Goal: Task Accomplishment & Management: Use online tool/utility

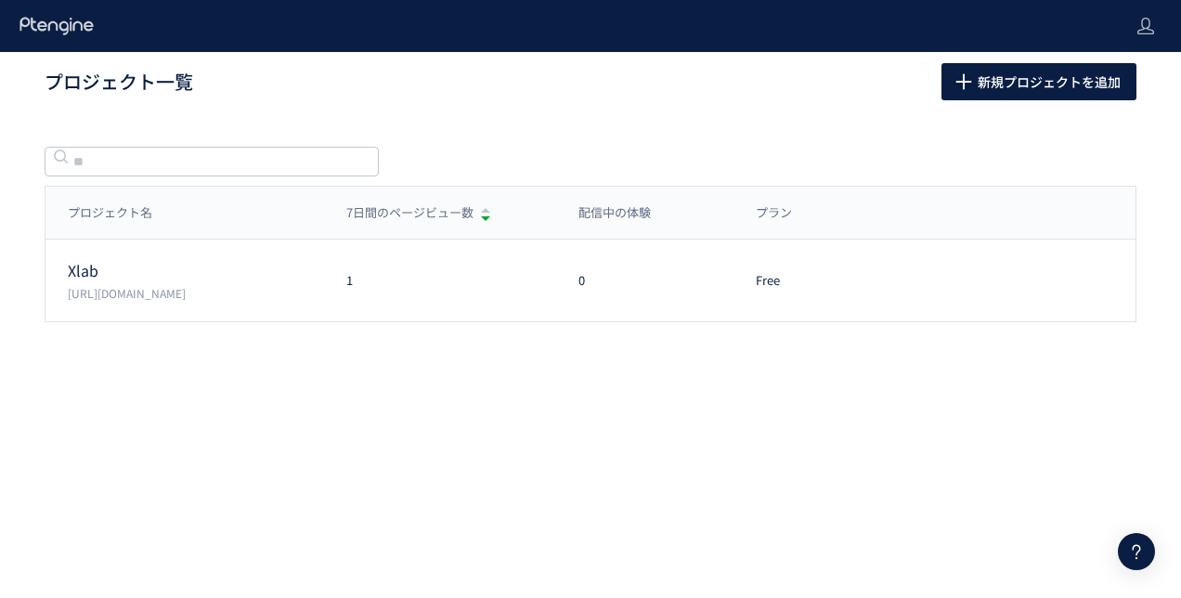
click at [216, 290] on p "[URL][DOMAIN_NAME]" at bounding box center [196, 293] width 256 height 16
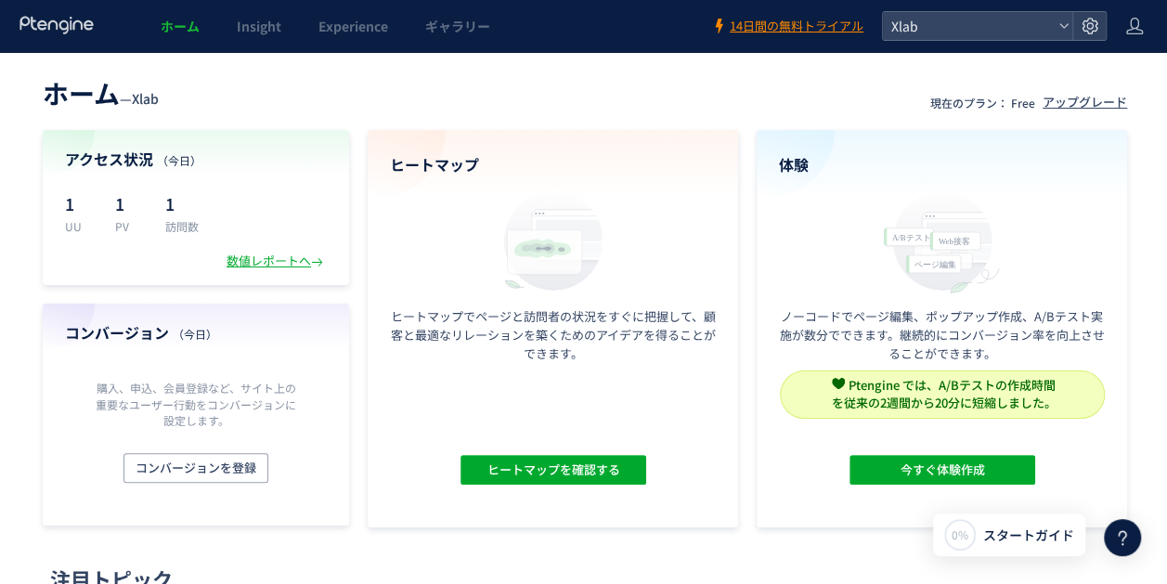
click at [867, 453] on div "体験 ノーコードでページ編集、ポップアップ作成、A/Bテスト実施が数分でできます。継続的にコンバージョン率を向上させることができます。 Ptengine では…" at bounding box center [942, 328] width 370 height 397
click at [875, 469] on button "今すぐ体験作成" at bounding box center [943, 470] width 186 height 30
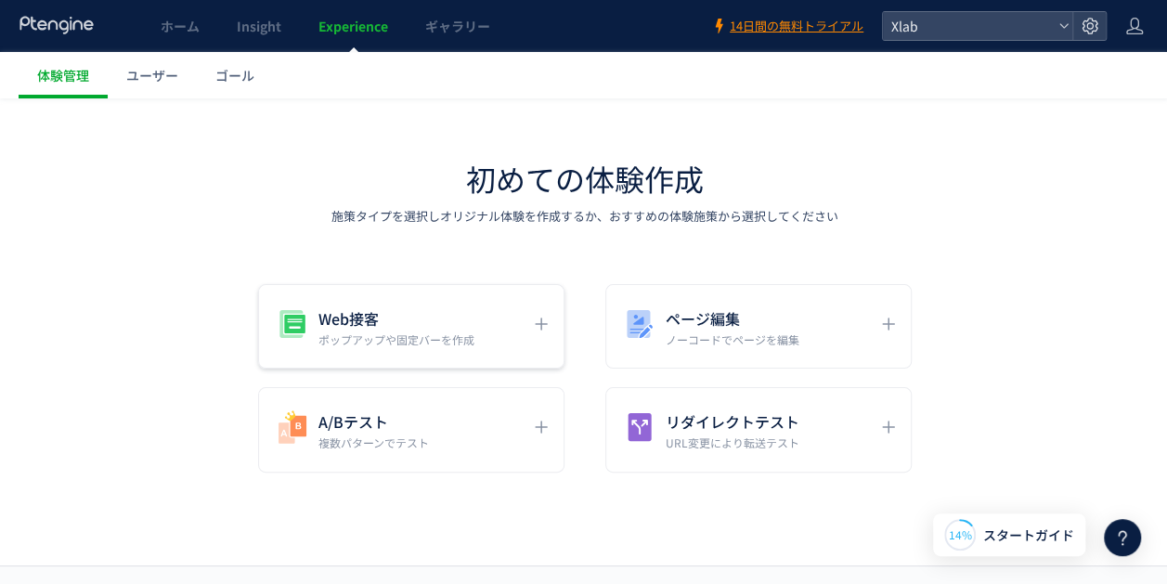
click at [381, 340] on p "ポップアップや固定バーを作成" at bounding box center [396, 339] width 156 height 16
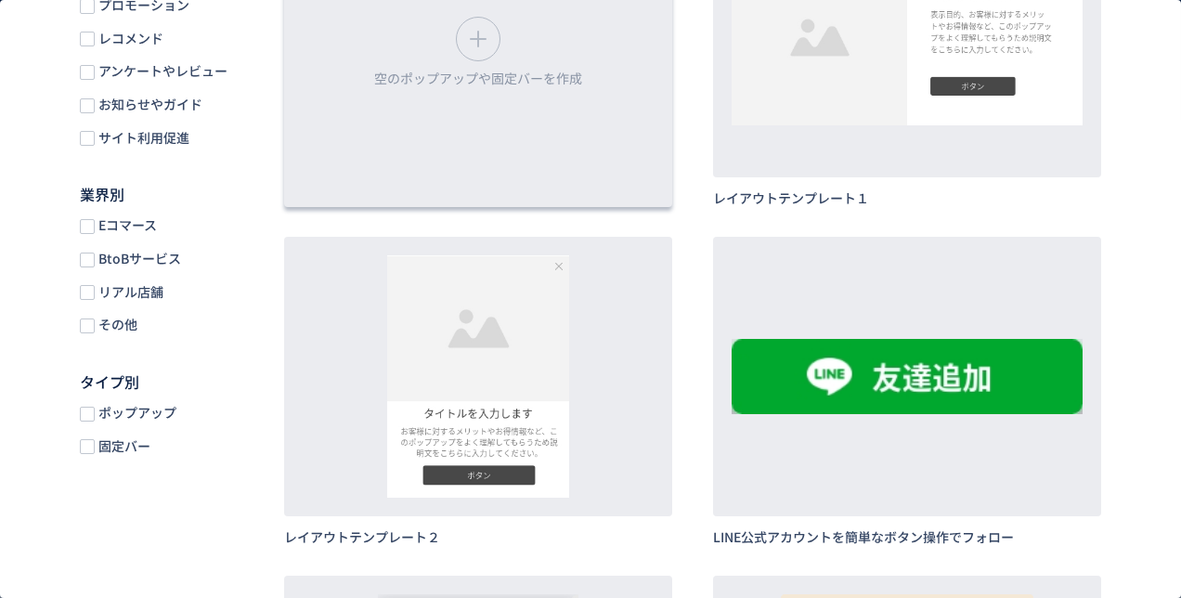
scroll to position [371, 0]
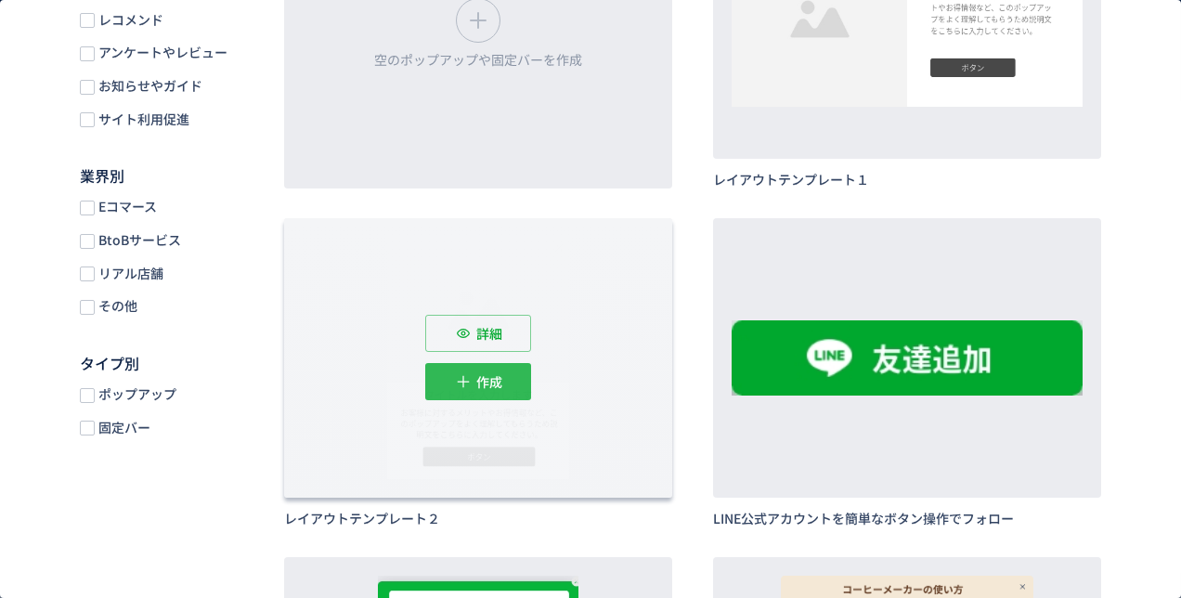
click at [488, 373] on span "作成" at bounding box center [489, 381] width 26 height 37
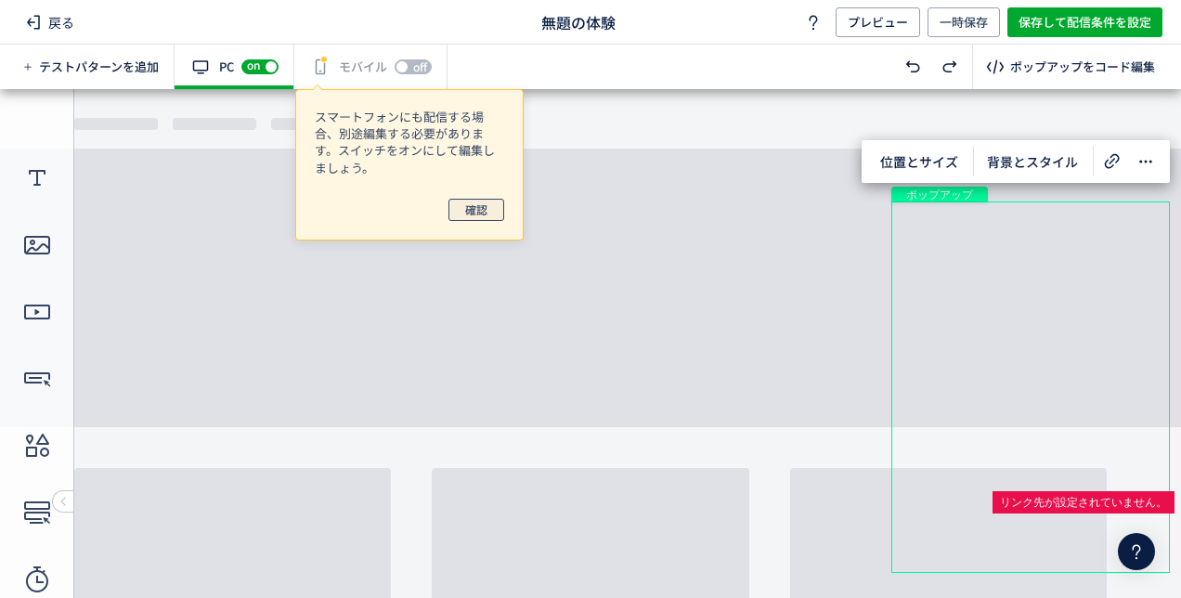
click at [460, 208] on button "確認" at bounding box center [476, 210] width 56 height 22
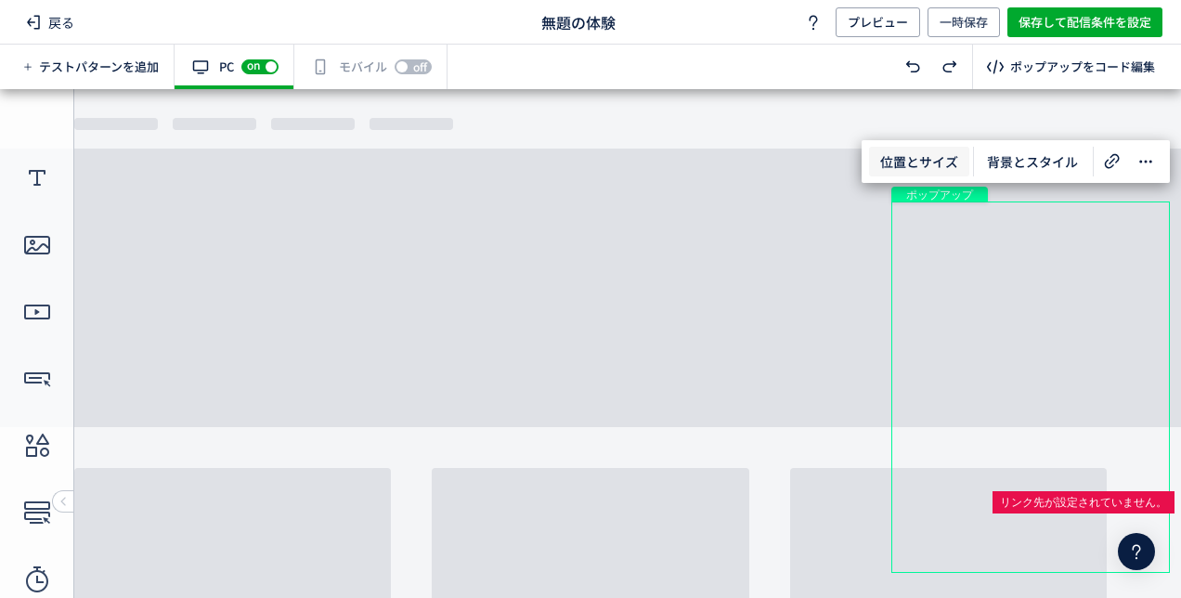
click at [952, 167] on span "位置とサイズ" at bounding box center [919, 162] width 100 height 30
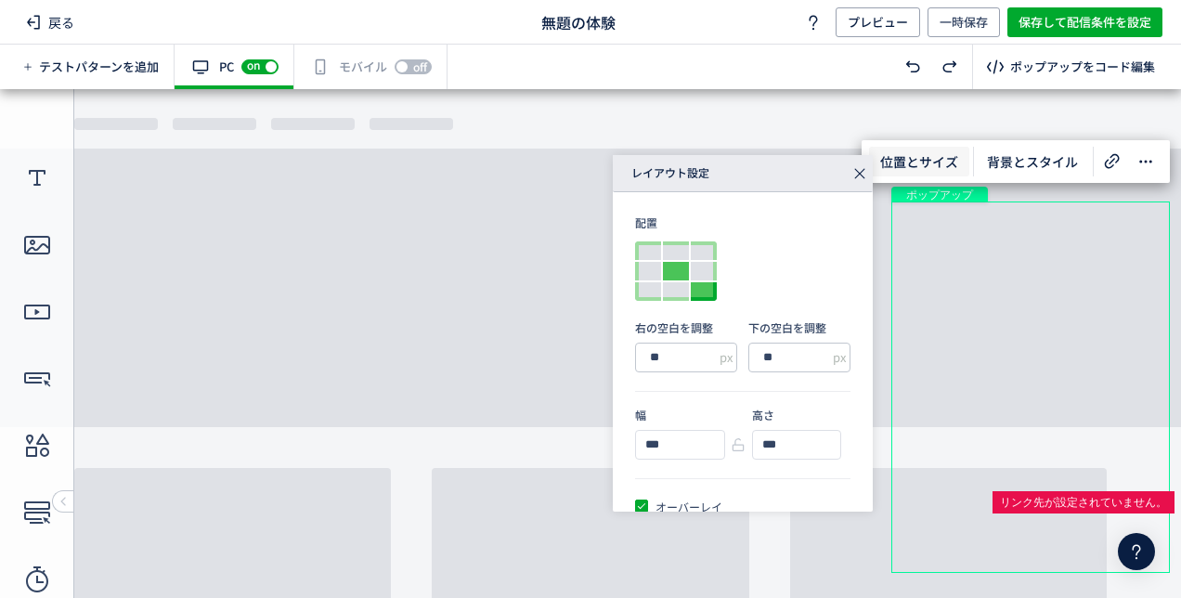
click at [688, 278] on div at bounding box center [676, 271] width 26 height 19
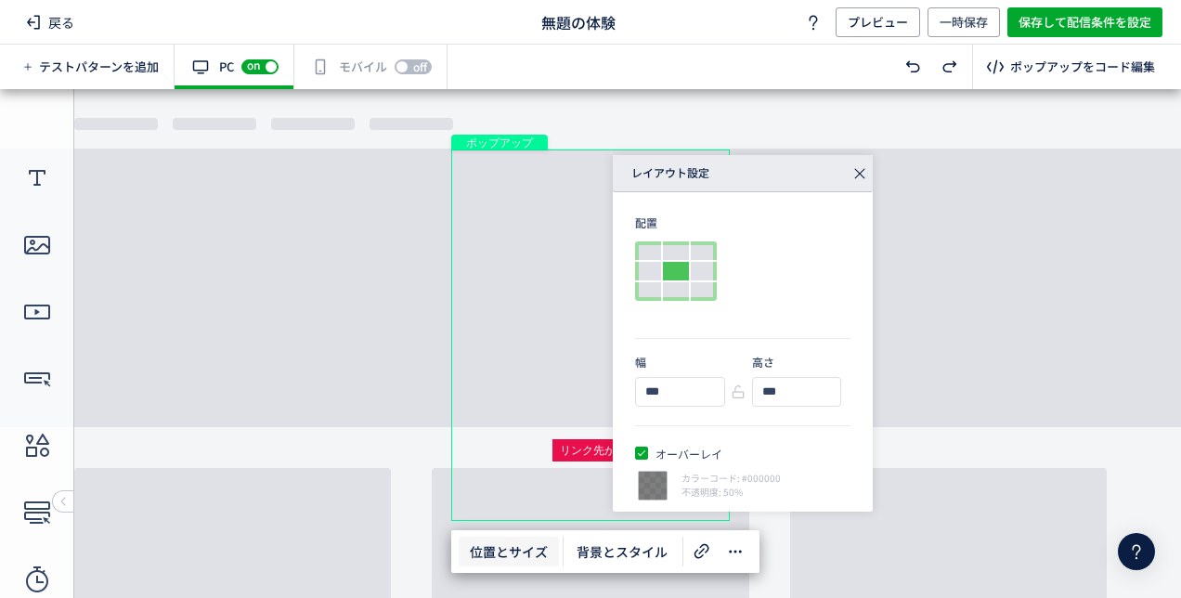
click at [860, 176] on icon at bounding box center [860, 174] width 26 height 26
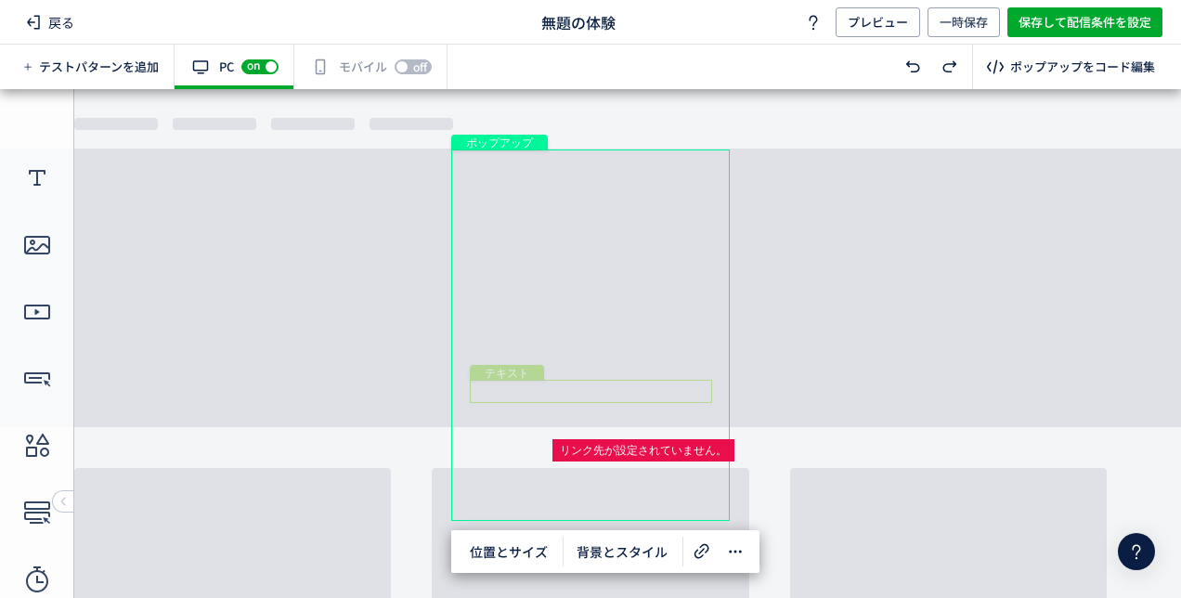
click at [591, 392] on div "テキスト" at bounding box center [591, 391] width 242 height 23
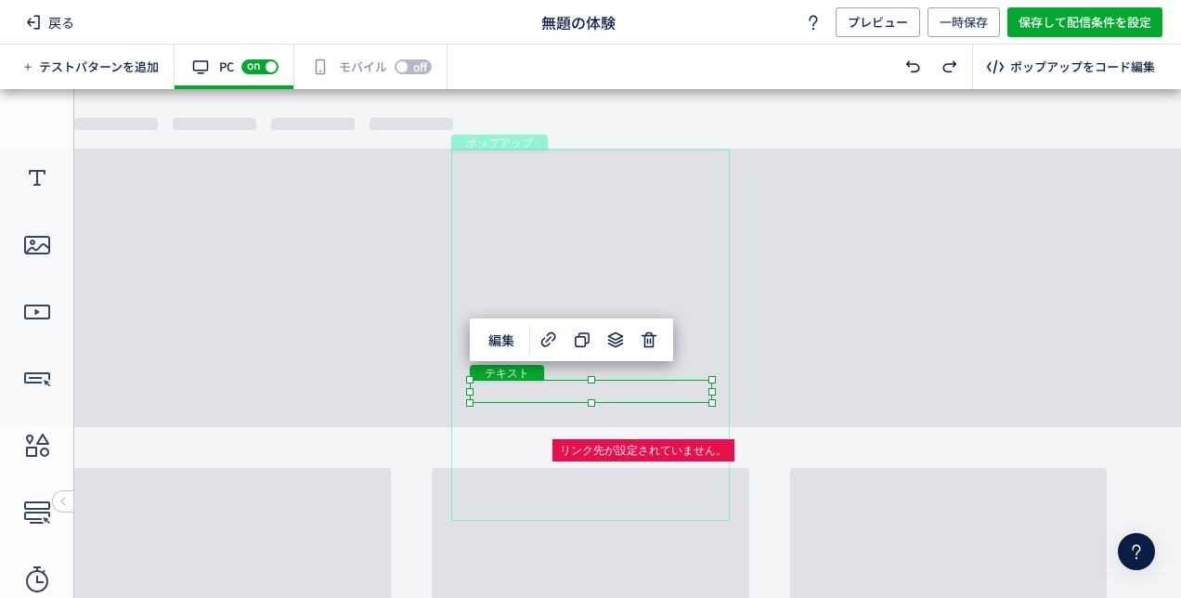
click at [592, 393] on div "テキスト" at bounding box center [591, 391] width 242 height 23
click at [582, 392] on div "テキスト" at bounding box center [591, 391] width 242 height 23
click at [548, 393] on div "テキスト" at bounding box center [591, 391] width 242 height 23
click at [712, 403] on div "テキスト" at bounding box center [591, 391] width 242 height 23
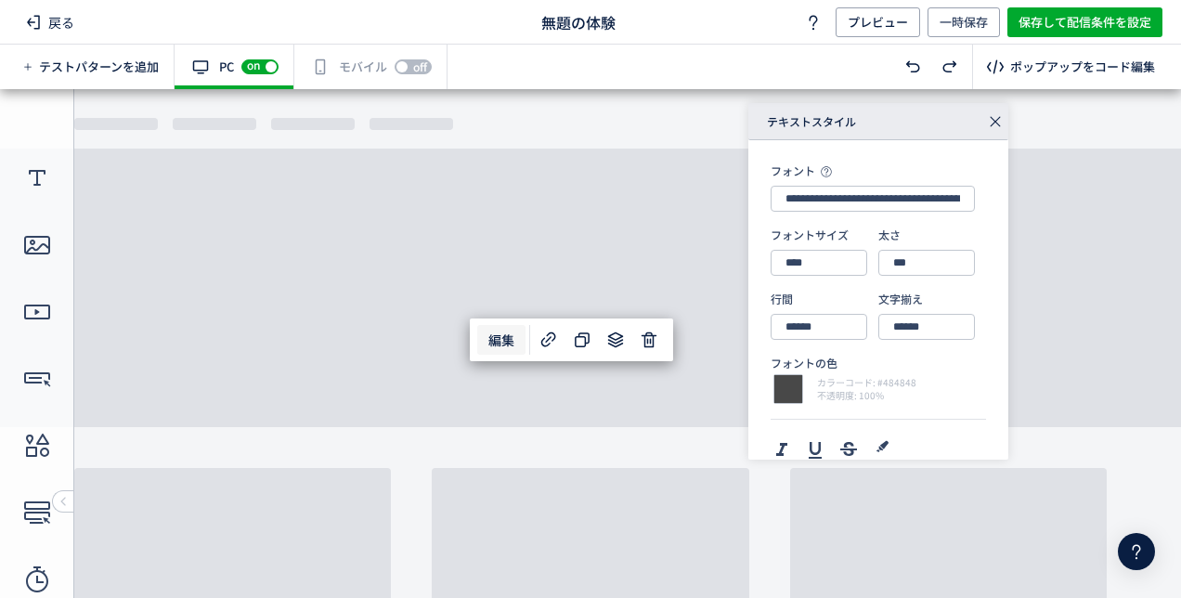
click at [499, 337] on span "編集" at bounding box center [501, 340] width 48 height 30
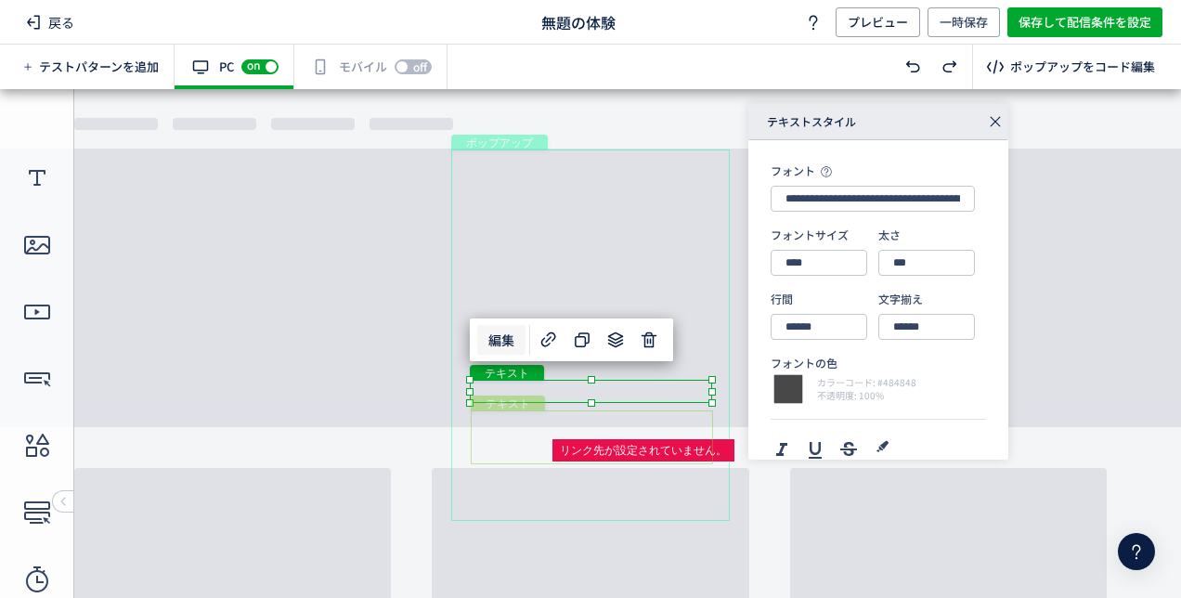
click at [546, 429] on div "テキスト" at bounding box center [592, 437] width 242 height 54
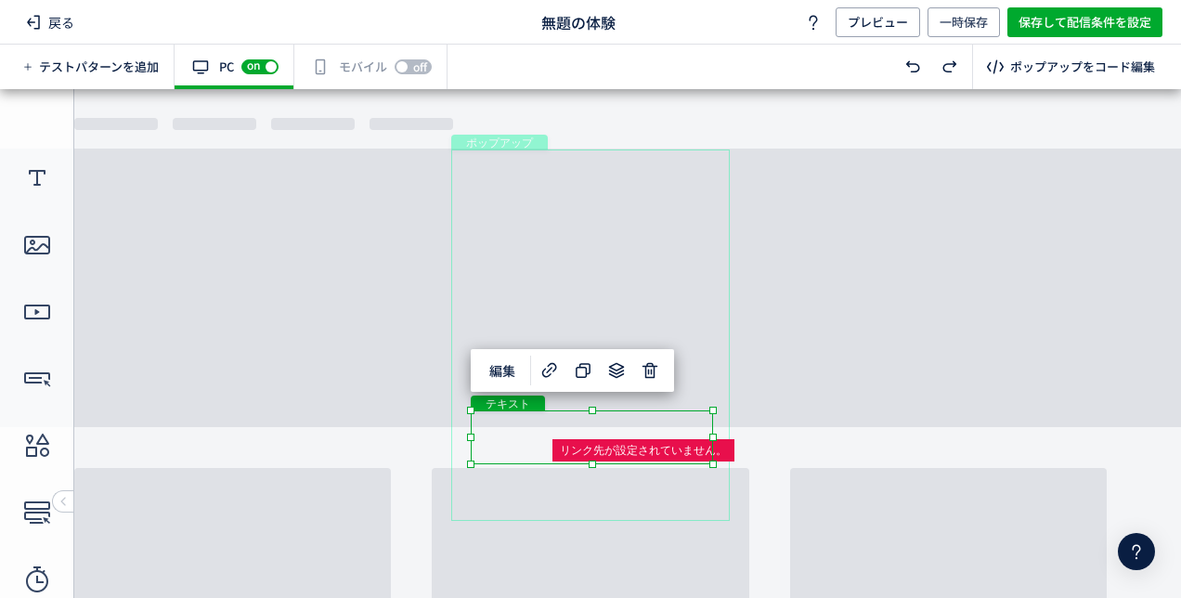
click at [514, 429] on div "テキスト" at bounding box center [592, 437] width 242 height 54
click at [483, 462] on div "テキスト" at bounding box center [592, 437] width 242 height 54
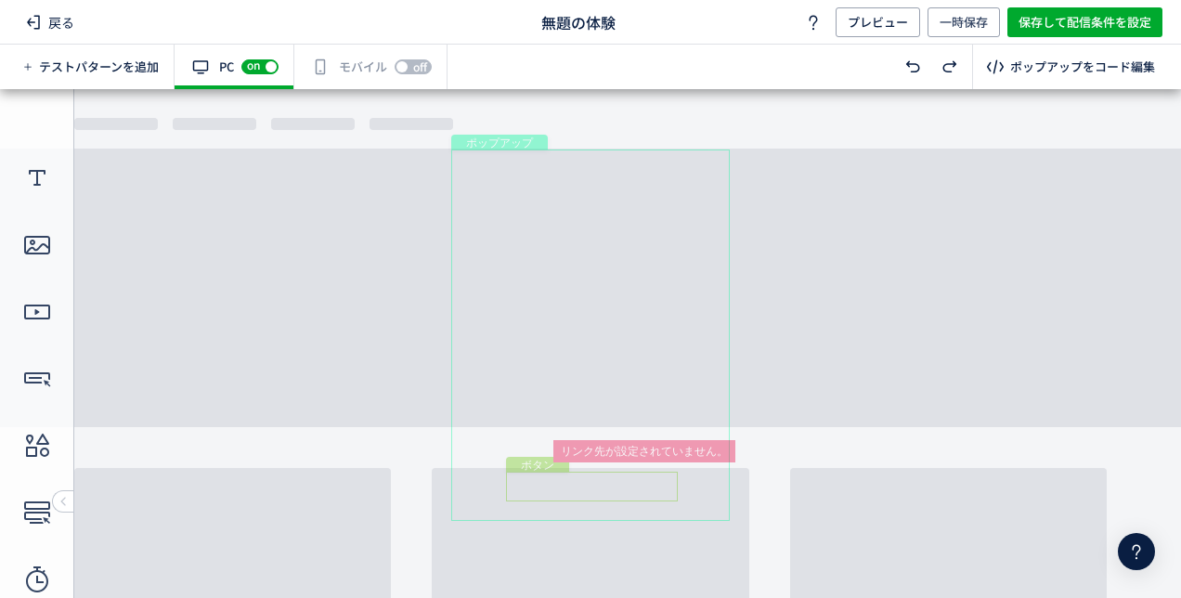
click at [551, 483] on div "ボタン" at bounding box center [592, 487] width 172 height 30
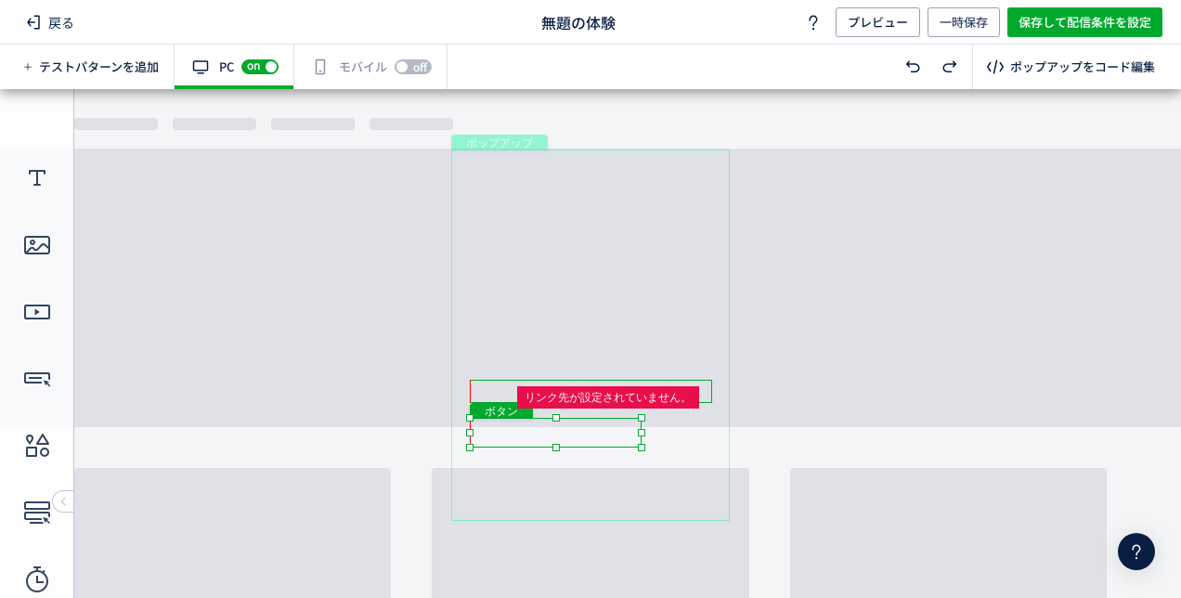
drag, startPoint x: 511, startPoint y: 496, endPoint x: 473, endPoint y: 438, distance: 69.0
click at [473, 438] on div "ボタン" at bounding box center [556, 433] width 172 height 30
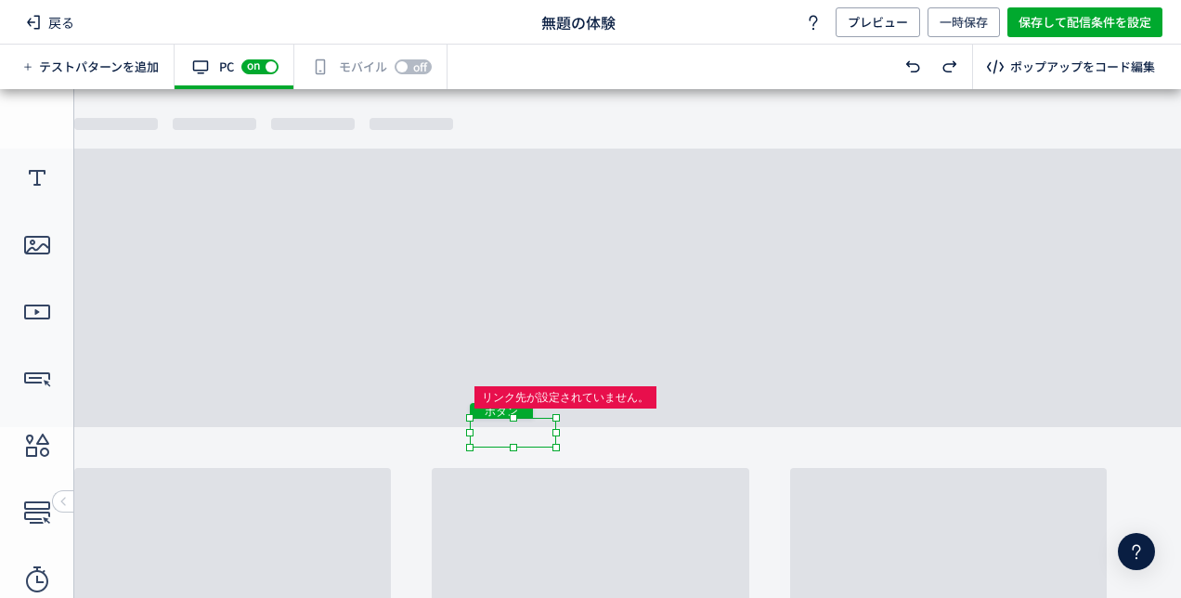
drag, startPoint x: 643, startPoint y: 436, endPoint x: 557, endPoint y: 436, distance: 86.3
click at [557, 436] on body "undefined ポップアップ undefined ポップアップ クローズボタン テキスト ボタン 画像 ボタン" at bounding box center [590, 336] width 1181 height 495
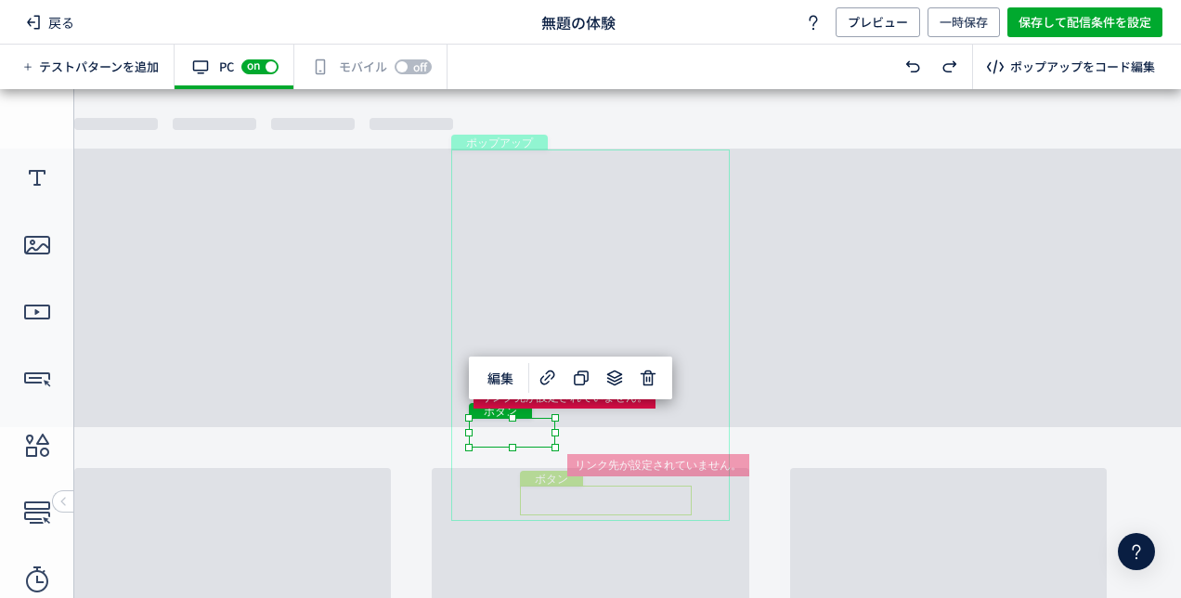
click at [668, 505] on div "ボタン" at bounding box center [606, 501] width 172 height 30
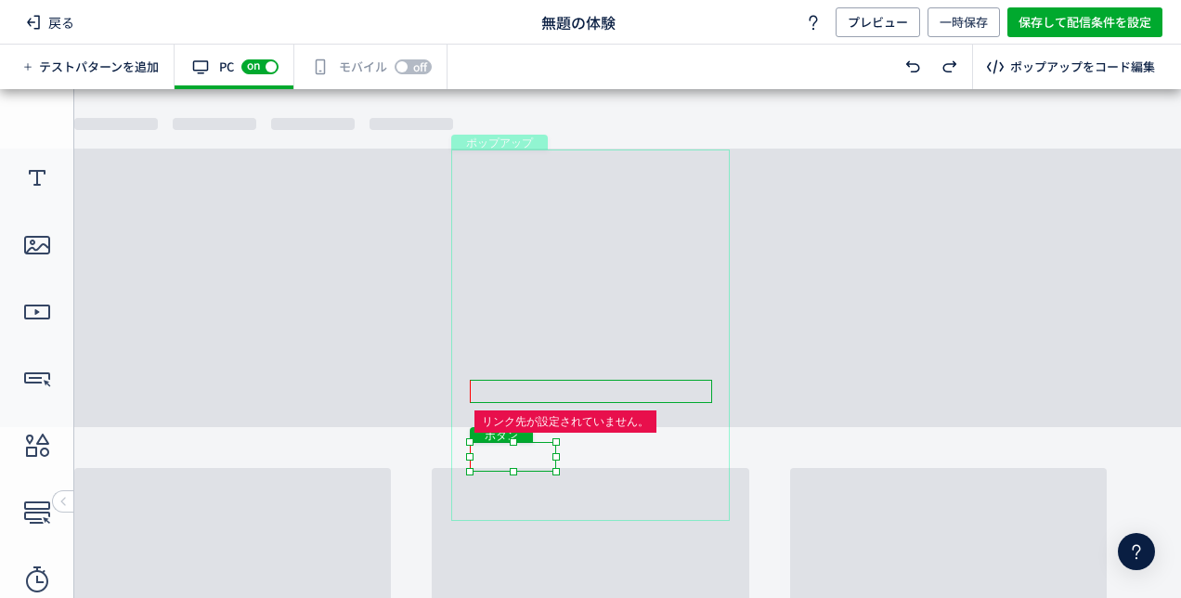
drag, startPoint x: 551, startPoint y: 435, endPoint x: 551, endPoint y: 460, distance: 25.1
click at [551, 460] on div "ボタン" at bounding box center [513, 457] width 86 height 30
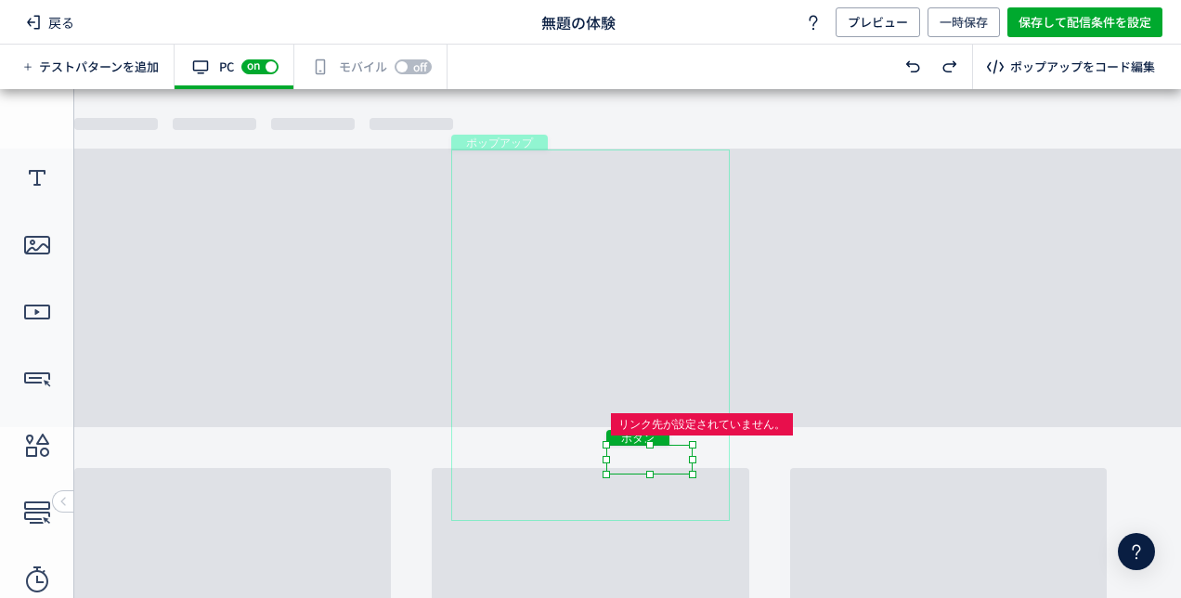
drag, startPoint x: 548, startPoint y: 466, endPoint x: 678, endPoint y: 454, distance: 130.5
click at [678, 454] on div "ボタン" at bounding box center [649, 460] width 86 height 30
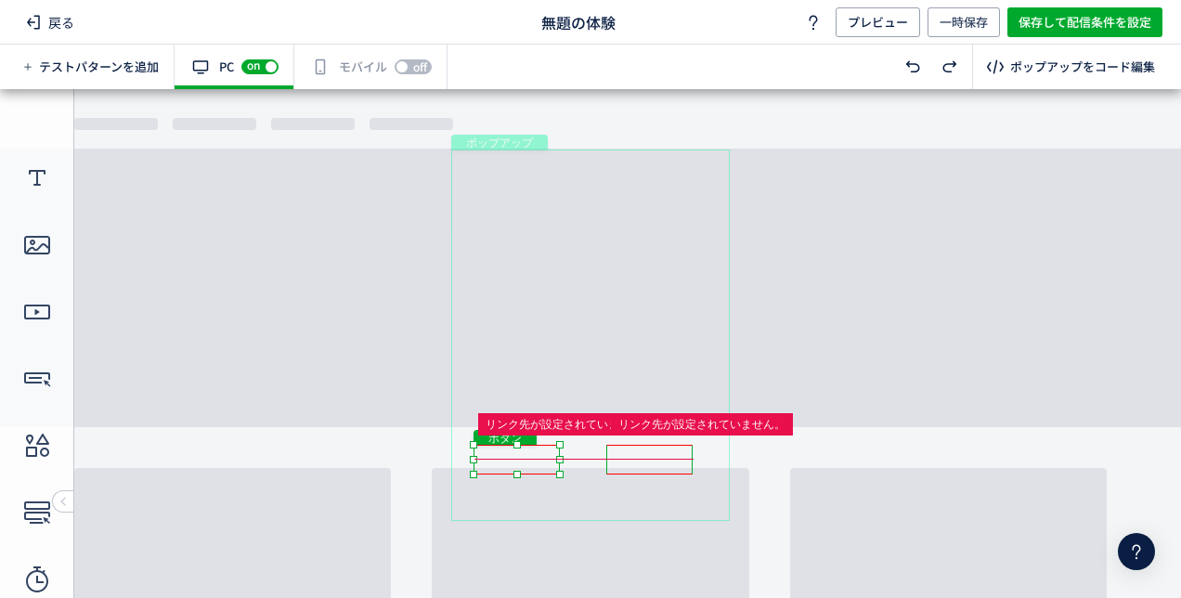
click at [525, 453] on div "ボタン" at bounding box center [516, 460] width 86 height 30
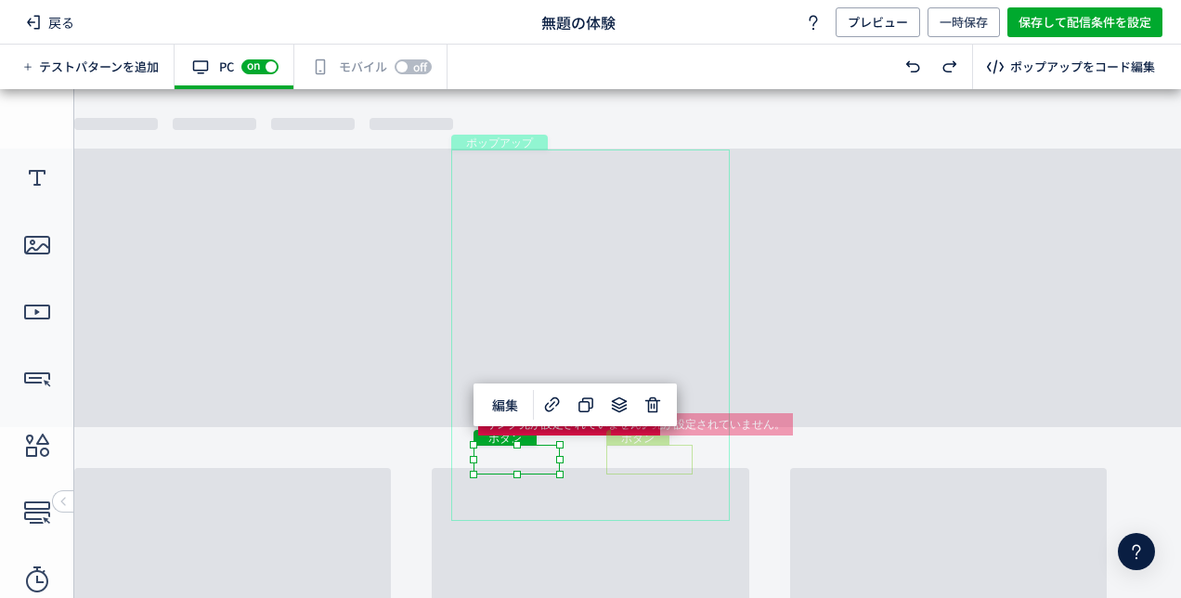
click at [665, 465] on div "ボタン" at bounding box center [649, 460] width 86 height 30
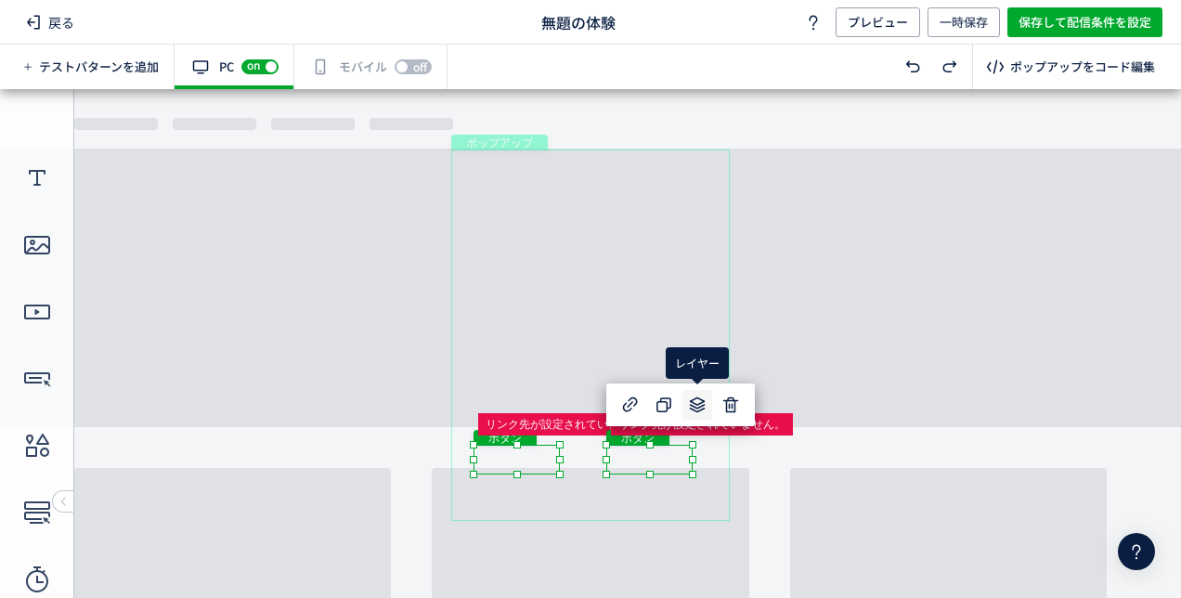
click at [694, 399] on use at bounding box center [697, 405] width 16 height 16
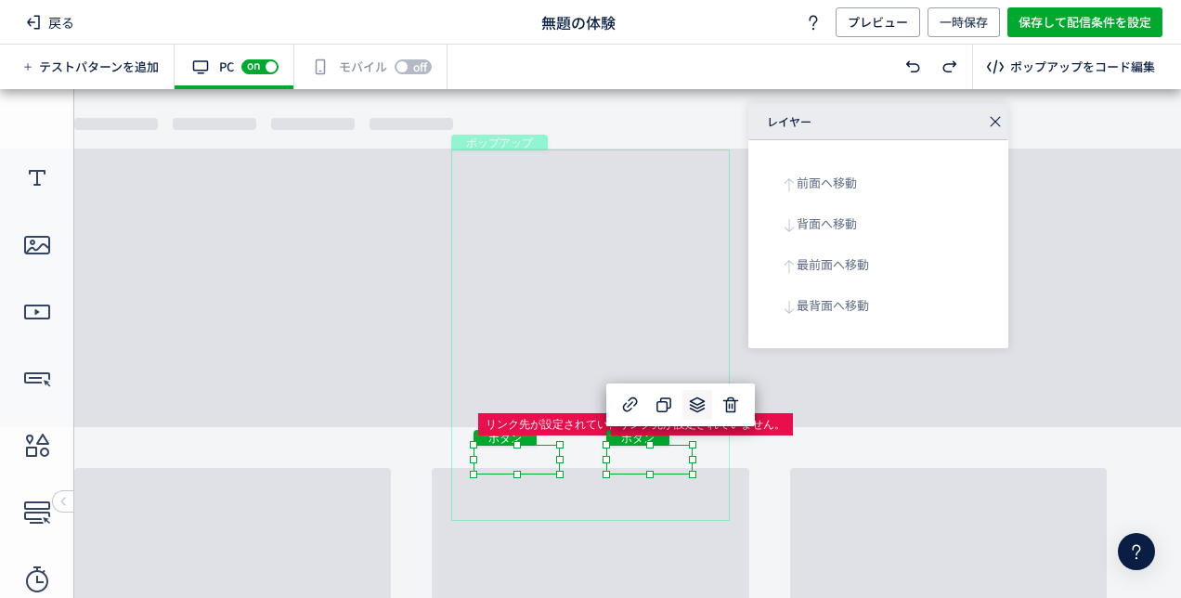
click at [609, 505] on div "ポップアップ" at bounding box center [590, 334] width 279 height 371
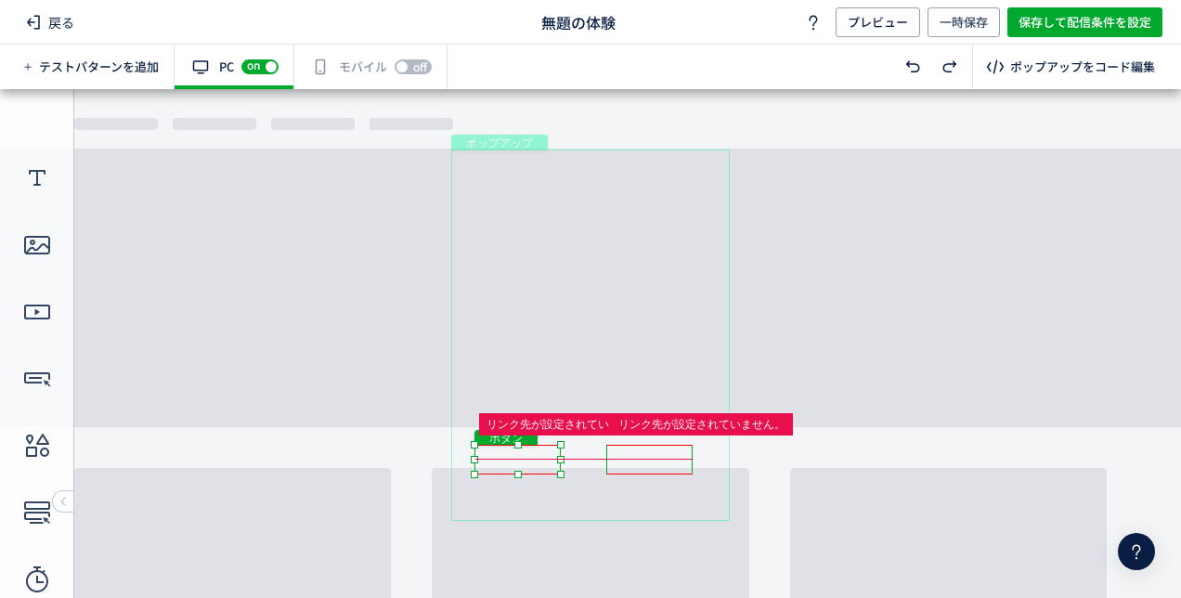
click at [540, 459] on div "ボタン" at bounding box center [517, 460] width 86 height 30
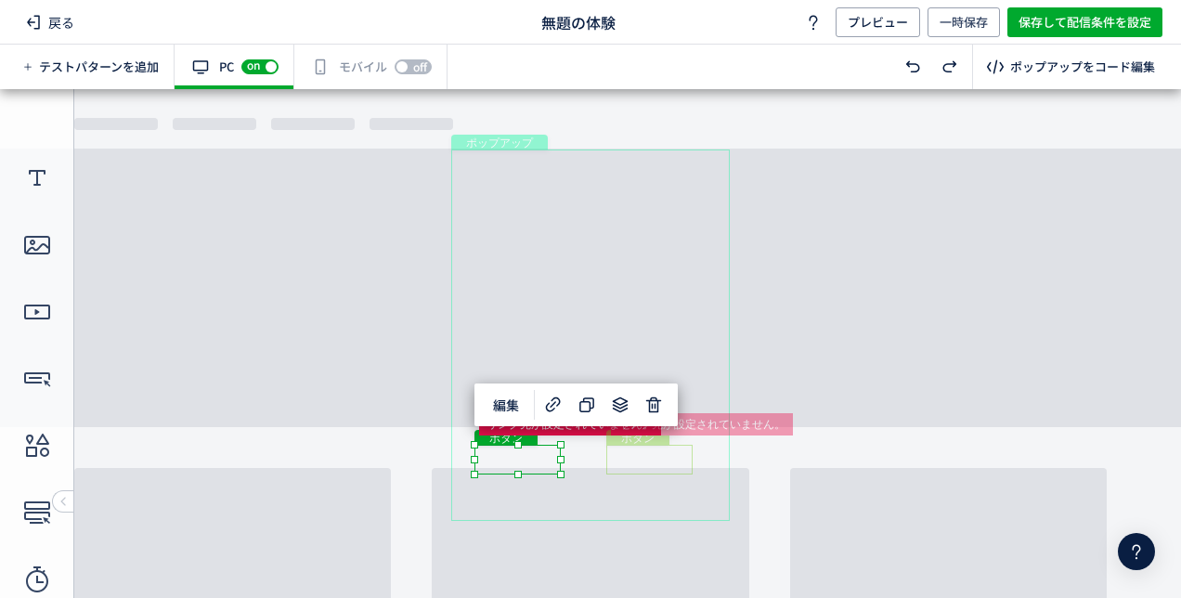
click at [627, 449] on div "ボタン" at bounding box center [649, 460] width 86 height 30
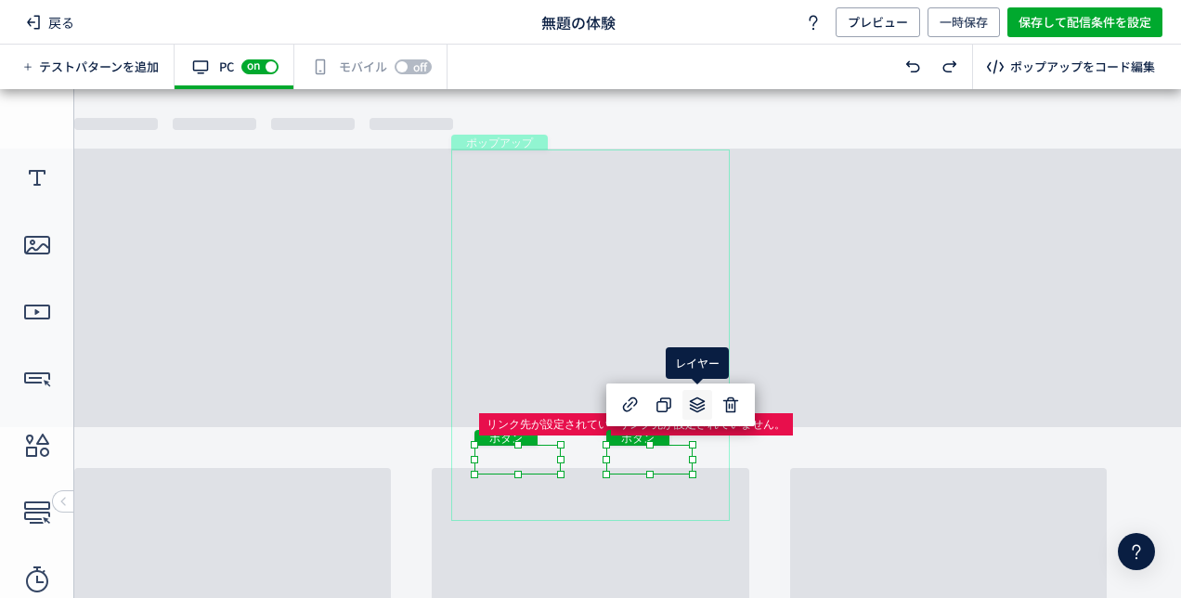
click at [689, 401] on icon at bounding box center [697, 405] width 22 height 22
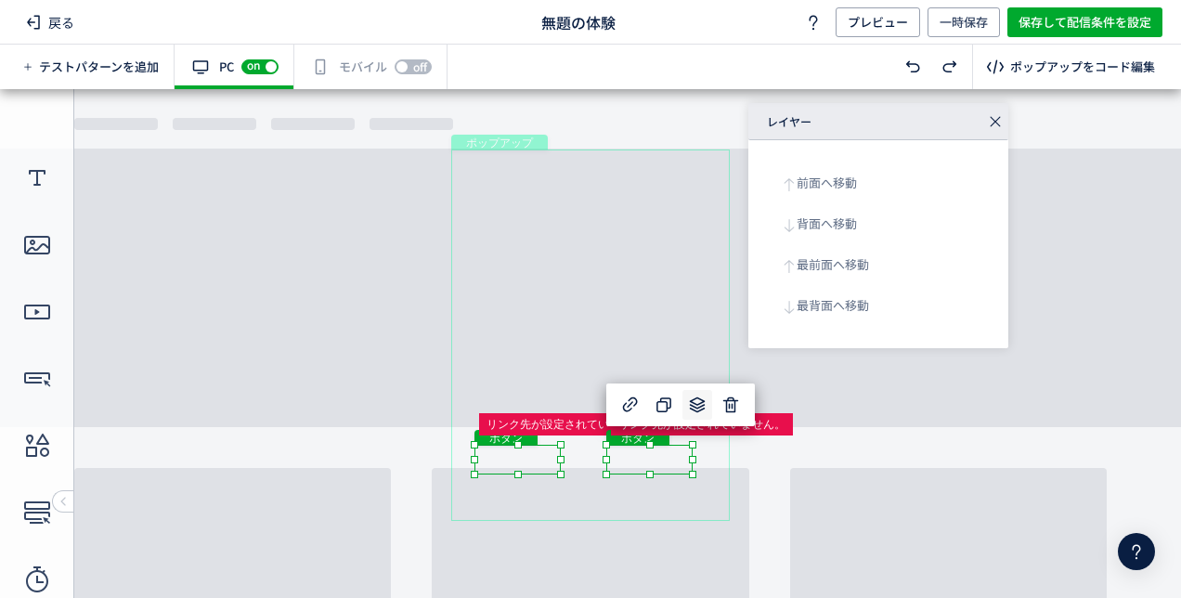
click at [676, 503] on div "ポップアップ" at bounding box center [590, 334] width 279 height 371
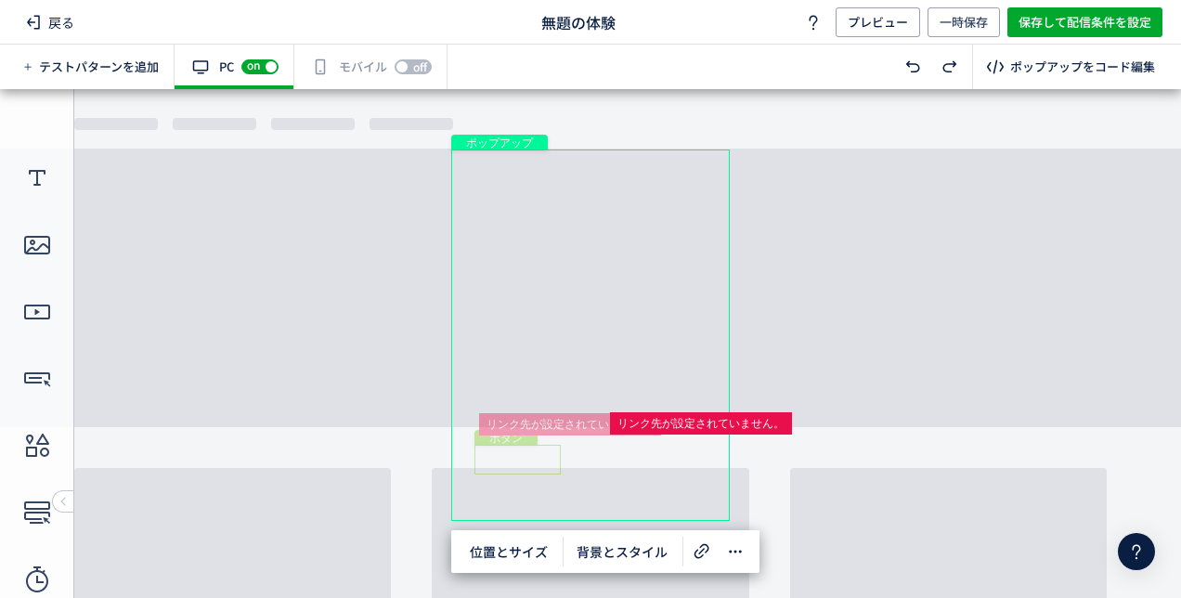
click at [514, 459] on div "ボタン" at bounding box center [517, 460] width 86 height 30
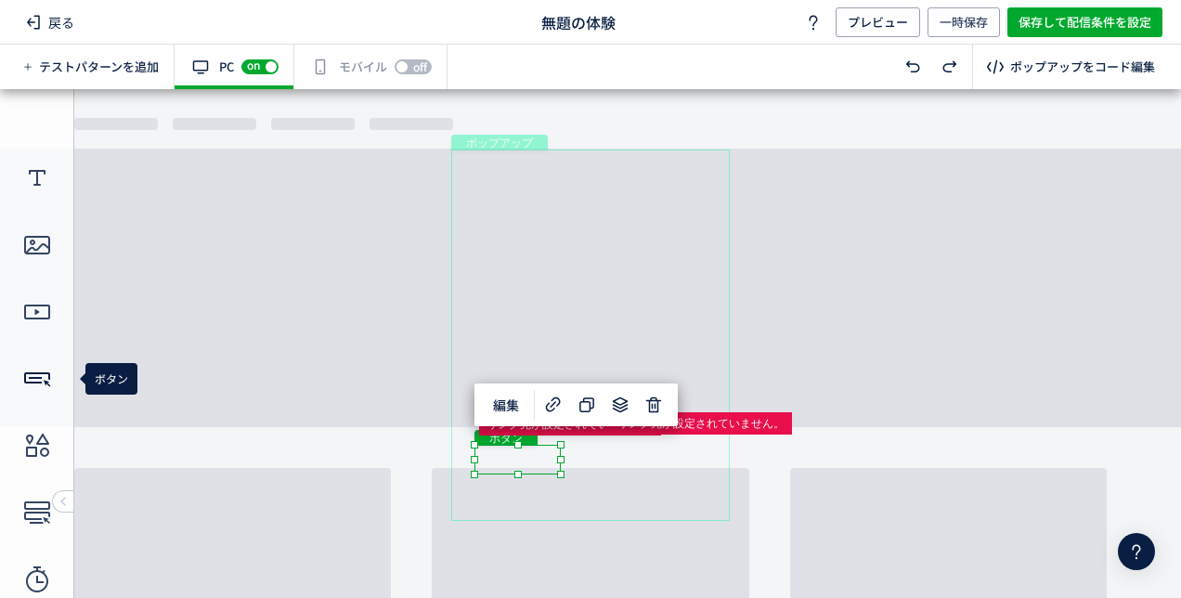
click at [45, 379] on icon at bounding box center [37, 379] width 30 height 30
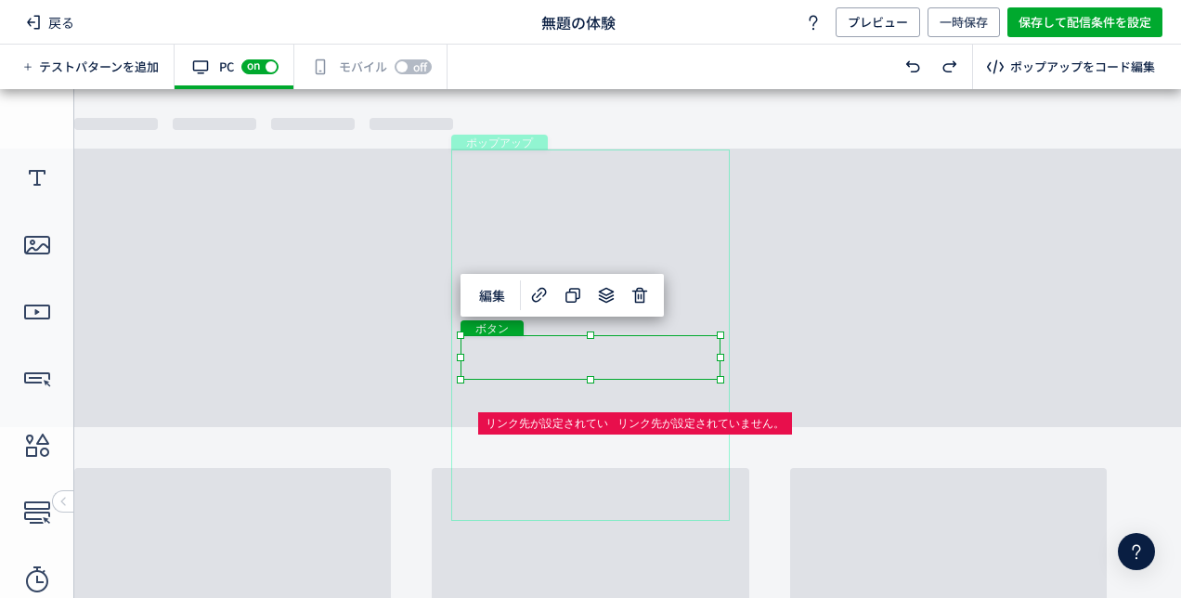
click at [516, 473] on div "ポップアップ" at bounding box center [590, 334] width 279 height 371
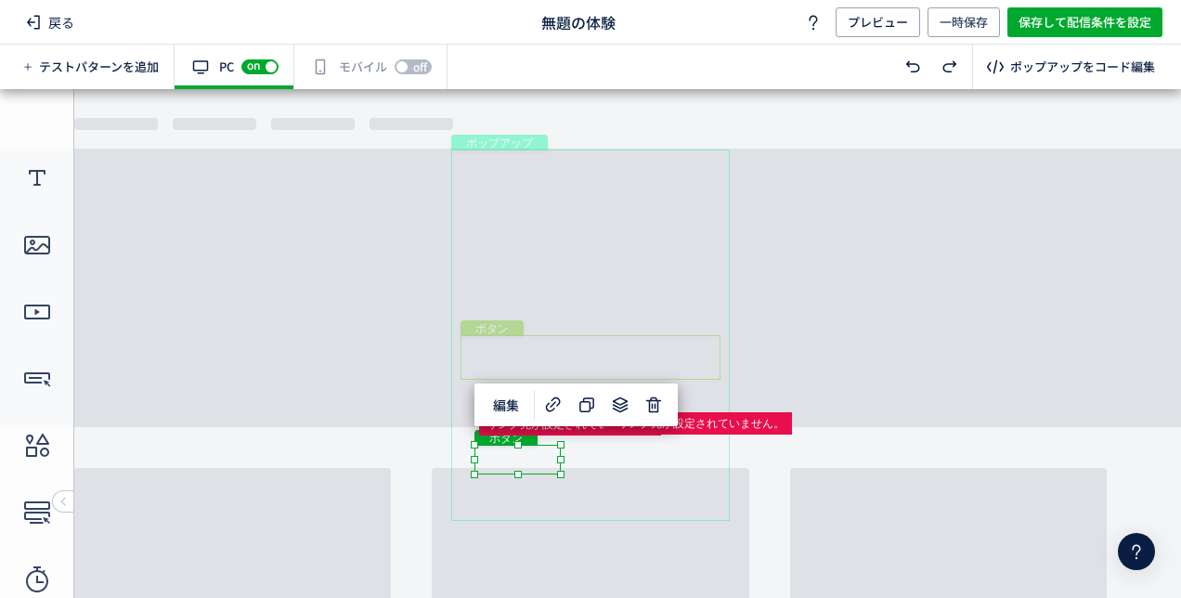
click at [692, 368] on div "ボタン" at bounding box center [590, 357] width 260 height 45
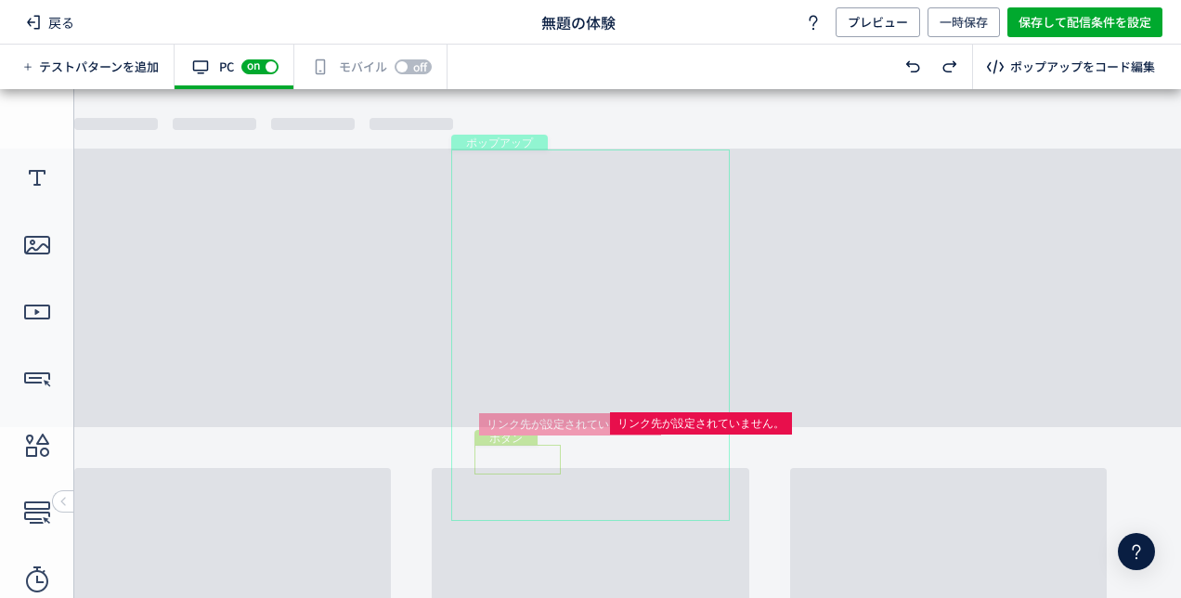
click at [542, 466] on div "ボタン" at bounding box center [517, 460] width 86 height 30
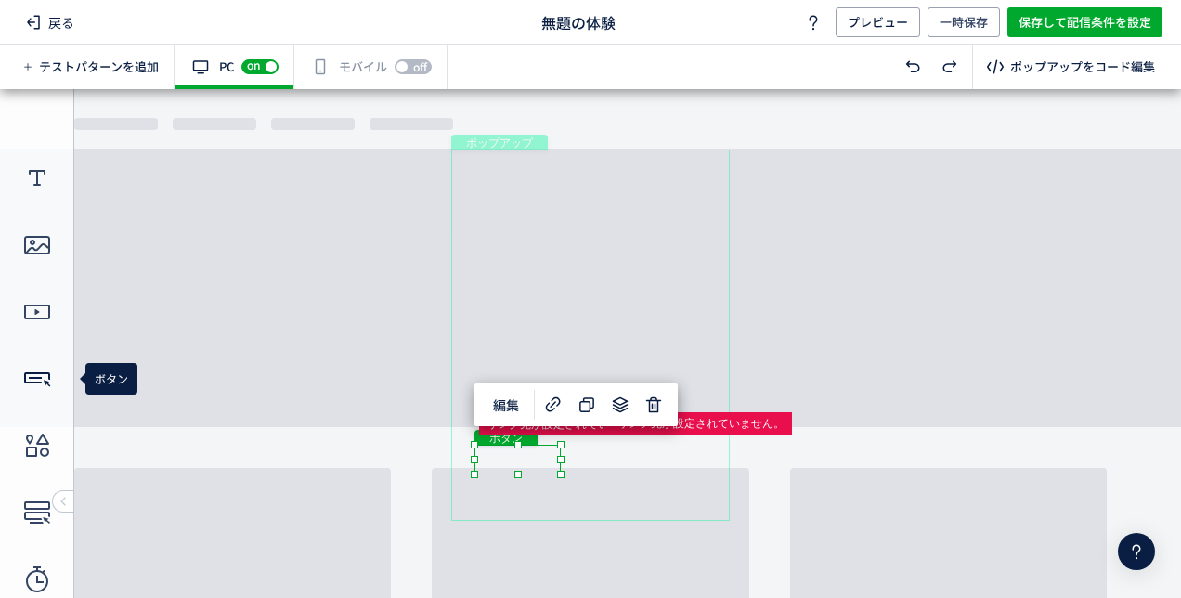
click at [41, 375] on icon at bounding box center [37, 379] width 30 height 30
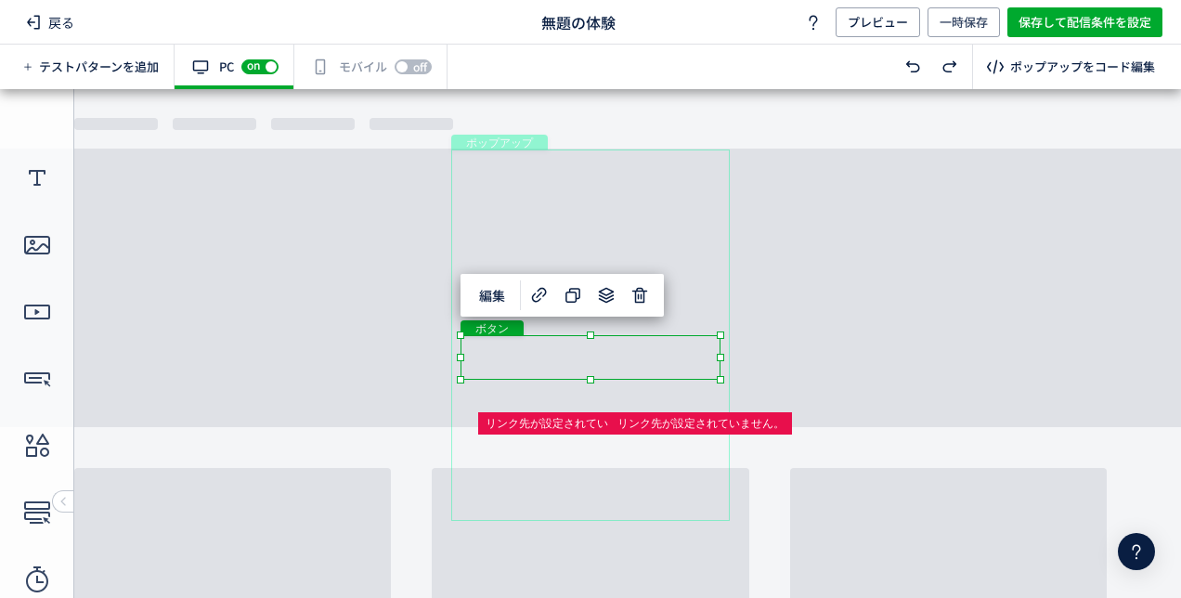
click at [644, 351] on div "ボタン" at bounding box center [590, 357] width 260 height 45
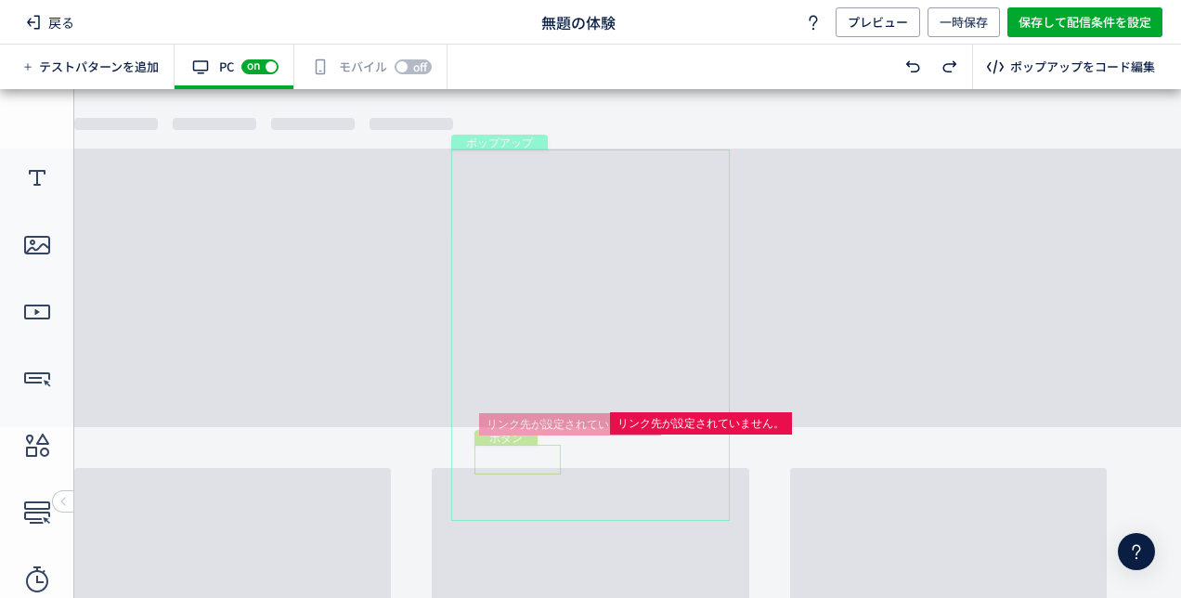
click at [540, 472] on div "ボタン" at bounding box center [517, 460] width 86 height 30
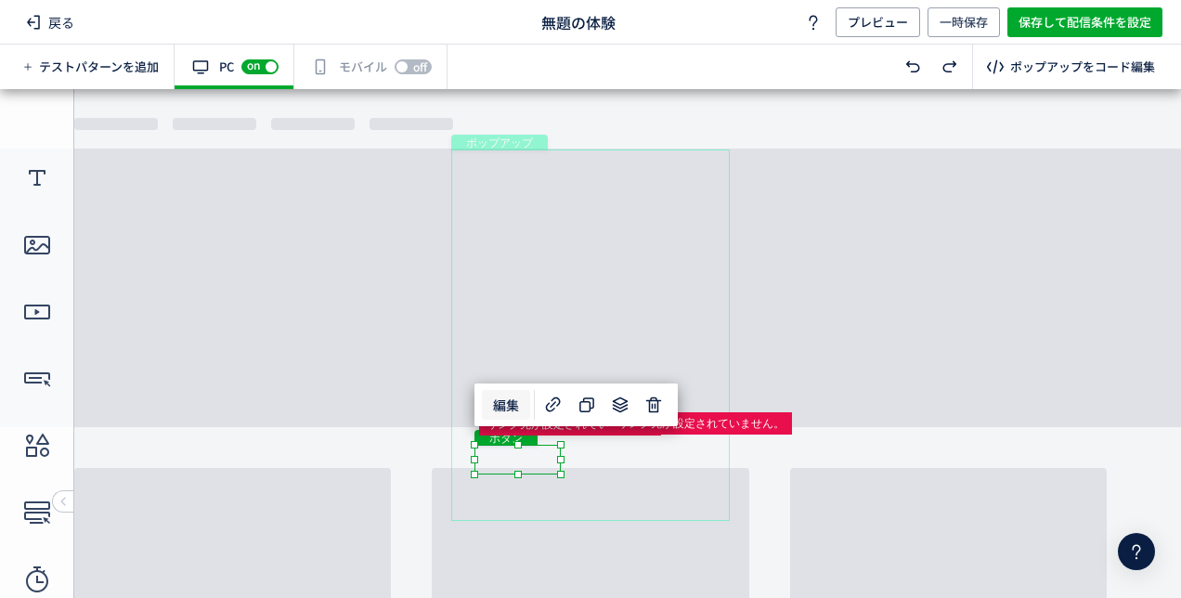
click at [500, 394] on span "編集" at bounding box center [506, 405] width 48 height 30
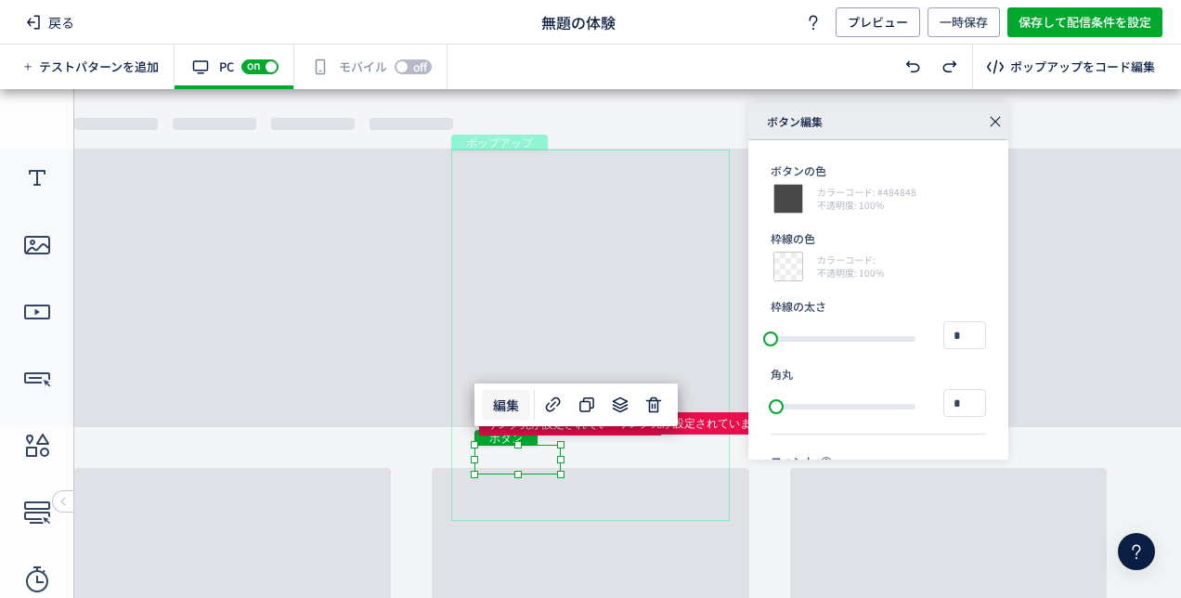
click at [647, 456] on div "ボタン" at bounding box center [648, 459] width 84 height 28
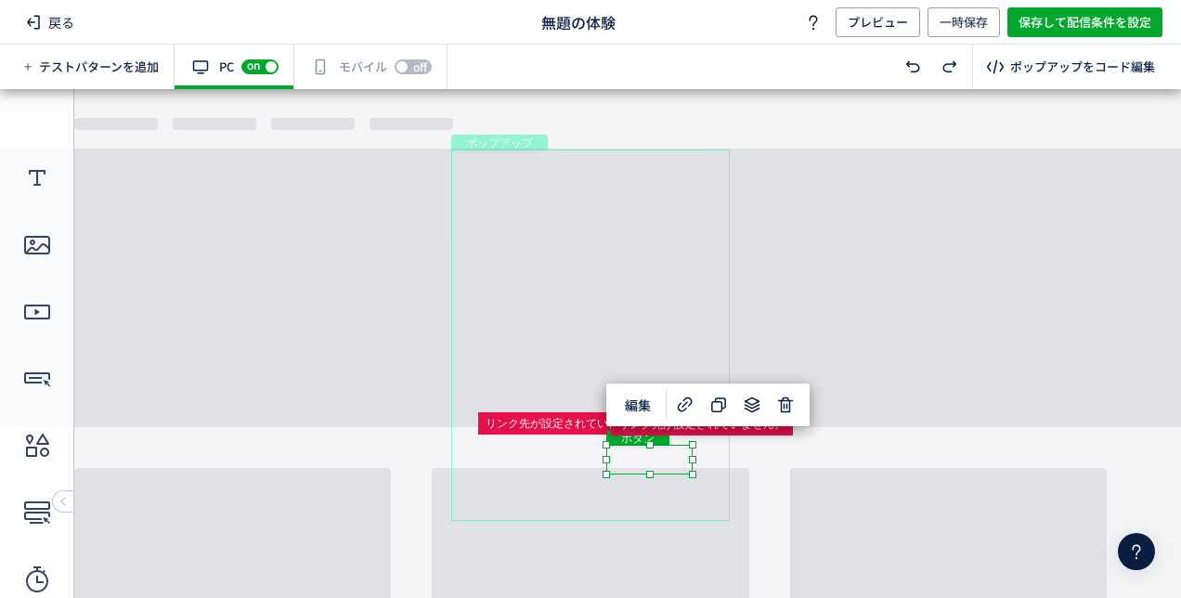
click at [642, 460] on div "ボタン" at bounding box center [649, 460] width 86 height 30
click at [645, 413] on span "編集" at bounding box center [638, 405] width 48 height 30
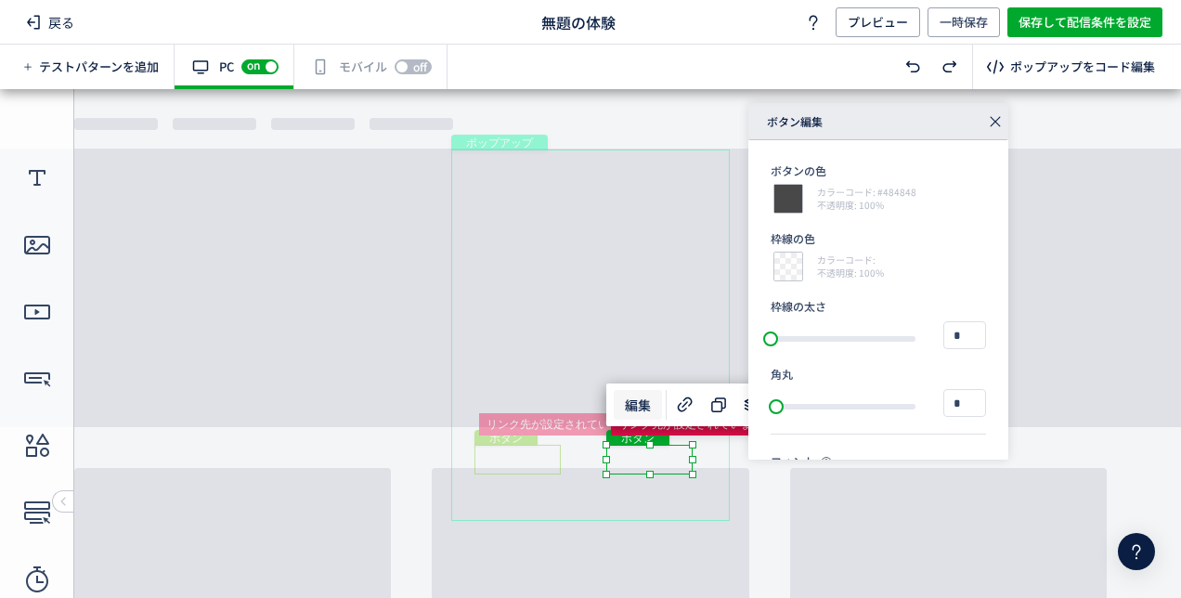
click at [524, 457] on div "ボタン" at bounding box center [517, 460] width 86 height 30
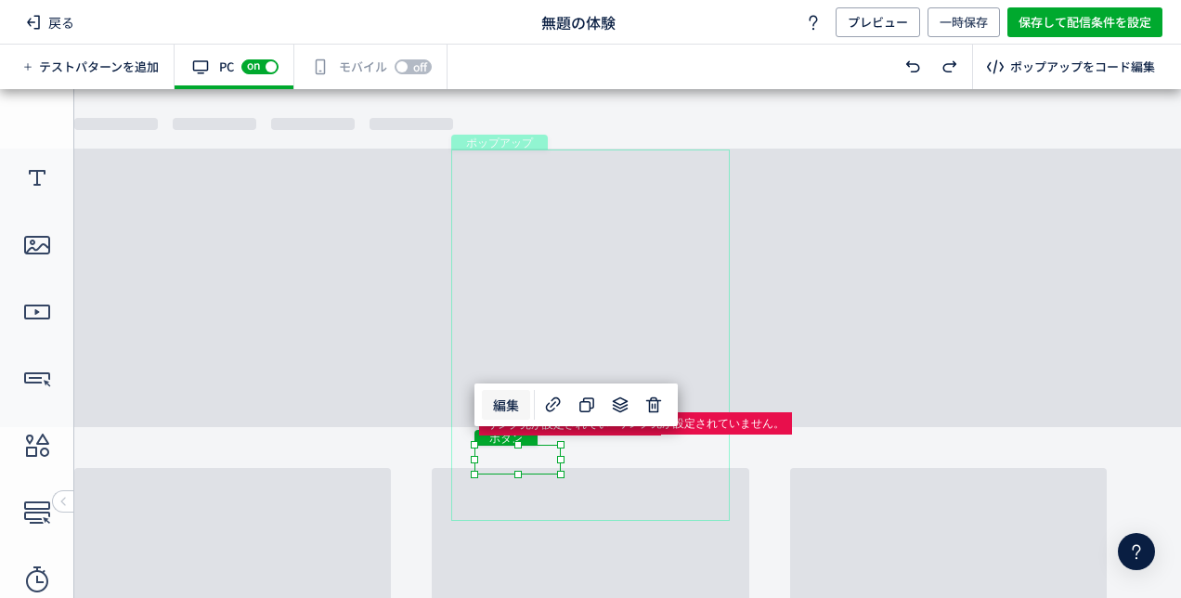
click at [513, 406] on span "編集" at bounding box center [506, 405] width 48 height 30
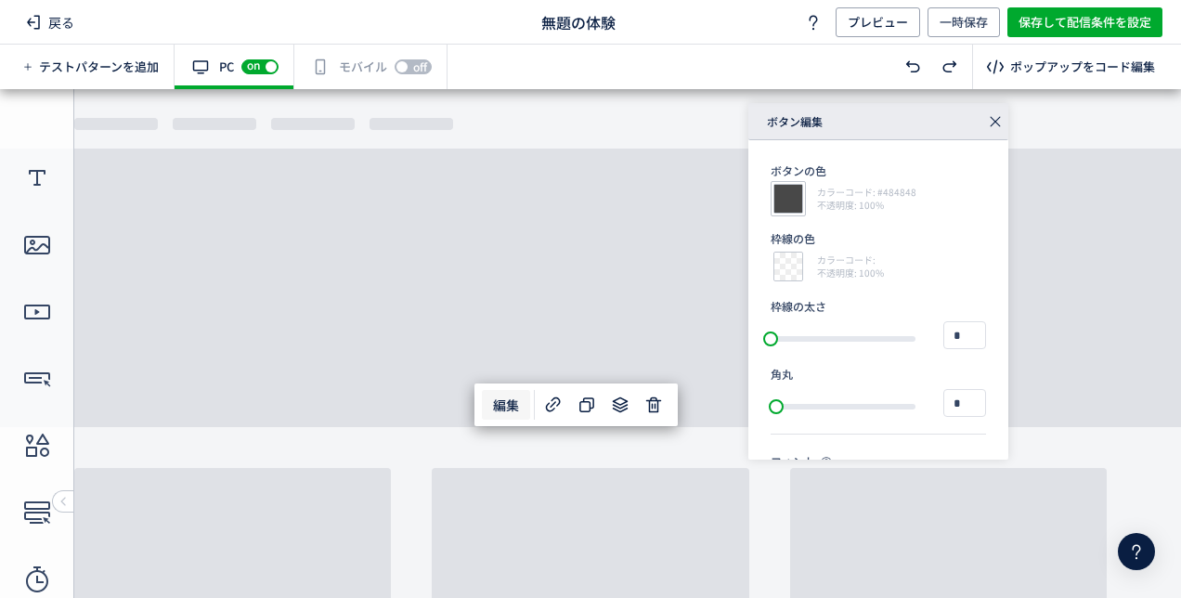
click at [774, 205] on div at bounding box center [788, 198] width 35 height 35
type input "******"
type input "**"
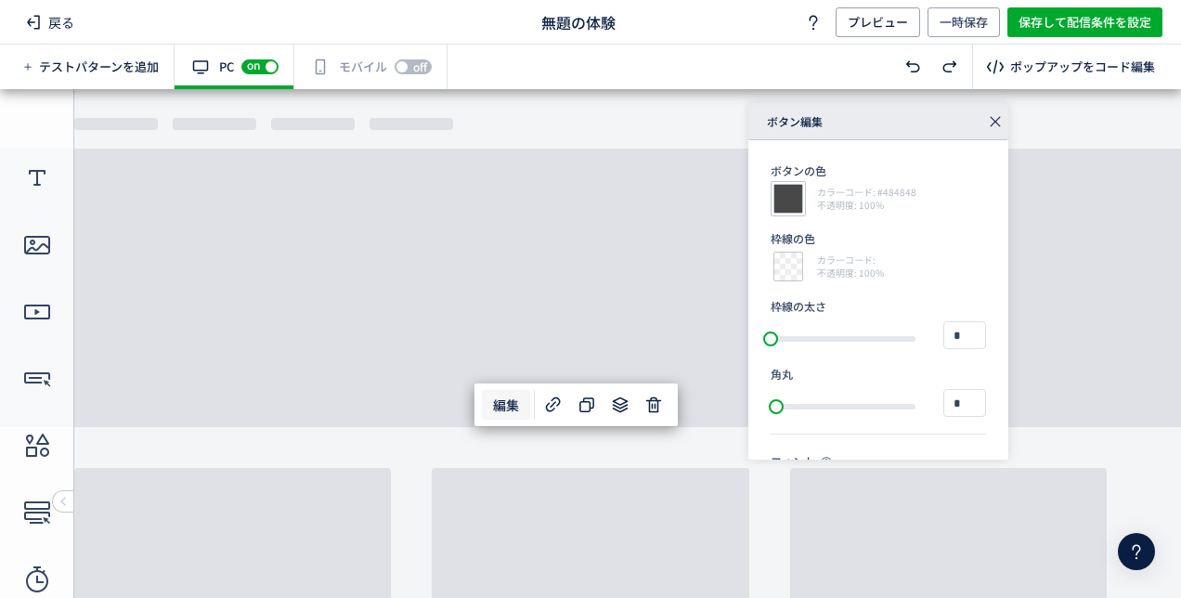
type input "****"
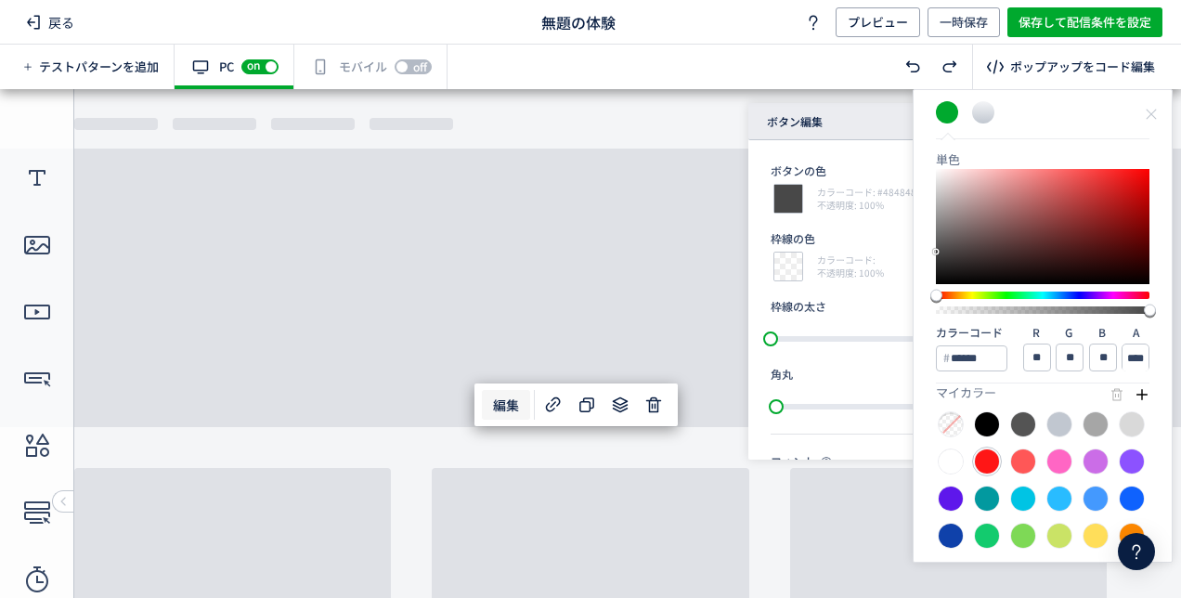
click at [988, 468] on div at bounding box center [987, 461] width 26 height 26
type input "******"
type input "***"
type input "**"
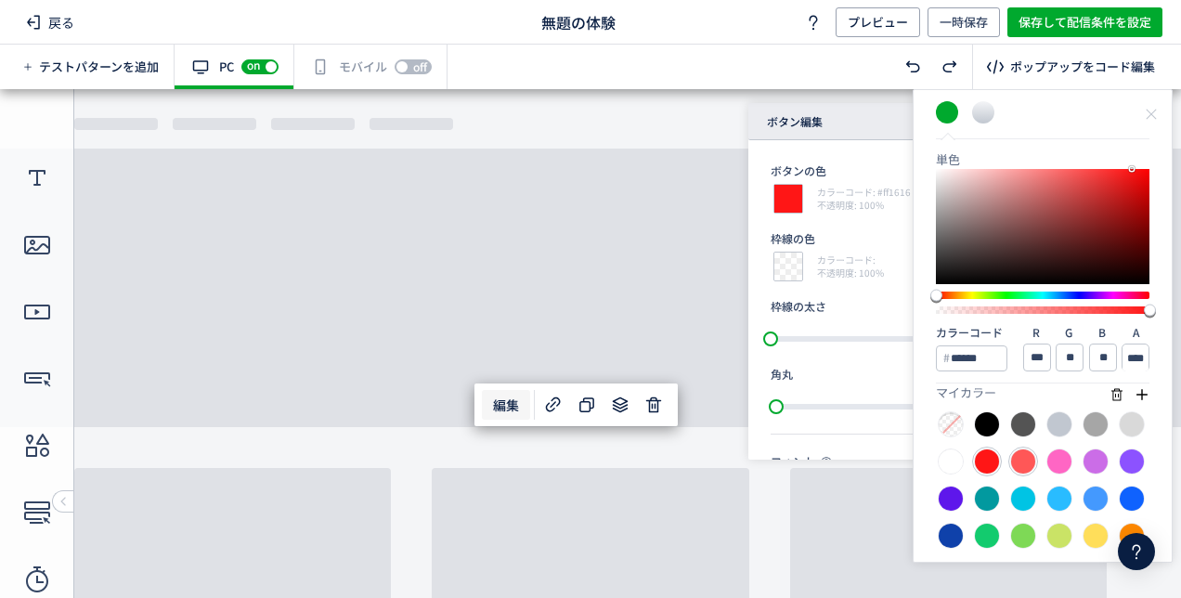
click at [1014, 460] on div at bounding box center [1023, 461] width 26 height 26
type input "******"
type input "**"
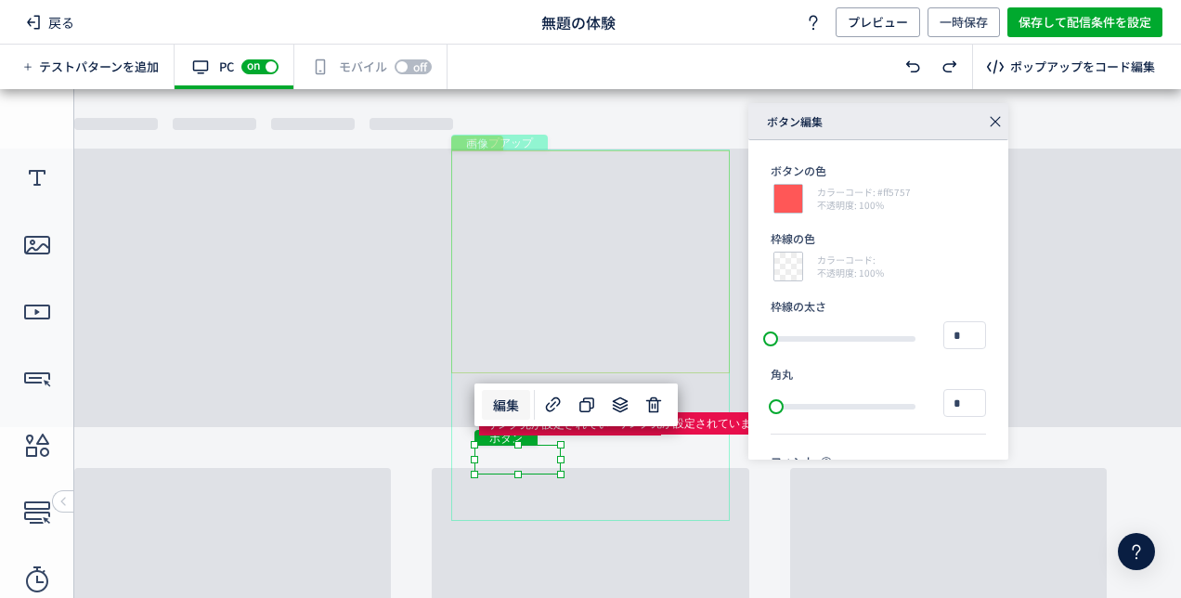
click at [618, 344] on div "画像" at bounding box center [590, 261] width 279 height 223
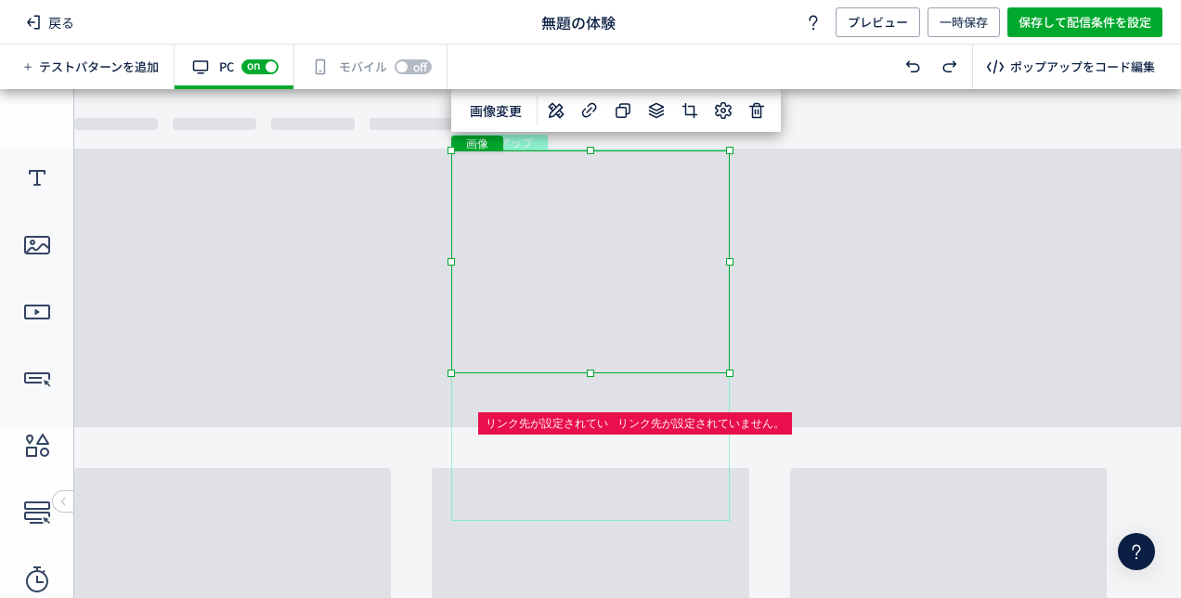
click at [554, 272] on div "画像" at bounding box center [590, 261] width 279 height 223
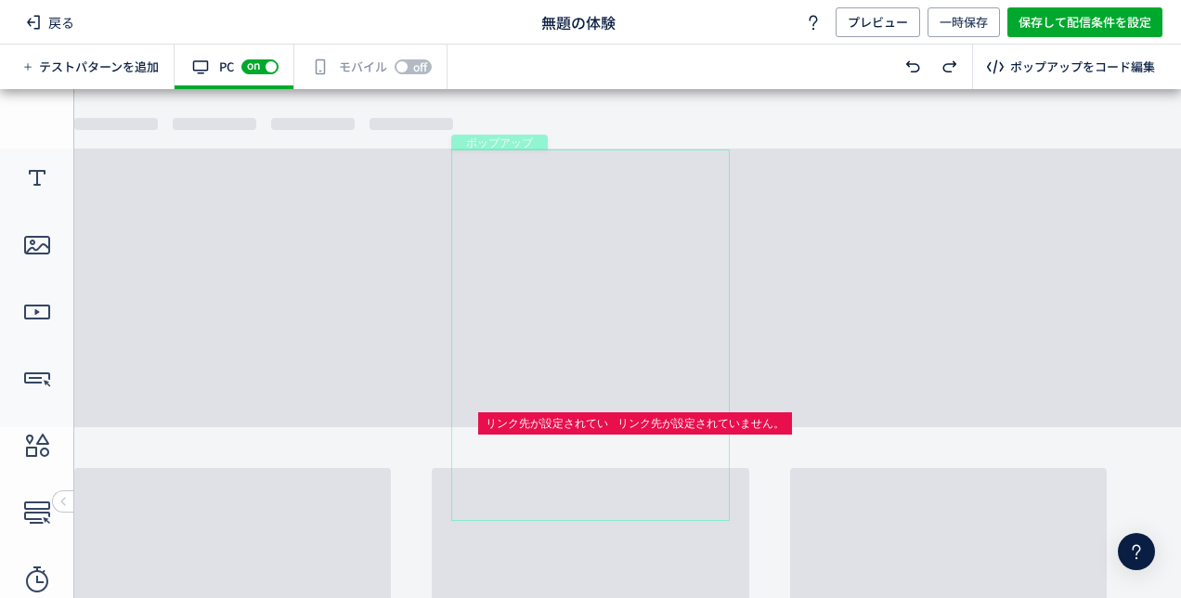
click at [554, 272] on div "ポップアップ" at bounding box center [590, 334] width 279 height 371
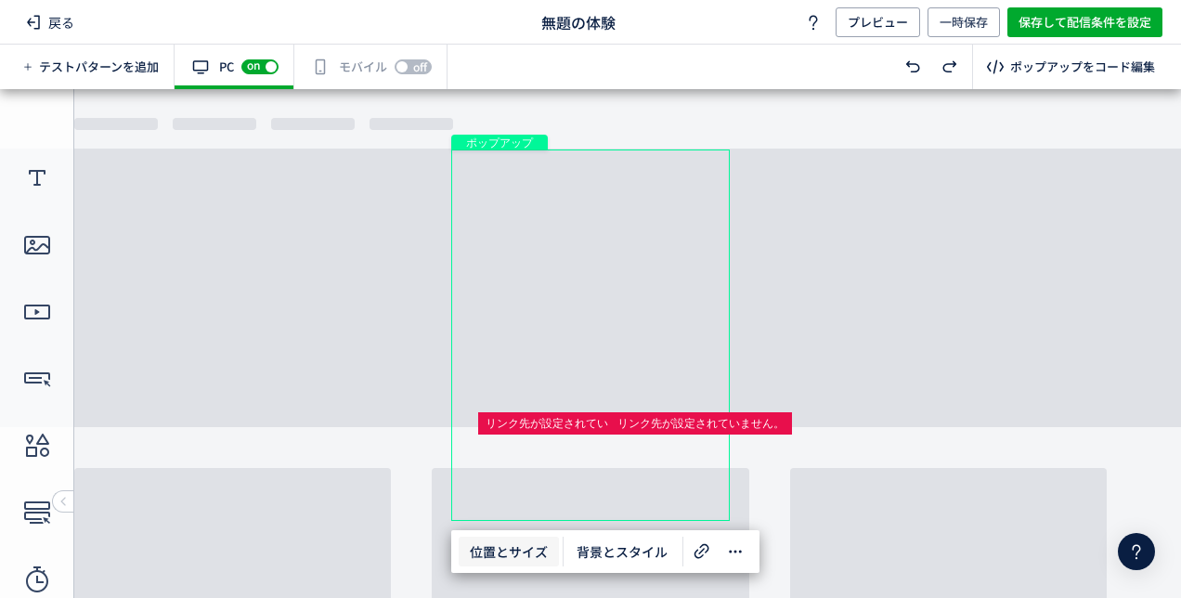
click at [524, 555] on span "位置とサイズ" at bounding box center [509, 552] width 100 height 30
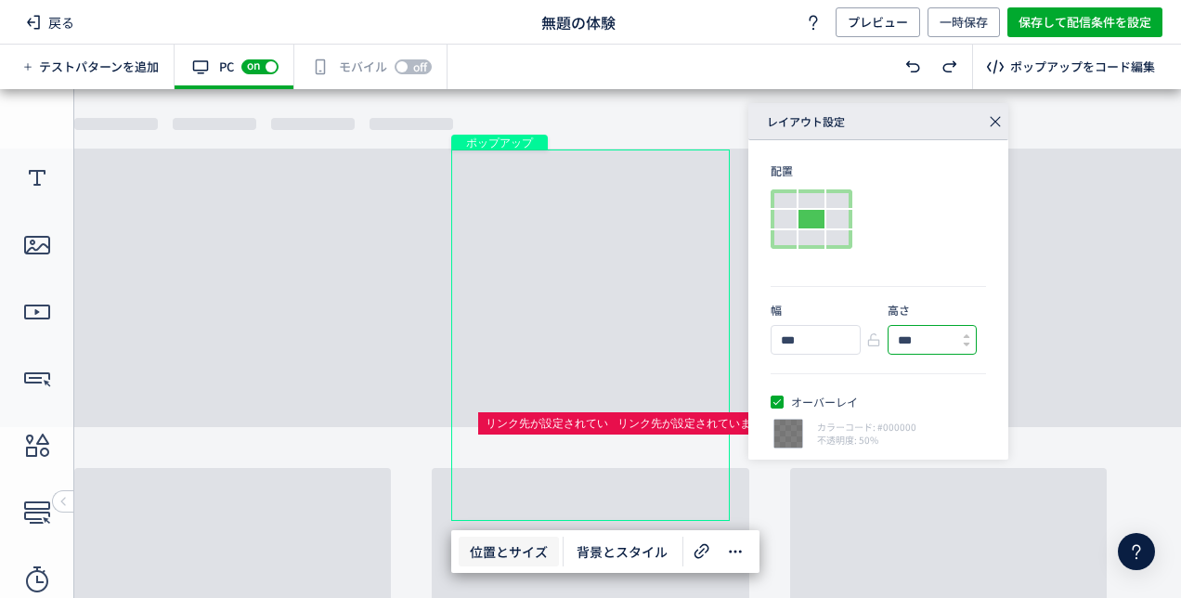
click at [927, 345] on input "***" at bounding box center [925, 340] width 73 height 28
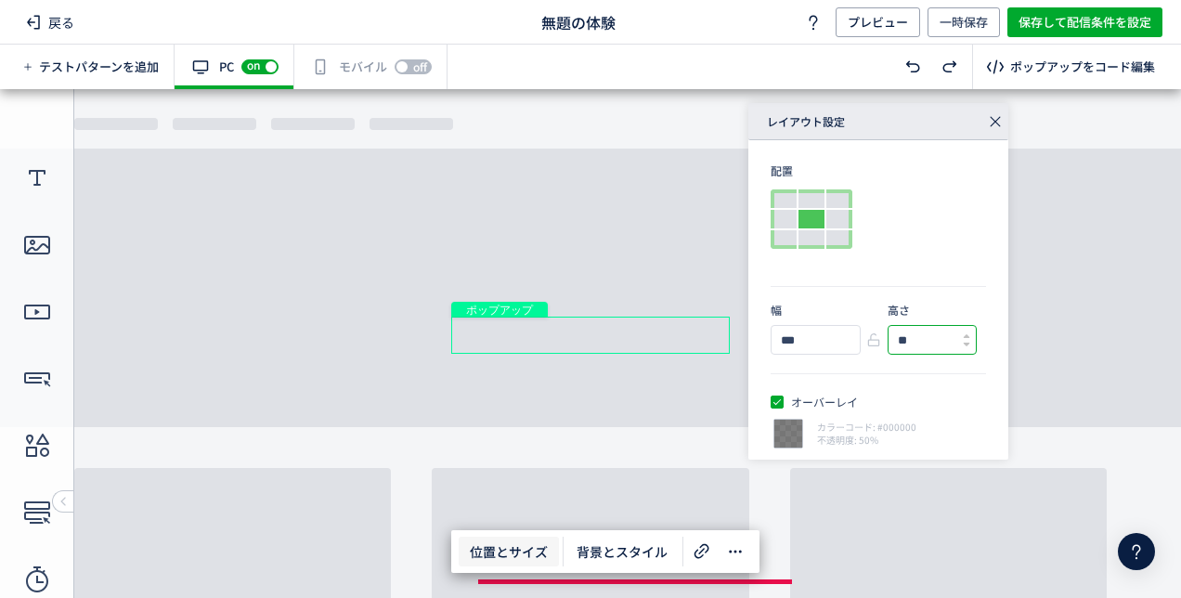
type input "*"
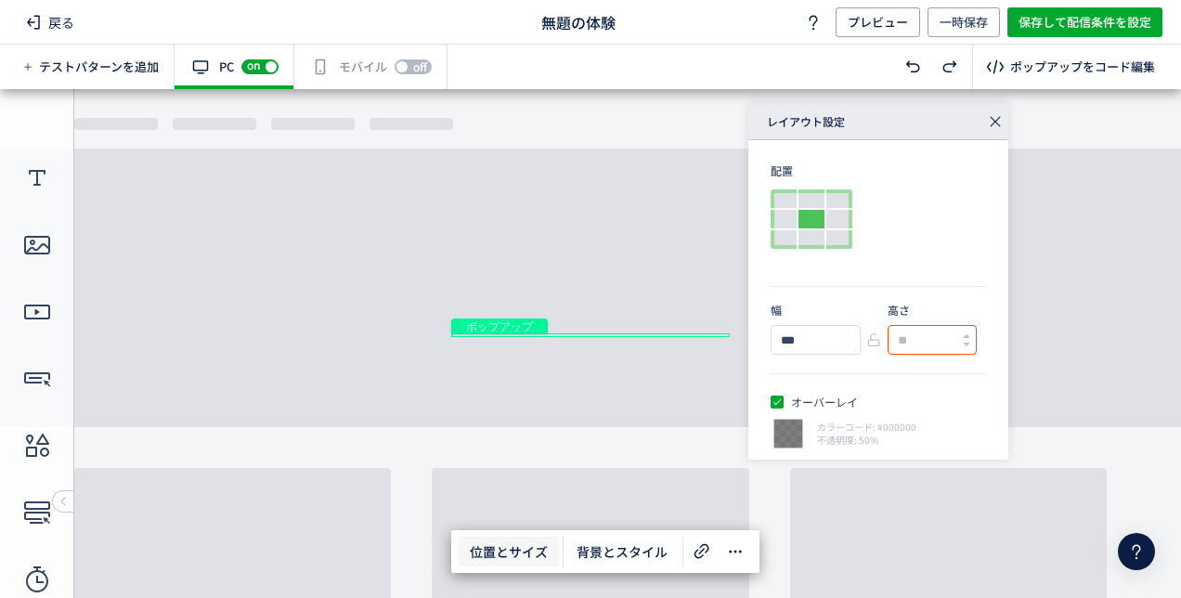
type input "*"
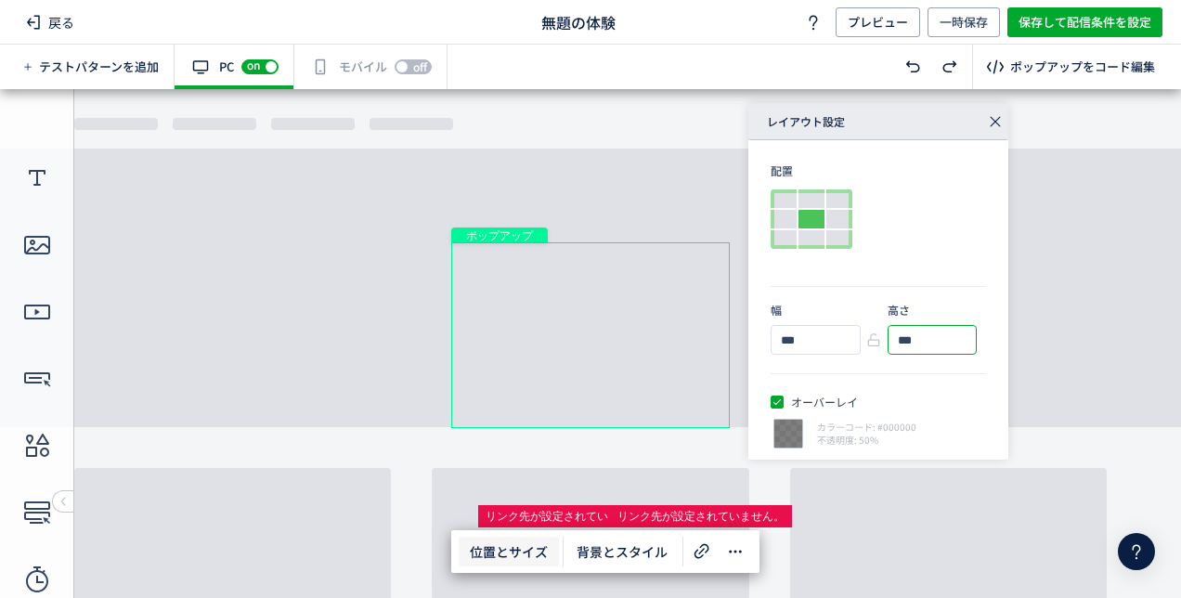
click at [390, 273] on body "undefined ポップアップ undefined ポップアップ クローズボタン テキスト ボタン ボタン" at bounding box center [590, 336] width 1181 height 495
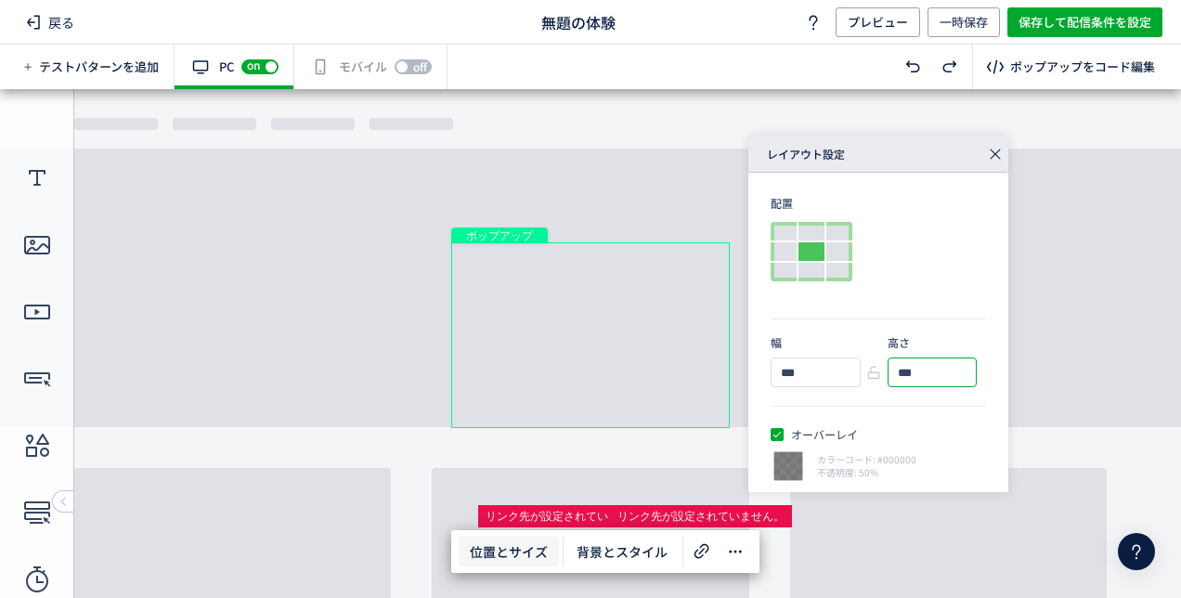
type input "***"
click at [998, 158] on icon at bounding box center [995, 154] width 26 height 26
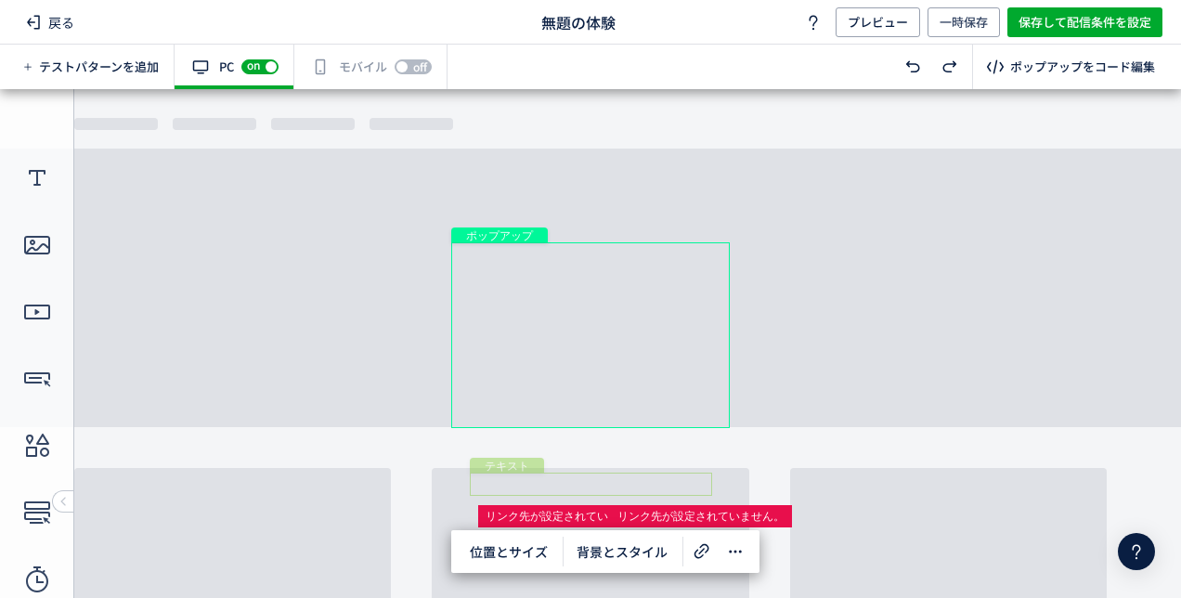
click at [598, 479] on div "テキスト" at bounding box center [591, 484] width 242 height 23
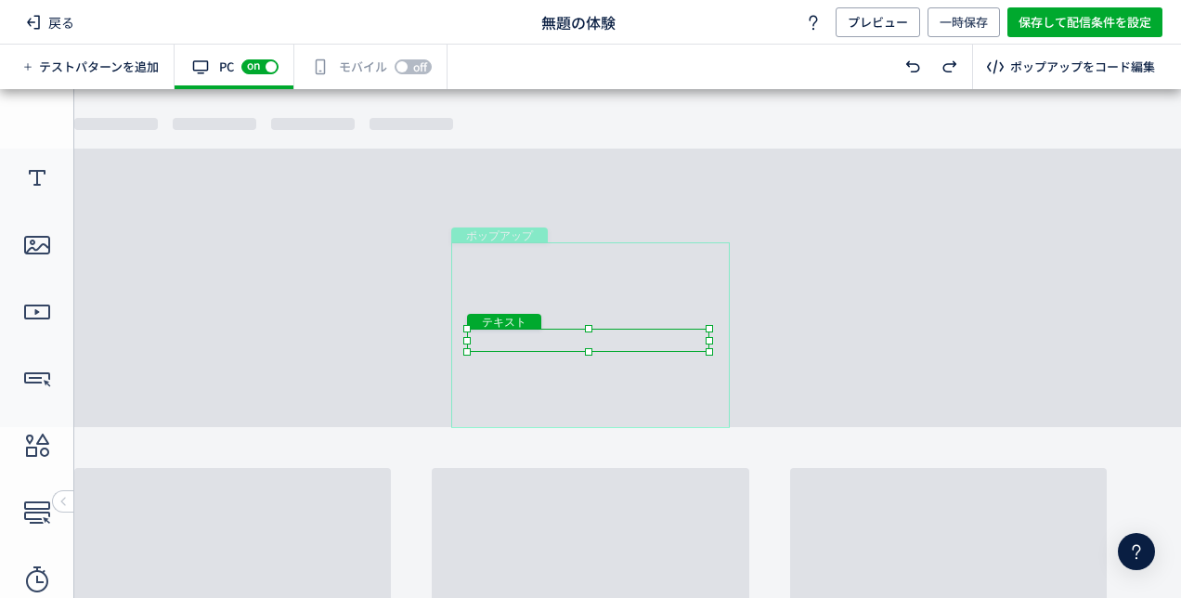
drag, startPoint x: 598, startPoint y: 479, endPoint x: 595, endPoint y: 330, distance: 149.5
click at [595, 330] on div "テキスト" at bounding box center [588, 340] width 242 height 23
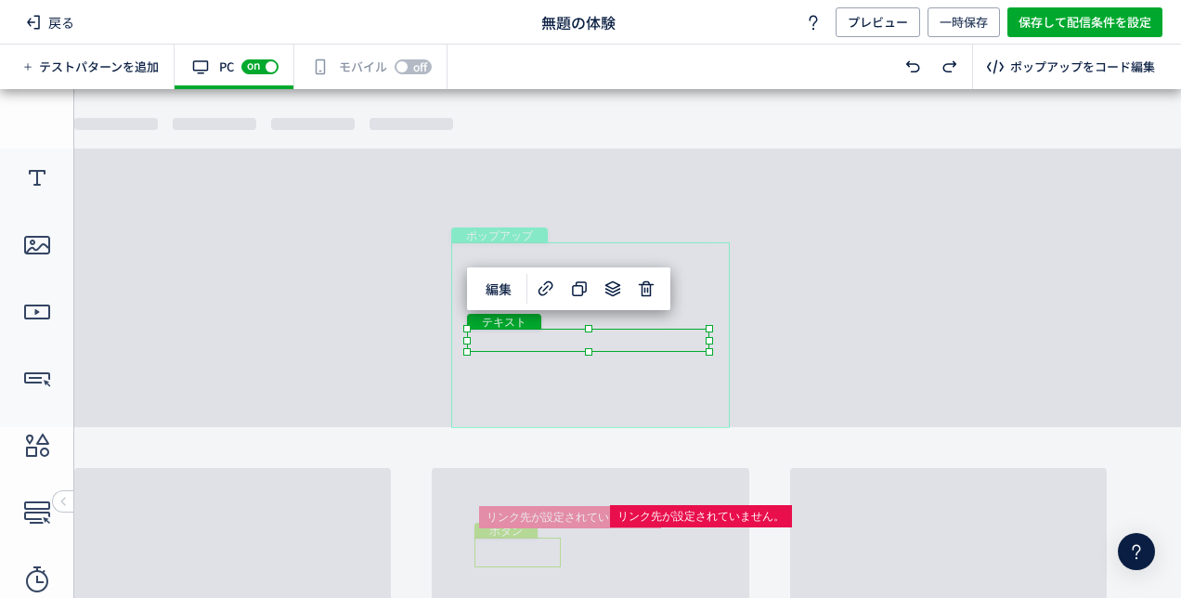
click at [537, 547] on div "ボタン" at bounding box center [517, 553] width 86 height 30
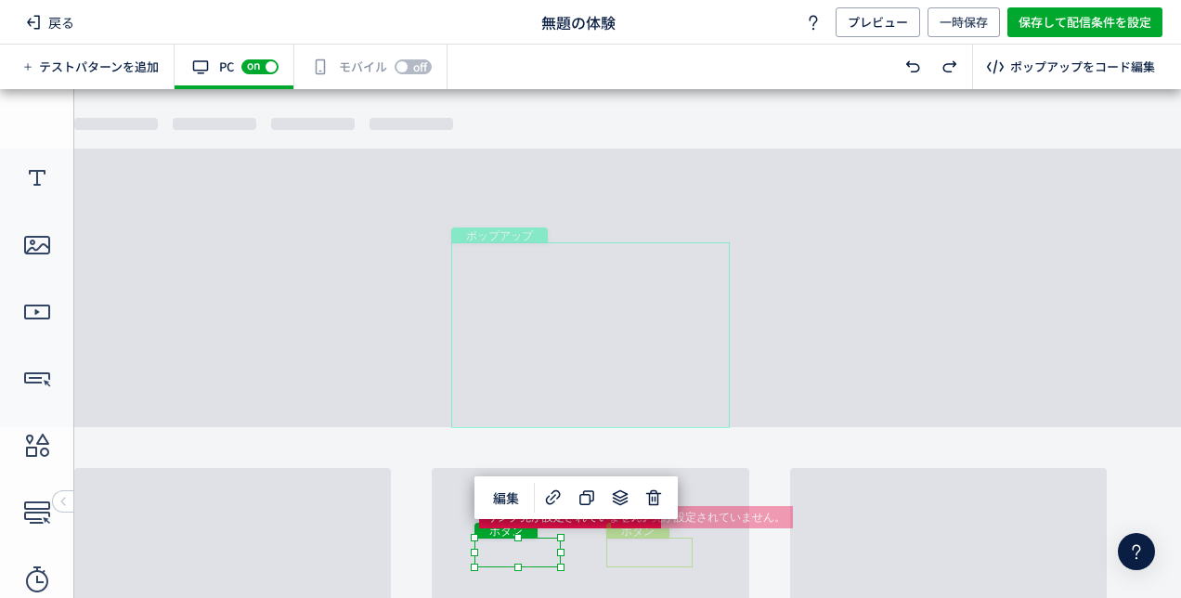
click at [638, 556] on div "ボタン" at bounding box center [649, 553] width 86 height 30
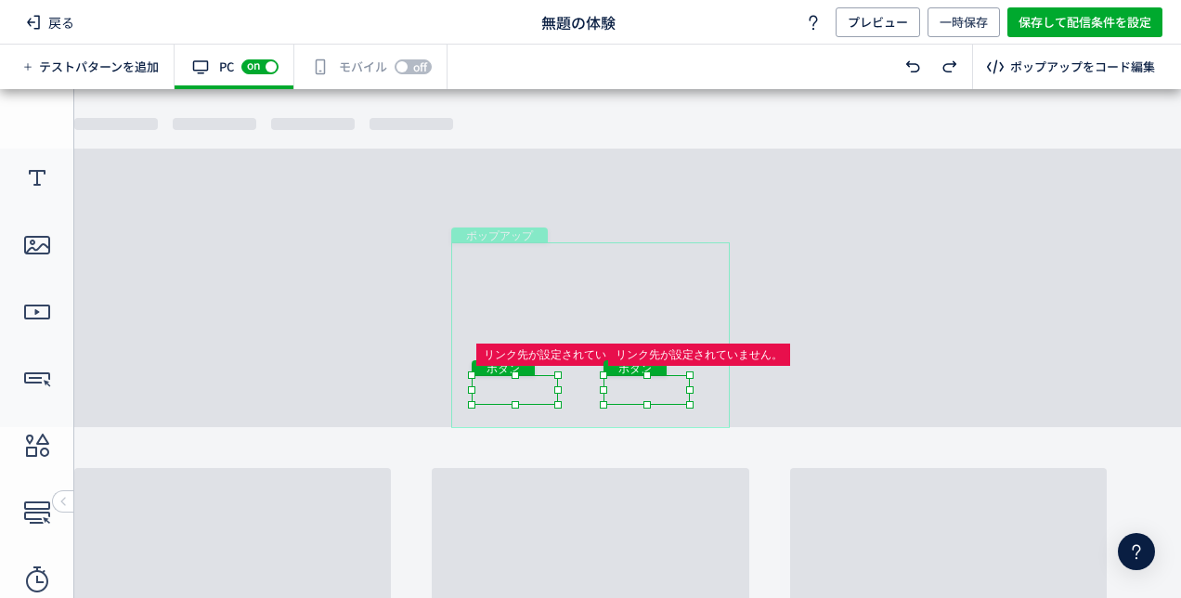
drag, startPoint x: 635, startPoint y: 556, endPoint x: 631, endPoint y: 391, distance: 165.3
click at [631, 391] on div "ボタン" at bounding box center [646, 390] width 86 height 30
click at [670, 383] on div "ボタン" at bounding box center [654, 390] width 86 height 30
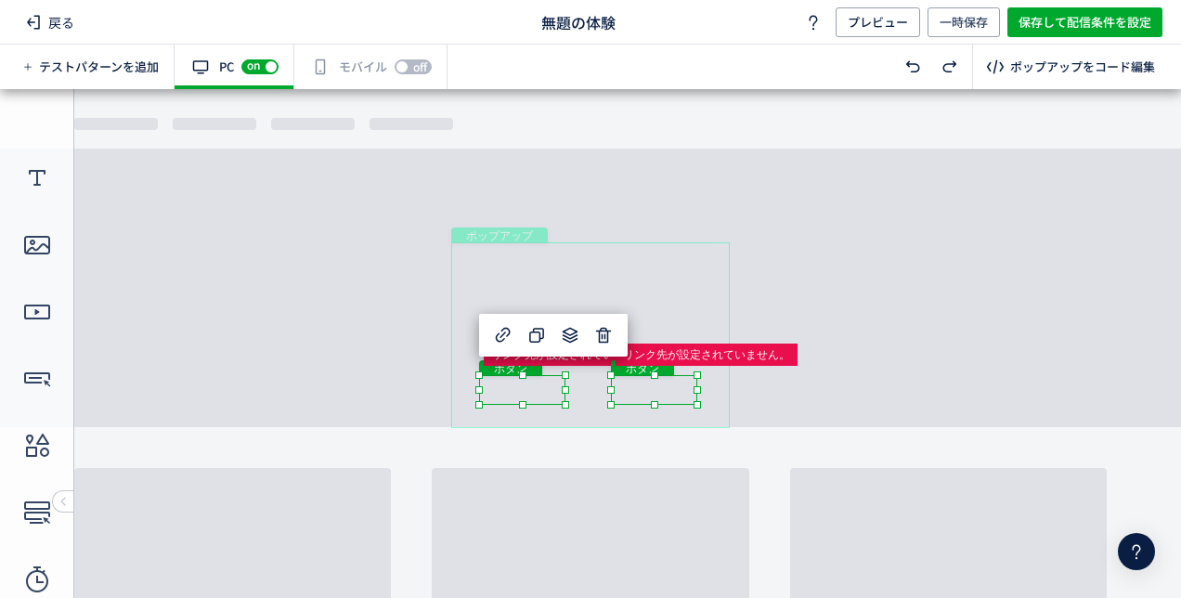
click at [821, 384] on body "undefined ポップアップ undefined ポップアップ クローズボタン テキスト ボタン ボタン" at bounding box center [590, 336] width 1181 height 495
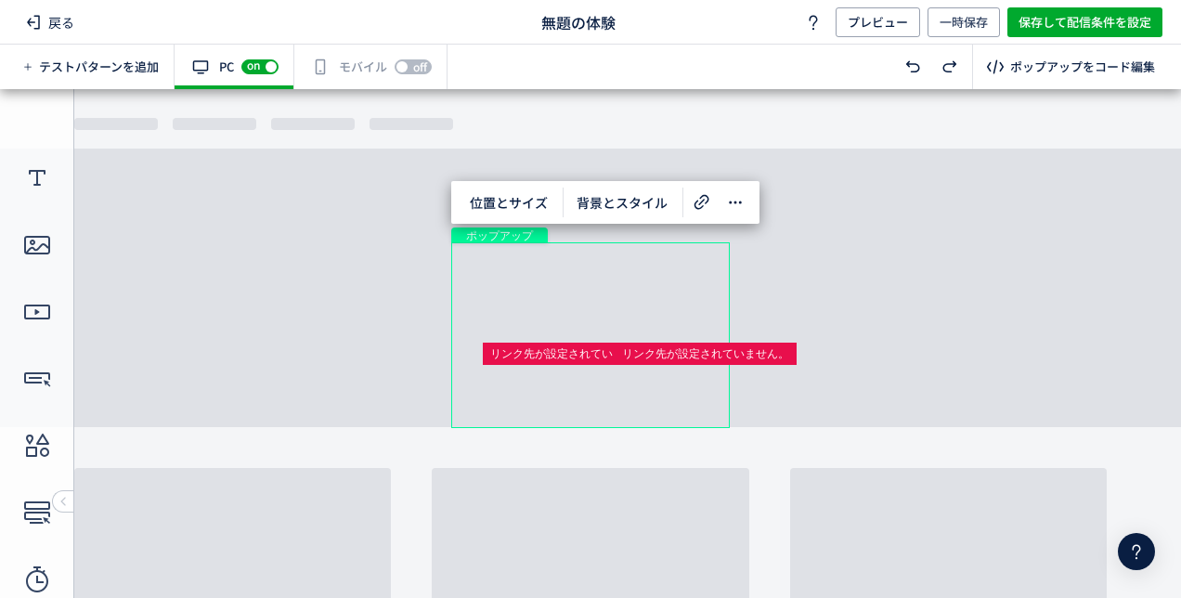
click at [635, 325] on div "ポップアップ" at bounding box center [590, 335] width 279 height 186
click at [615, 327] on div "ポップアップ" at bounding box center [590, 335] width 279 height 186
click at [601, 330] on div "テキスト" at bounding box center [588, 340] width 242 height 23
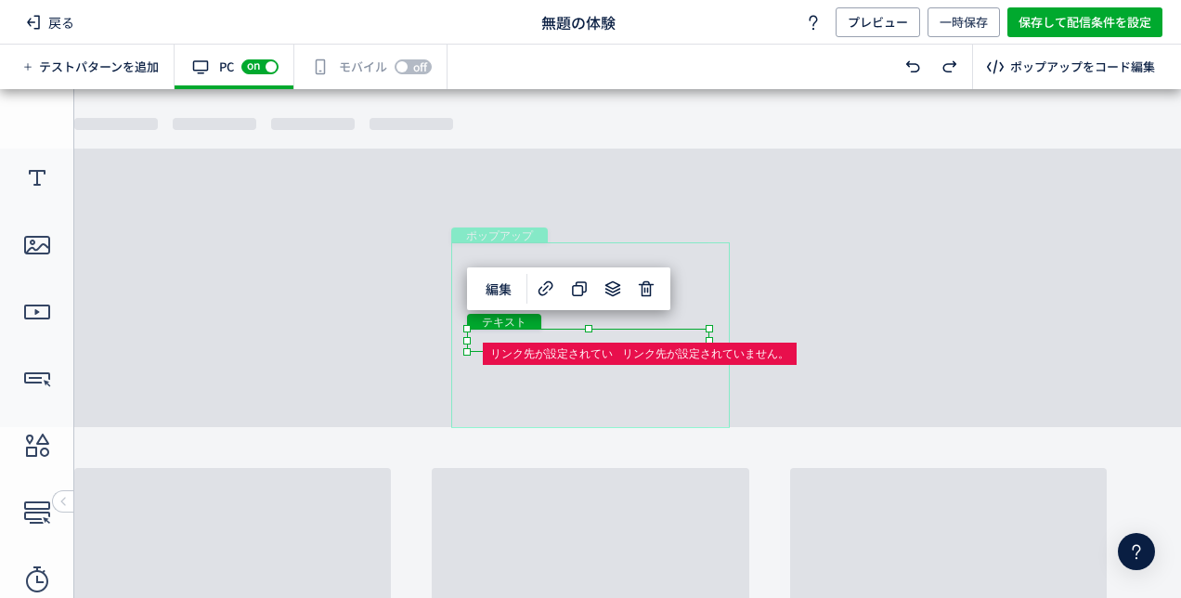
click at [709, 305] on div "ポップアップ" at bounding box center [590, 335] width 279 height 186
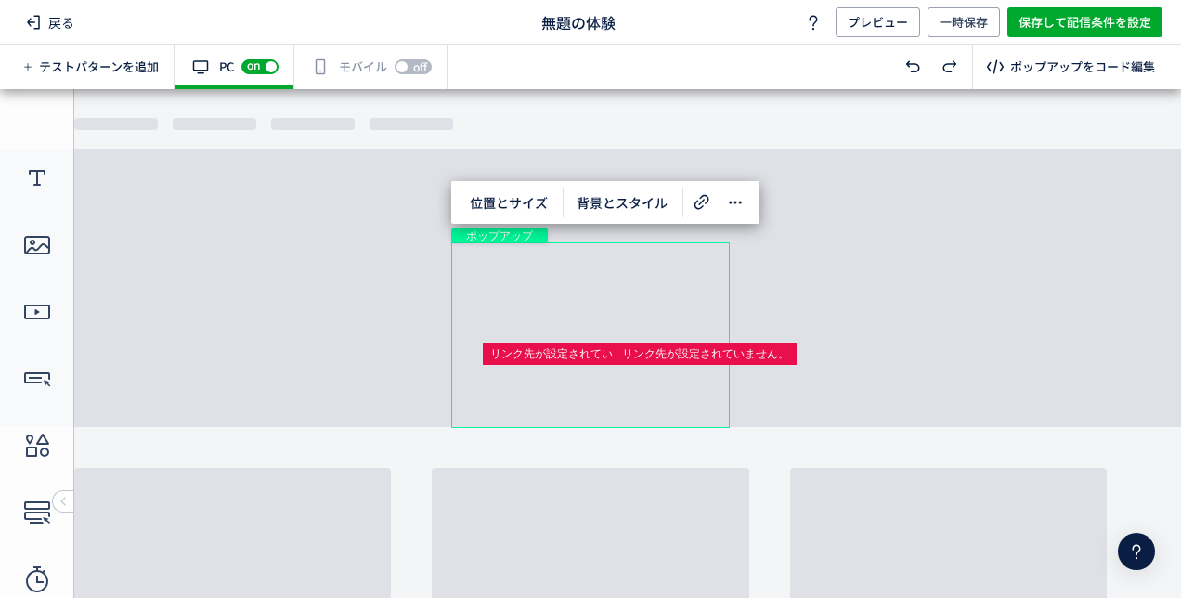
click at [834, 314] on body "undefined ポップアップ undefined ポップアップ クローズボタン テキスト ボタン ボタン" at bounding box center [590, 336] width 1181 height 495
click at [508, 282] on div "ポップアップ" at bounding box center [590, 335] width 279 height 186
click at [48, 181] on icon at bounding box center [37, 178] width 30 height 30
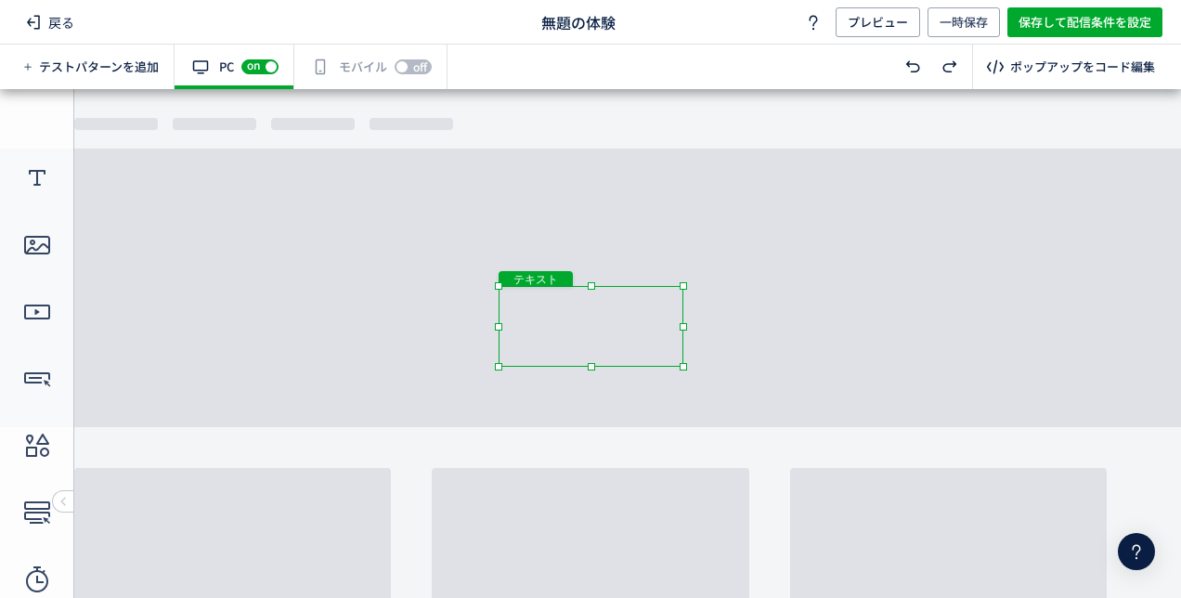
drag, startPoint x: 525, startPoint y: 334, endPoint x: 515, endPoint y: 354, distance: 22.0
click at [520, 256] on body "undefined ポップアップ undefined ポップアップ クローズボタン テキスト ボタン ボタン テキスト" at bounding box center [590, 336] width 1181 height 495
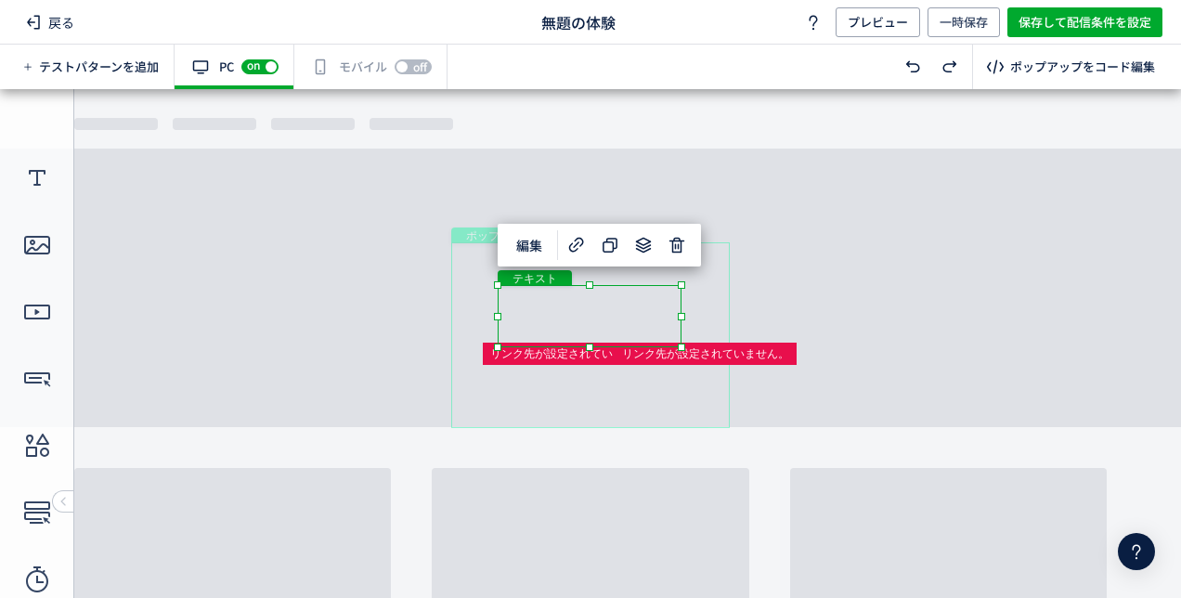
click at [599, 282] on div "ポップアップ" at bounding box center [590, 335] width 279 height 186
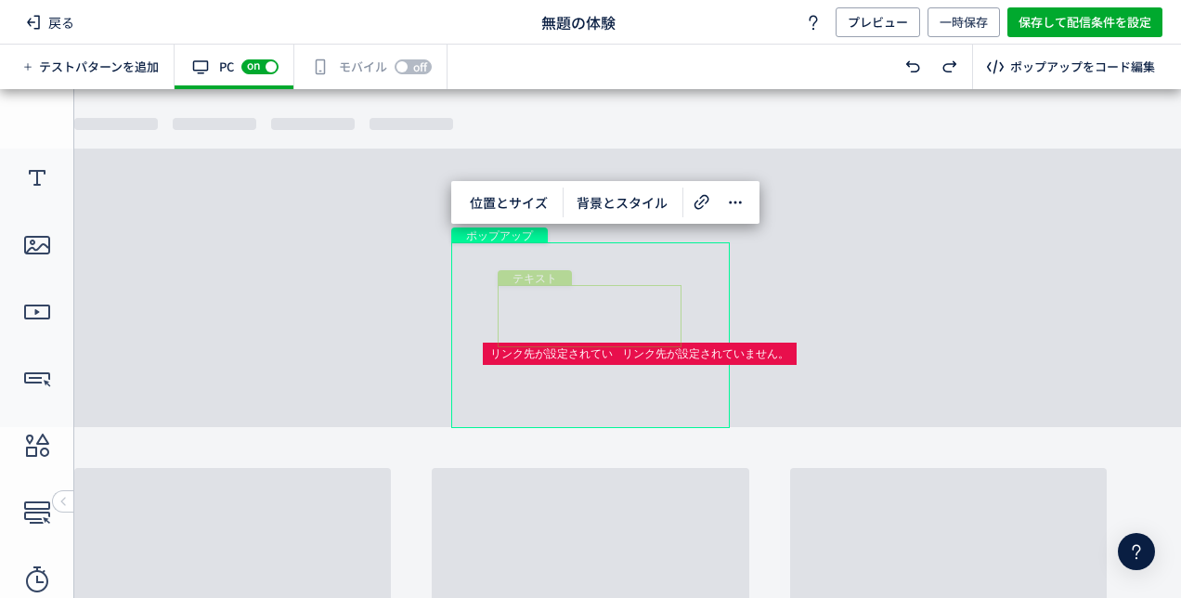
click at [608, 297] on div "テキスト" at bounding box center [590, 316] width 184 height 62
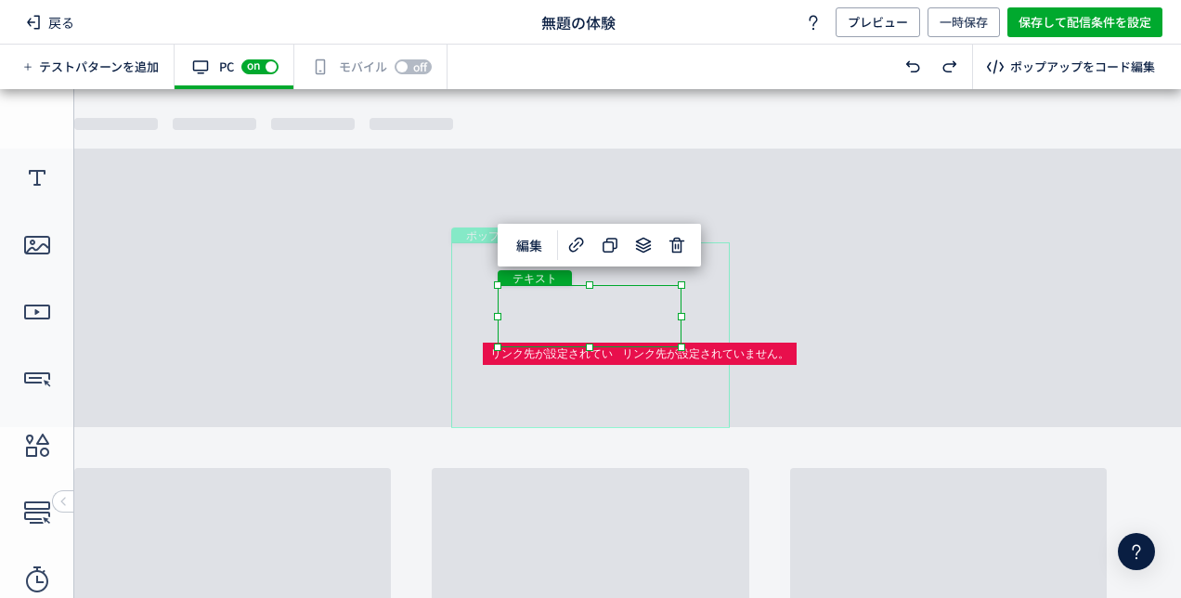
click at [603, 305] on div "テキスト" at bounding box center [590, 316] width 184 height 62
click at [573, 312] on div "テキスト" at bounding box center [590, 316] width 184 height 62
click at [681, 347] on div "テキスト" at bounding box center [590, 316] width 184 height 62
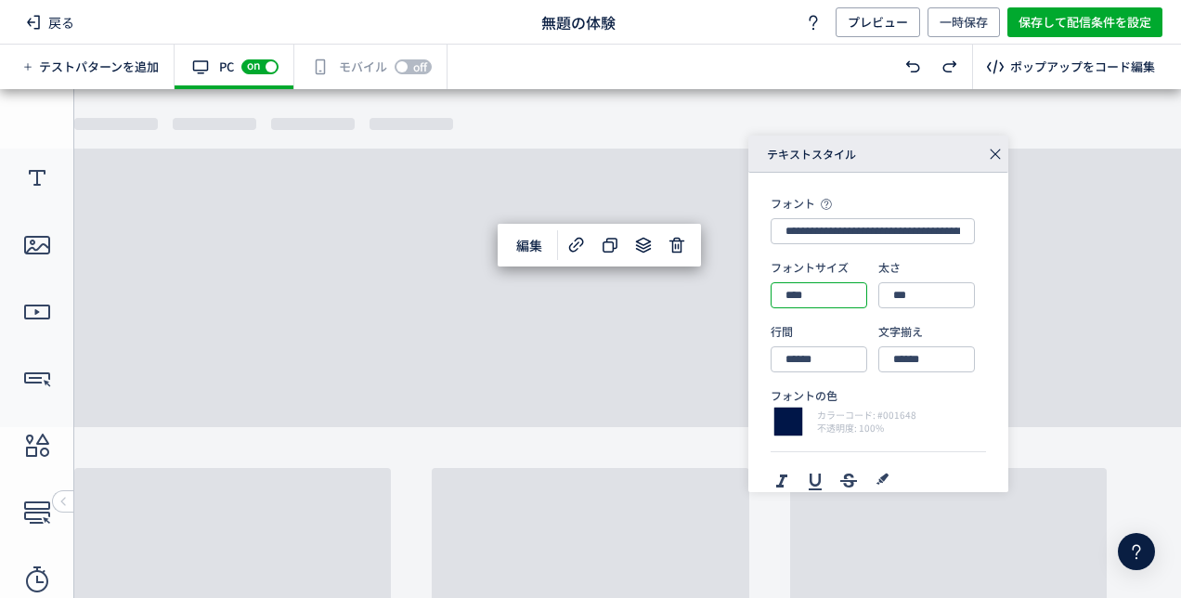
click at [813, 290] on input "****" at bounding box center [819, 295] width 97 height 26
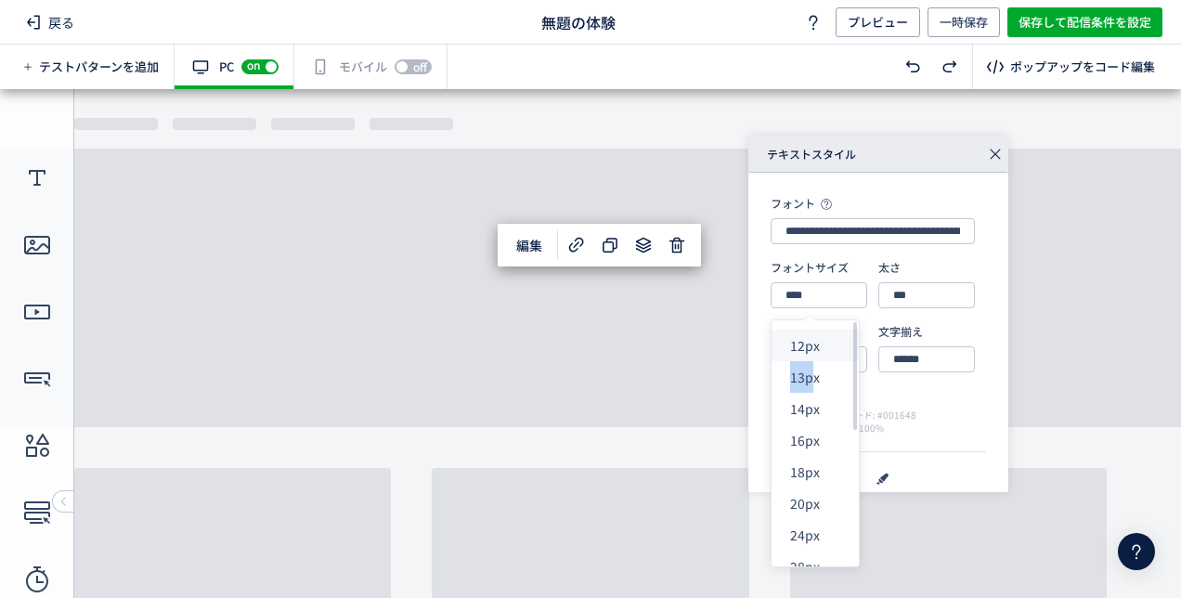
drag, startPoint x: 812, startPoint y: 361, endPoint x: 823, endPoint y: 343, distance: 21.2
click at [823, 343] on ul "12px 13px 14px 16px 18px 20px 24px 28px 32px 36px 40px 48px 56px 64px 72px 84px…" at bounding box center [822, 598] width 101 height 537
click at [823, 343] on div "12px" at bounding box center [822, 346] width 64 height 32
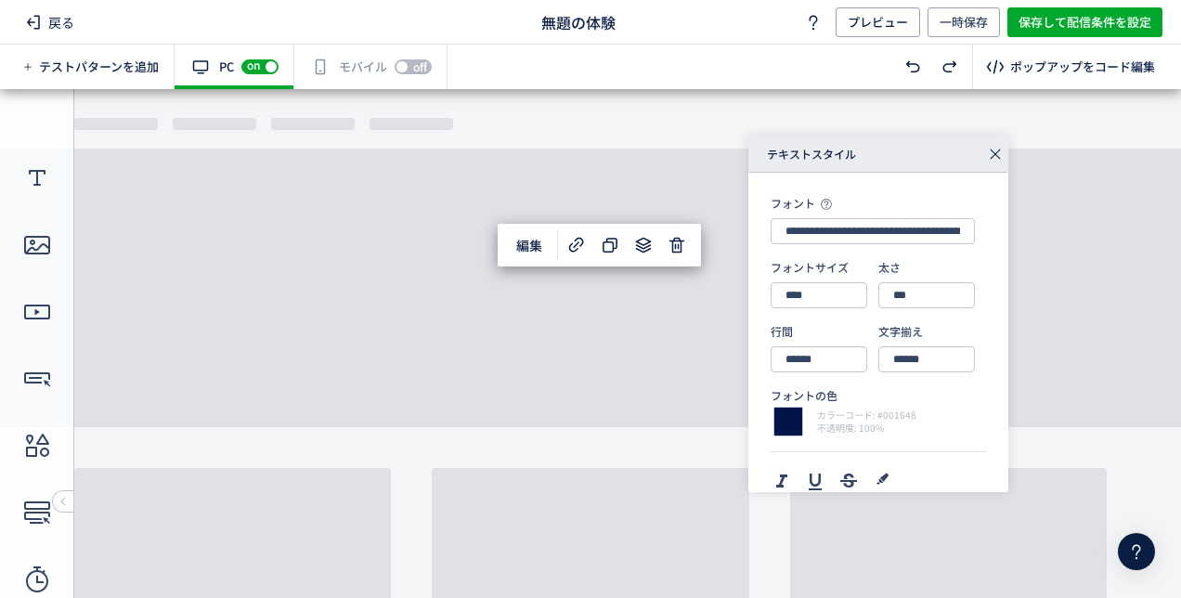
type input "****"
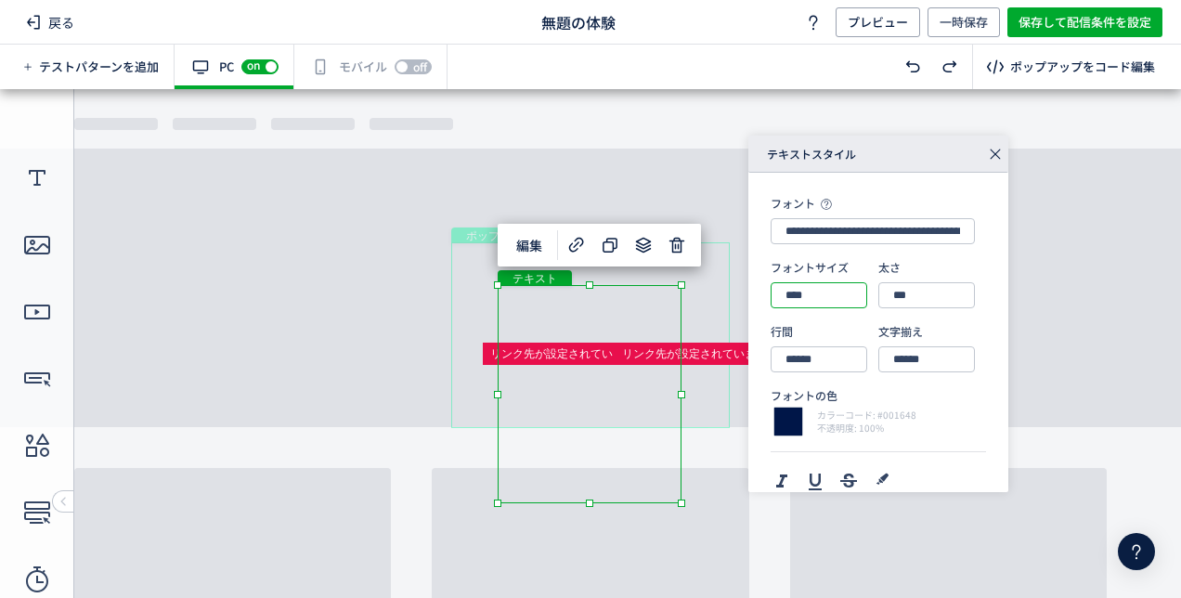
click at [784, 292] on input "****" at bounding box center [819, 295] width 97 height 26
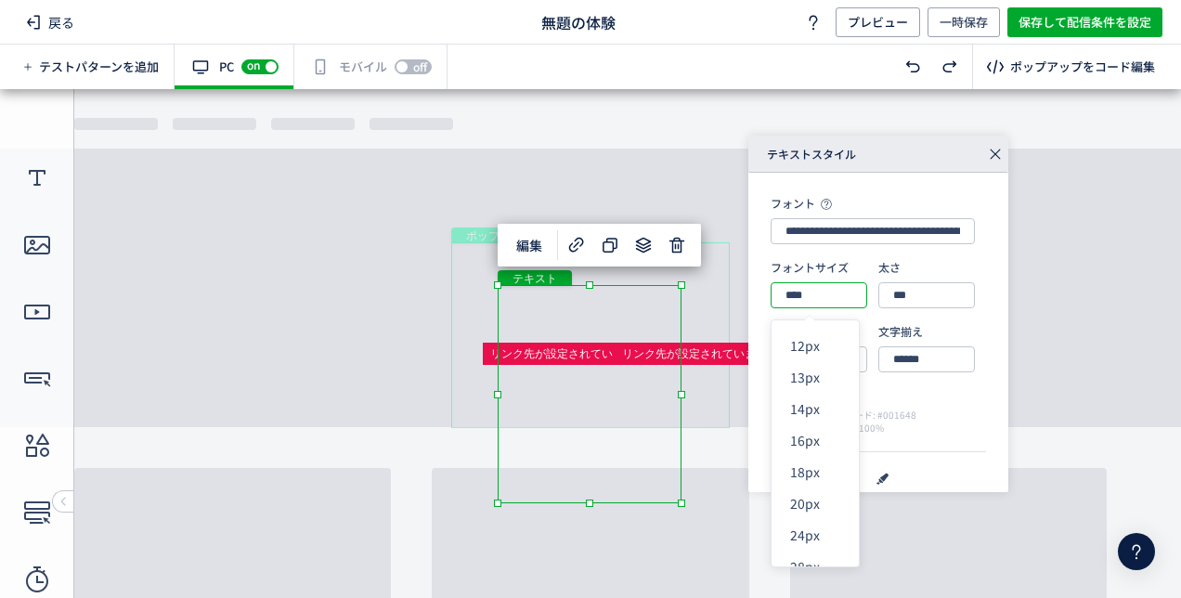
click at [796, 293] on input "****" at bounding box center [819, 295] width 97 height 26
click at [804, 340] on div "12px" at bounding box center [822, 346] width 64 height 32
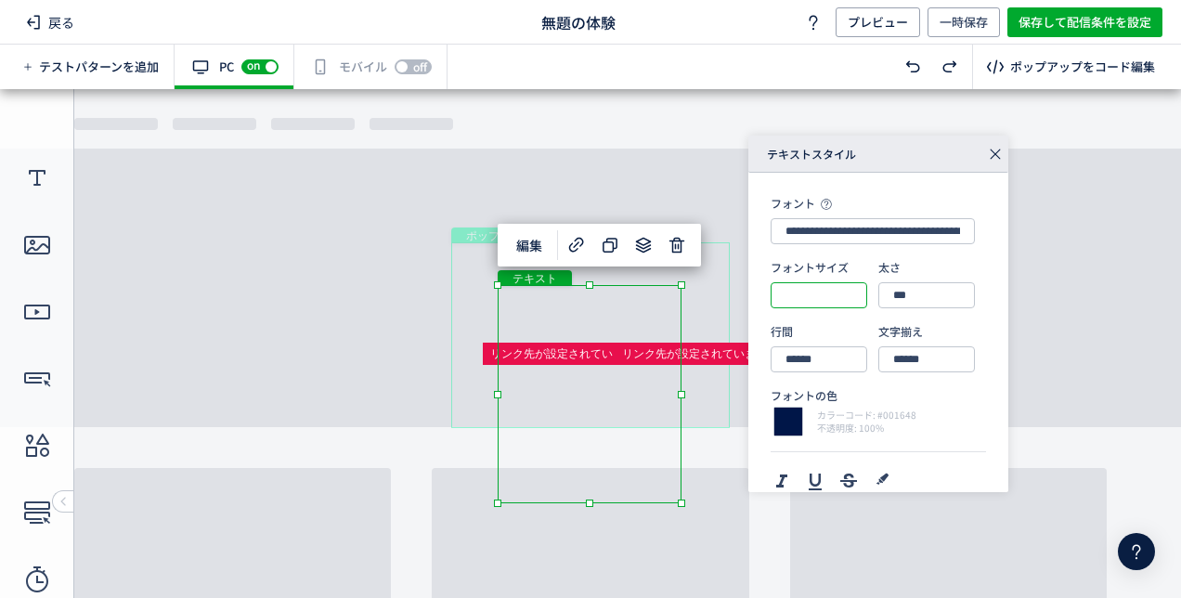
click at [791, 301] on input "text" at bounding box center [819, 295] width 97 height 26
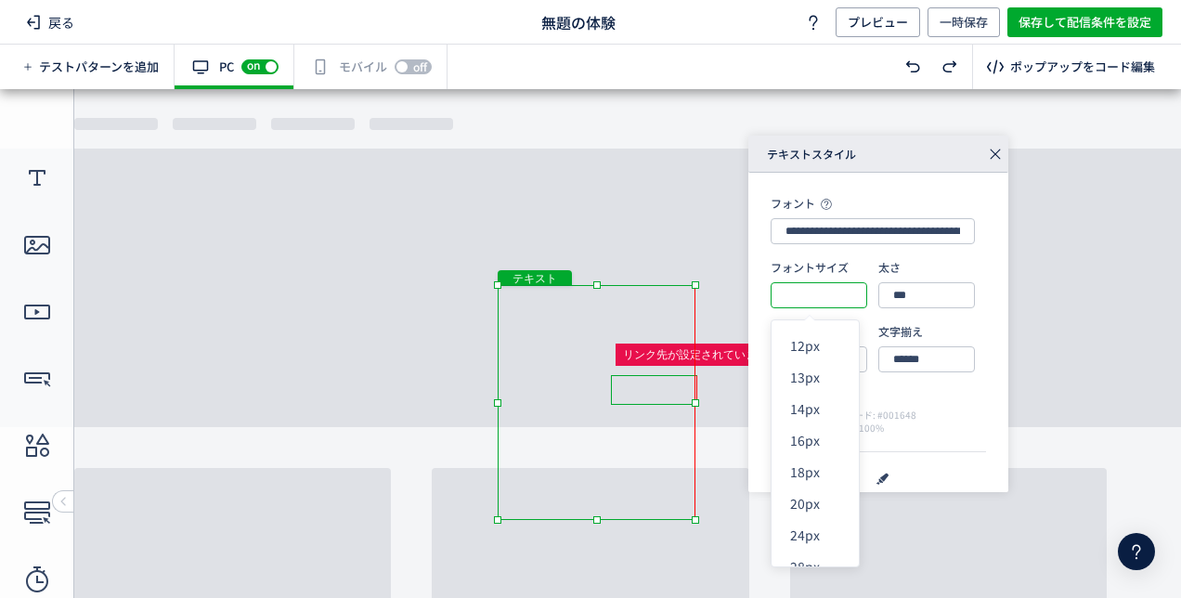
drag, startPoint x: 686, startPoint y: 508, endPoint x: 701, endPoint y: 322, distance: 186.3
click at [701, 322] on body "undefined ポップアップ undefined ポップアップ クローズボタン テキスト ボタン ボタン テキスト" at bounding box center [590, 336] width 1181 height 495
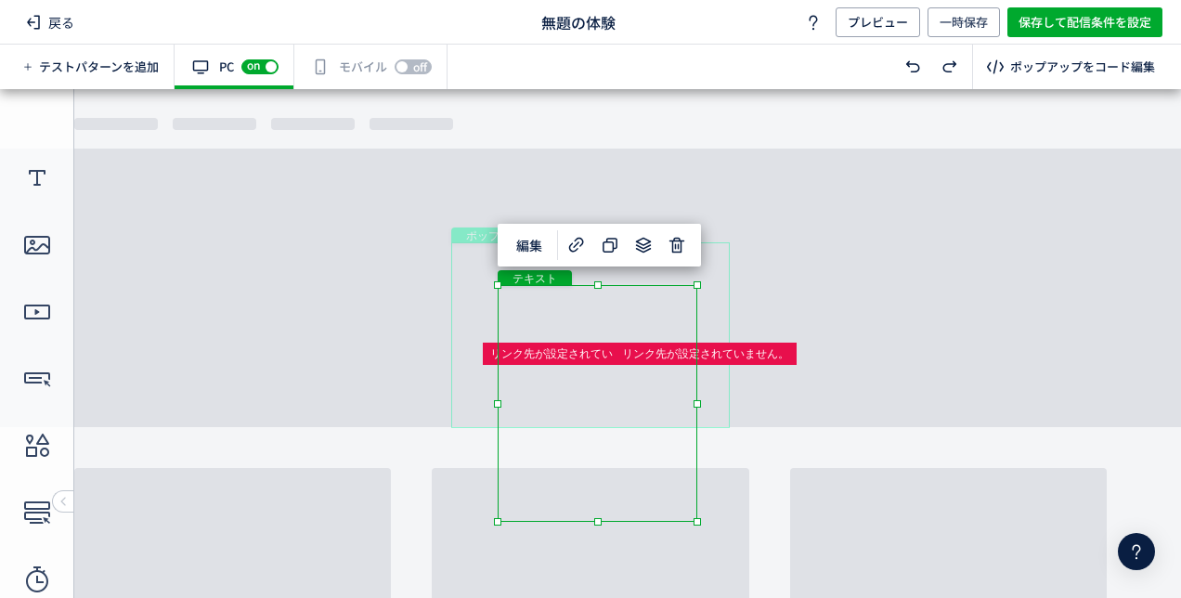
click at [668, 279] on div "ポップアップ" at bounding box center [590, 335] width 279 height 186
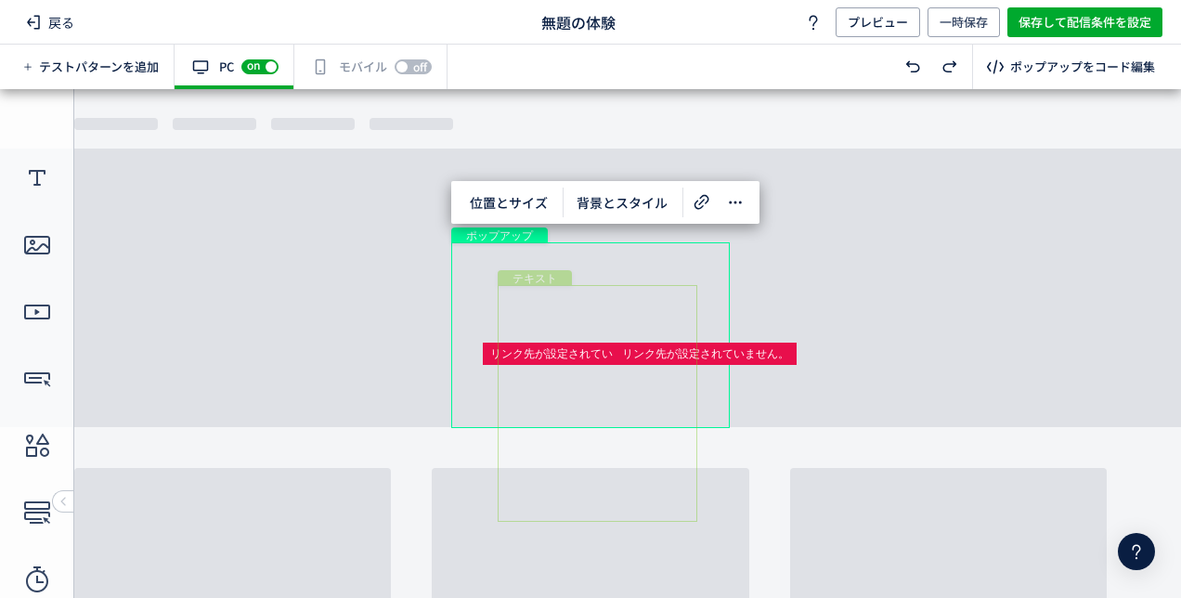
click at [620, 300] on div "テキスト" at bounding box center [598, 403] width 200 height 237
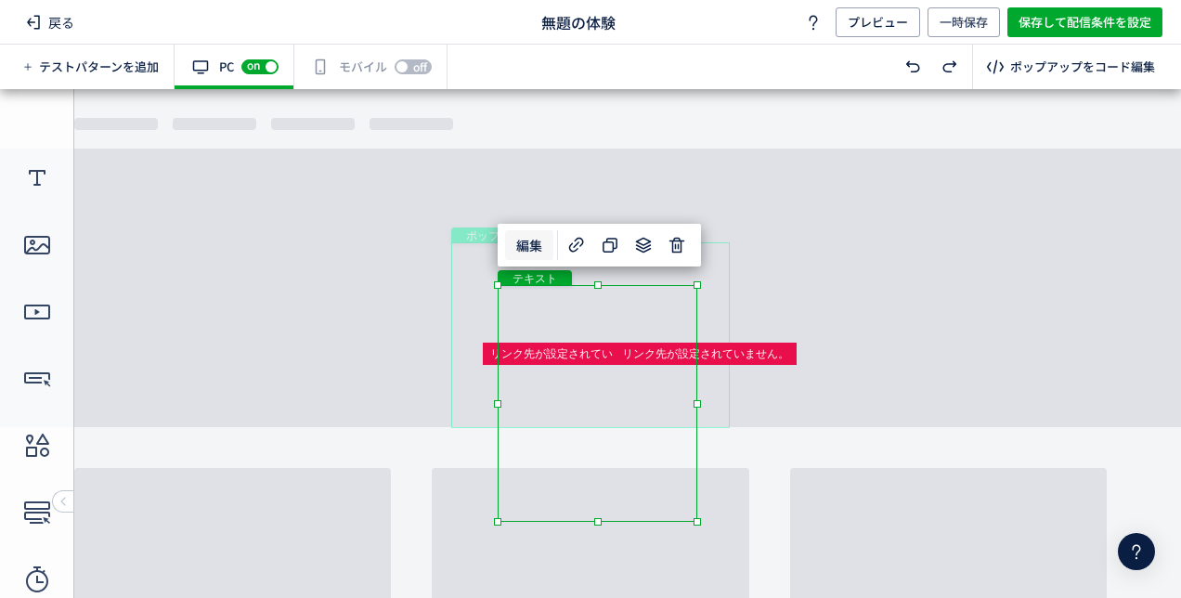
click at [532, 241] on span "編集" at bounding box center [529, 245] width 48 height 30
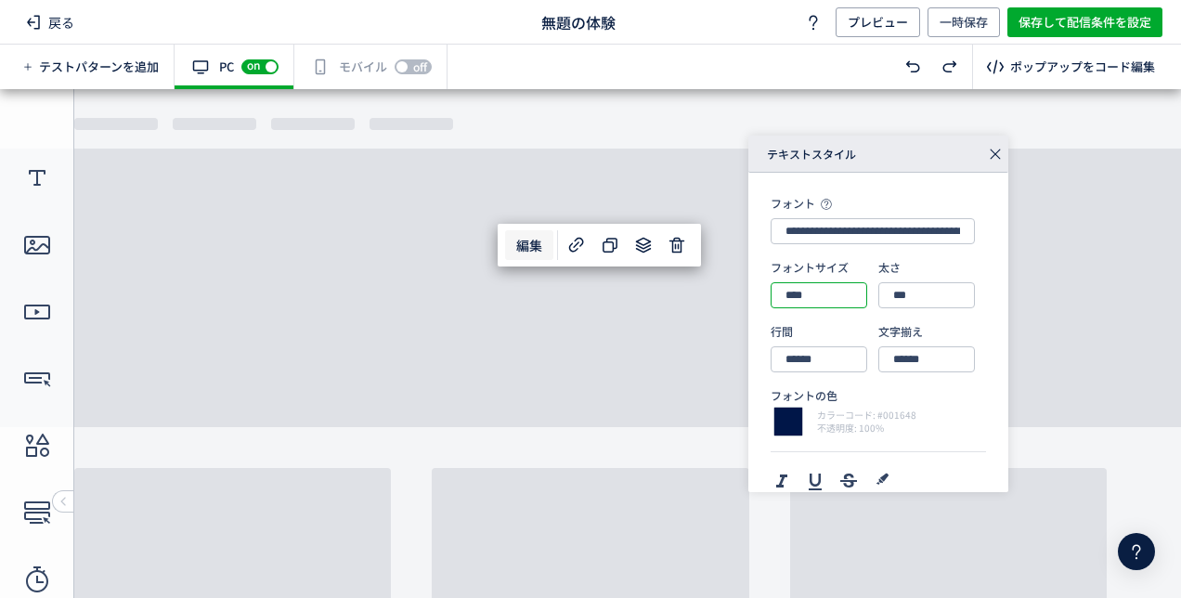
click at [821, 289] on input "****" at bounding box center [819, 295] width 97 height 26
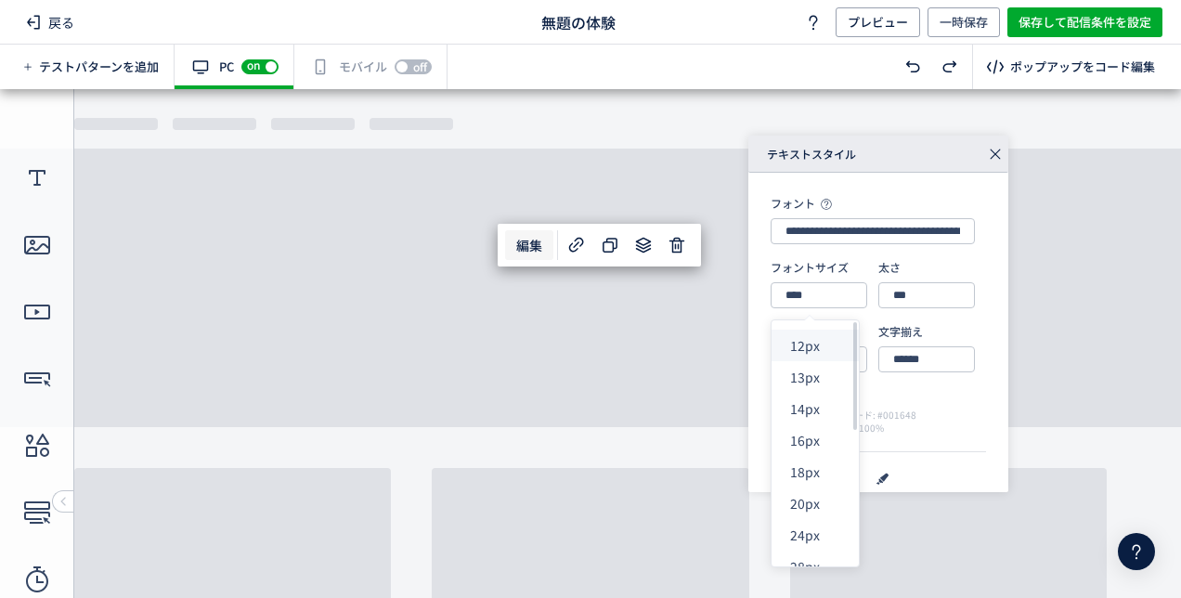
click at [810, 344] on div "12px" at bounding box center [822, 346] width 64 height 32
type input "****"
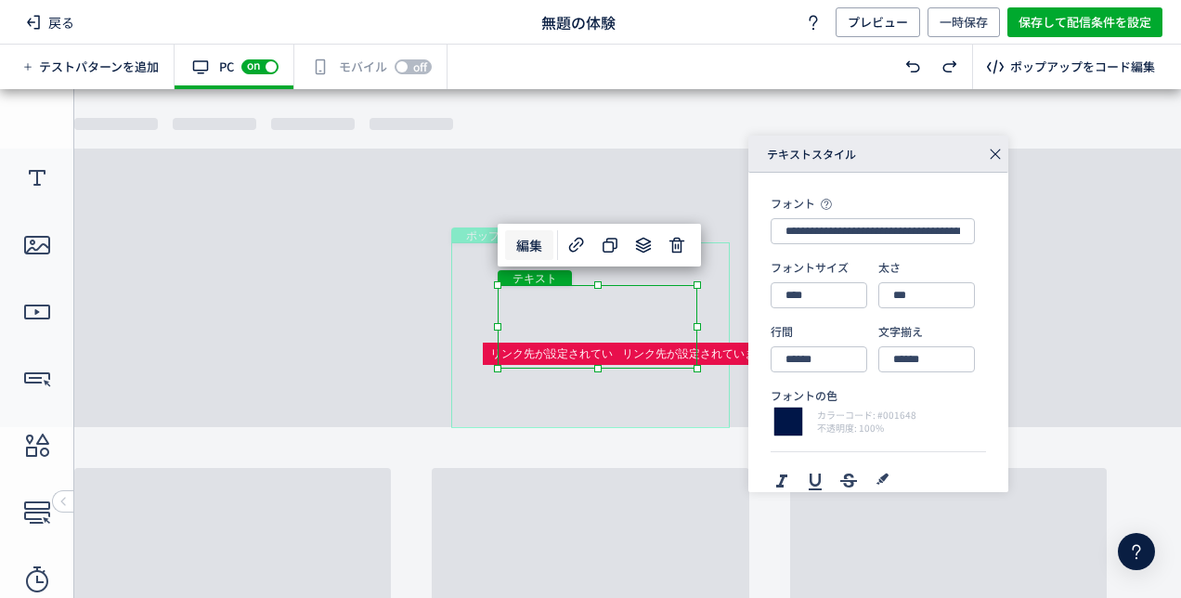
click at [641, 285] on div "テキスト" at bounding box center [598, 327] width 200 height 84
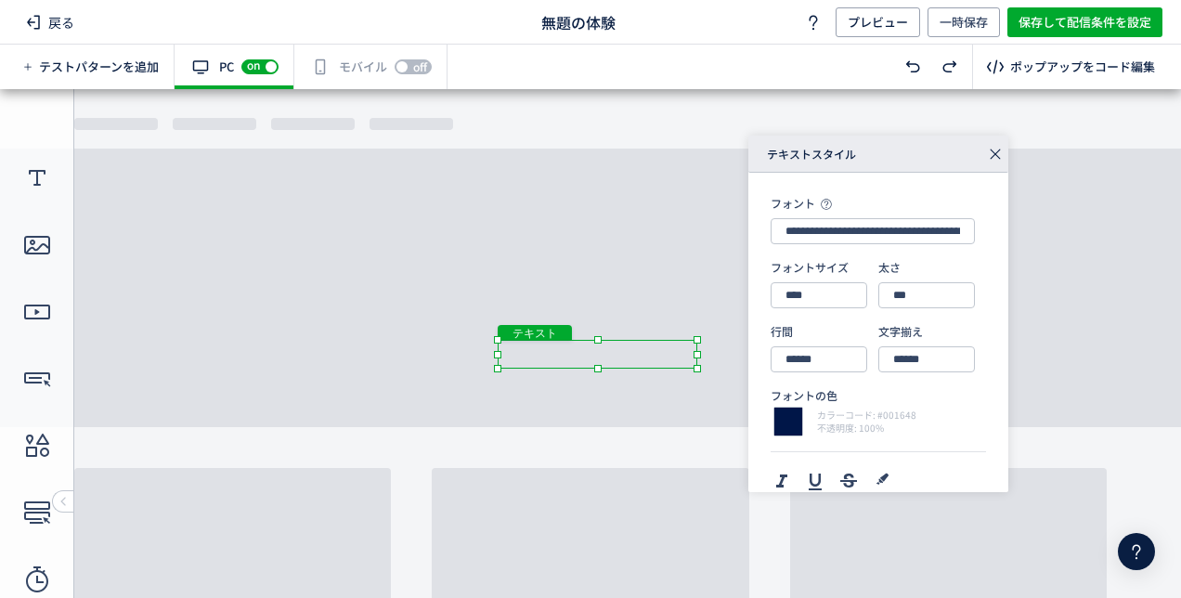
drag, startPoint x: 626, startPoint y: 285, endPoint x: 606, endPoint y: 410, distance: 126.8
click at [606, 410] on body "undefined ポップアップ undefined ポップアップ クローズボタン テキスト ボタン ボタン テキスト" at bounding box center [590, 336] width 1181 height 495
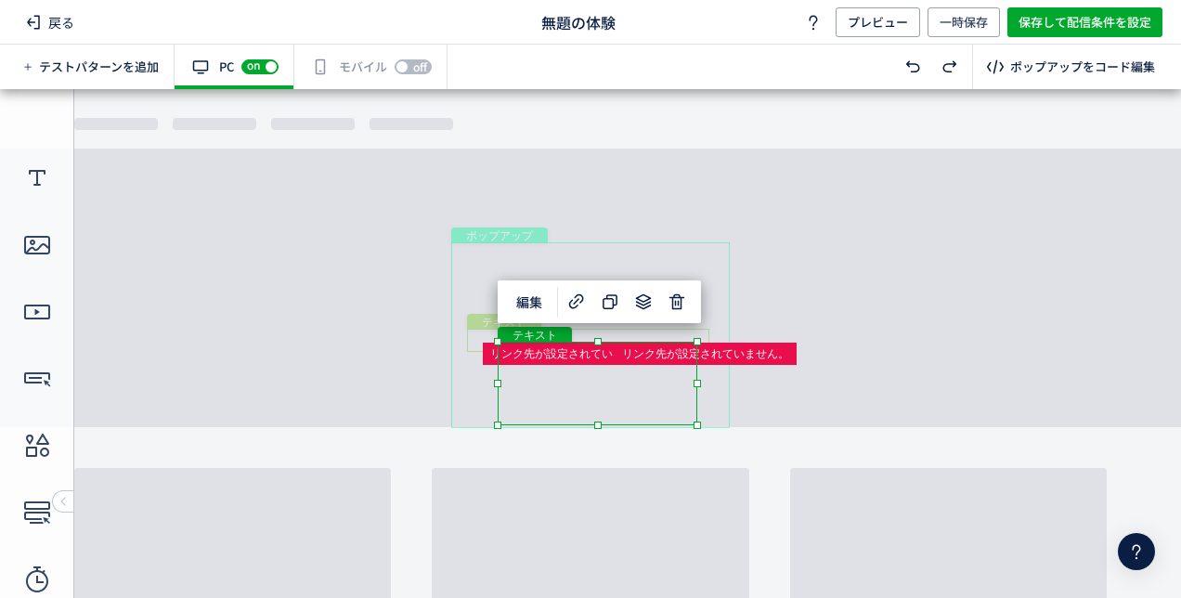
click at [472, 323] on span "テキスト" at bounding box center [504, 321] width 74 height 15
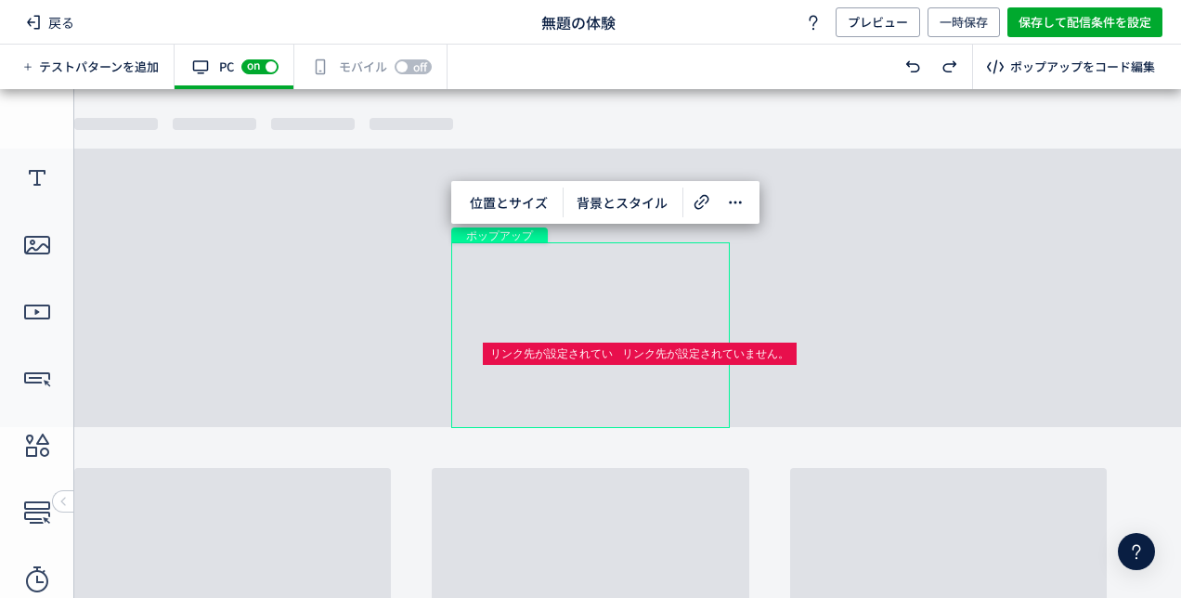
click at [582, 321] on div "ポップアップ" at bounding box center [590, 335] width 279 height 186
click at [584, 329] on body "undefined ポップアップ undefined ポップアップ クローズボタン テキスト ボタン ボタン テキスト" at bounding box center [590, 336] width 1181 height 495
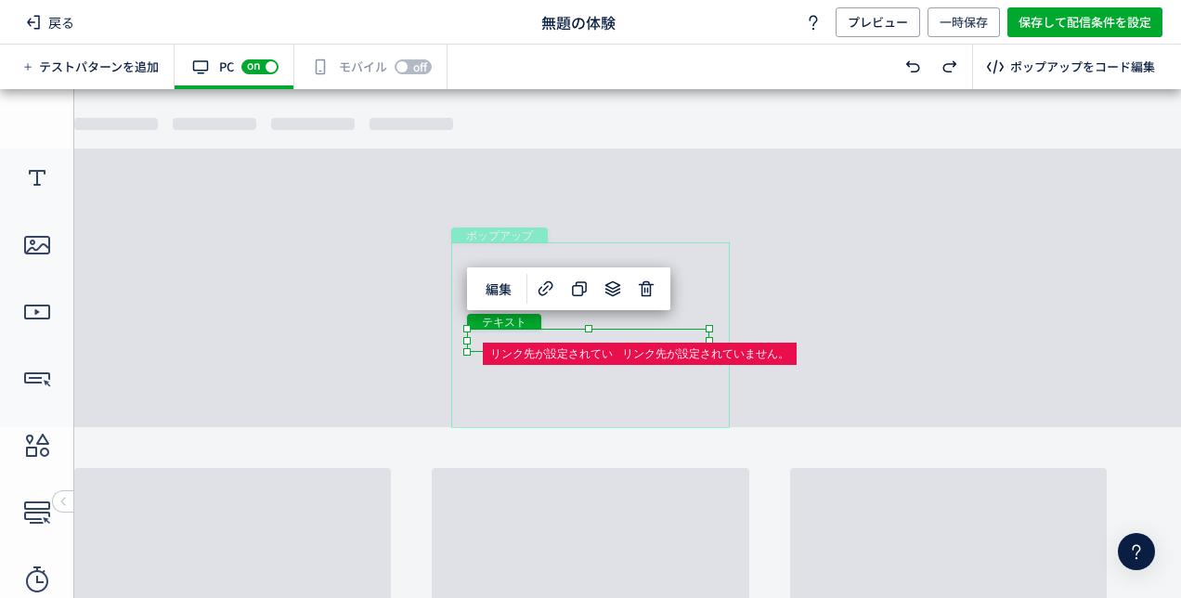
click at [585, 329] on div at bounding box center [588, 328] width 7 height 7
click at [574, 330] on div "テキスト" at bounding box center [588, 340] width 242 height 23
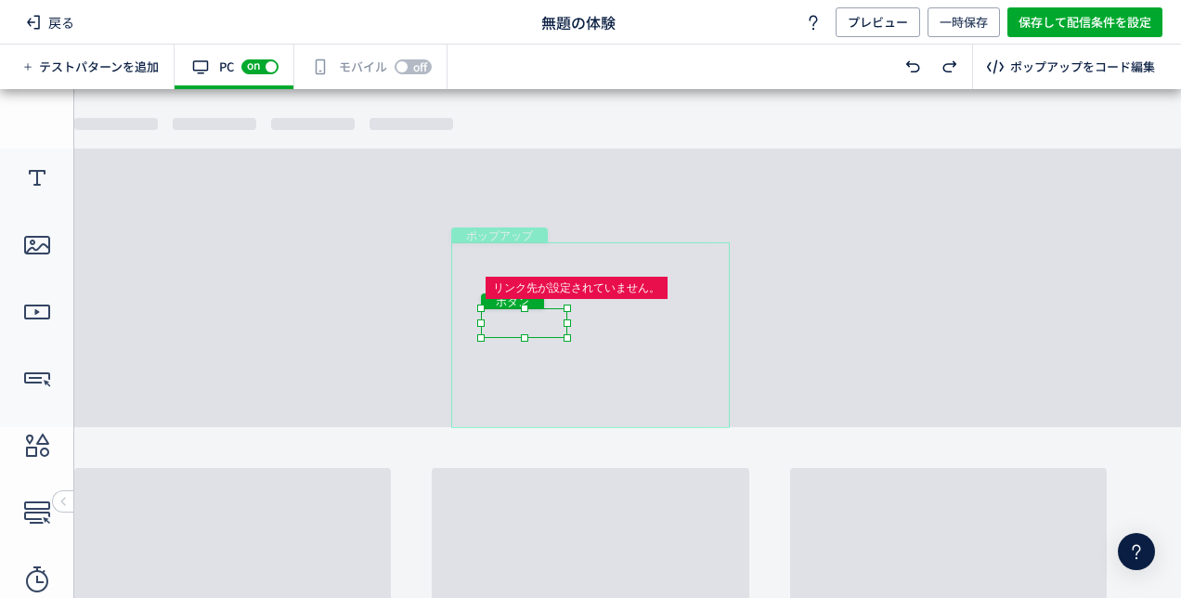
drag, startPoint x: 483, startPoint y: 396, endPoint x: 485, endPoint y: 325, distance: 70.6
click at [485, 325] on div "ボタン" at bounding box center [524, 323] width 86 height 30
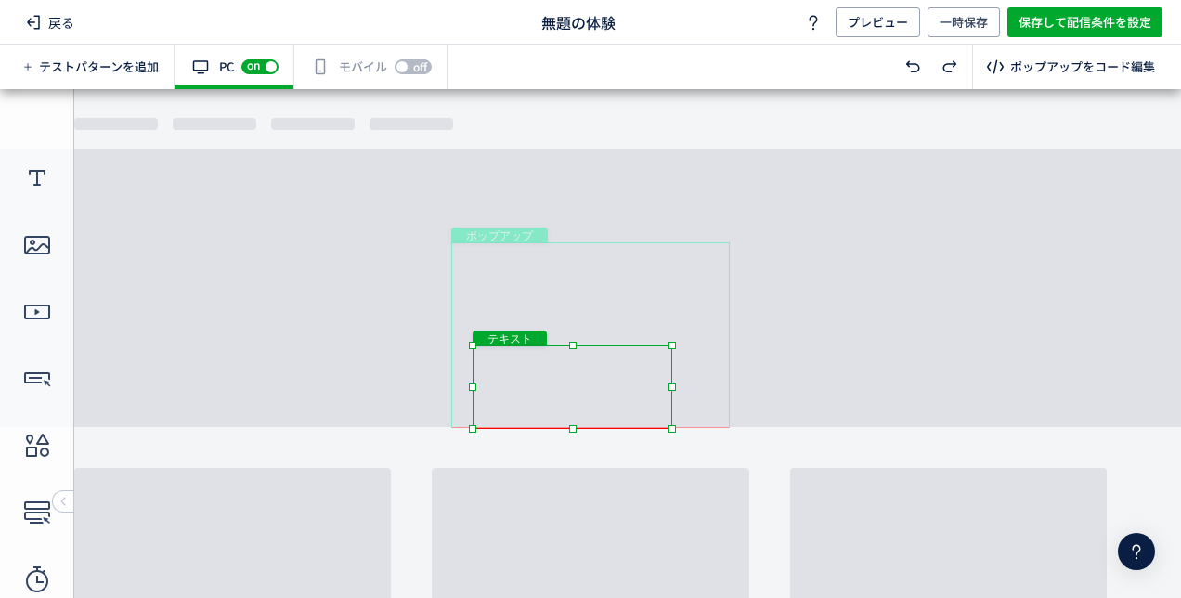
drag, startPoint x: 655, startPoint y: 399, endPoint x: 670, endPoint y: 396, distance: 16.2
click at [630, 405] on div "テキスト" at bounding box center [573, 387] width 200 height 84
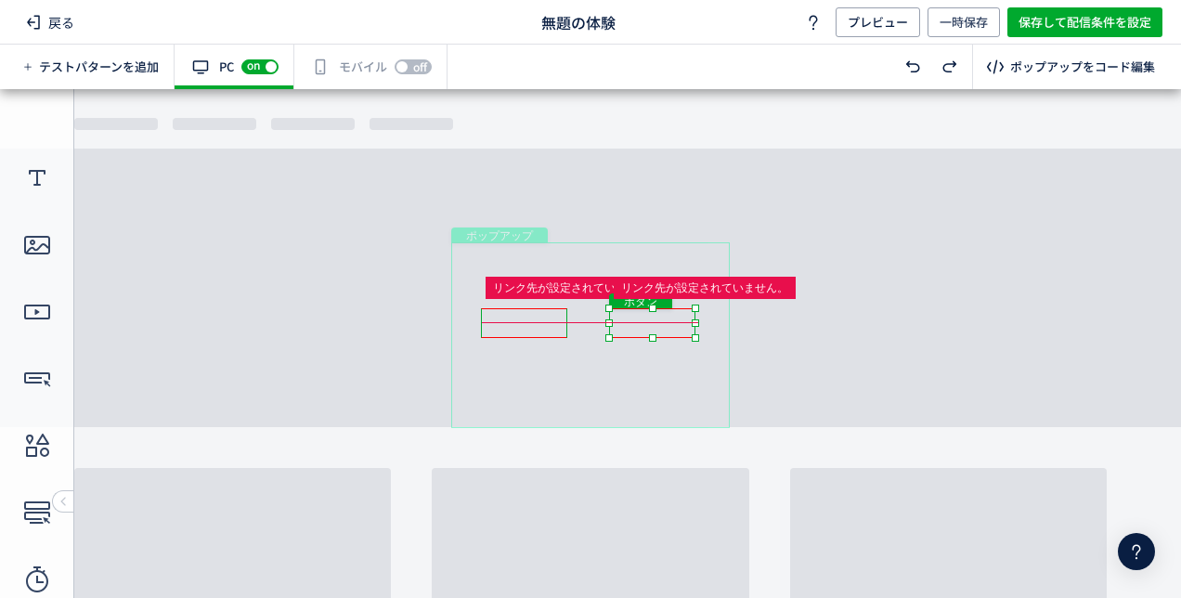
drag, startPoint x: 685, startPoint y: 394, endPoint x: 685, endPoint y: 328, distance: 65.9
click at [685, 328] on div "ボタン" at bounding box center [652, 323] width 86 height 30
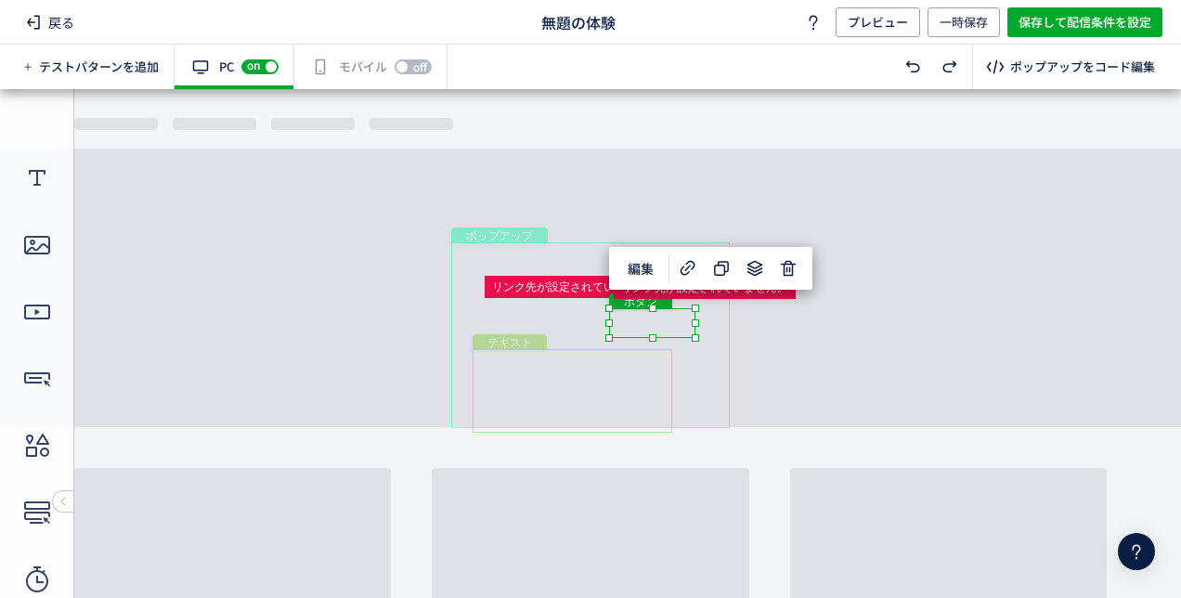
click at [602, 370] on div "テキスト" at bounding box center [573, 391] width 200 height 84
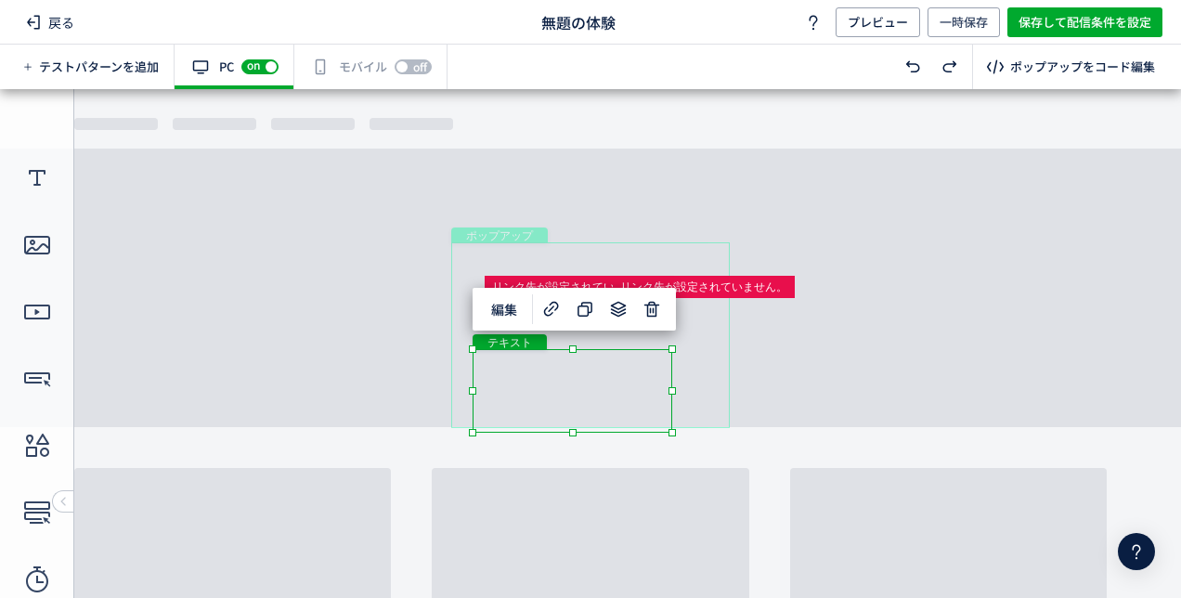
click at [644, 381] on div "テキスト" at bounding box center [573, 391] width 200 height 84
click at [643, 381] on div "テキスト" at bounding box center [573, 391] width 200 height 84
click at [641, 381] on div "テキスト" at bounding box center [573, 391] width 200 height 84
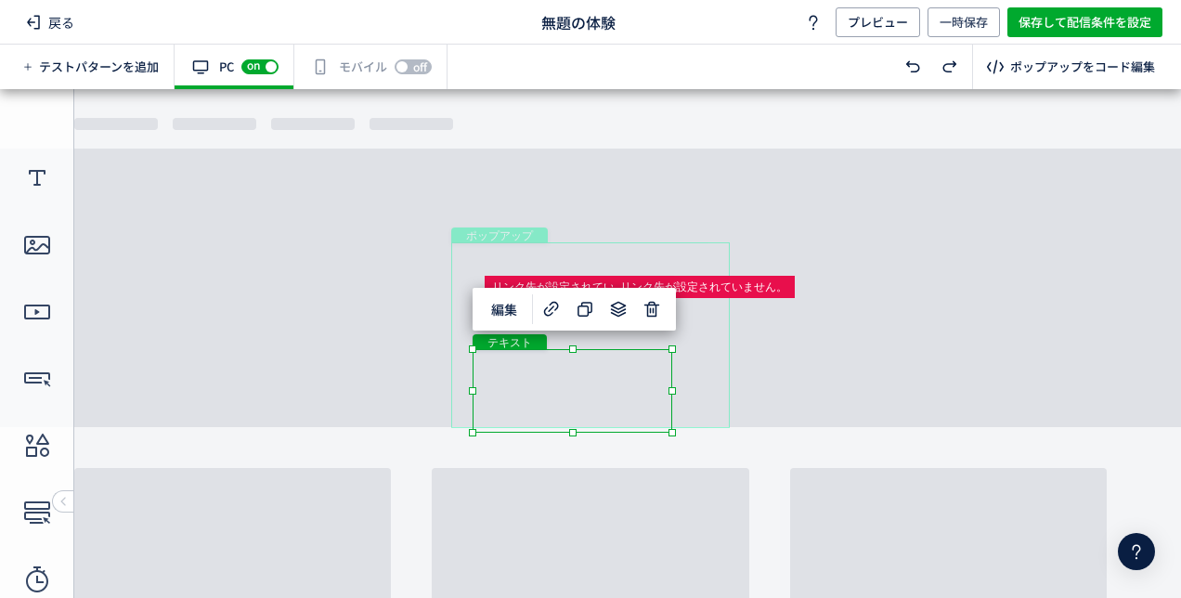
click at [641, 381] on div "テキスト" at bounding box center [573, 391] width 200 height 84
click at [620, 382] on div "テキスト" at bounding box center [573, 391] width 200 height 84
click at [672, 433] on div "テキスト" at bounding box center [573, 391] width 200 height 84
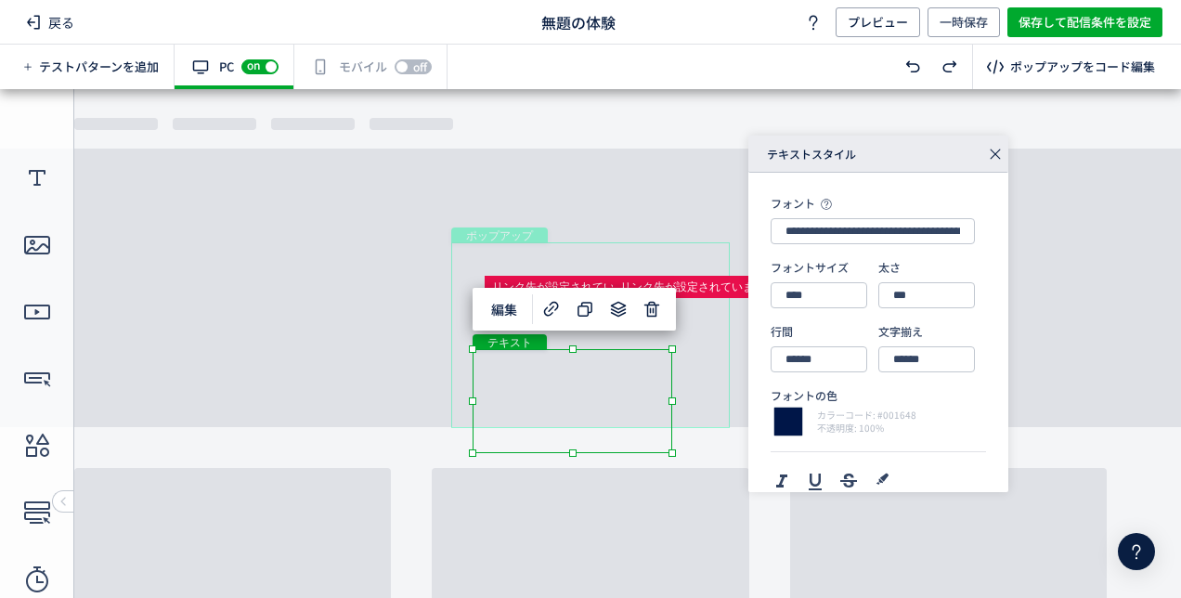
click at [712, 382] on div "ポップアップ" at bounding box center [590, 335] width 279 height 186
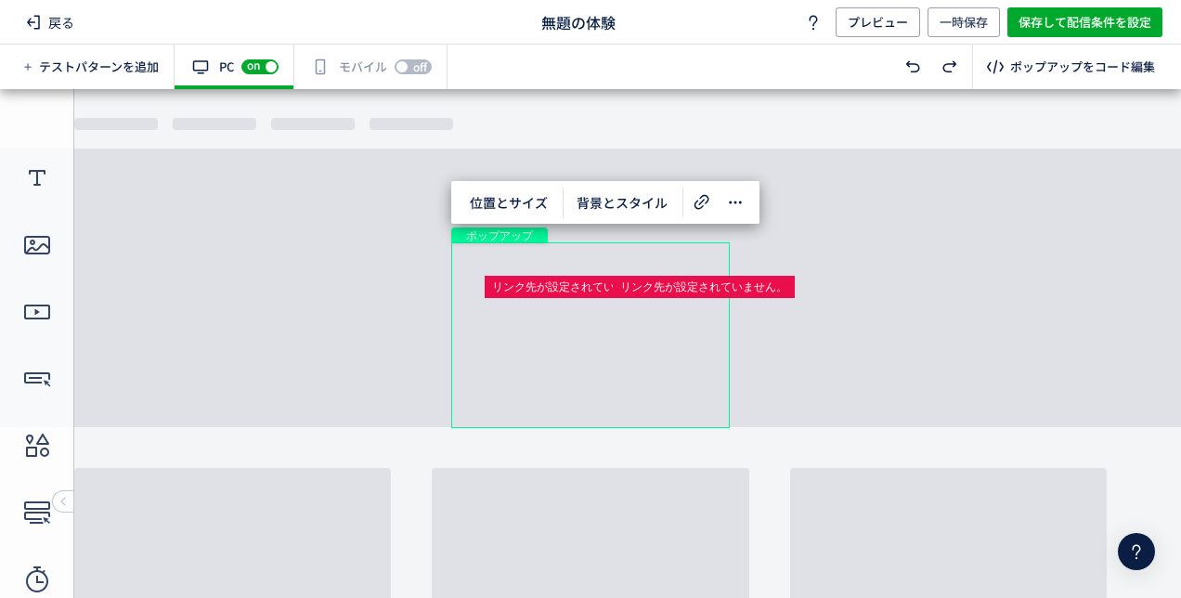
click at [712, 382] on div "ポップアップ" at bounding box center [590, 335] width 279 height 186
click at [720, 365] on div "ポップアップ" at bounding box center [590, 335] width 279 height 186
click at [521, 206] on span "位置とサイズ" at bounding box center [509, 203] width 100 height 30
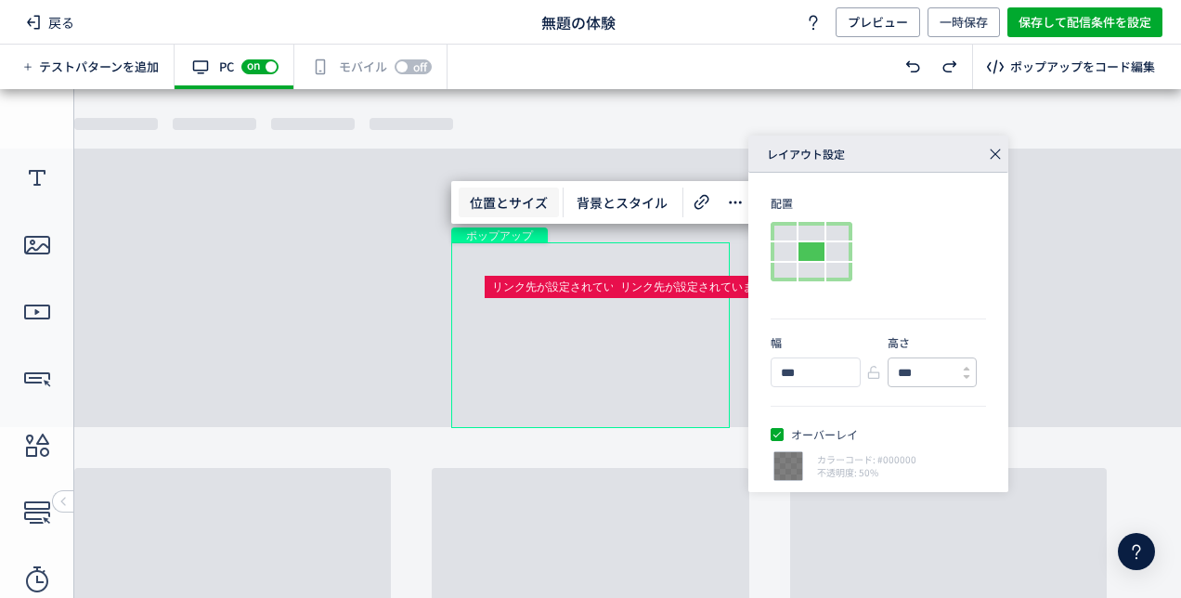
click at [897, 371] on input "***" at bounding box center [925, 372] width 73 height 28
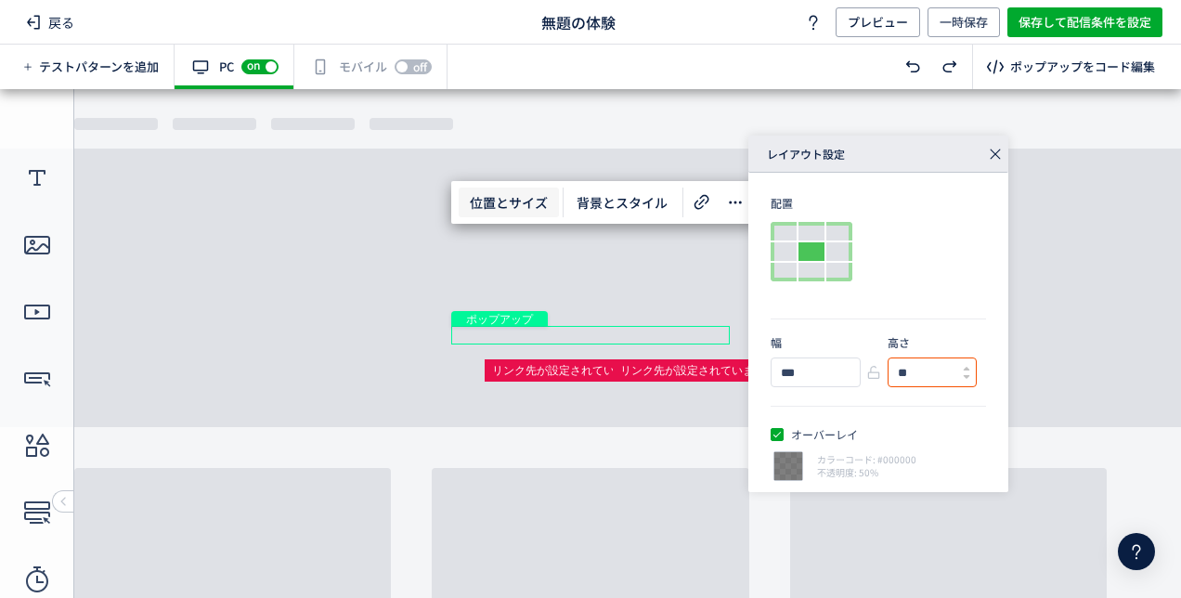
type input "***"
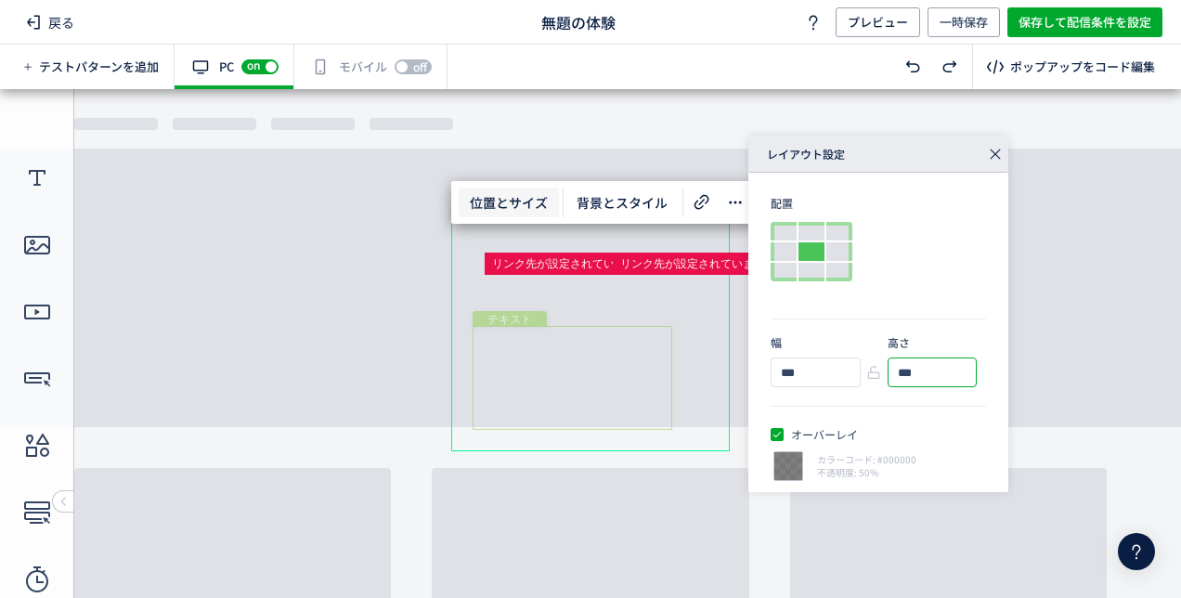
click at [529, 384] on div "テキスト" at bounding box center [573, 378] width 200 height 104
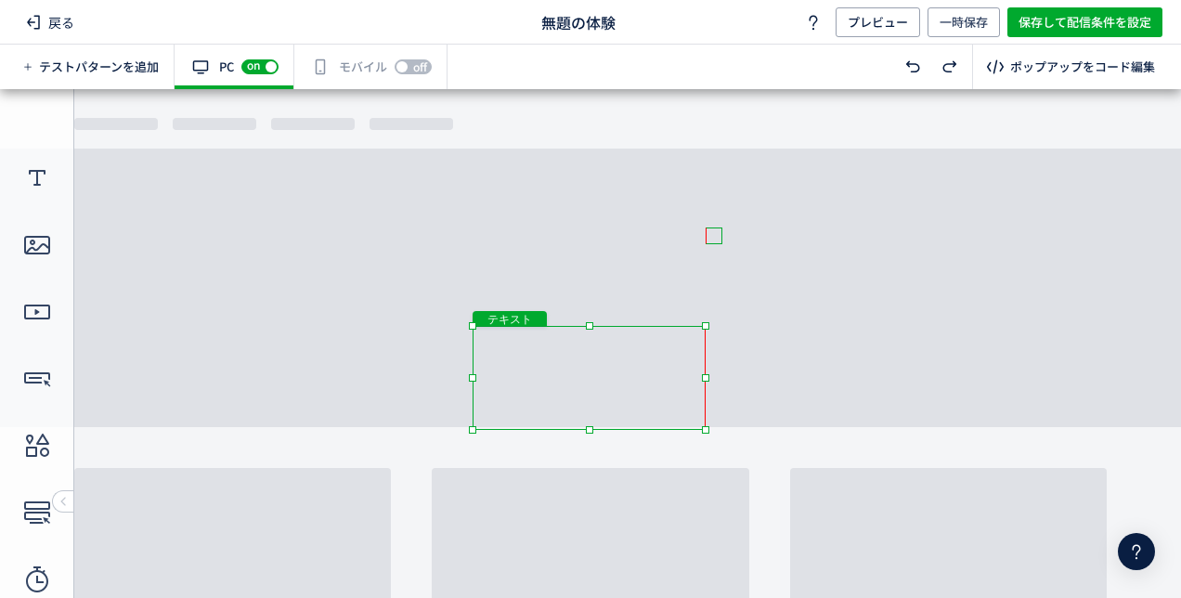
drag, startPoint x: 675, startPoint y: 374, endPoint x: 711, endPoint y: 379, distance: 36.5
click at [711, 379] on body "undefined ポップアップ undefined ポップアップ クローズボタン テキスト ボタン ボタン テキスト" at bounding box center [590, 336] width 1181 height 495
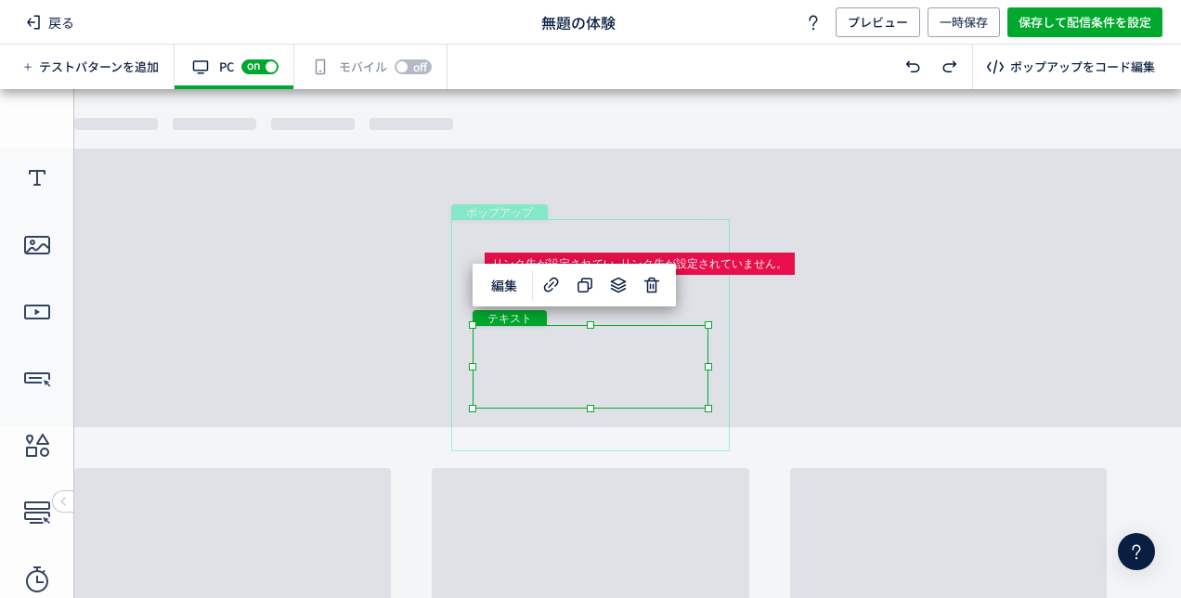
click at [837, 363] on body "undefined ポップアップ undefined ポップアップ クローズボタン テキスト ボタン ボタン テキスト" at bounding box center [590, 336] width 1181 height 495
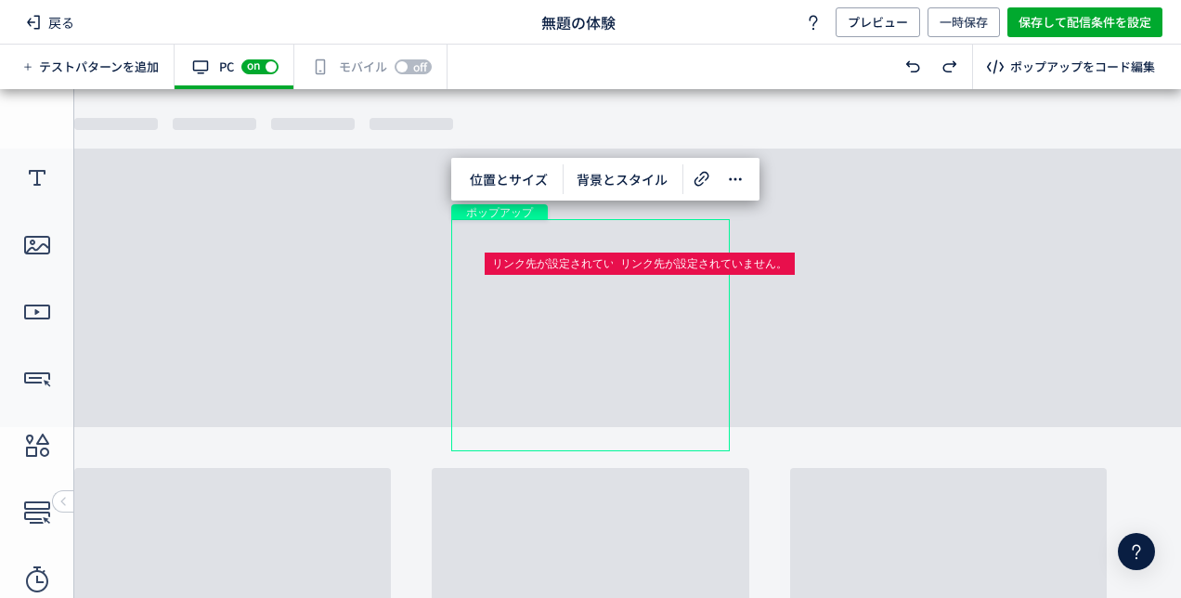
click at [798, 339] on body "undefined ポップアップ undefined ポップアップ クローズボタン テキスト ボタン ボタン テキスト" at bounding box center [590, 336] width 1181 height 495
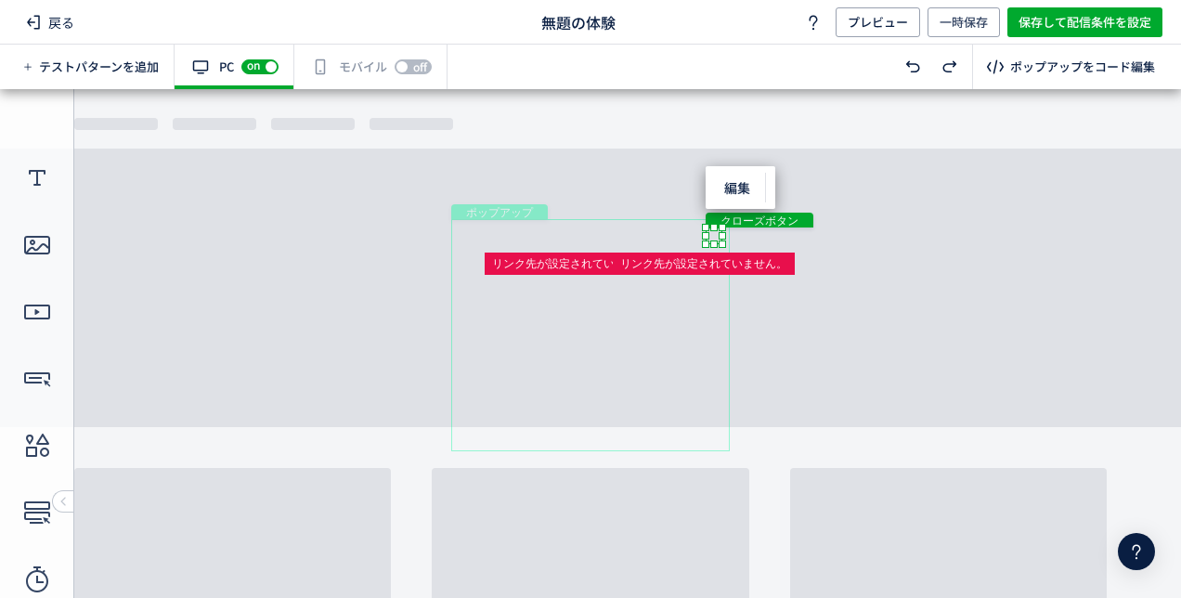
click at [716, 238] on div "クローズボタン" at bounding box center [714, 235] width 17 height 17
click at [895, 287] on body "undefined ポップアップ undefined ポップアップ クローズボタン テキスト ボタン ボタン テキスト" at bounding box center [590, 336] width 1181 height 495
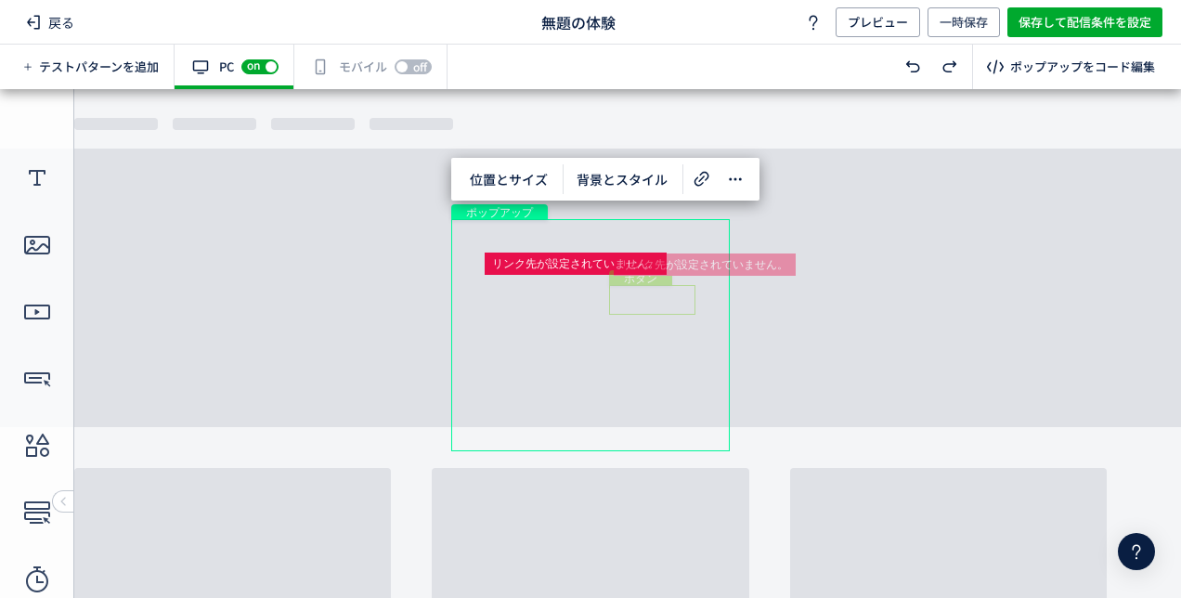
click at [652, 261] on div at bounding box center [705, 264] width 182 height 22
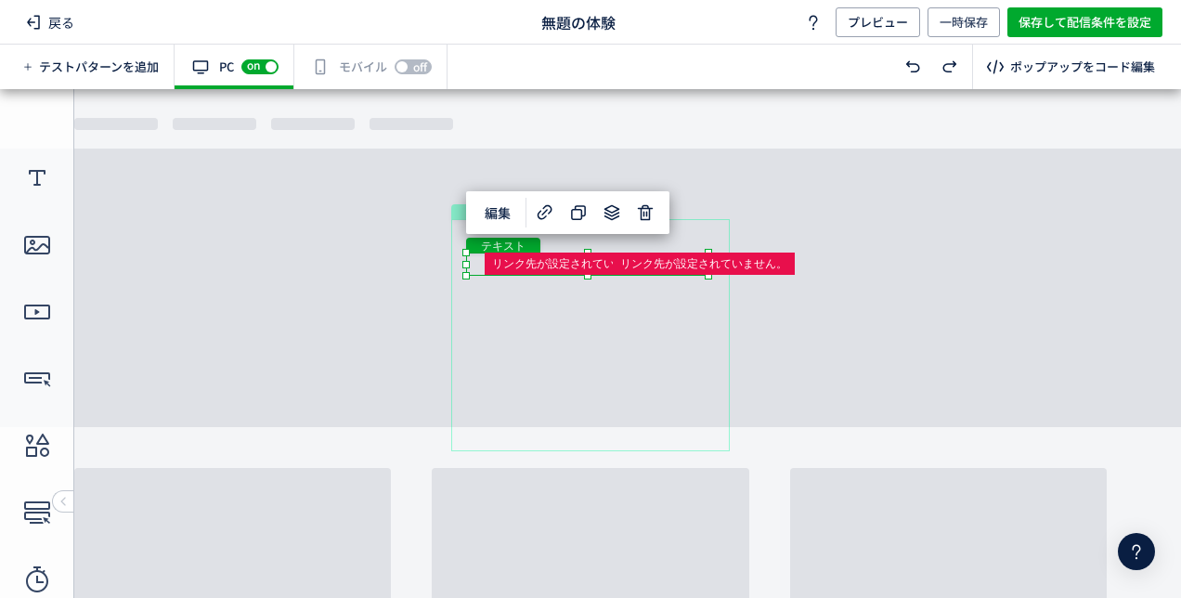
click at [833, 328] on body "undefined ポップアップ undefined ポップアップ クローズボタン テキスト ボタン ボタン テキスト" at bounding box center [590, 336] width 1181 height 495
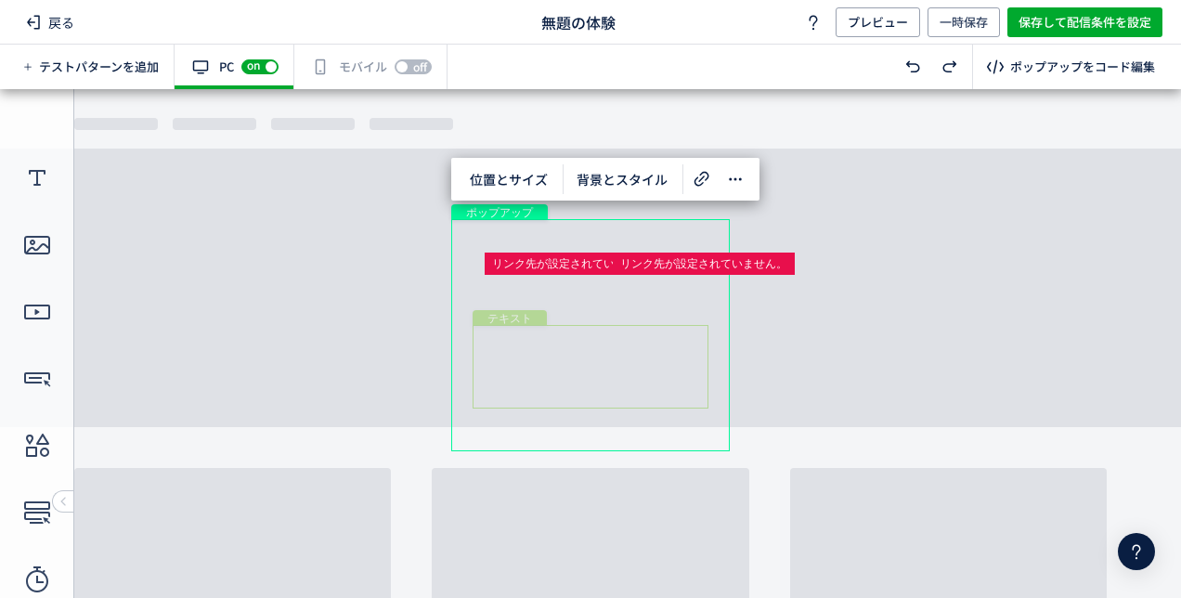
click at [668, 376] on div "テキスト" at bounding box center [591, 367] width 236 height 84
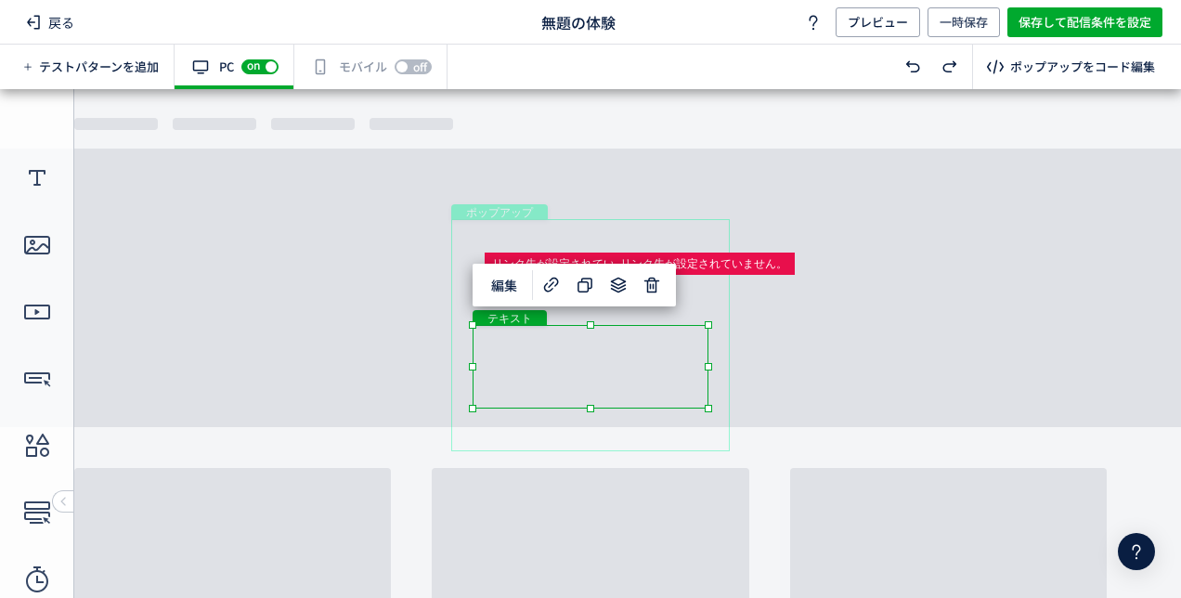
click at [570, 409] on div "ポップアップ" at bounding box center [590, 335] width 279 height 232
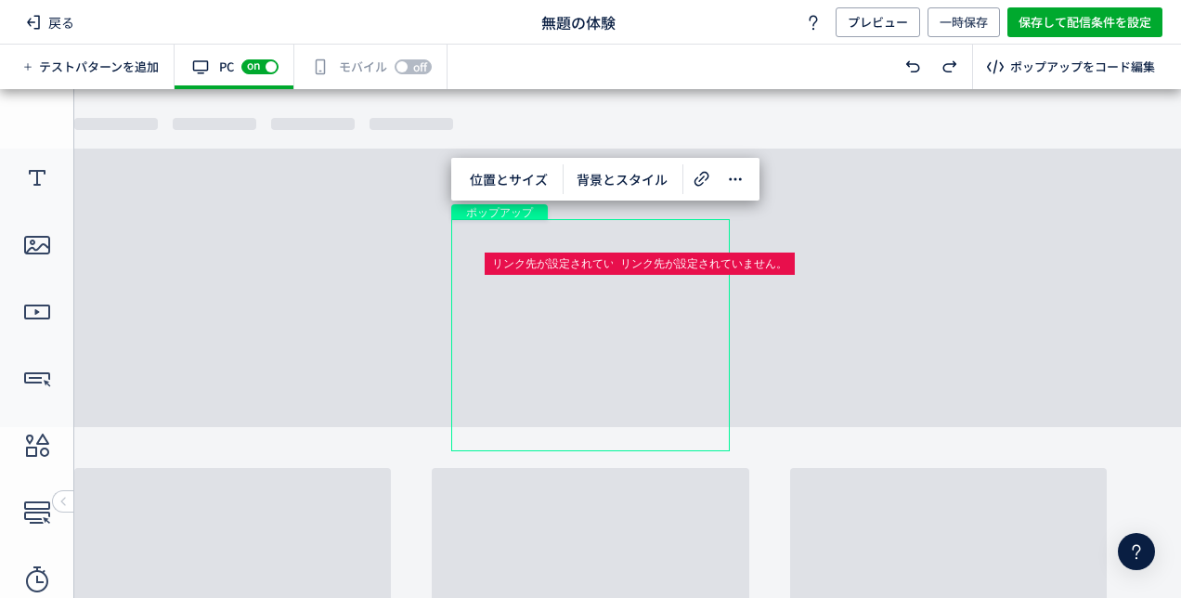
click at [570, 409] on div "ポップアップ" at bounding box center [590, 335] width 279 height 232
click at [544, 410] on div "ポップアップ" at bounding box center [590, 335] width 279 height 232
click at [544, 397] on div "テキスト" at bounding box center [591, 367] width 236 height 84
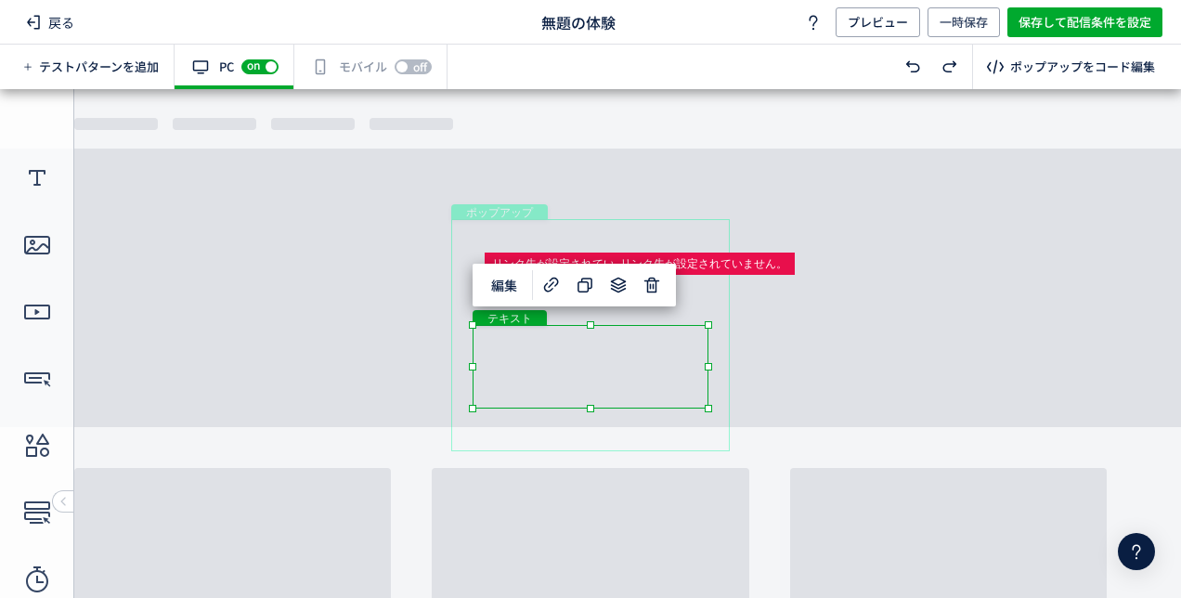
click at [564, 322] on div "ポップアップ" at bounding box center [590, 335] width 279 height 232
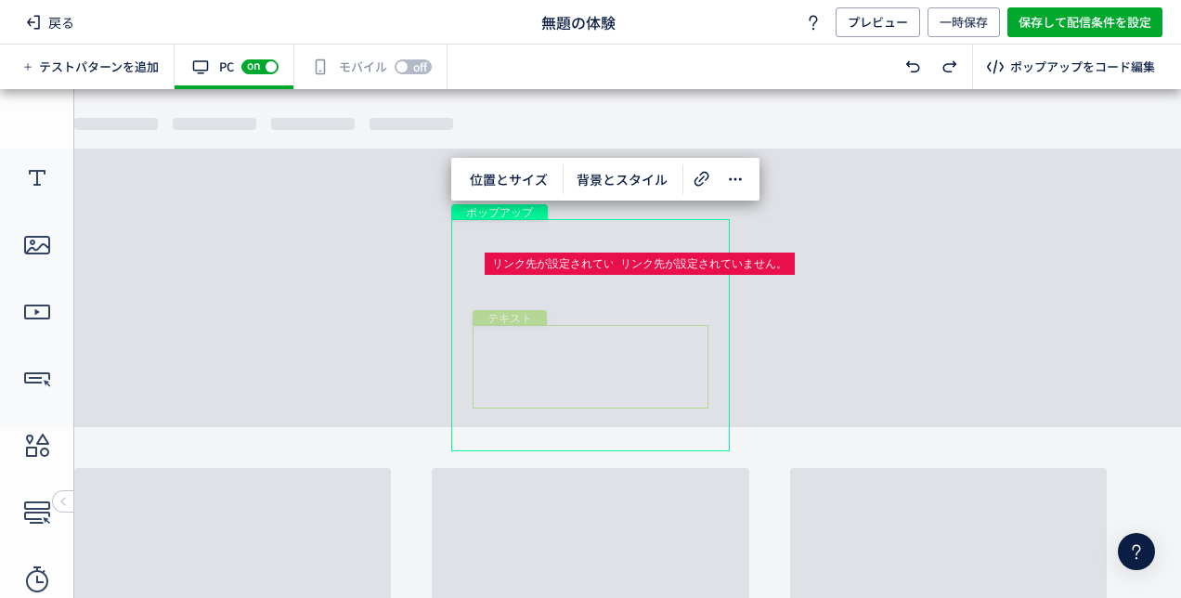
click at [564, 328] on div "テキスト" at bounding box center [591, 367] width 236 height 84
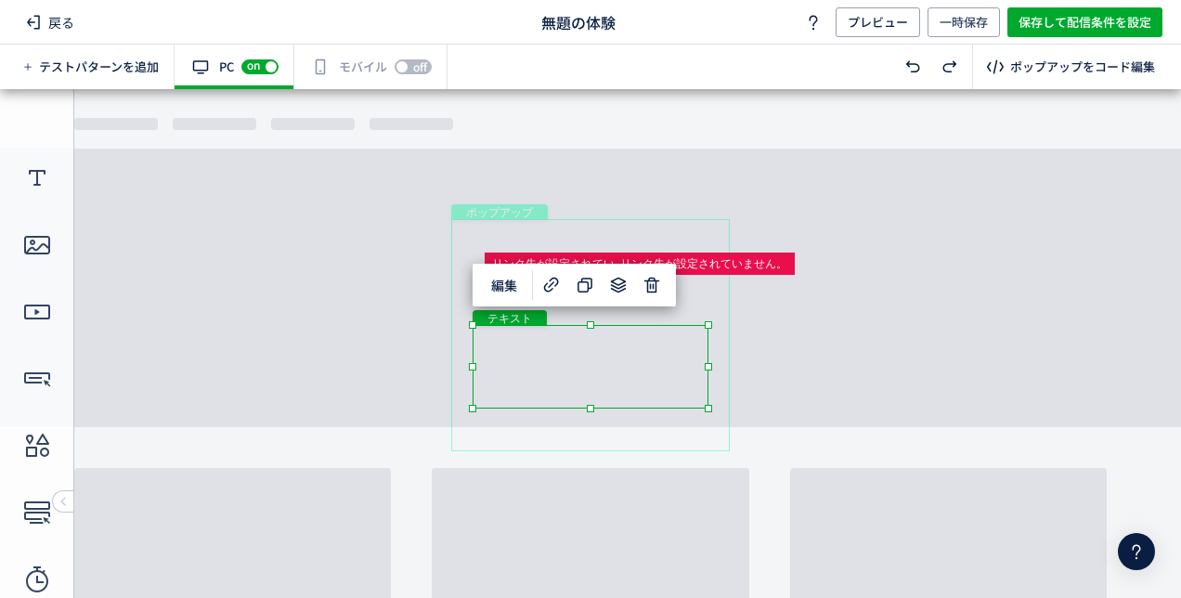
click at [637, 325] on div "テキスト" at bounding box center [591, 367] width 236 height 84
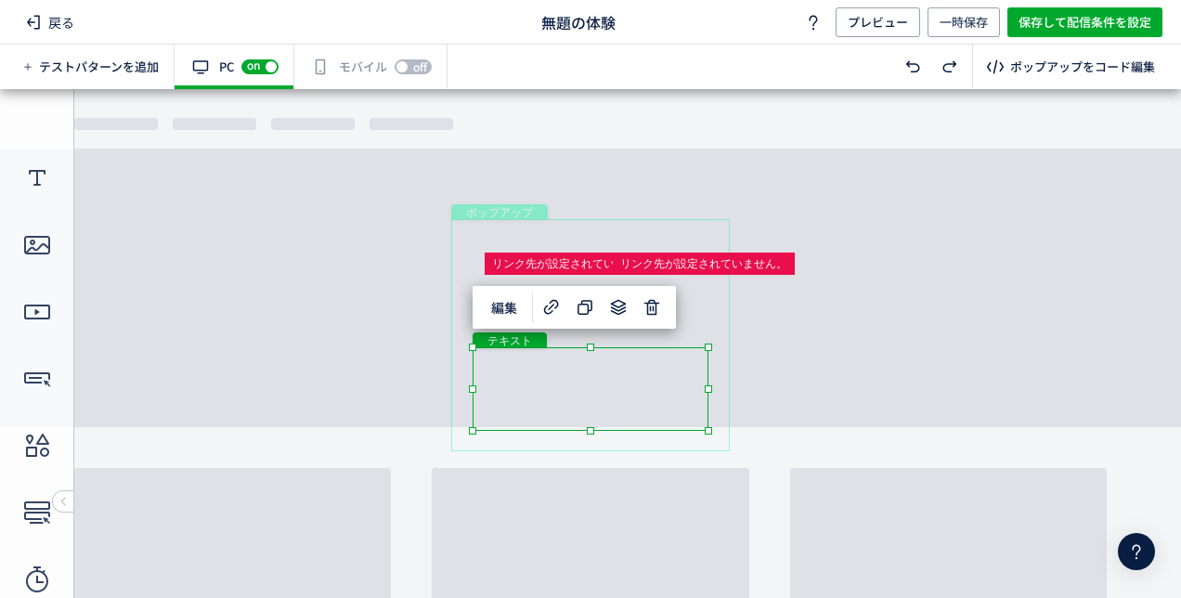
click at [811, 317] on body "undefined ポップアップ undefined ポップアップ クローズボタン テキスト ボタン ボタン テキスト" at bounding box center [590, 336] width 1181 height 495
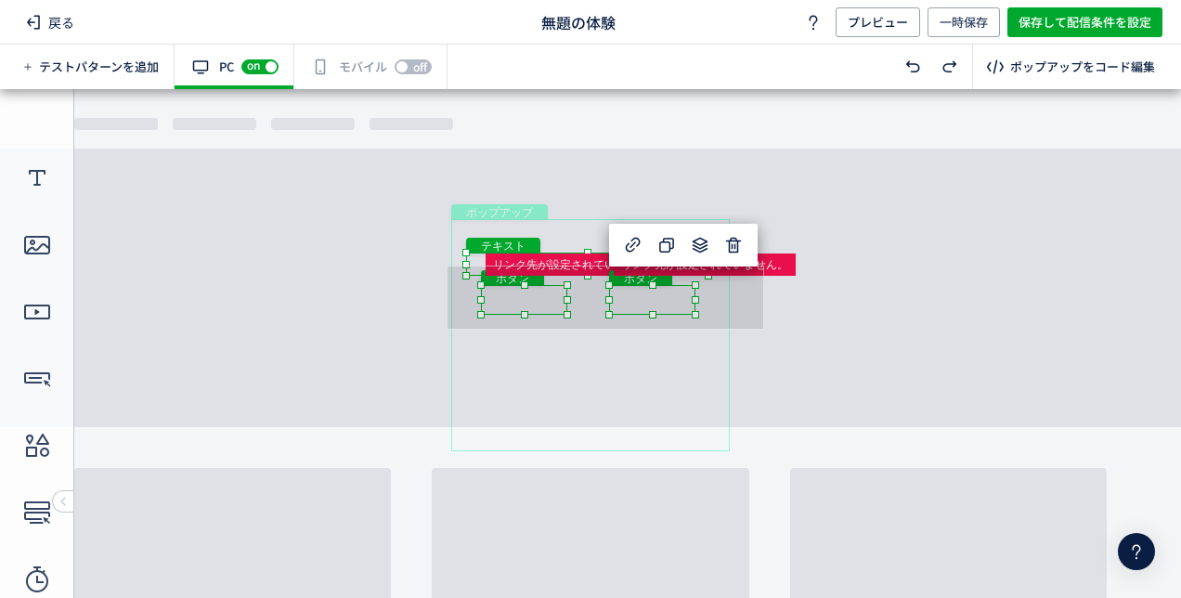
drag, startPoint x: 772, startPoint y: 327, endPoint x: 442, endPoint y: 266, distance: 336.2
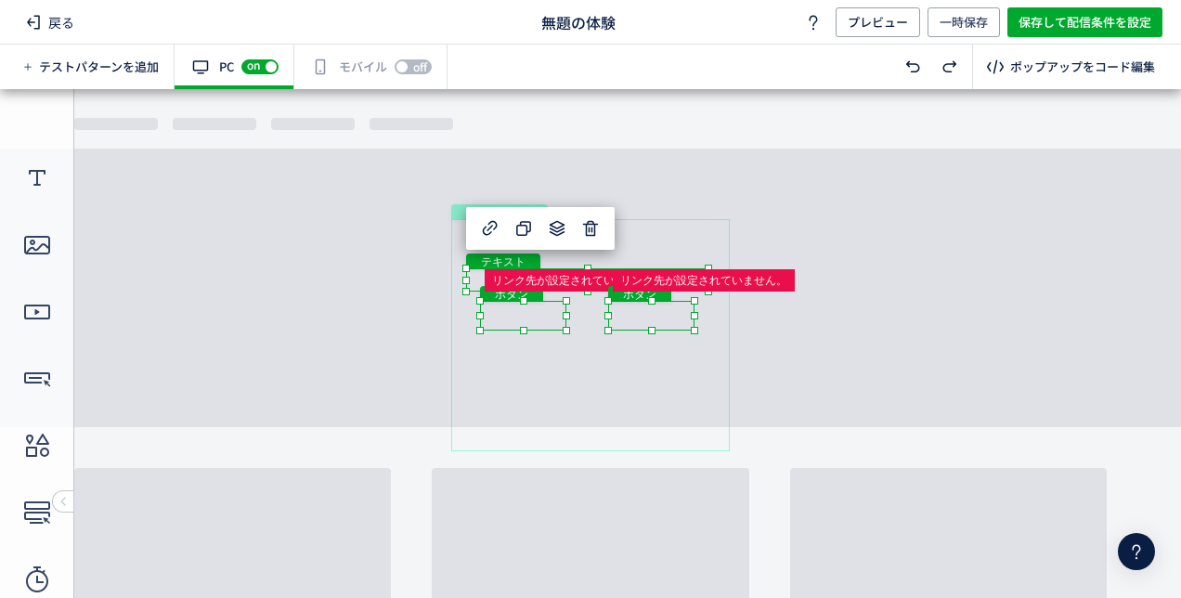
click at [808, 333] on body "undefined ポップアップ undefined ポップアップ クローズボタン テキスト ボタン ボタン テキスト" at bounding box center [590, 336] width 1181 height 495
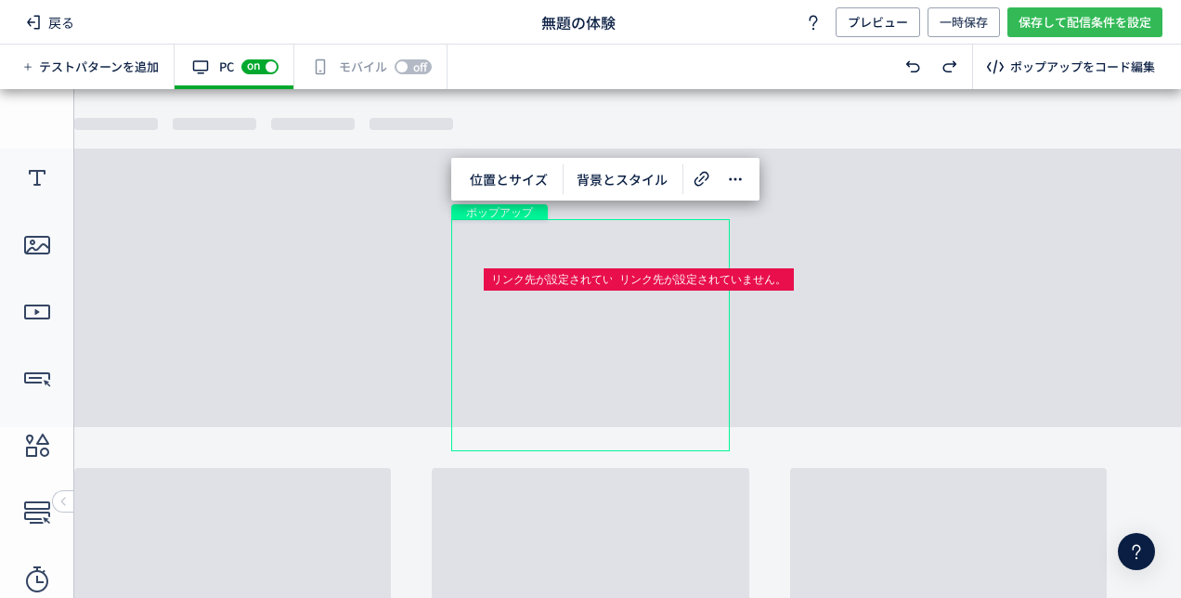
click at [1101, 11] on span "保存して配信条件を設定" at bounding box center [1084, 22] width 133 height 30
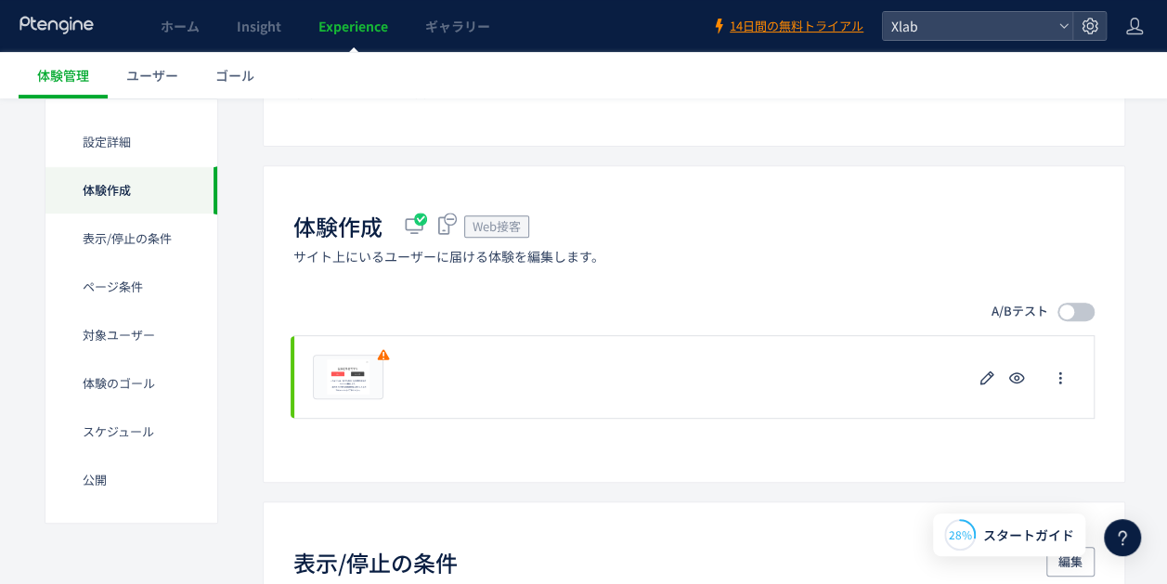
scroll to position [279, 0]
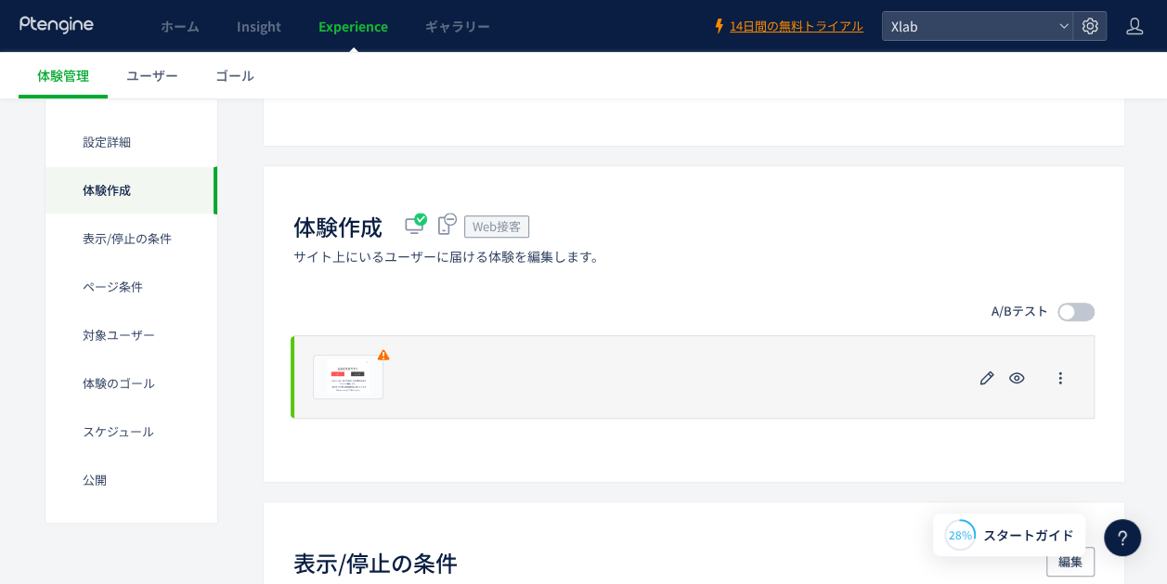
click at [383, 371] on div "プレビュー" at bounding box center [693, 377] width 801 height 84
click at [987, 383] on icon "button" at bounding box center [987, 378] width 22 height 22
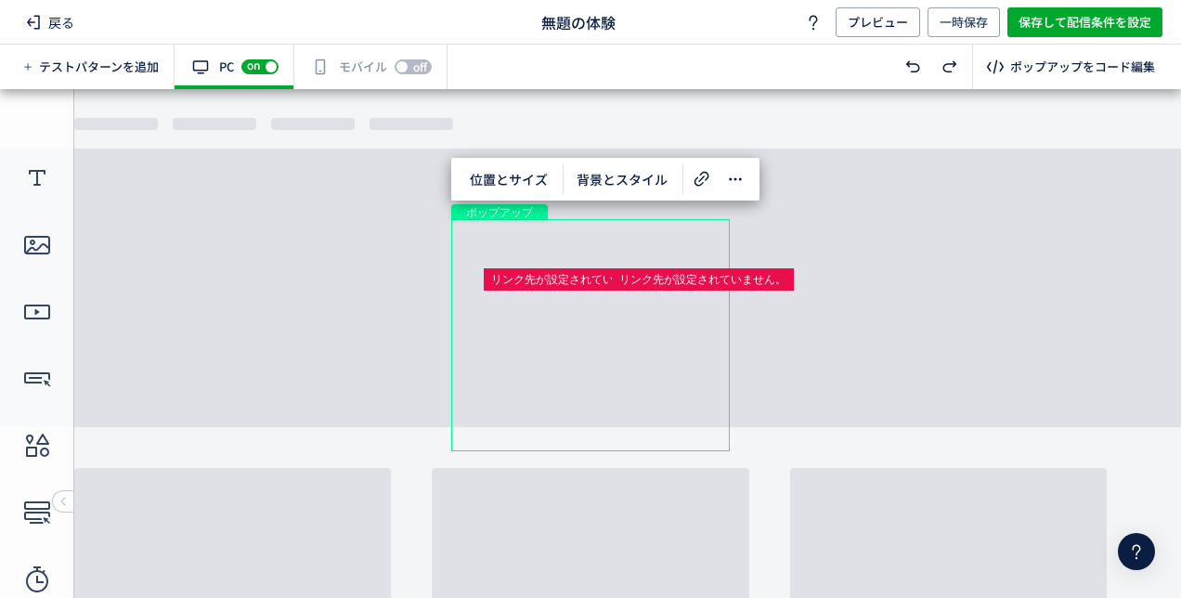
click at [854, 344] on body "undefined ポップアップ undefined ポップアップ クローズボタン テキスト ボタン ボタン テキスト" at bounding box center [590, 336] width 1181 height 495
click at [551, 319] on div "ボタン" at bounding box center [523, 316] width 86 height 30
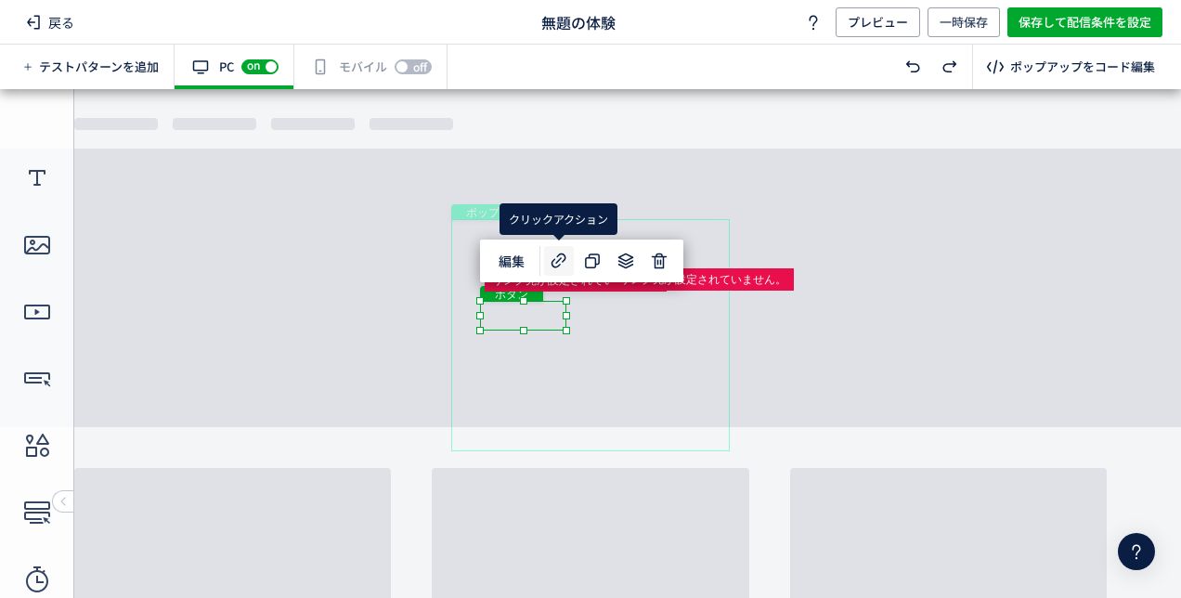
click at [563, 266] on icon at bounding box center [559, 261] width 22 height 22
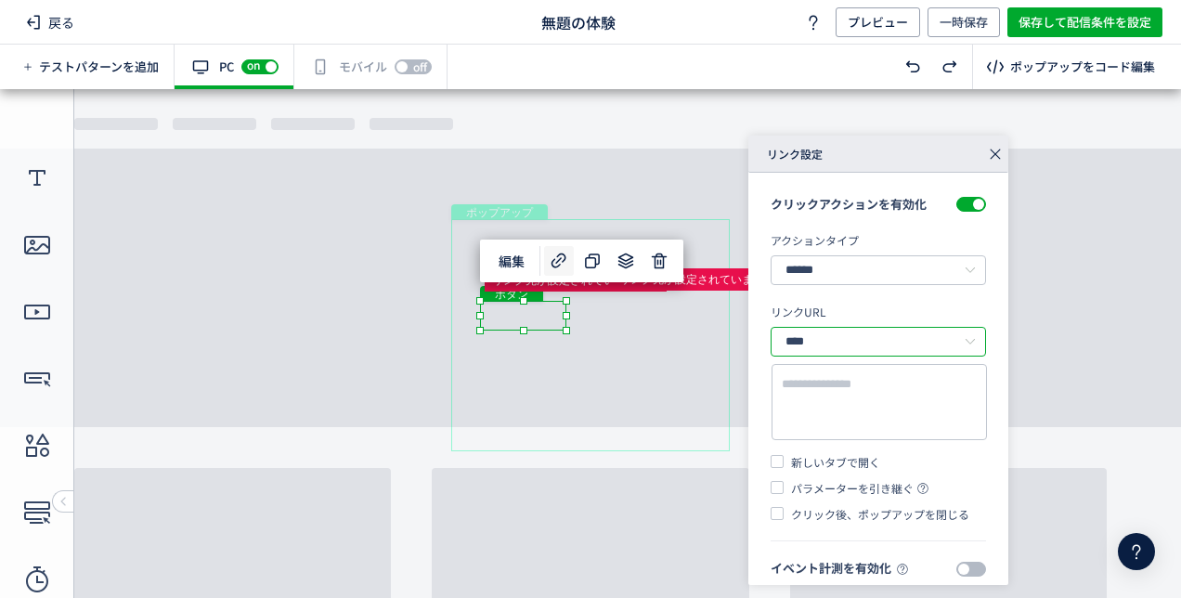
click at [847, 353] on input "****" at bounding box center [878, 342] width 215 height 30
click at [892, 303] on section "クリックアクションを有効化 アクションタイプ ****** リンクへ遷移 LINE公式アカウントを開く 電話をかける ポップアップを閉じる テキストやURLの…" at bounding box center [878, 357] width 215 height 369
click at [678, 321] on div "ボタン" at bounding box center [651, 316] width 86 height 30
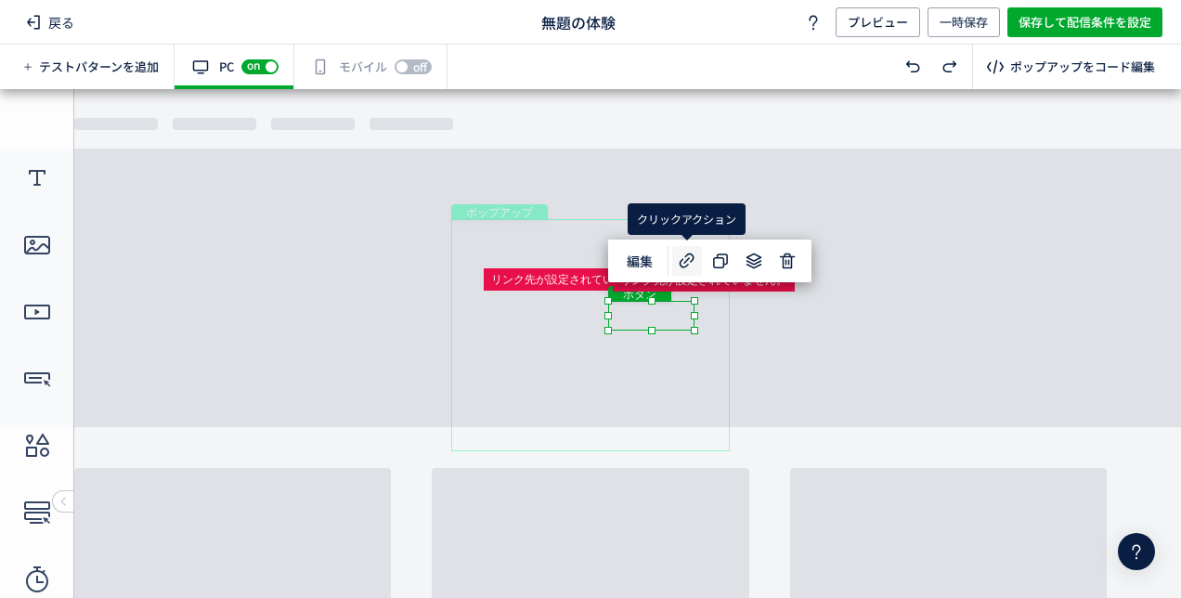
click at [694, 251] on icon at bounding box center [687, 261] width 22 height 22
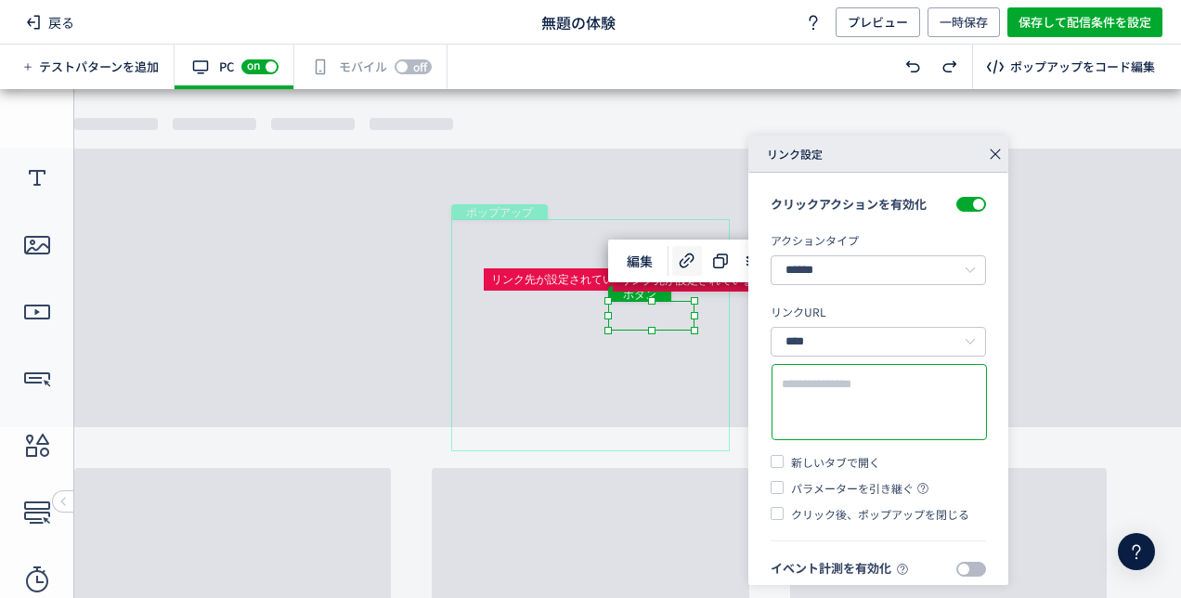
click at [871, 388] on textarea at bounding box center [879, 402] width 195 height 55
paste textarea "**********"
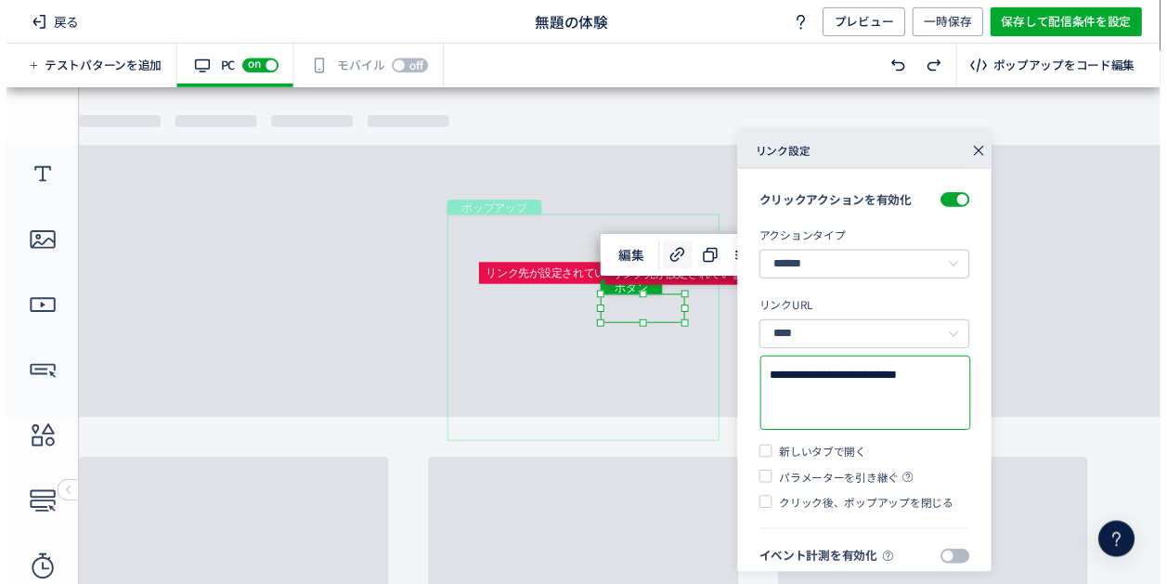
scroll to position [14, 0]
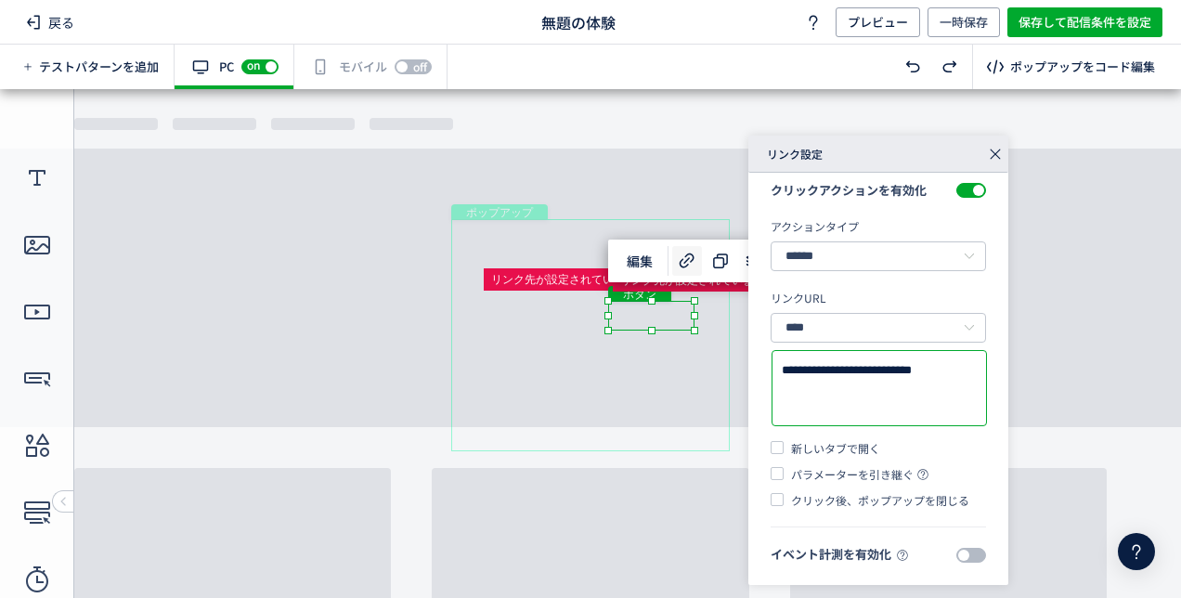
type textarea "**********"
click at [1000, 160] on icon at bounding box center [995, 154] width 26 height 26
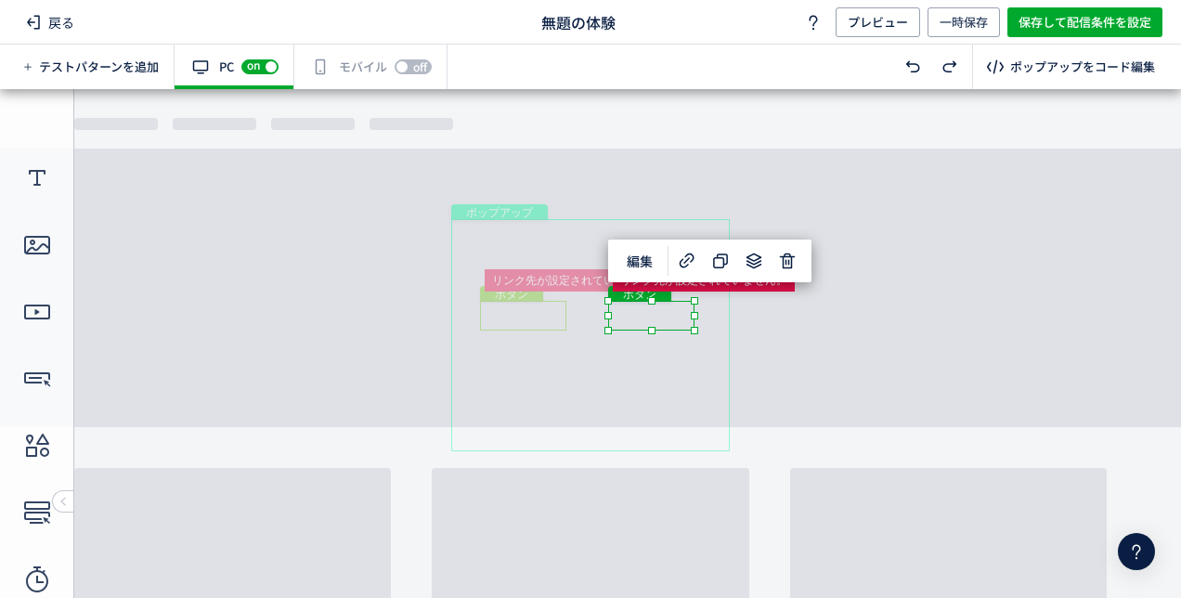
click at [540, 314] on div "ボタン" at bounding box center [523, 316] width 86 height 30
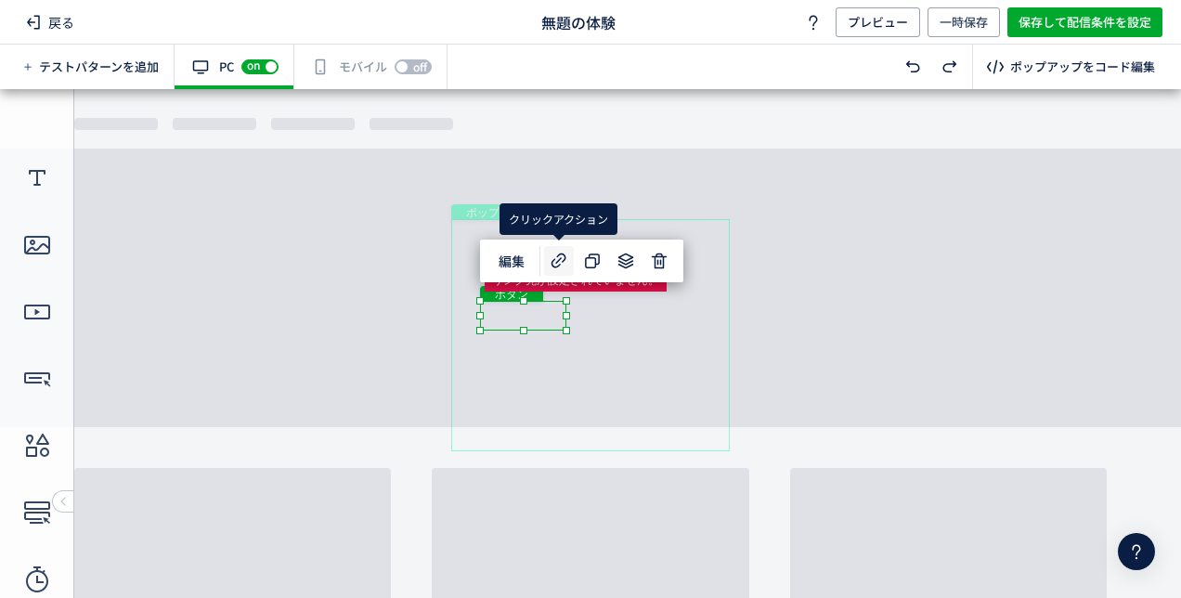
click at [557, 260] on use at bounding box center [558, 260] width 15 height 15
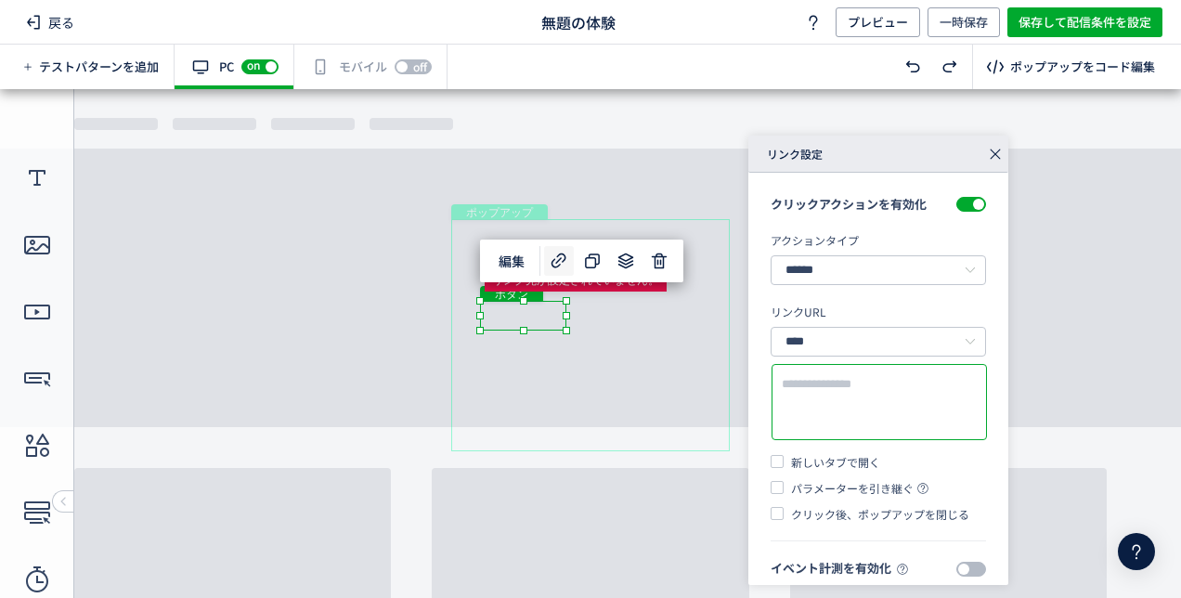
click at [882, 399] on textarea at bounding box center [879, 402] width 195 height 55
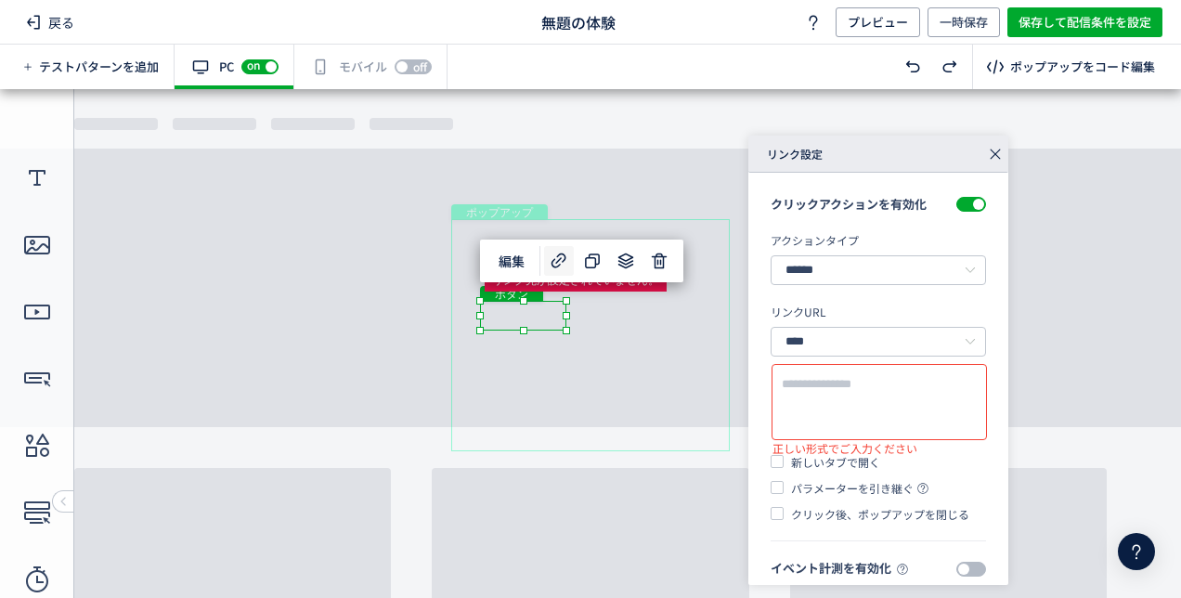
click at [880, 511] on span "クリック後、ポップアップを閉じる" at bounding box center [877, 514] width 186 height 17
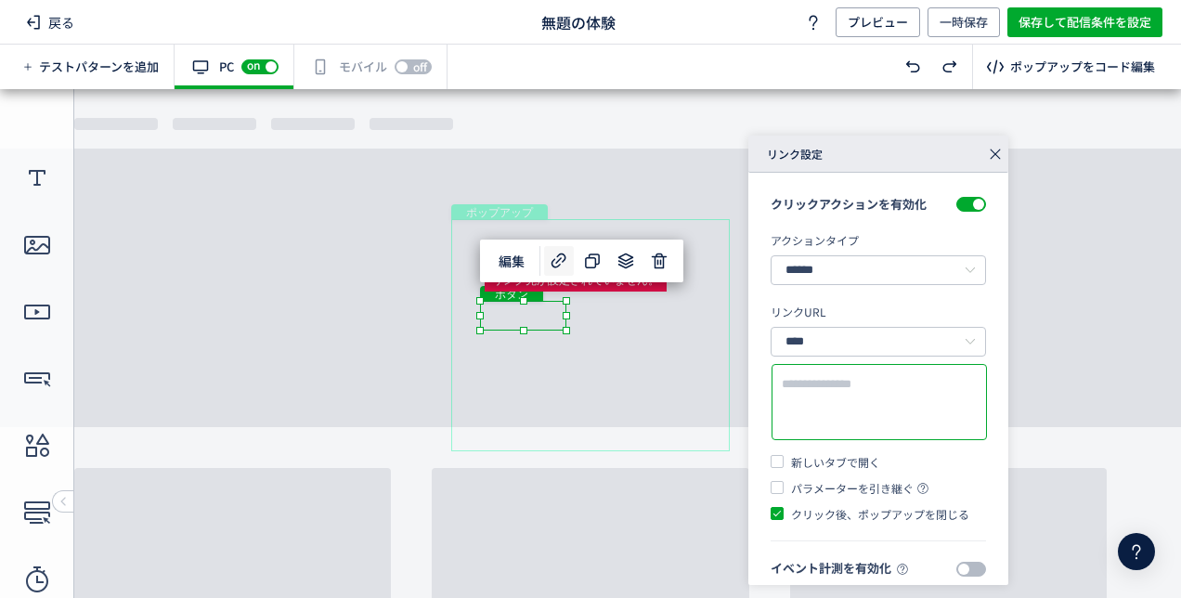
click at [873, 399] on textarea at bounding box center [879, 402] width 195 height 55
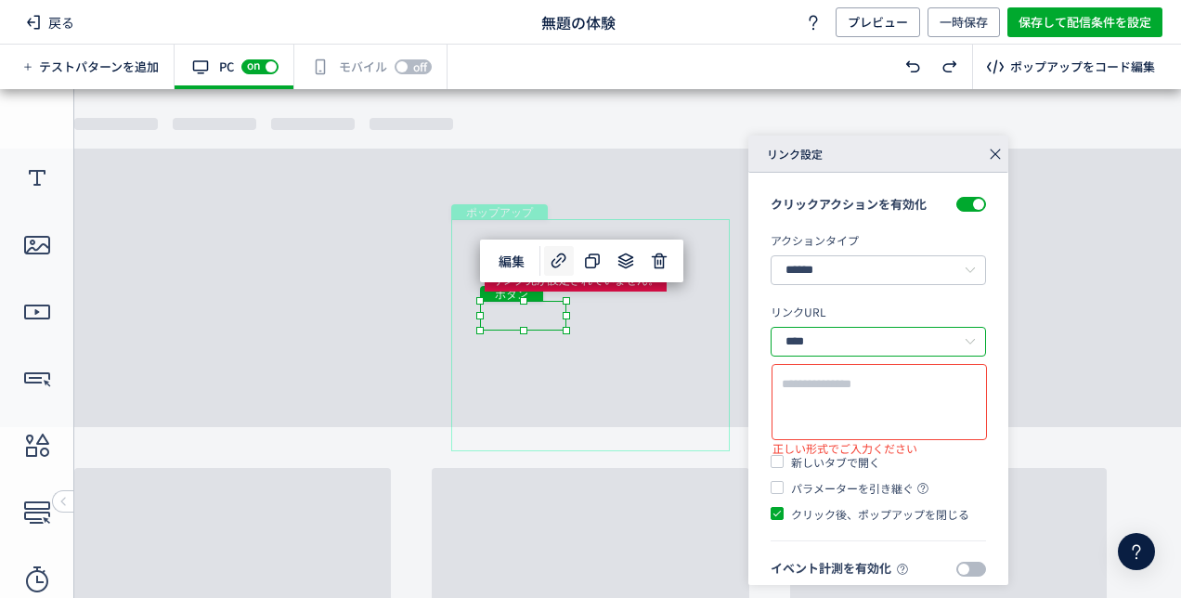
click at [889, 345] on input "****" at bounding box center [878, 342] width 215 height 30
click at [824, 395] on span "絶対パス" at bounding box center [816, 390] width 52 height 19
click at [848, 399] on textarea at bounding box center [879, 402] width 195 height 55
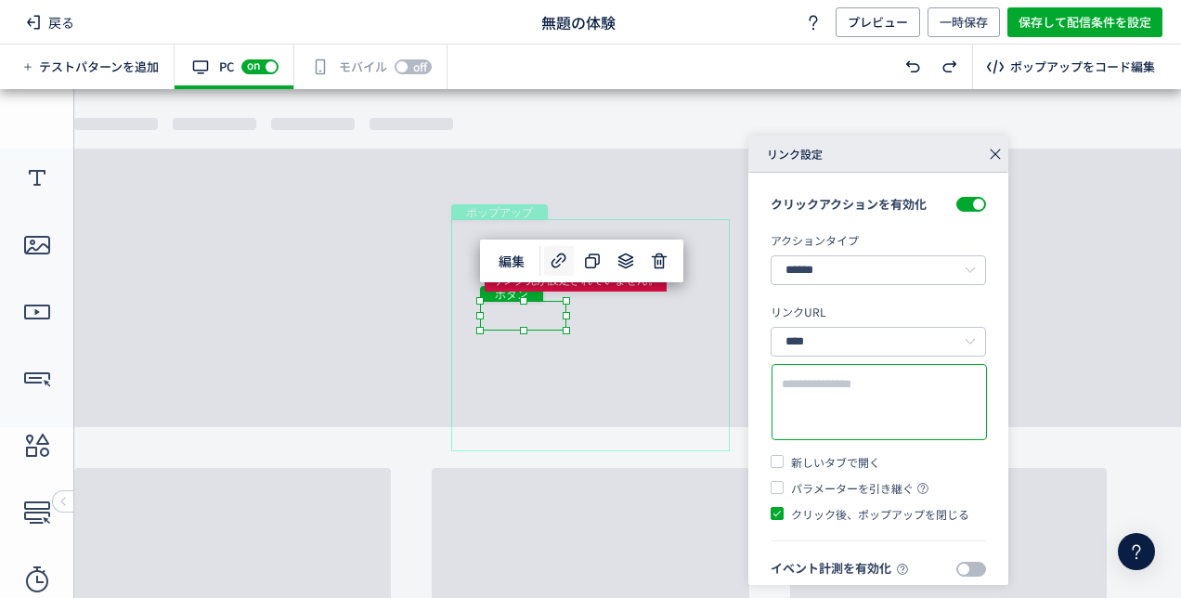
paste textarea "**********"
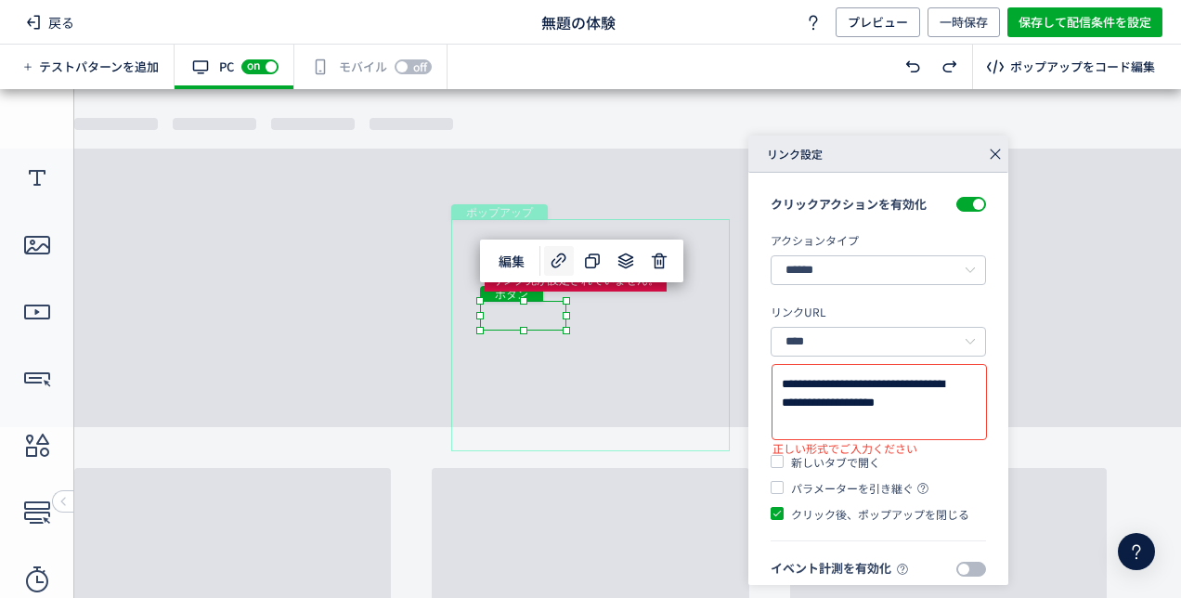
type textarea "**********"
click at [999, 155] on icon at bounding box center [995, 154] width 26 height 26
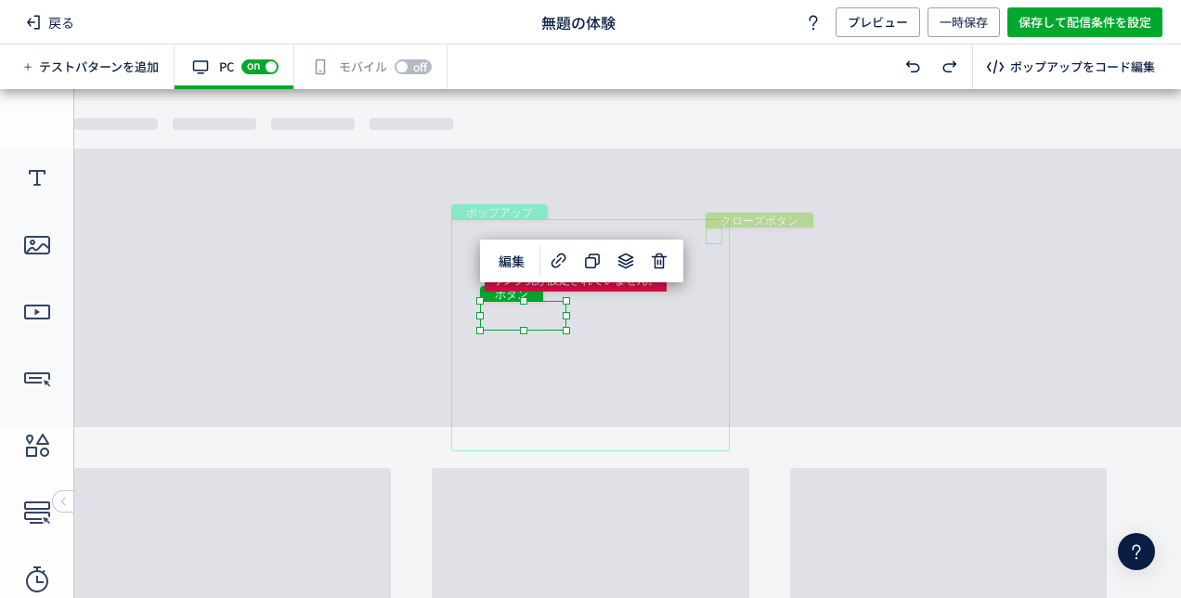
click at [717, 237] on div "クローズボタン" at bounding box center [714, 235] width 17 height 17
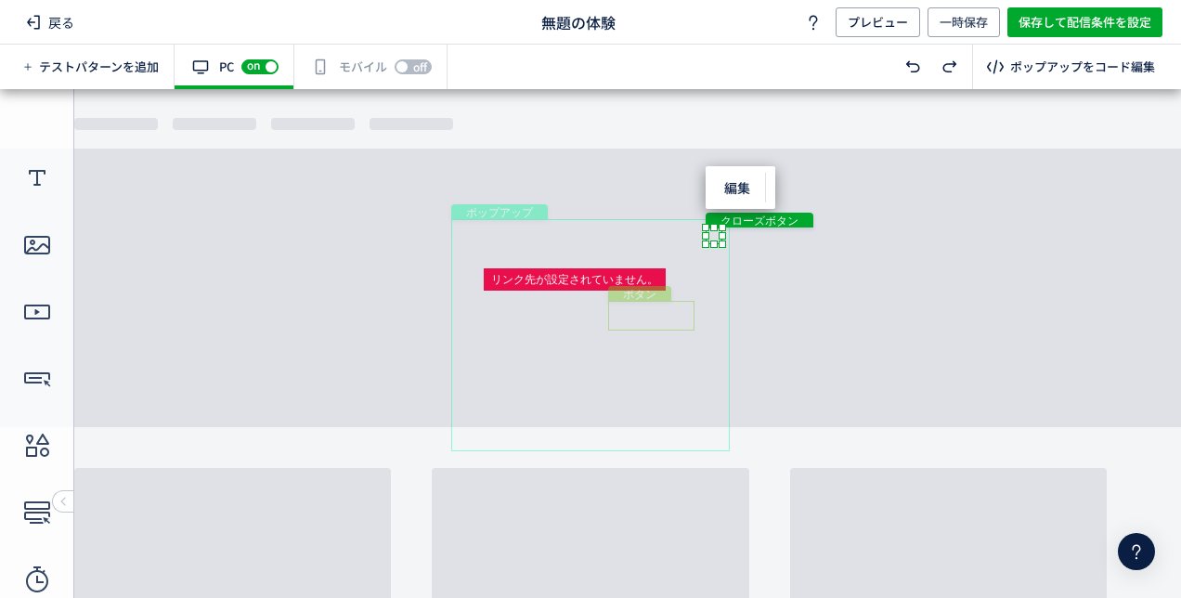
click at [667, 316] on div "ボタン" at bounding box center [651, 316] width 86 height 30
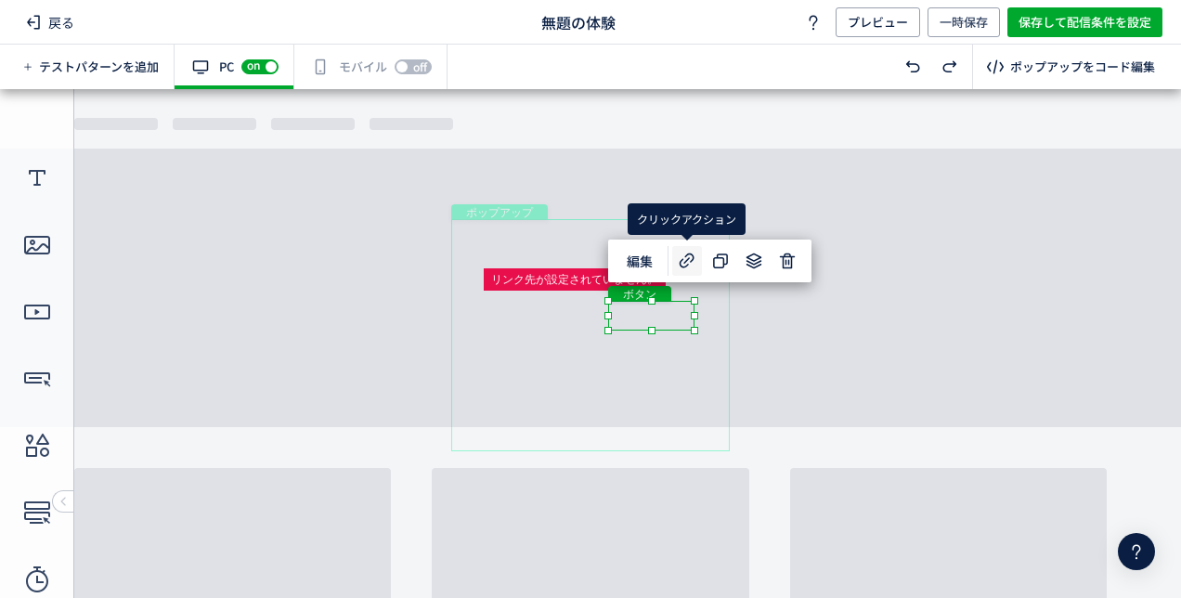
click at [686, 259] on icon at bounding box center [687, 261] width 22 height 22
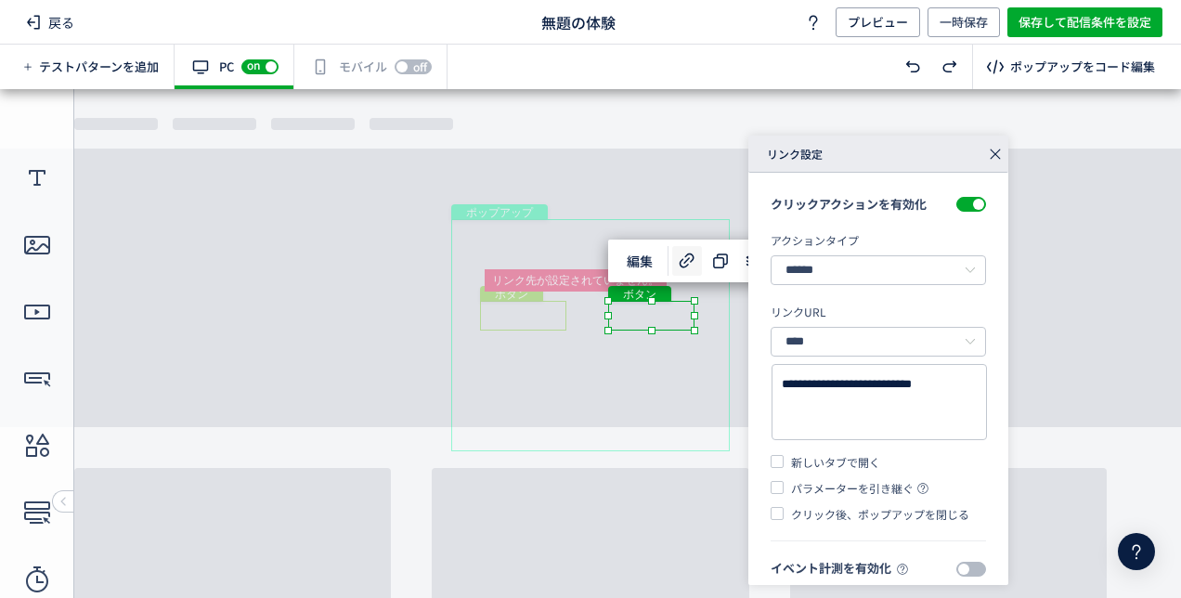
click at [529, 312] on div "ボタン" at bounding box center [523, 316] width 86 height 30
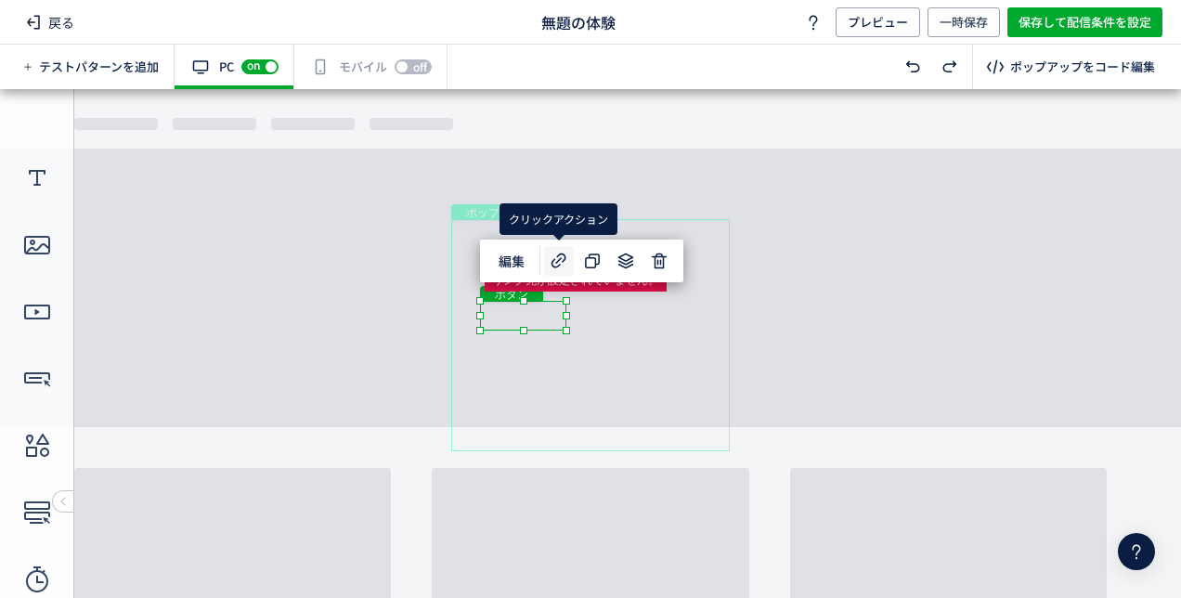
click at [564, 267] on icon at bounding box center [559, 261] width 22 height 22
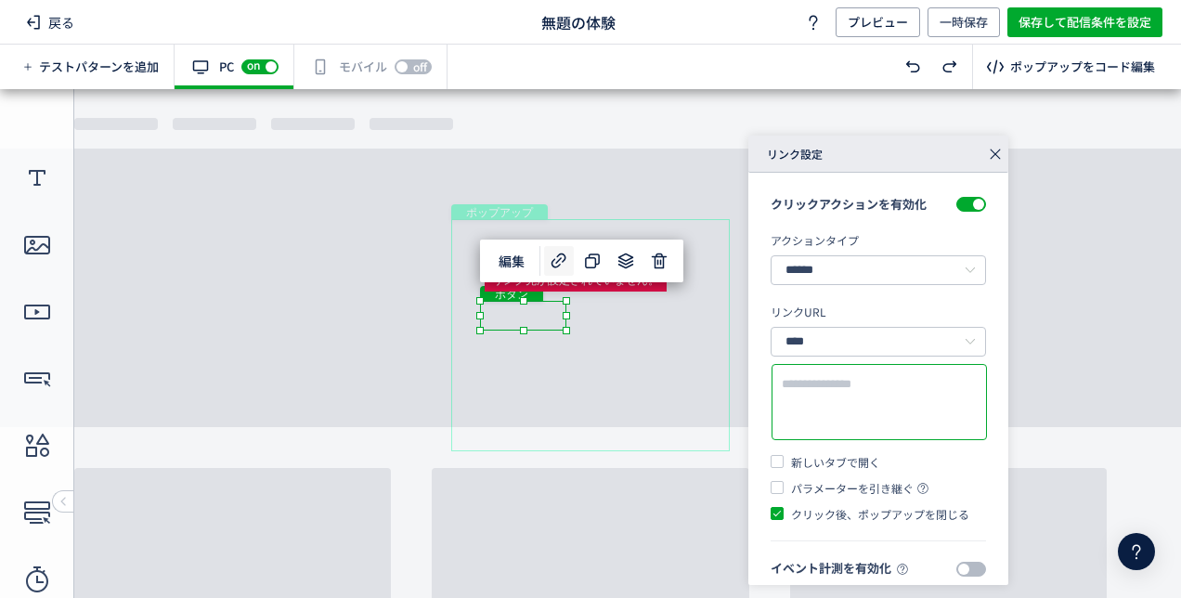
click at [830, 412] on textarea at bounding box center [879, 402] width 195 height 55
paste textarea "**********"
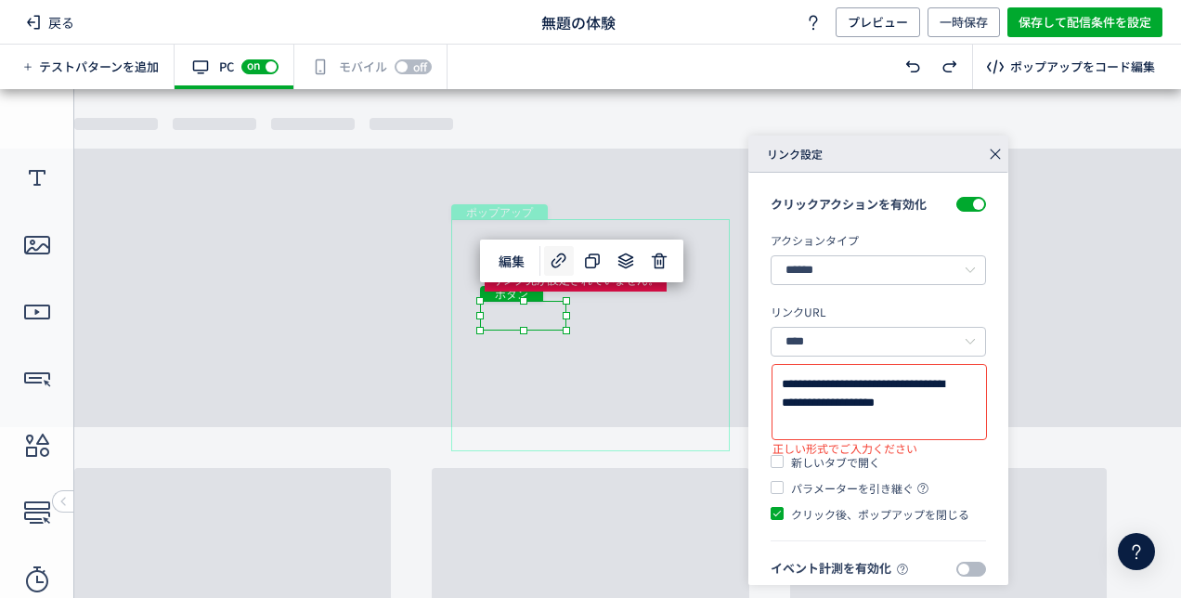
click at [834, 495] on div "パラメーターを引き継ぐ" at bounding box center [859, 488] width 137 height 17
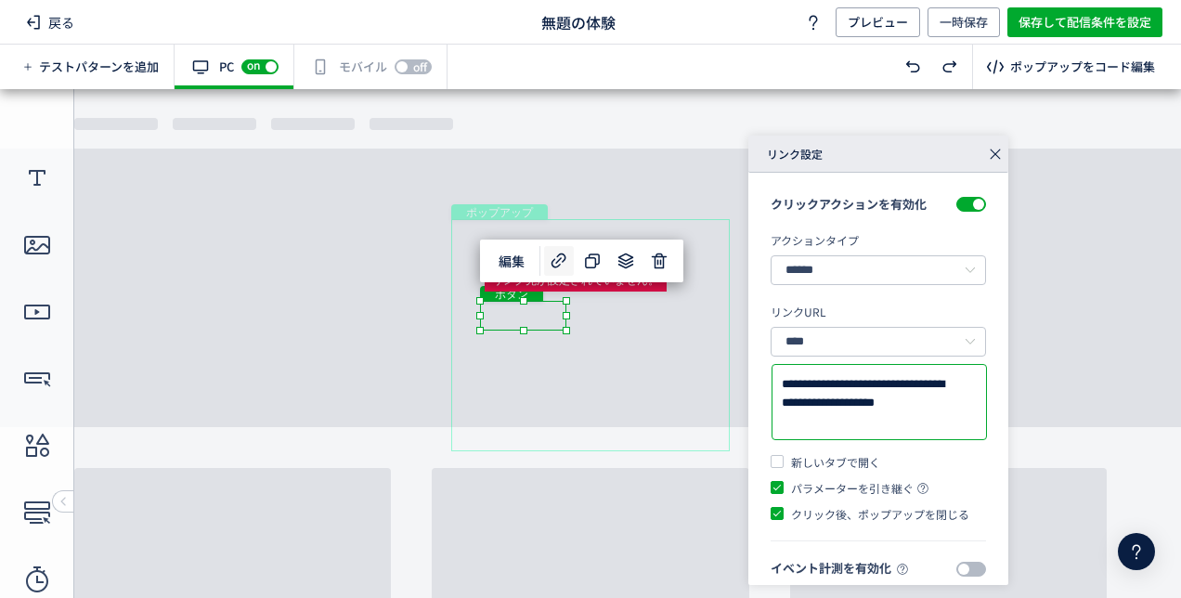
click at [843, 420] on textarea "**********" at bounding box center [879, 402] width 195 height 55
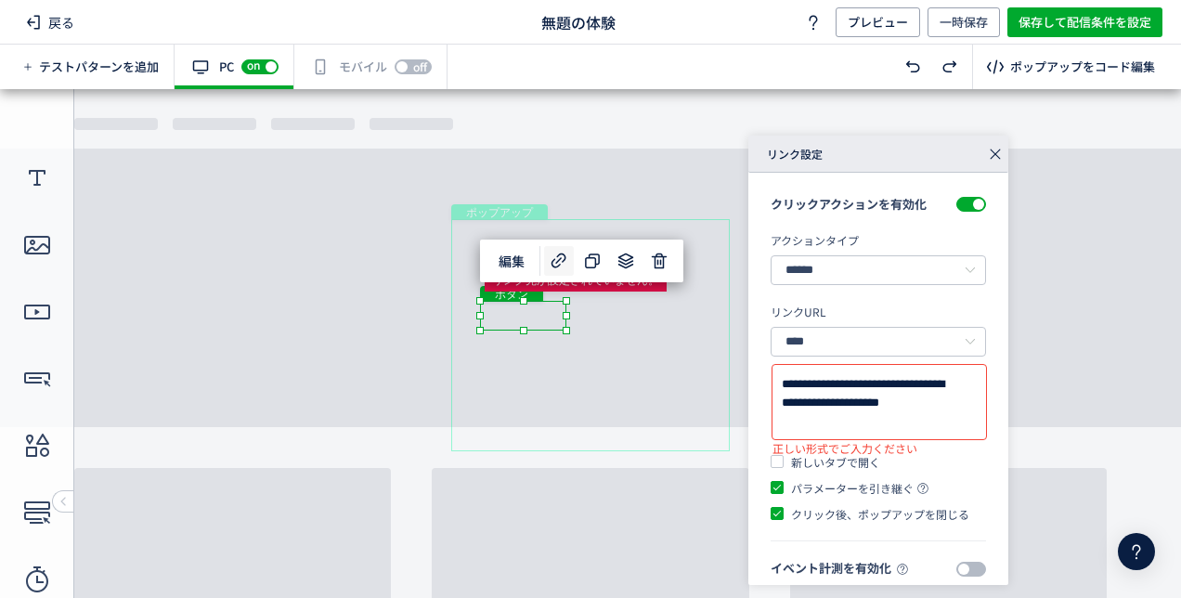
type textarea "**********"
click at [832, 349] on input "****" at bounding box center [878, 342] width 215 height 30
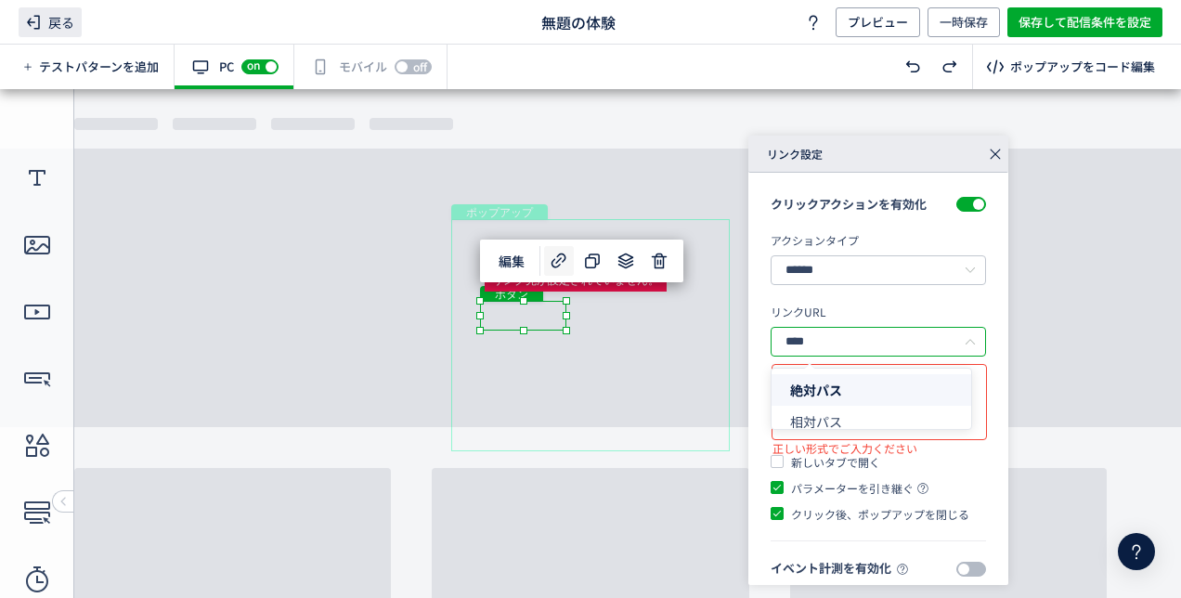
click at [49, 15] on span "戻る" at bounding box center [50, 22] width 63 height 30
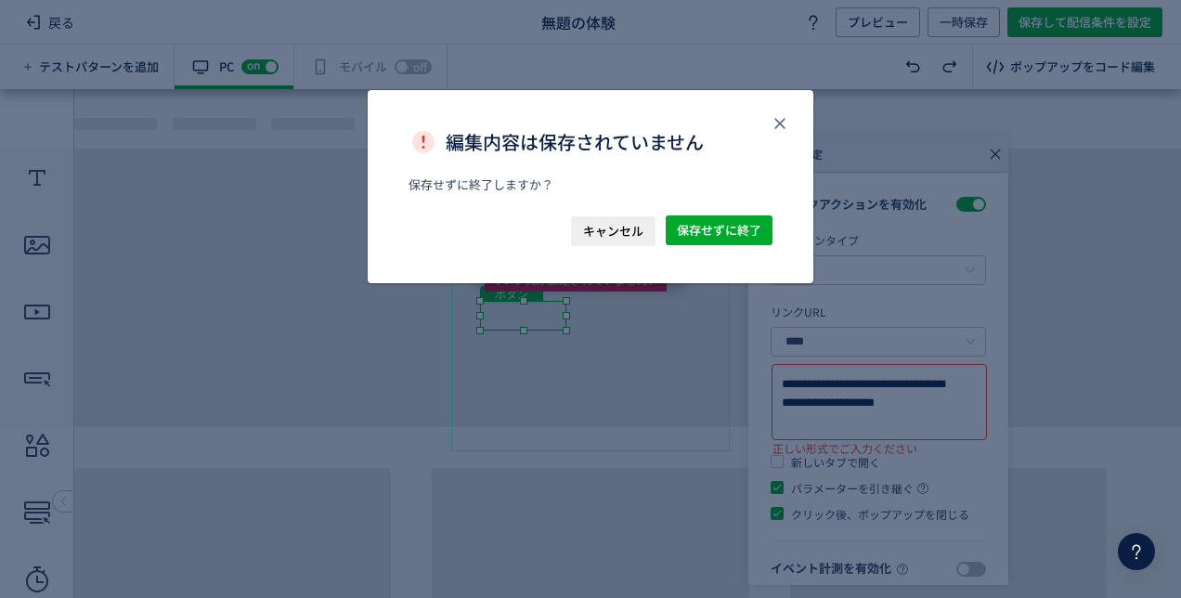
click at [616, 235] on span "キャンセル" at bounding box center [613, 231] width 60 height 30
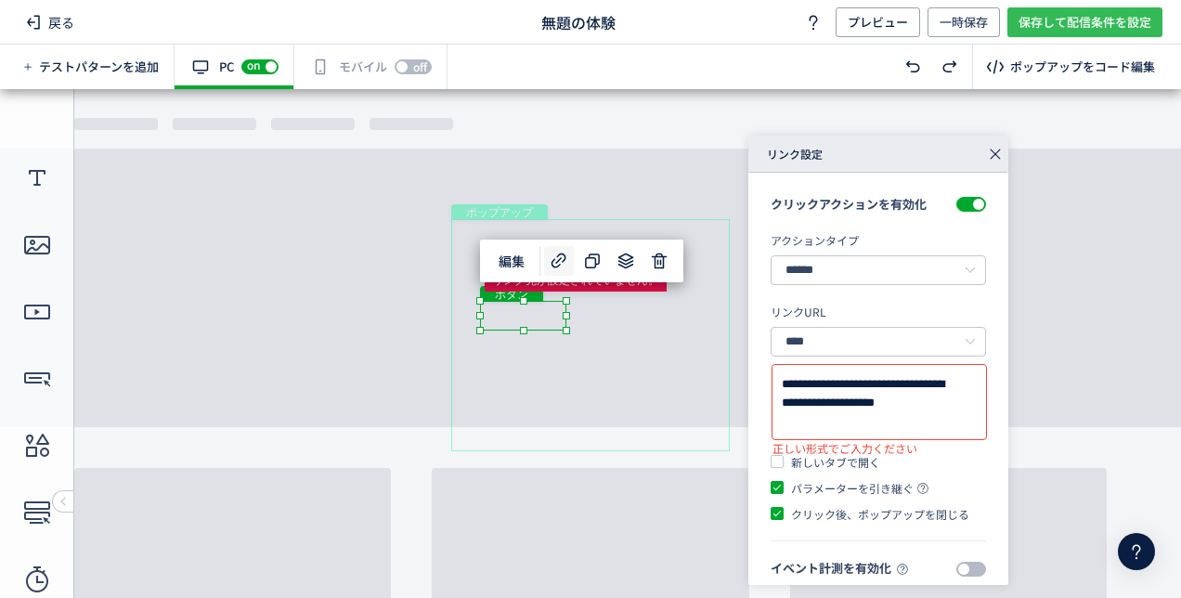
click at [1063, 19] on span "保存して配信条件を設定" at bounding box center [1084, 22] width 133 height 30
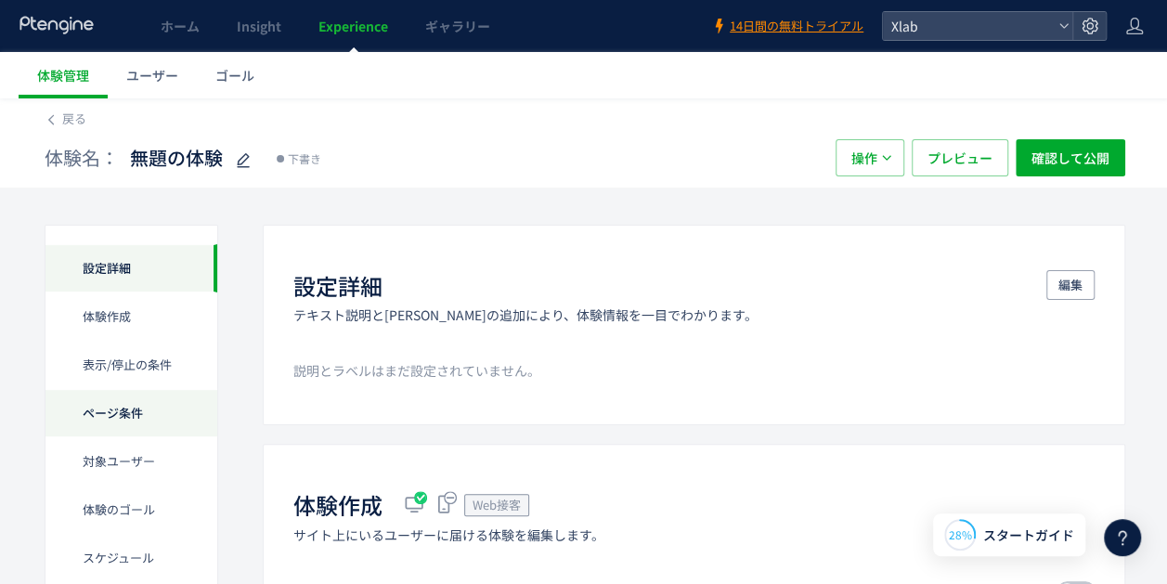
click at [158, 414] on div "ページ条件" at bounding box center [131, 413] width 172 height 48
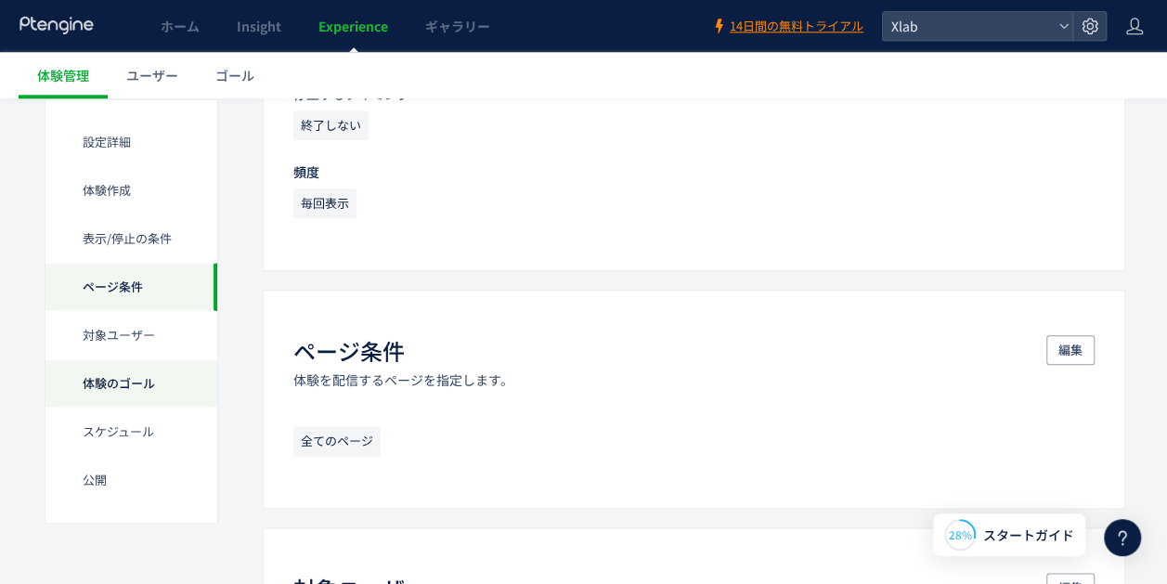
scroll to position [940, 0]
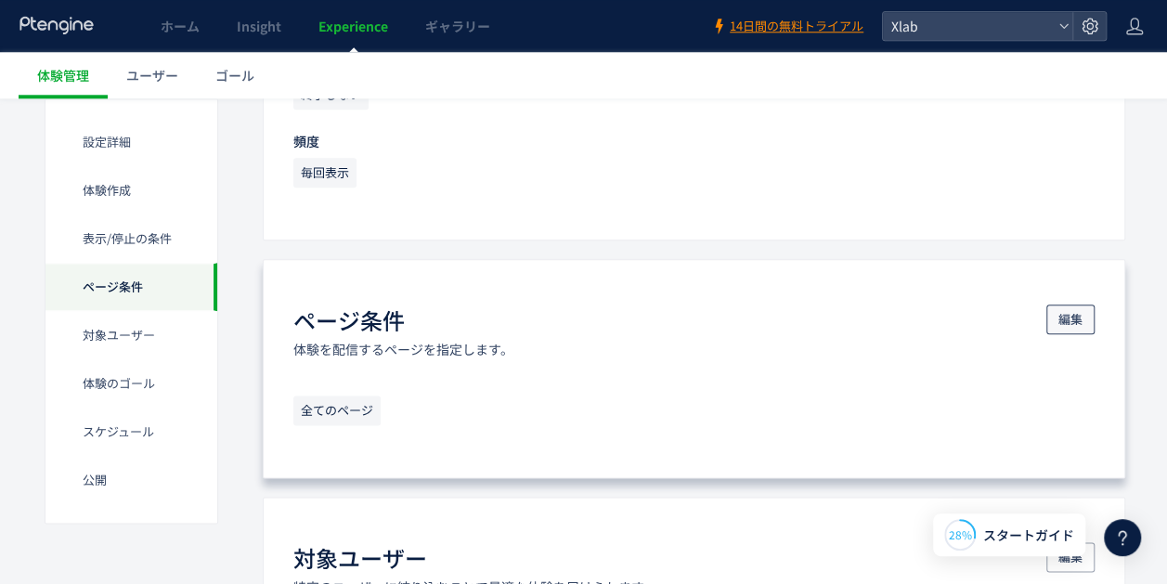
click at [1068, 318] on span "編集" at bounding box center [1070, 320] width 24 height 30
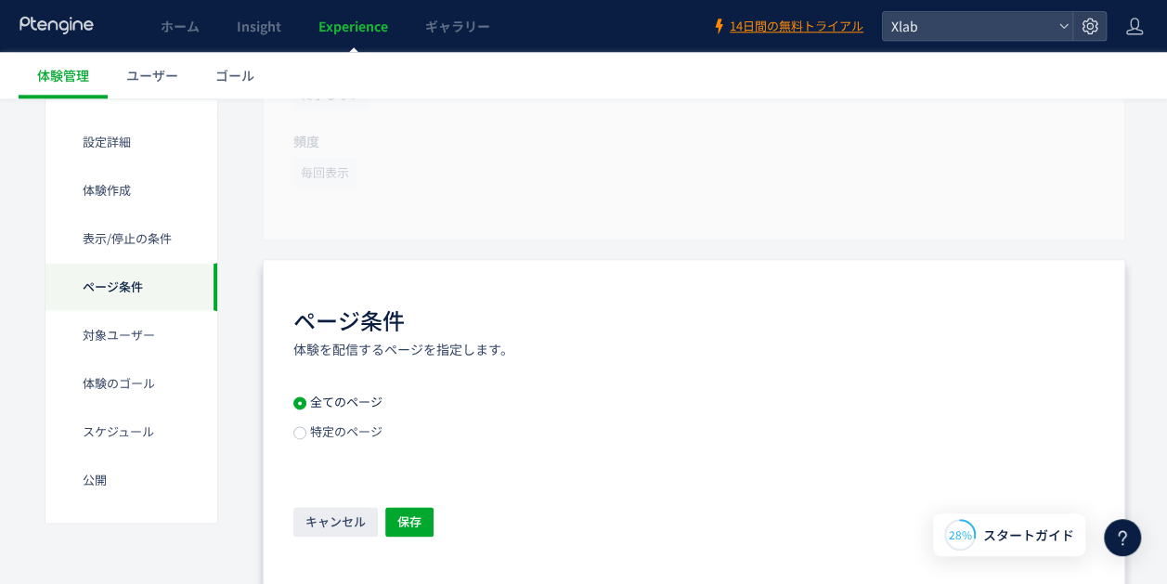
click at [364, 433] on span "特定のページ" at bounding box center [344, 431] width 76 height 18
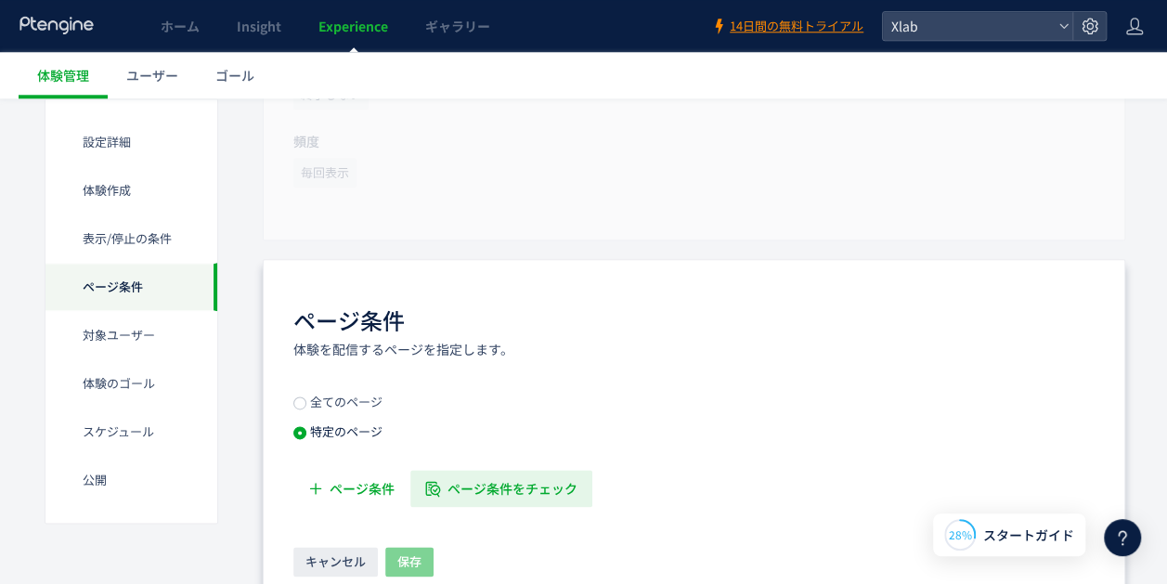
click at [448, 485] on span "ページ条件をチェック" at bounding box center [513, 488] width 130 height 37
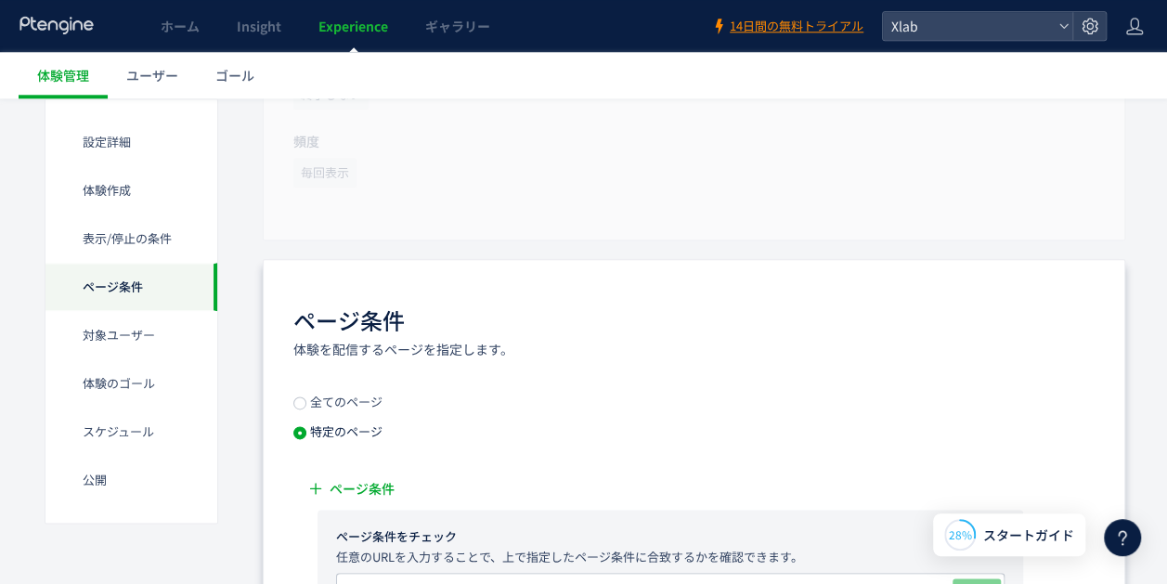
scroll to position [1312, 0]
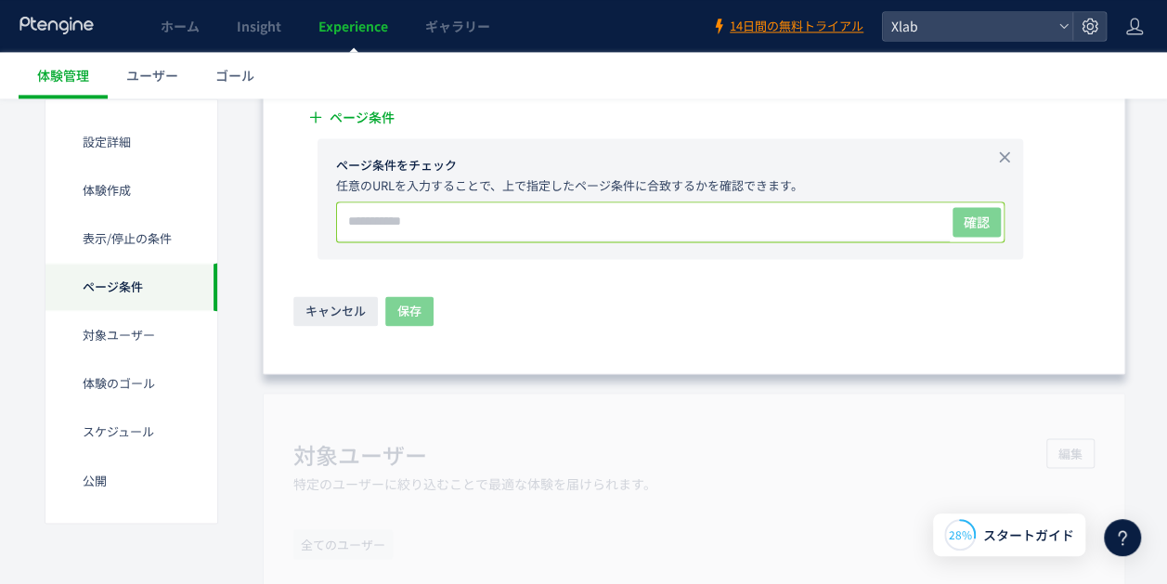
click at [480, 217] on input "text" at bounding box center [643, 220] width 613 height 37
paste input "**********"
type input "**********"
click at [974, 213] on span "確認" at bounding box center [977, 222] width 26 height 19
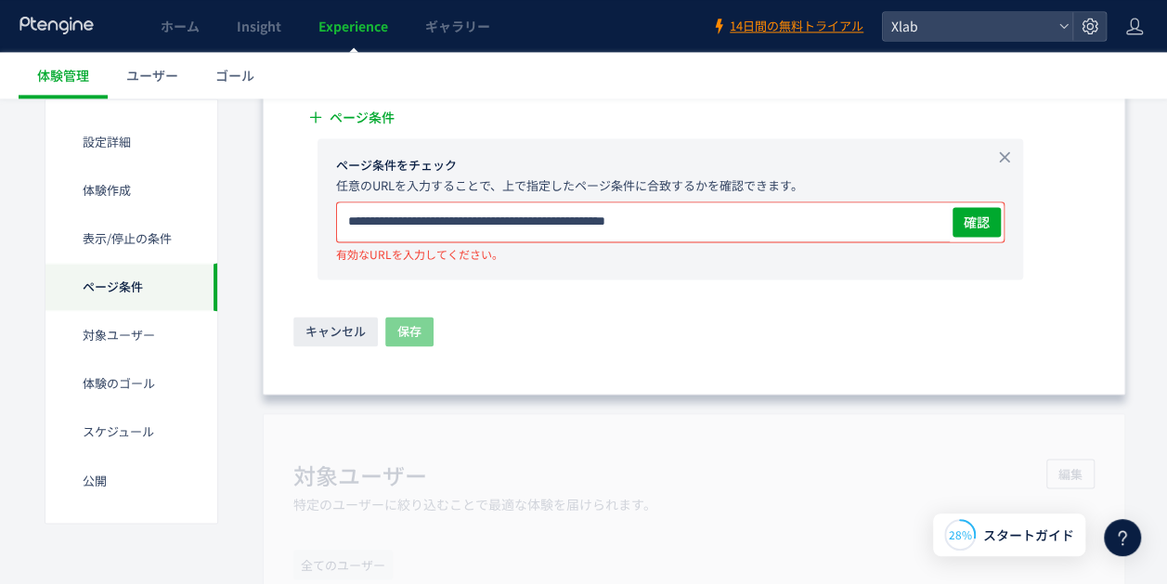
click at [497, 214] on input "**********" at bounding box center [643, 220] width 613 height 37
click at [725, 213] on input "**********" at bounding box center [643, 220] width 613 height 37
click at [964, 226] on span "確認" at bounding box center [977, 222] width 26 height 19
click at [572, 226] on input "**********" at bounding box center [643, 220] width 613 height 37
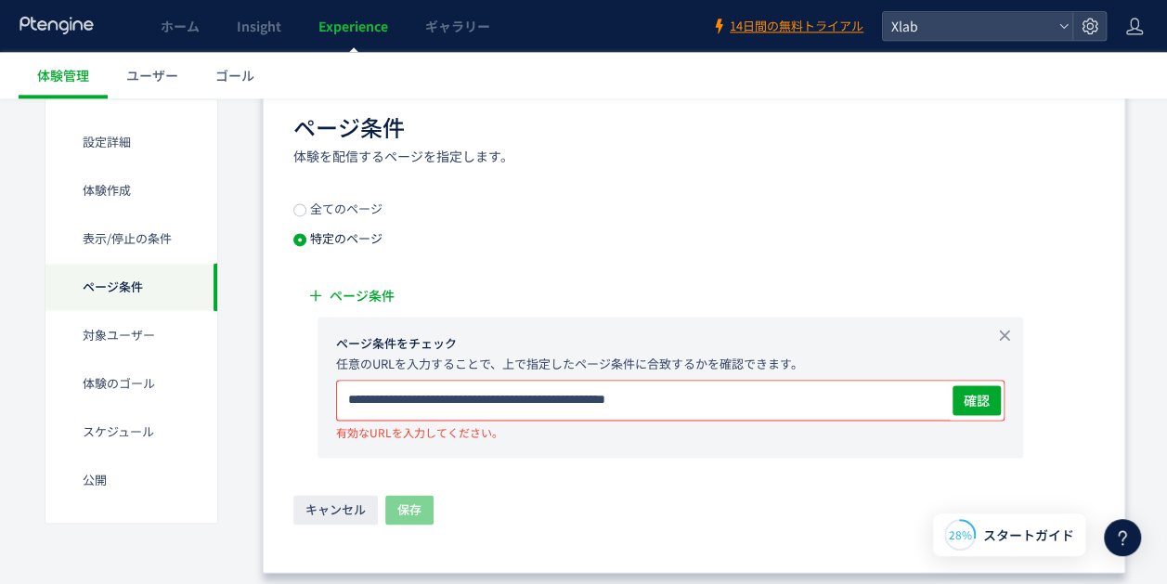
scroll to position [1126, 0]
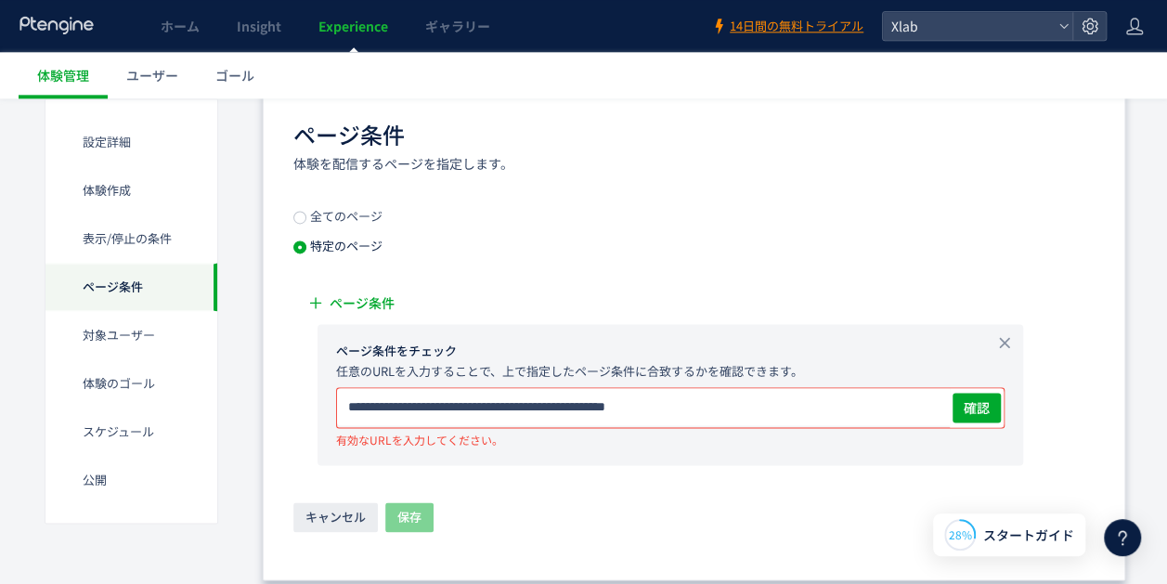
click at [725, 415] on input "**********" at bounding box center [643, 406] width 613 height 37
click at [345, 213] on span "全てのページ" at bounding box center [344, 216] width 76 height 18
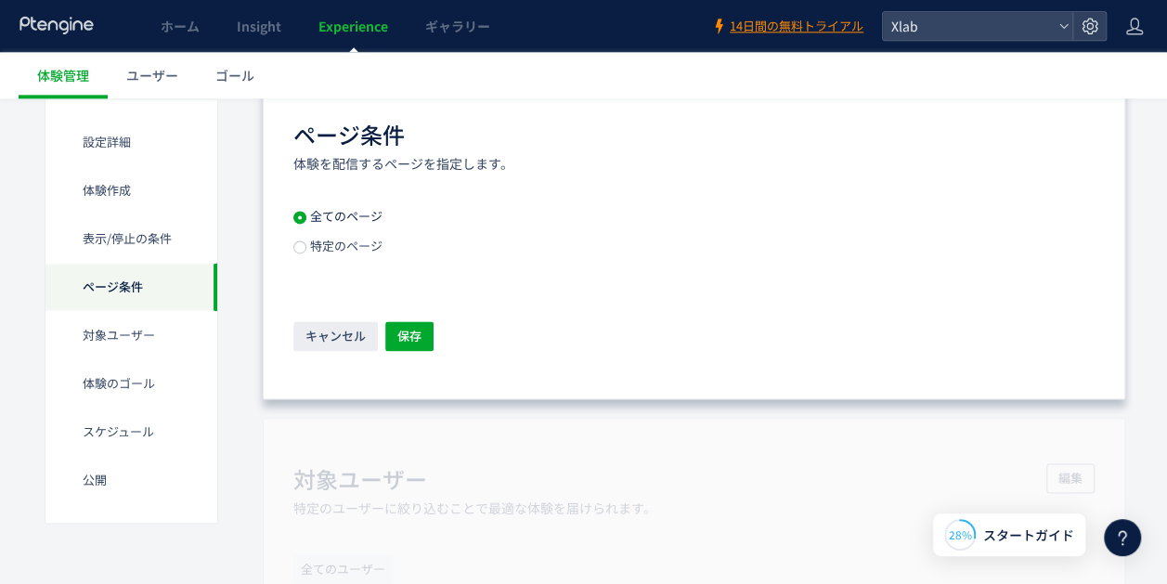
click at [340, 246] on span "特定のページ" at bounding box center [344, 246] width 76 height 18
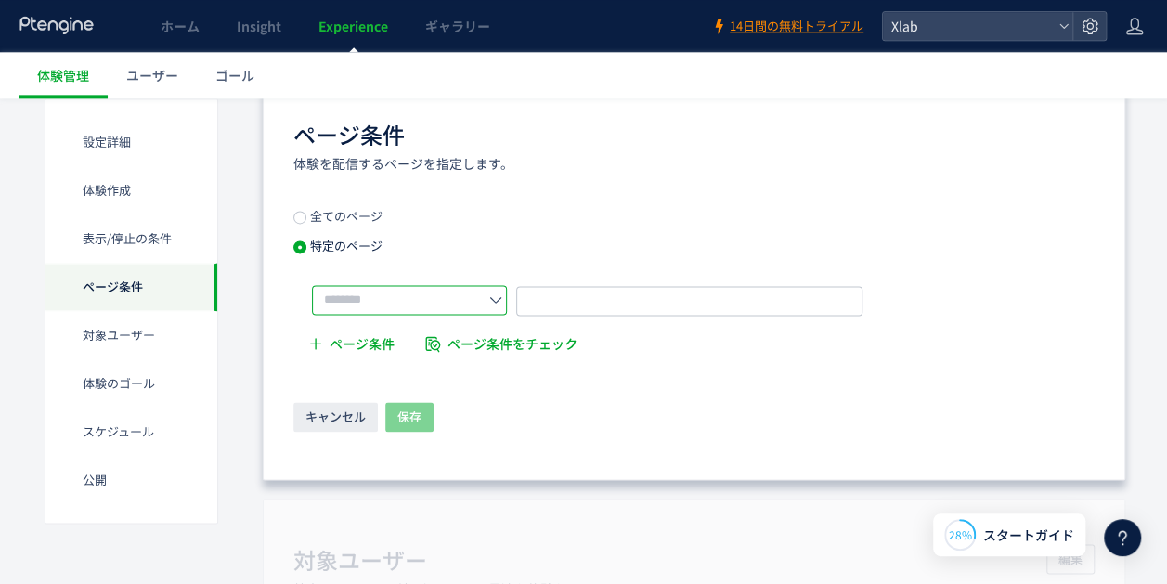
click at [403, 298] on input "text" at bounding box center [409, 300] width 195 height 30
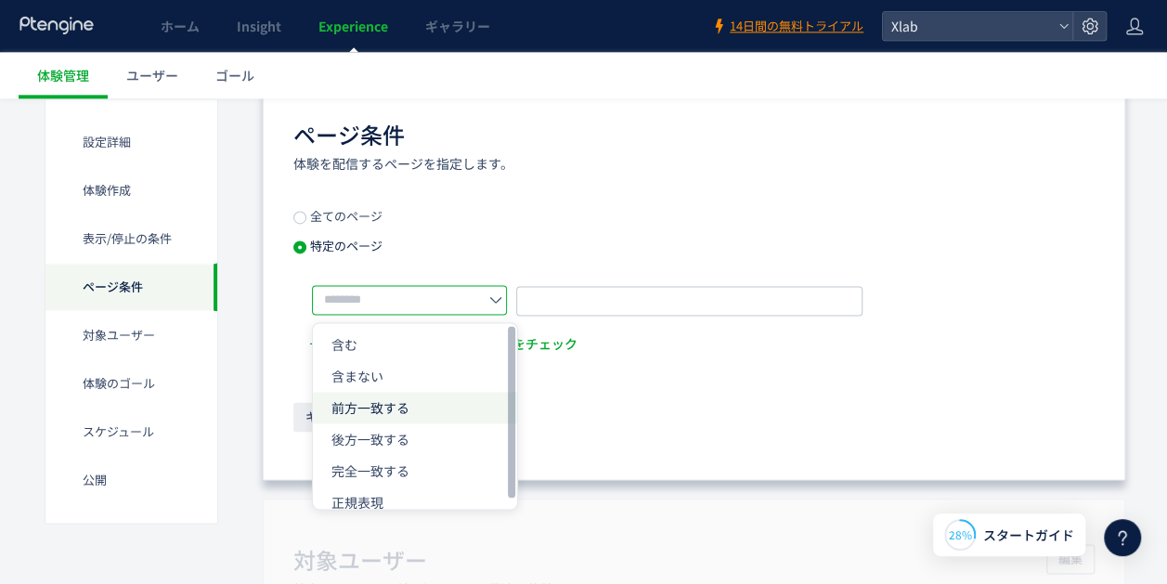
click at [420, 403] on li "前方一致する" at bounding box center [415, 408] width 204 height 32
type input "******"
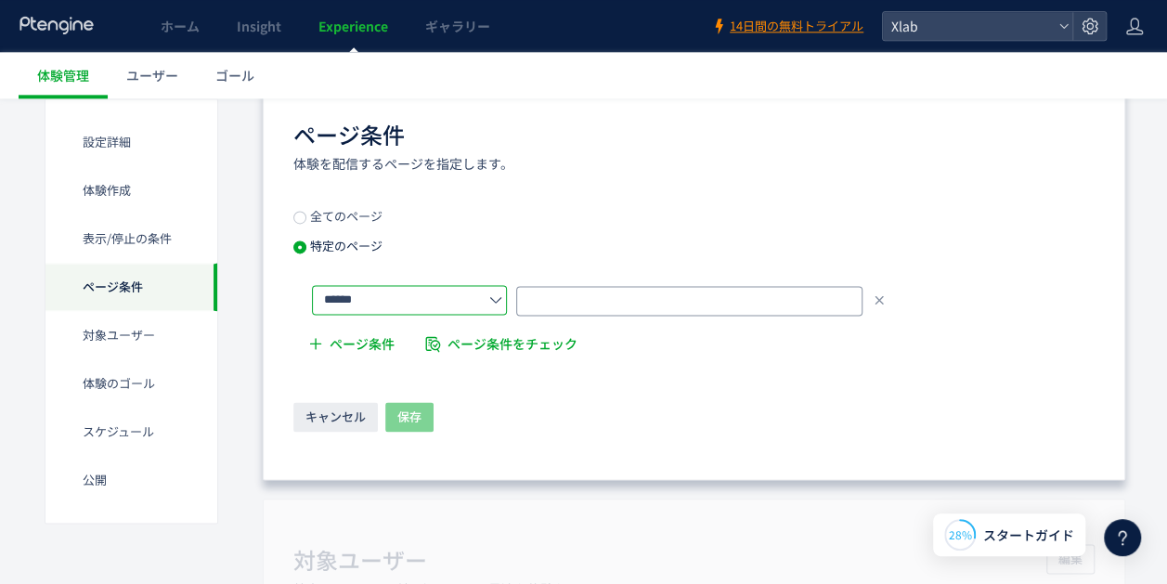
click at [641, 290] on input "text" at bounding box center [689, 301] width 346 height 30
paste input "**********"
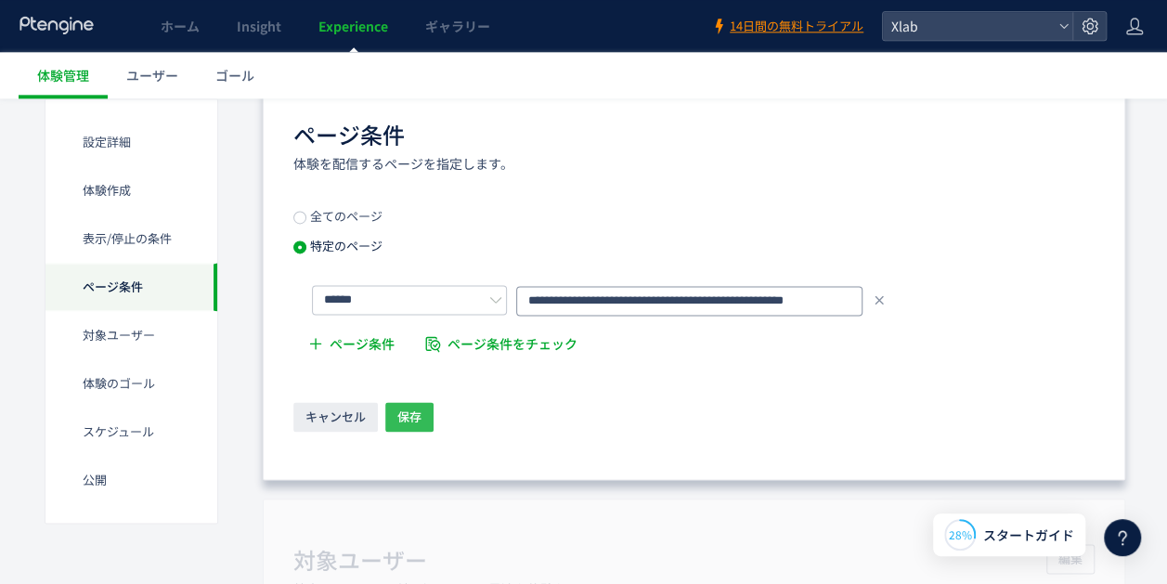
type input "**********"
click at [416, 403] on span "保存" at bounding box center [409, 417] width 24 height 30
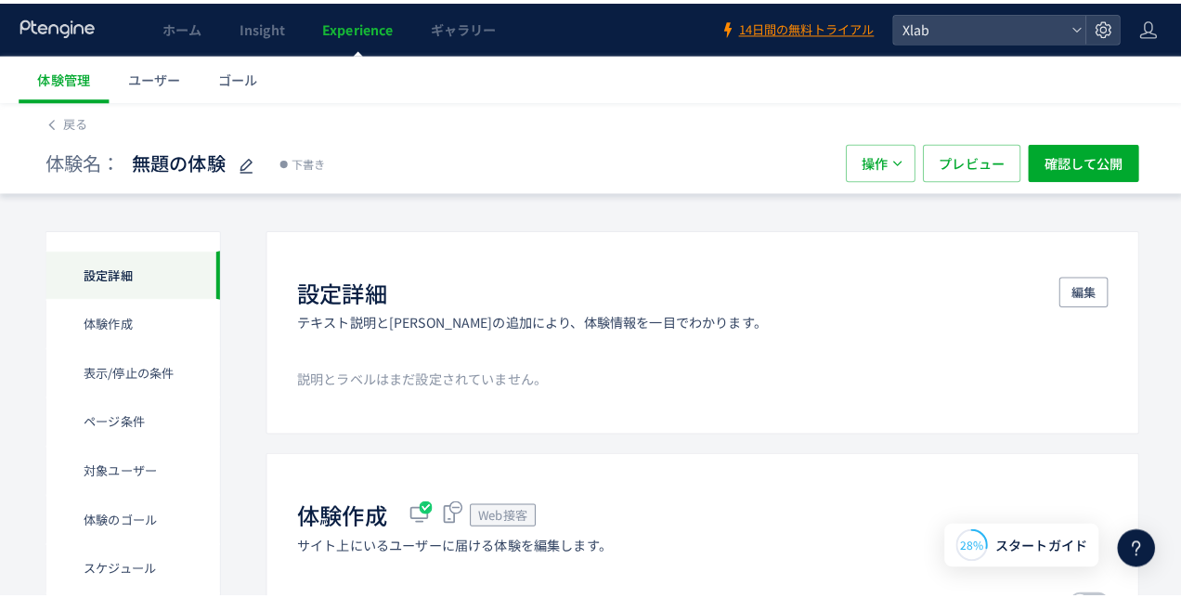
scroll to position [279, 0]
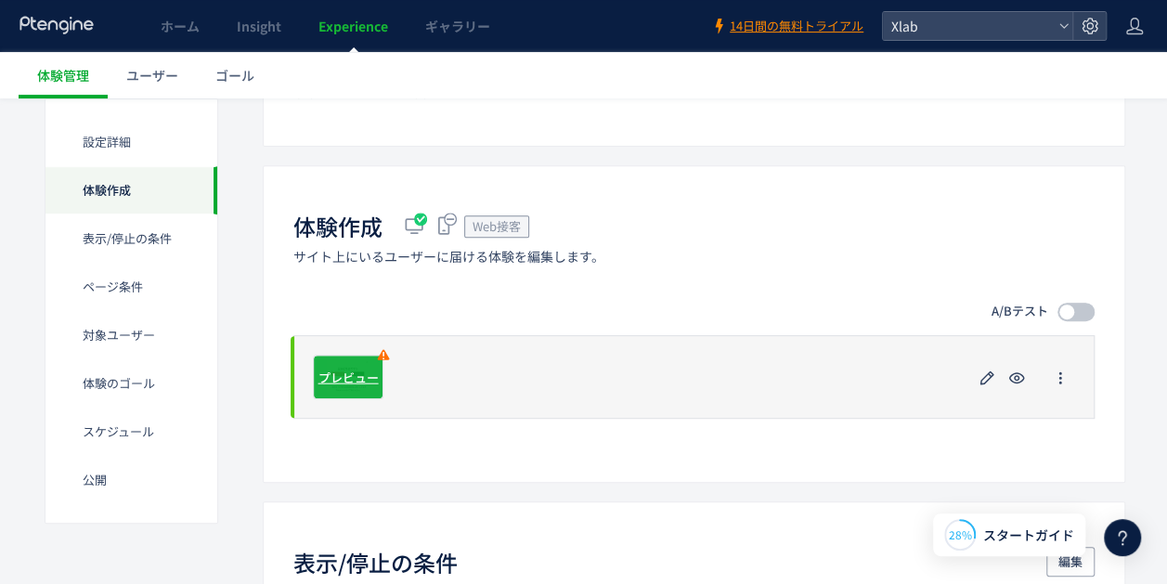
click at [353, 370] on span "プレビュー" at bounding box center [348, 377] width 60 height 18
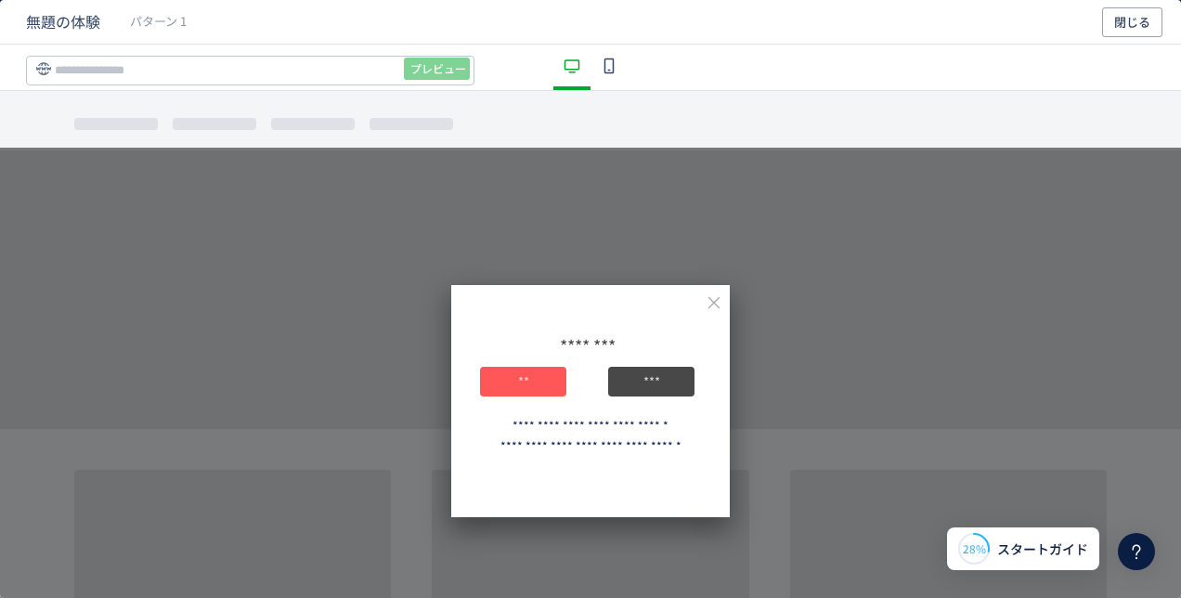
click at [604, 79] on div "dialog" at bounding box center [608, 67] width 37 height 45
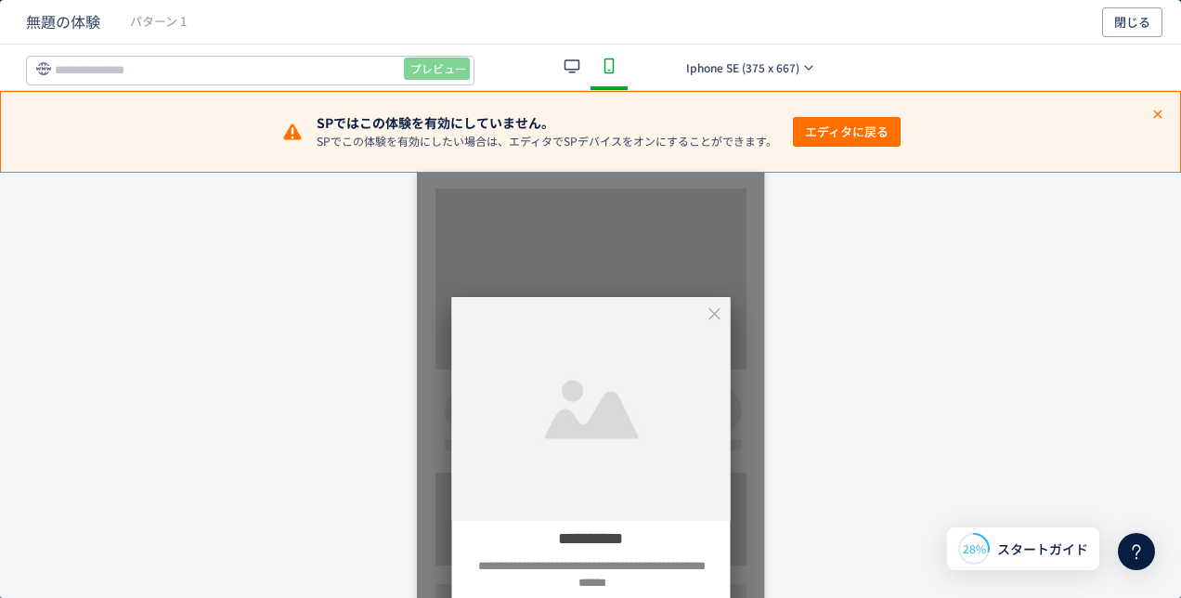
click at [572, 71] on icon "dialog" at bounding box center [572, 66] width 22 height 22
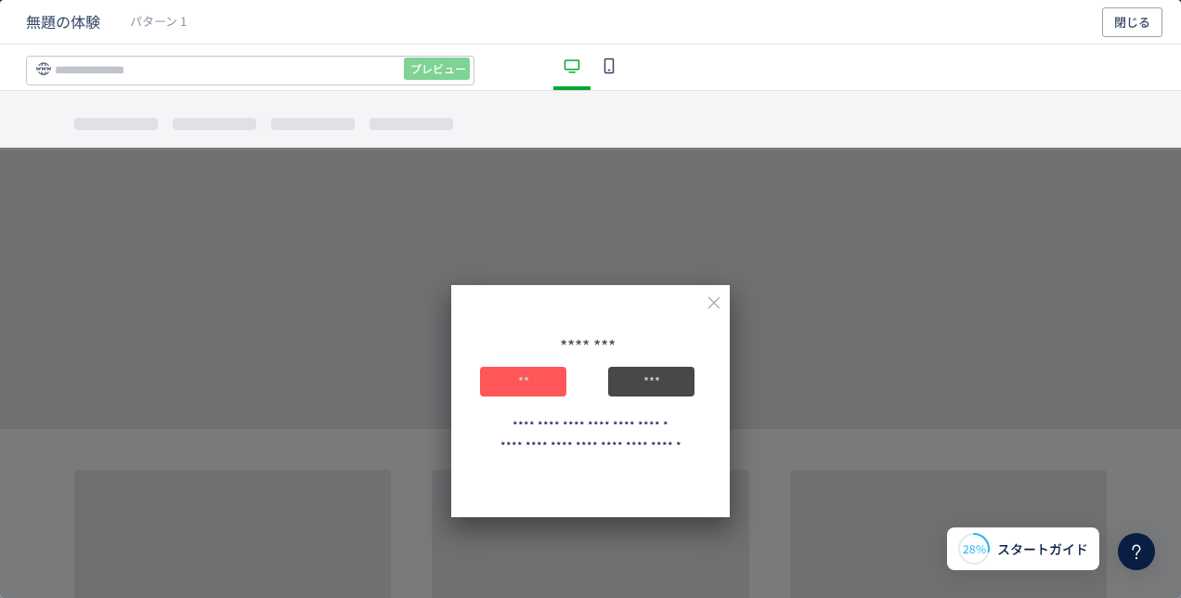
click at [707, 297] on icon "dialog" at bounding box center [714, 302] width 17 height 17
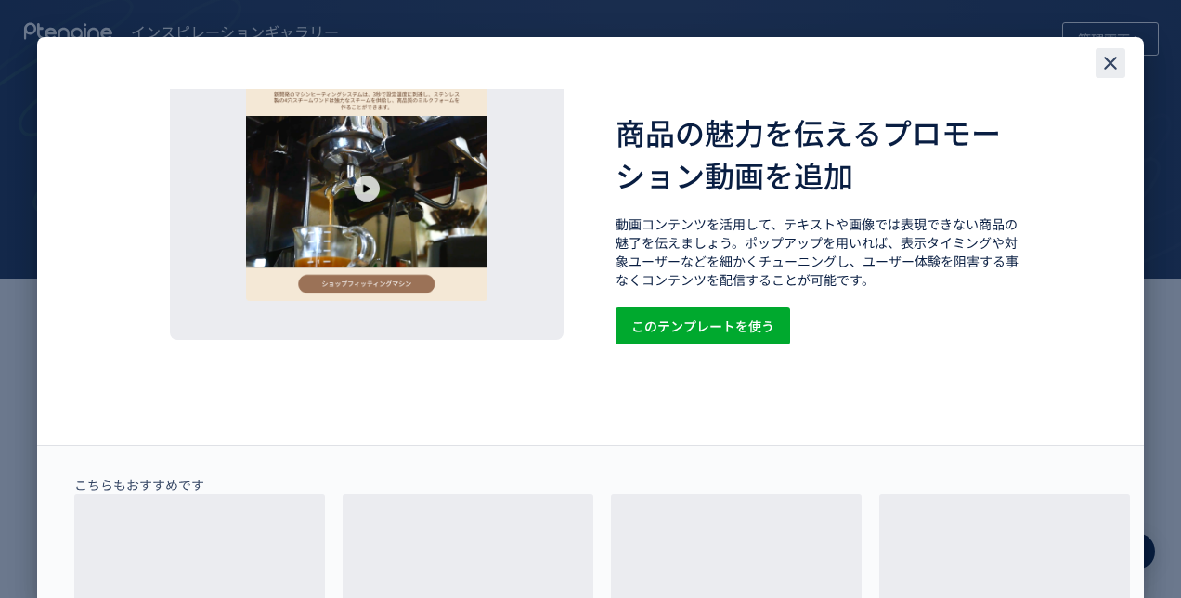
click at [1107, 58] on icon "close" at bounding box center [1110, 63] width 22 height 22
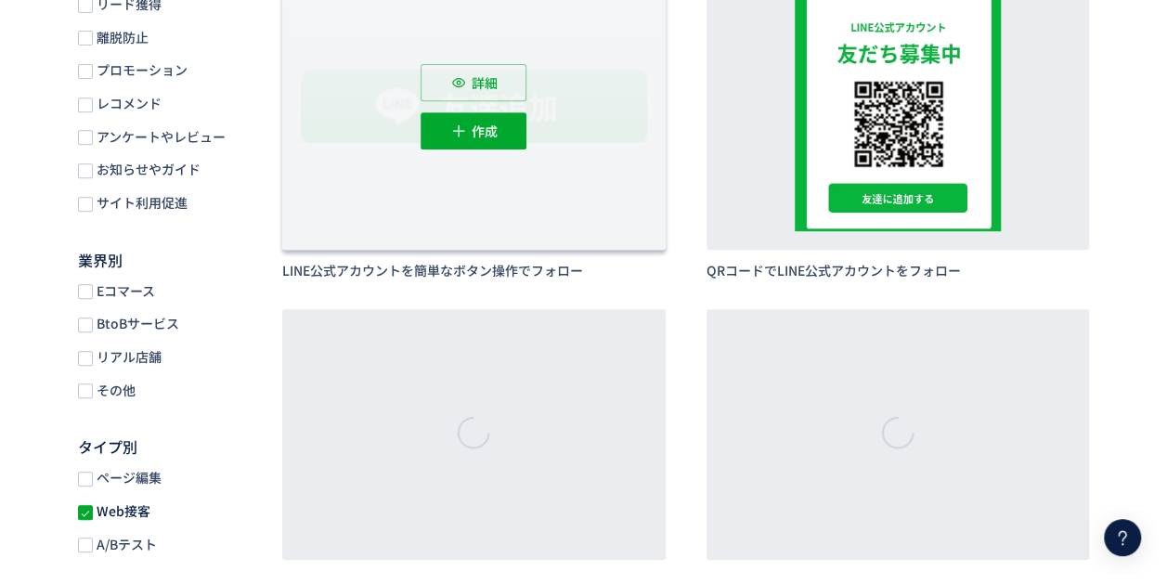
scroll to position [371, 0]
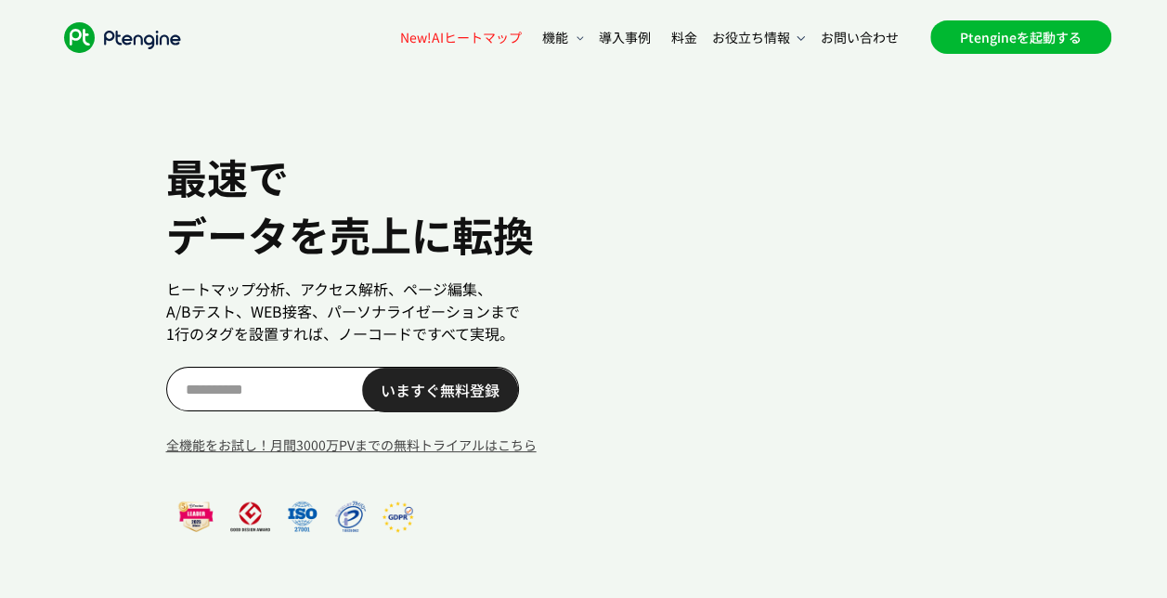
scroll to position [0, 52]
click at [1031, 26] on link "Ptengineを起動する" at bounding box center [1020, 36] width 181 height 33
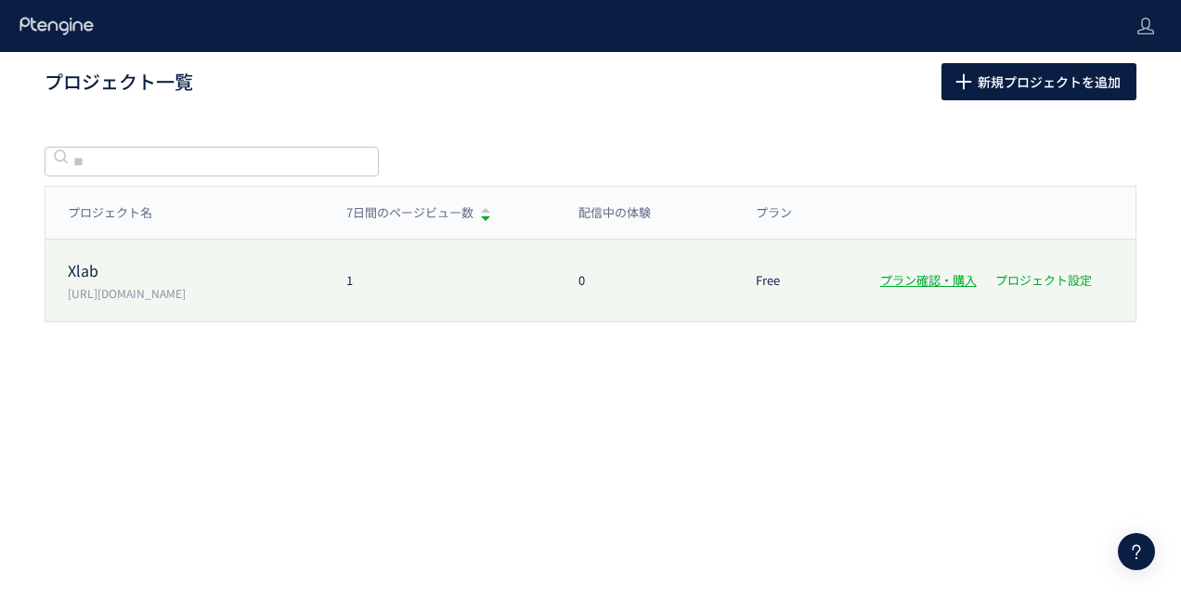
click at [1048, 281] on link "プロジェクト設定" at bounding box center [1043, 280] width 97 height 18
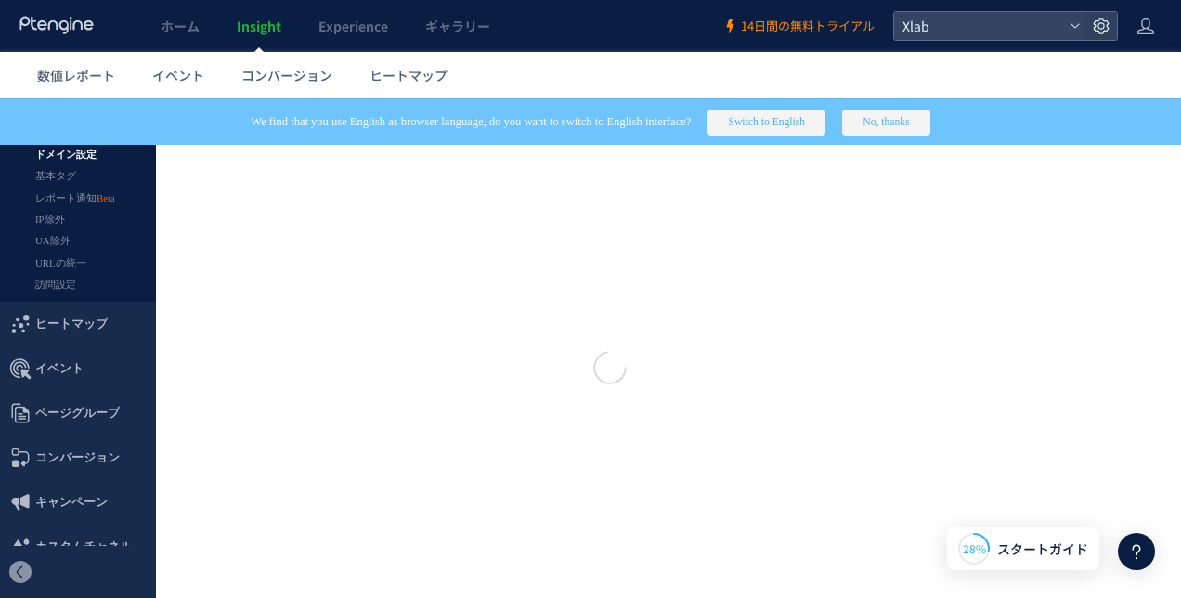
type input "****"
type input "**********"
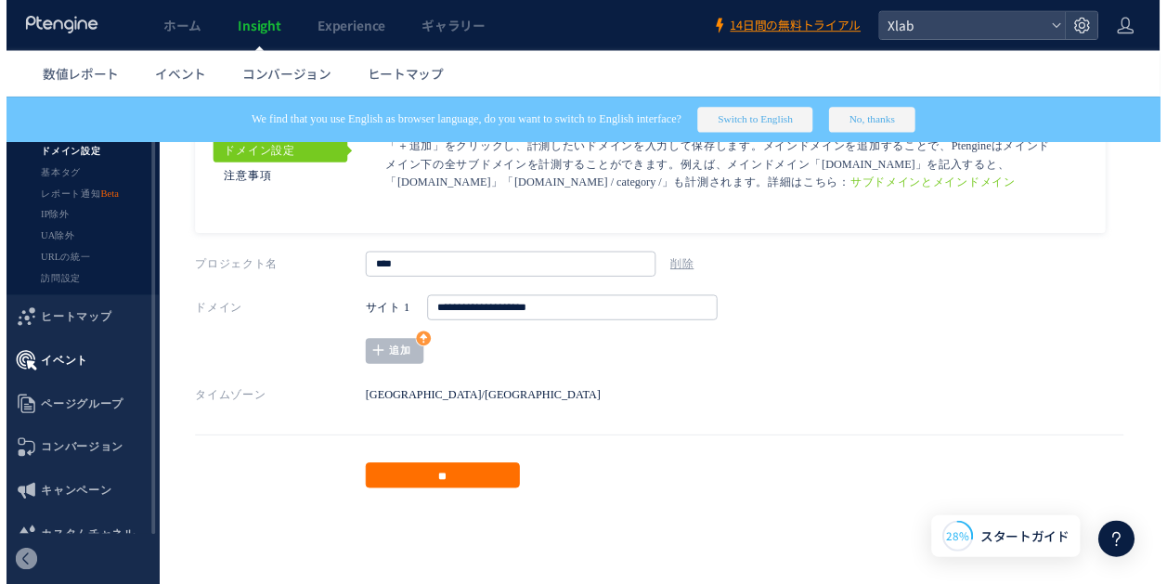
scroll to position [22, 0]
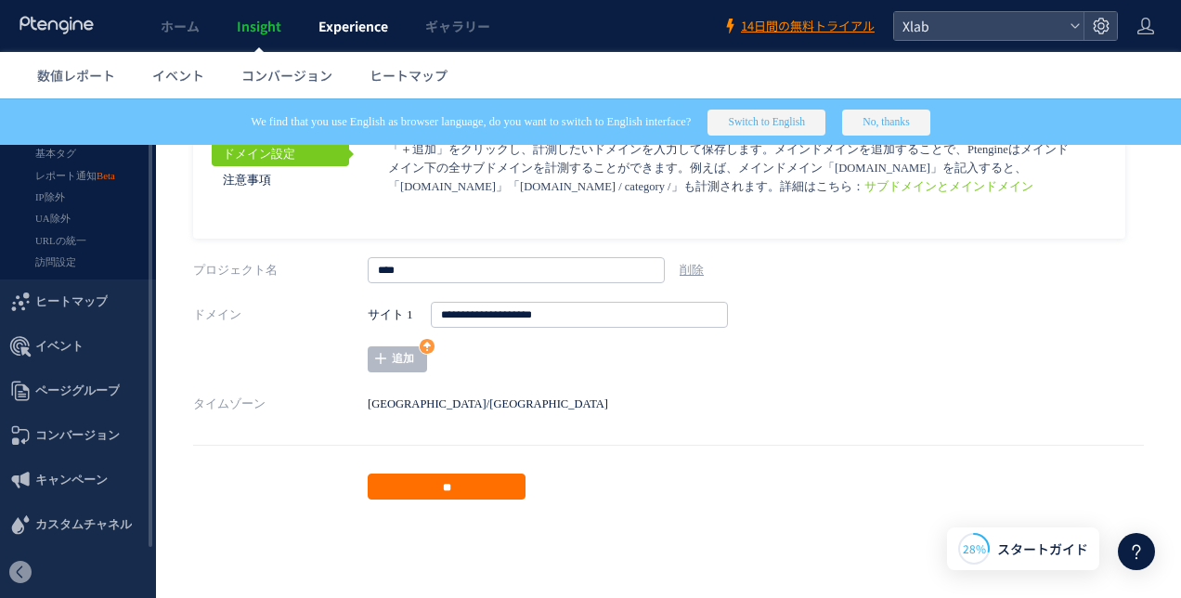
click at [344, 23] on span "Experience" at bounding box center [353, 26] width 70 height 19
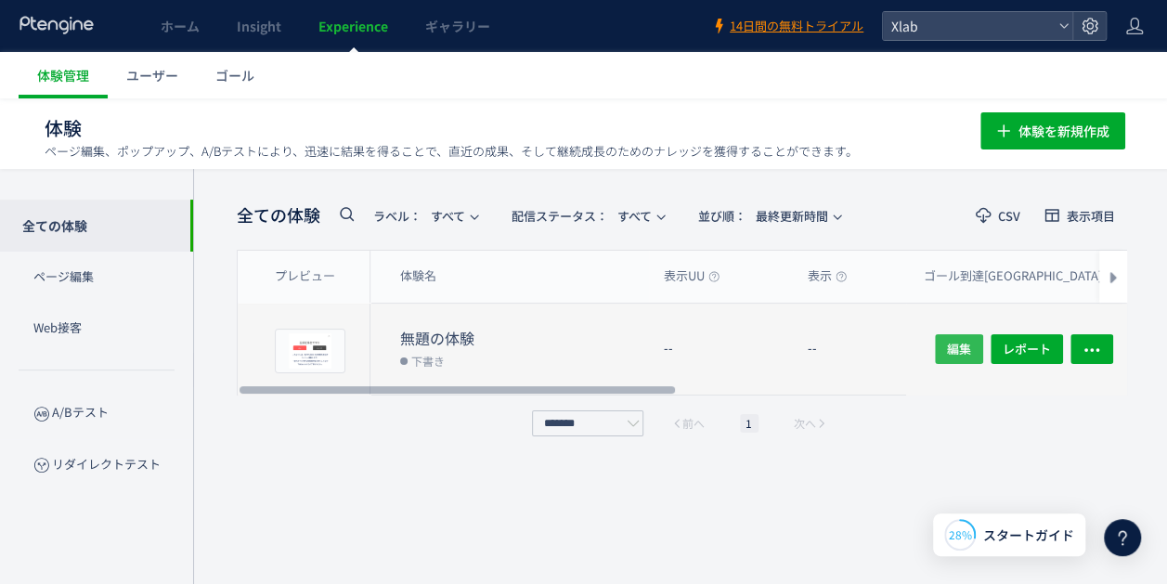
click at [981, 342] on button "編集" at bounding box center [959, 349] width 48 height 30
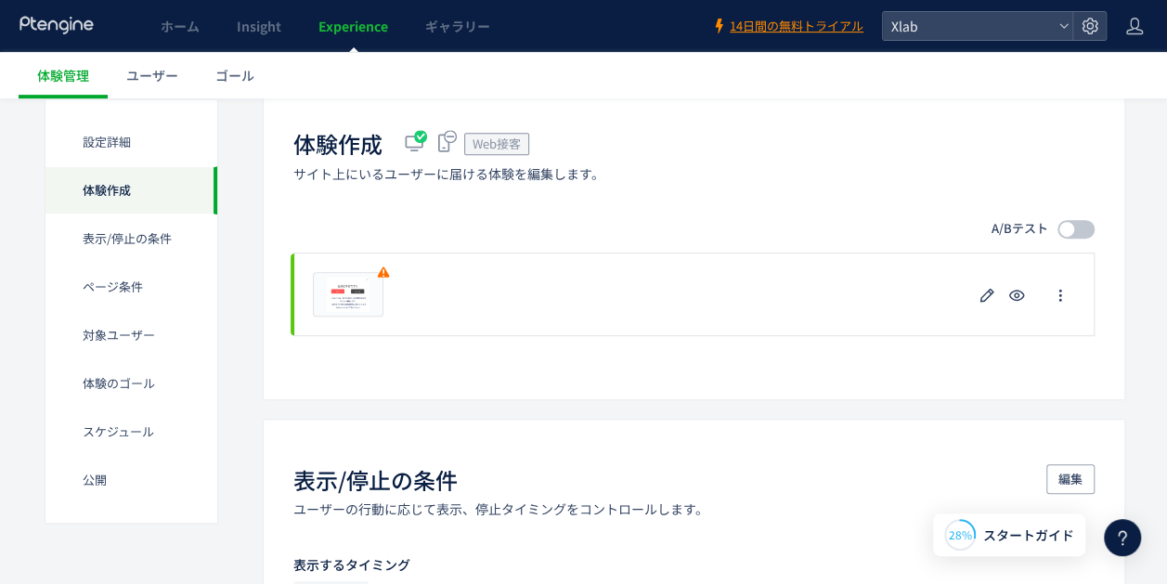
scroll to position [371, 0]
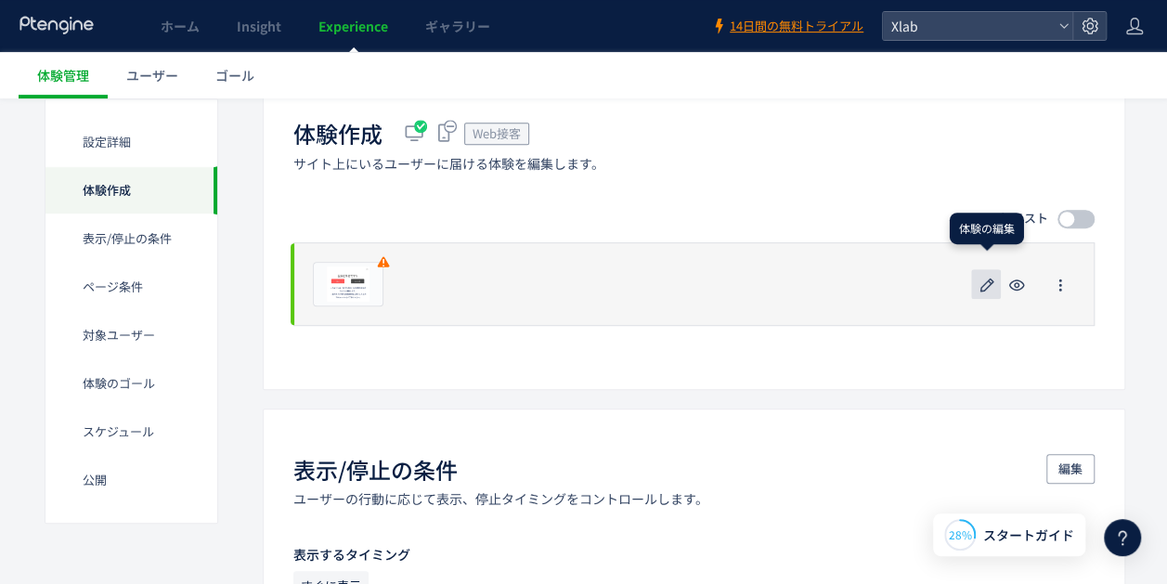
click at [986, 283] on icon "button" at bounding box center [987, 285] width 22 height 22
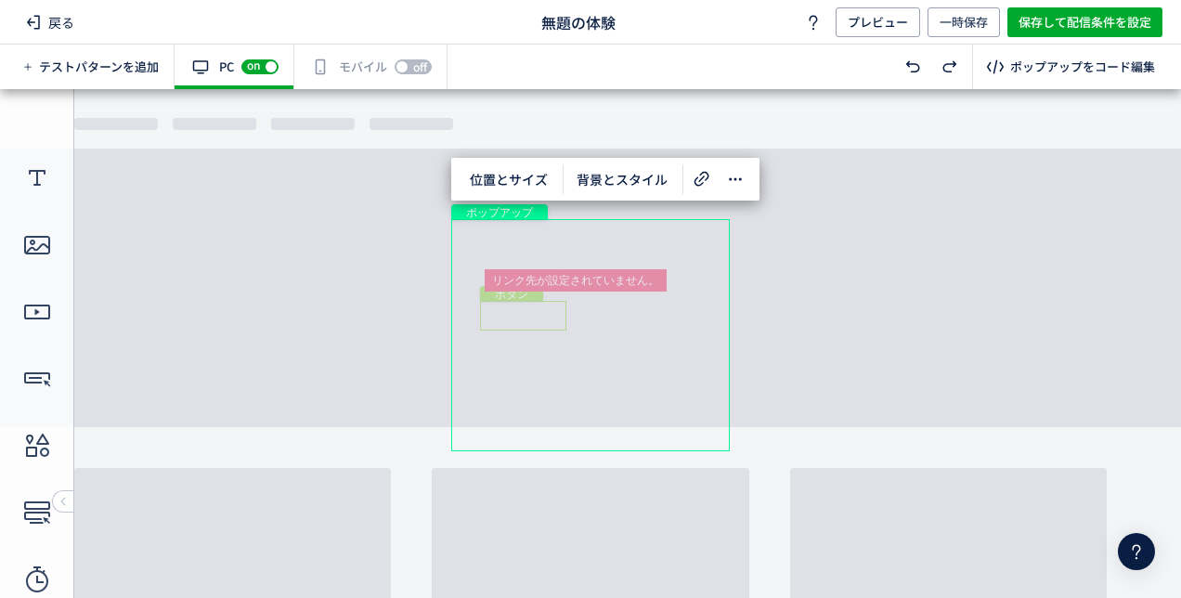
click at [512, 313] on div "ボタン" at bounding box center [523, 316] width 86 height 30
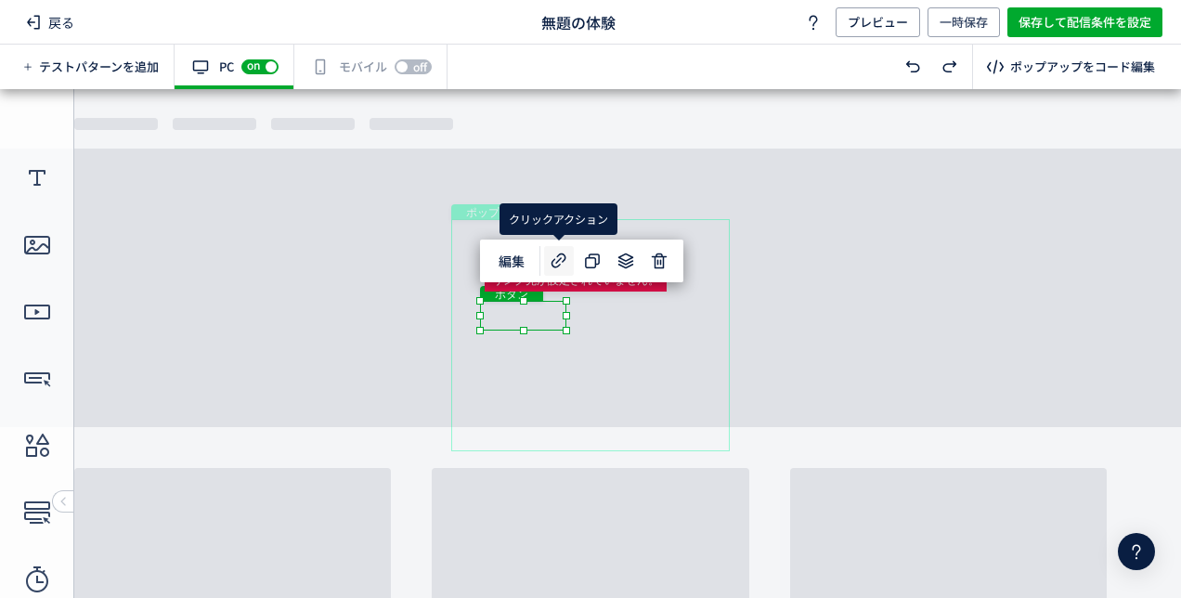
click at [558, 261] on use at bounding box center [558, 260] width 15 height 15
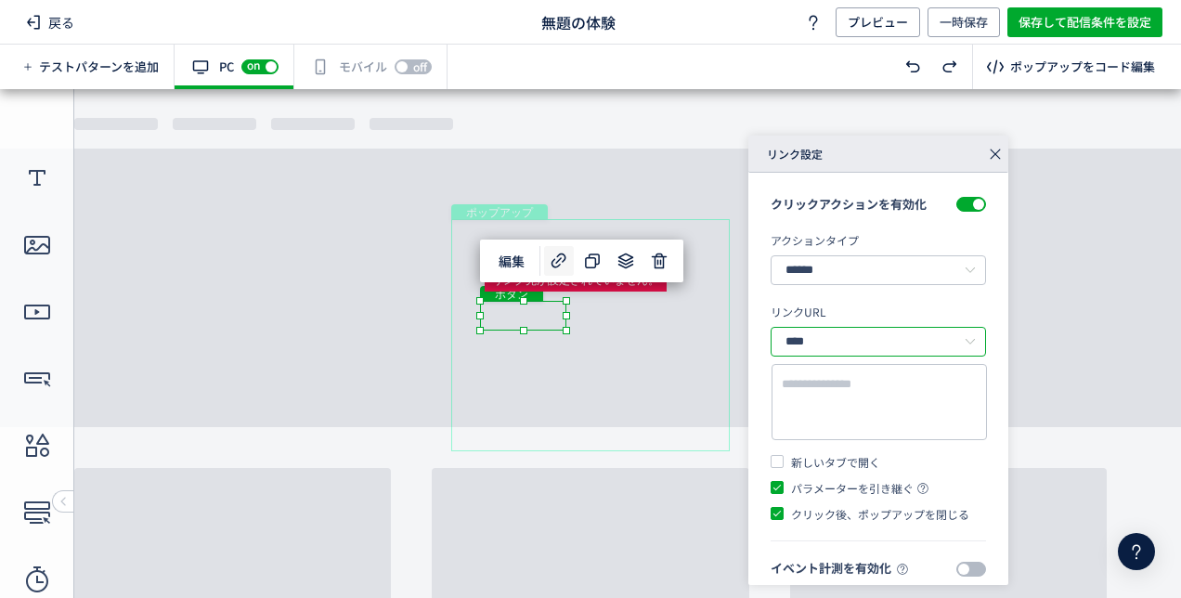
click at [884, 338] on input "****" at bounding box center [878, 342] width 215 height 30
click at [865, 382] on li "絶対パス" at bounding box center [879, 390] width 214 height 32
click at [872, 375] on textarea at bounding box center [879, 402] width 195 height 55
paste textarea "**********"
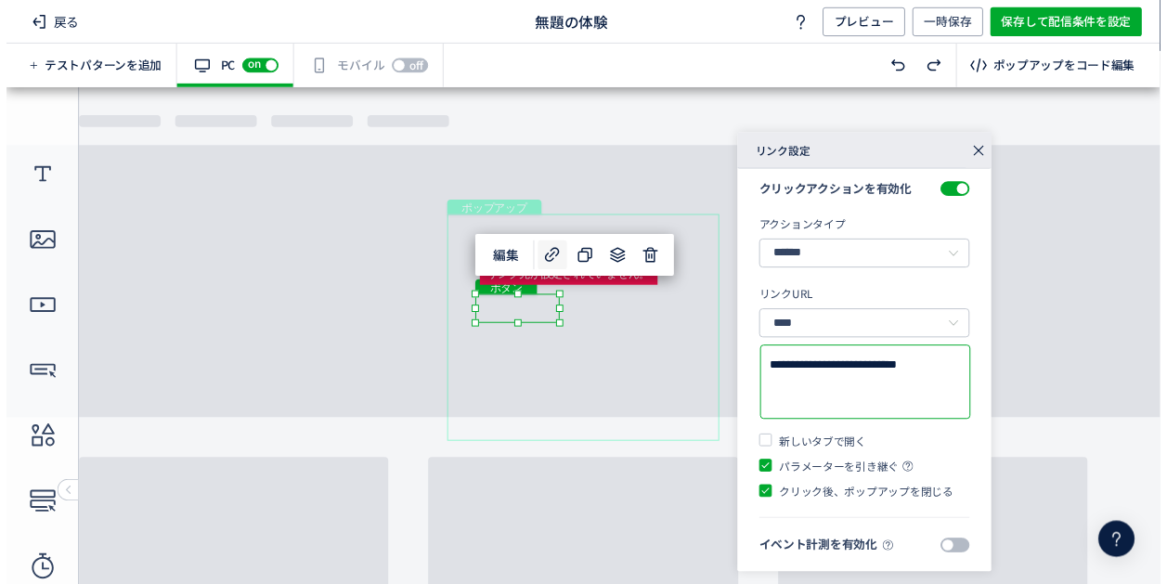
scroll to position [14, 0]
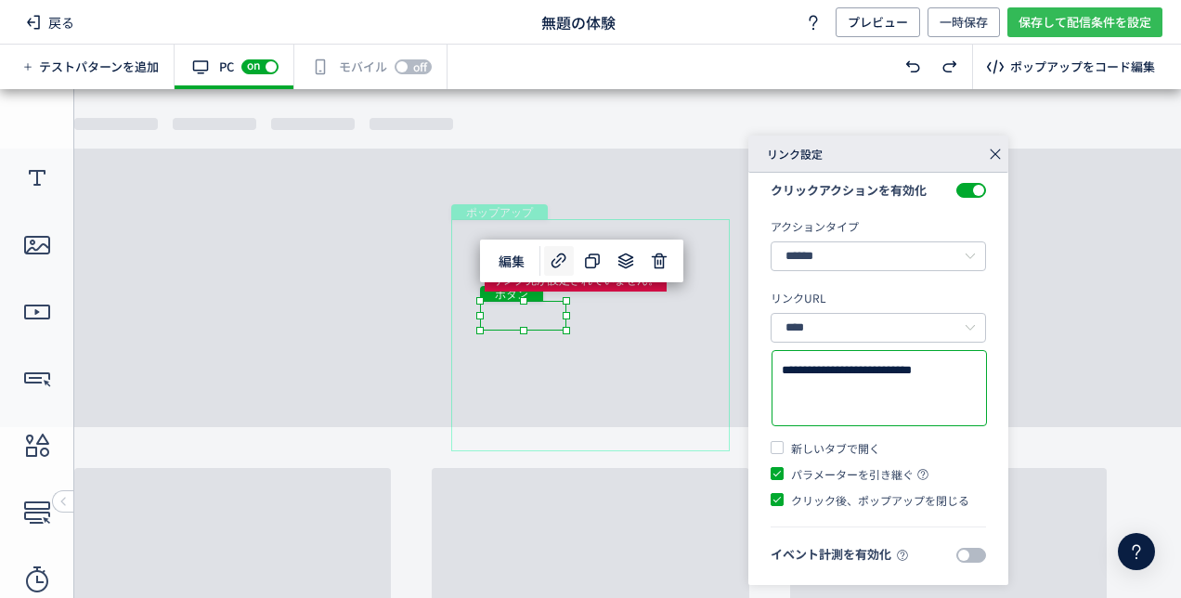
type textarea "**********"
click at [1096, 17] on span "保存して配信条件を設定" at bounding box center [1084, 22] width 133 height 30
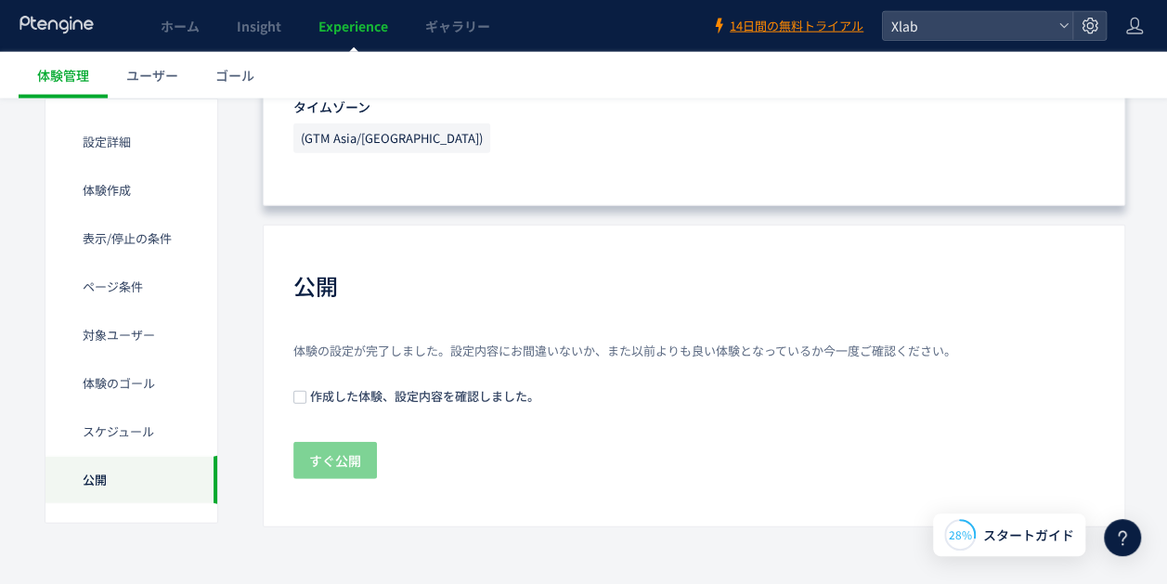
scroll to position [2228, 0]
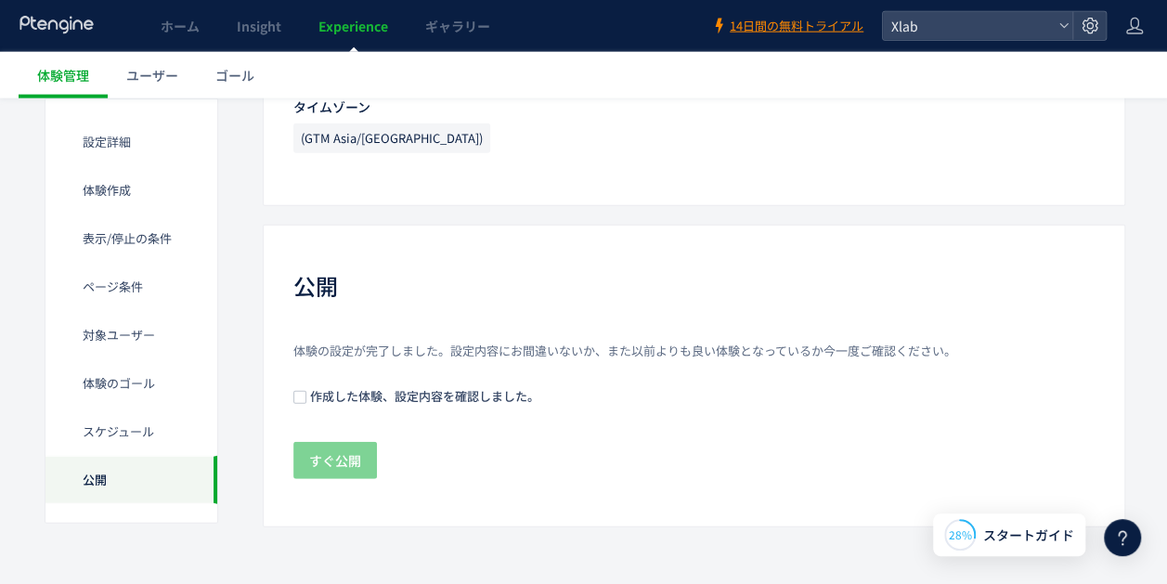
click at [340, 387] on div "体験の設定が完了しました。設定内容にお間違いないか、また以前よりも良い体験となっているか今一度ご確認ください。 作成した体験、設定内容を確認しました。 すぐ公開" at bounding box center [693, 412] width 801 height 139
click at [341, 402] on span "作成した体験、設定内容を確認しました。" at bounding box center [422, 396] width 233 height 18
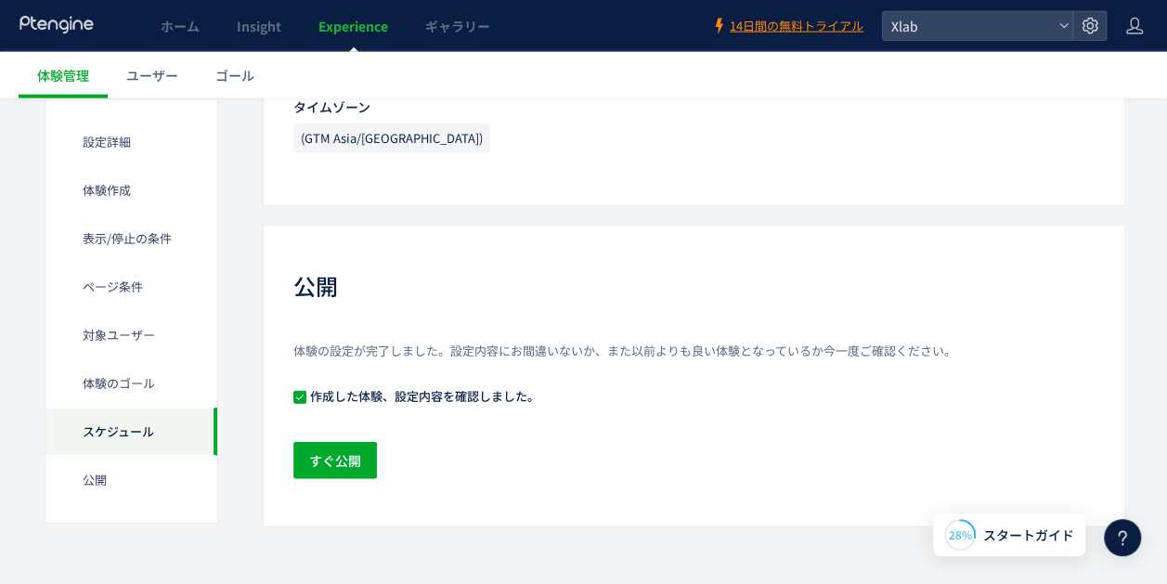
scroll to position [1857, 0]
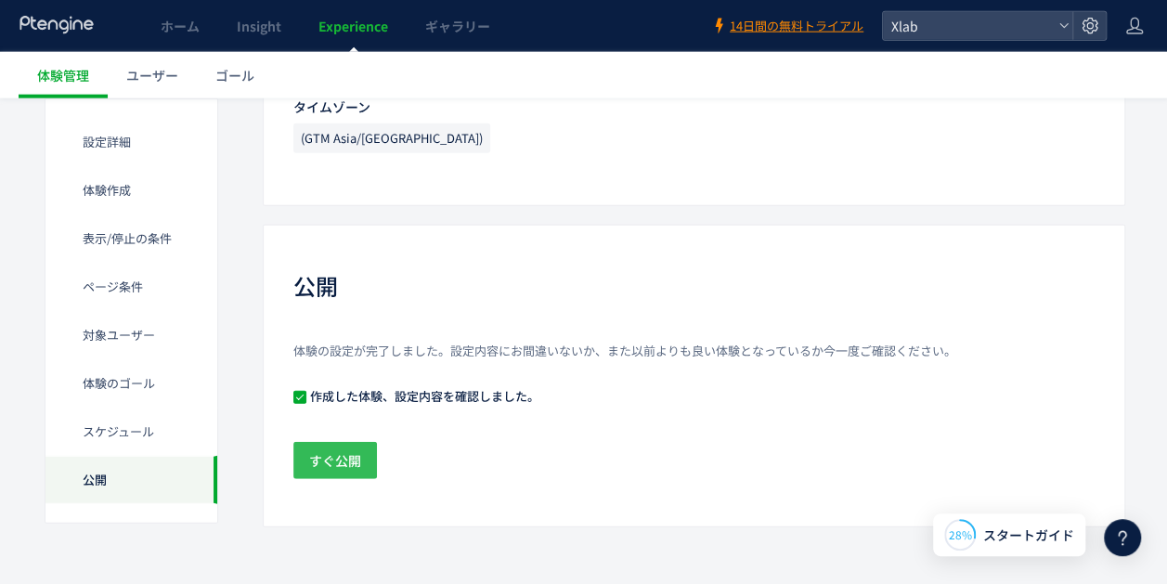
click at [331, 464] on span "すぐ公開" at bounding box center [335, 460] width 52 height 37
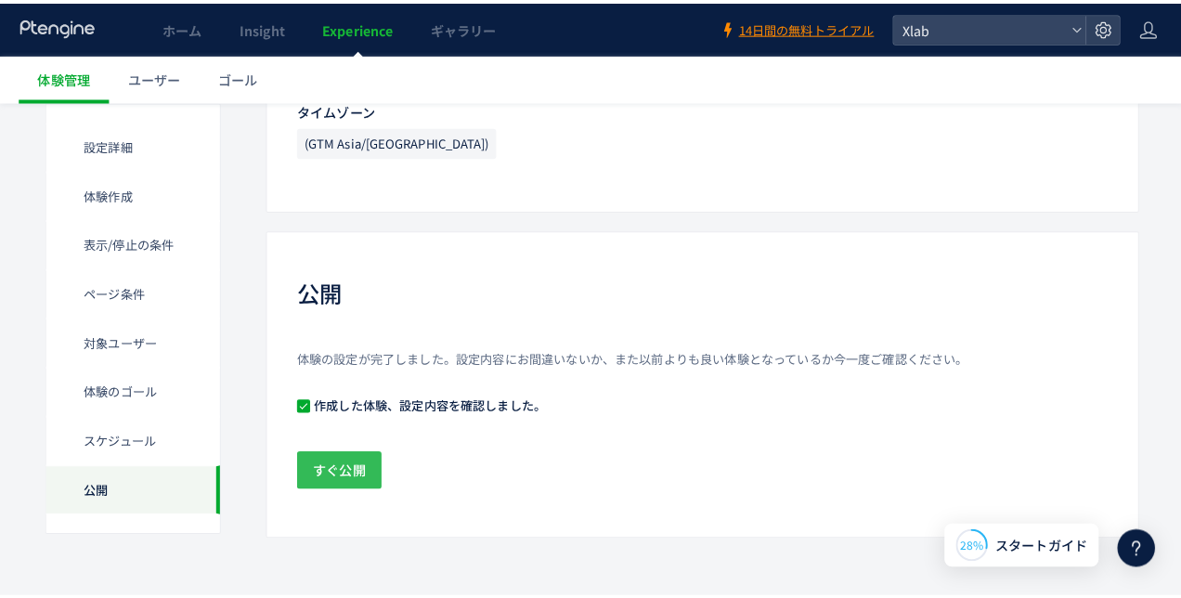
scroll to position [2224, 0]
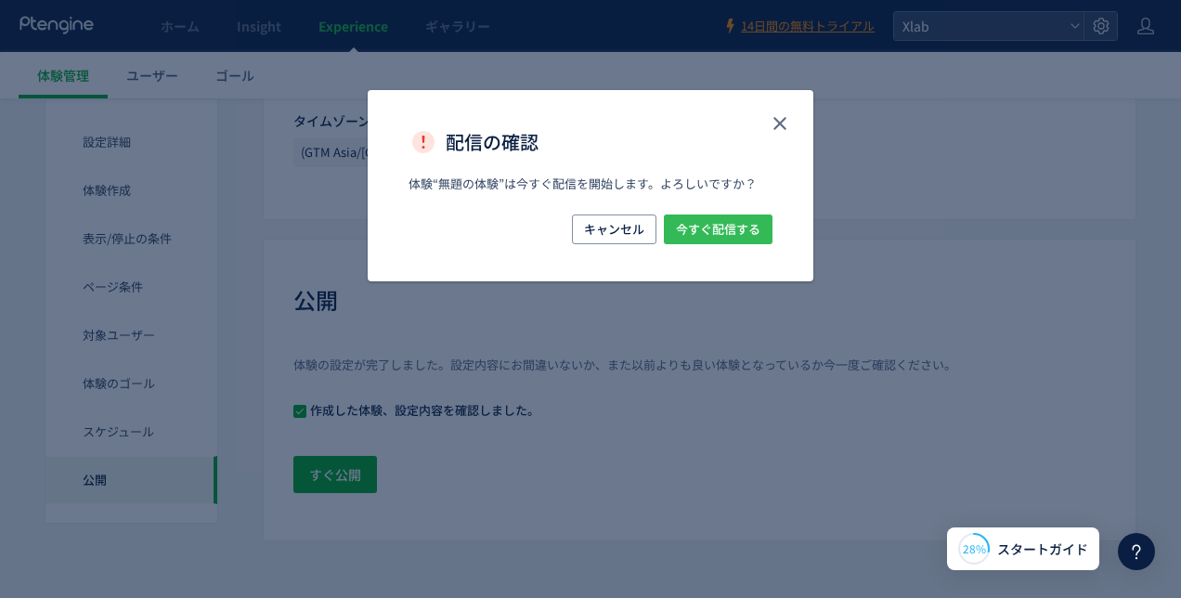
click at [749, 234] on span "今すぐ配信する" at bounding box center [718, 229] width 84 height 30
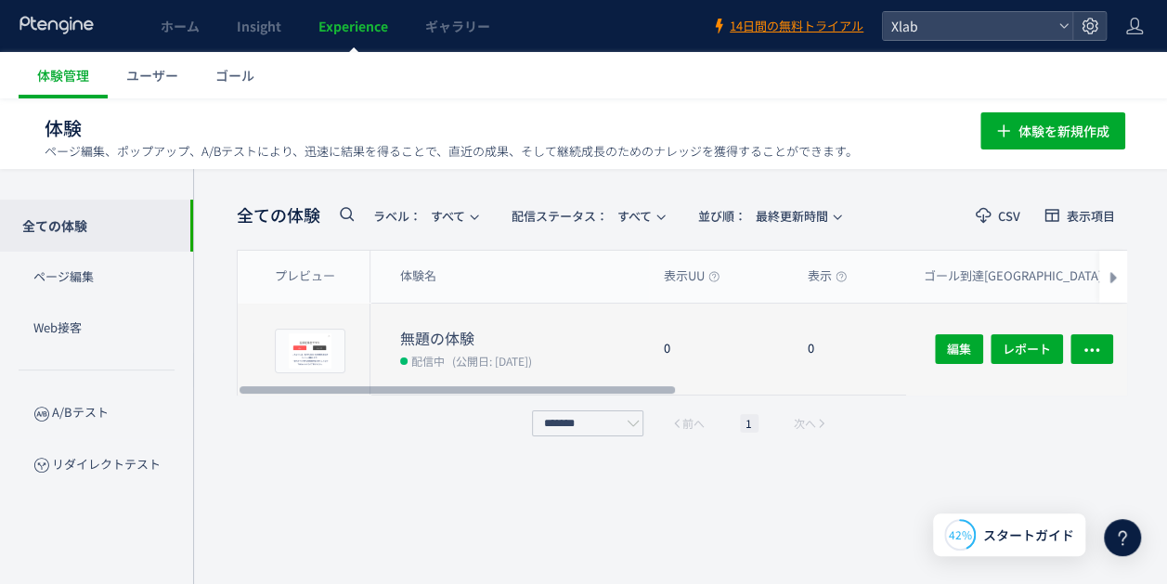
click at [466, 328] on dt "無題の体験" at bounding box center [524, 338] width 249 height 21
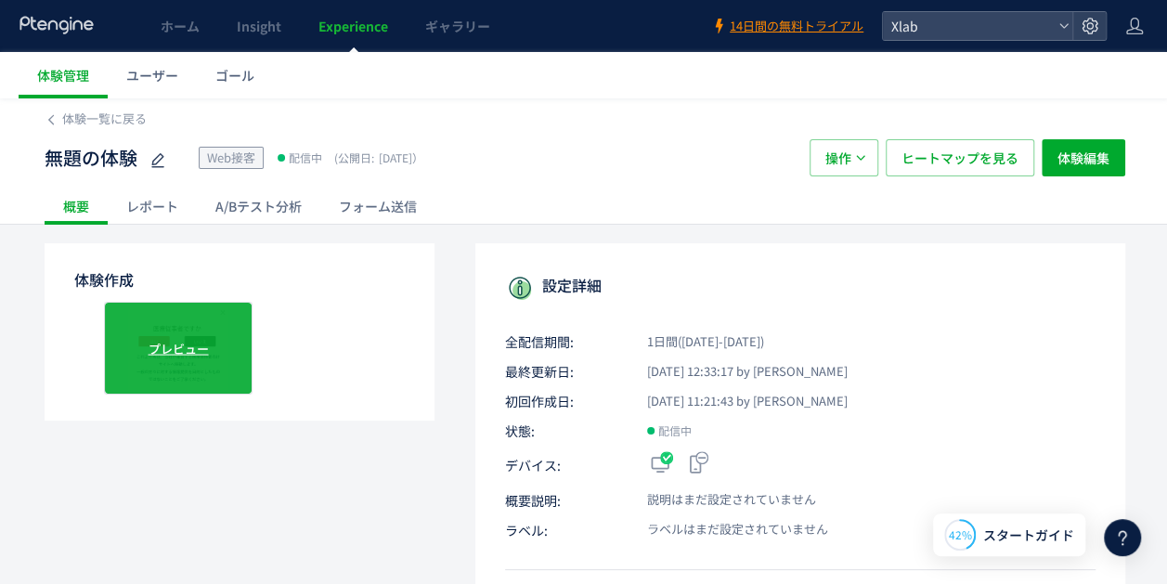
click at [180, 340] on span "プレビュー" at bounding box center [179, 348] width 60 height 18
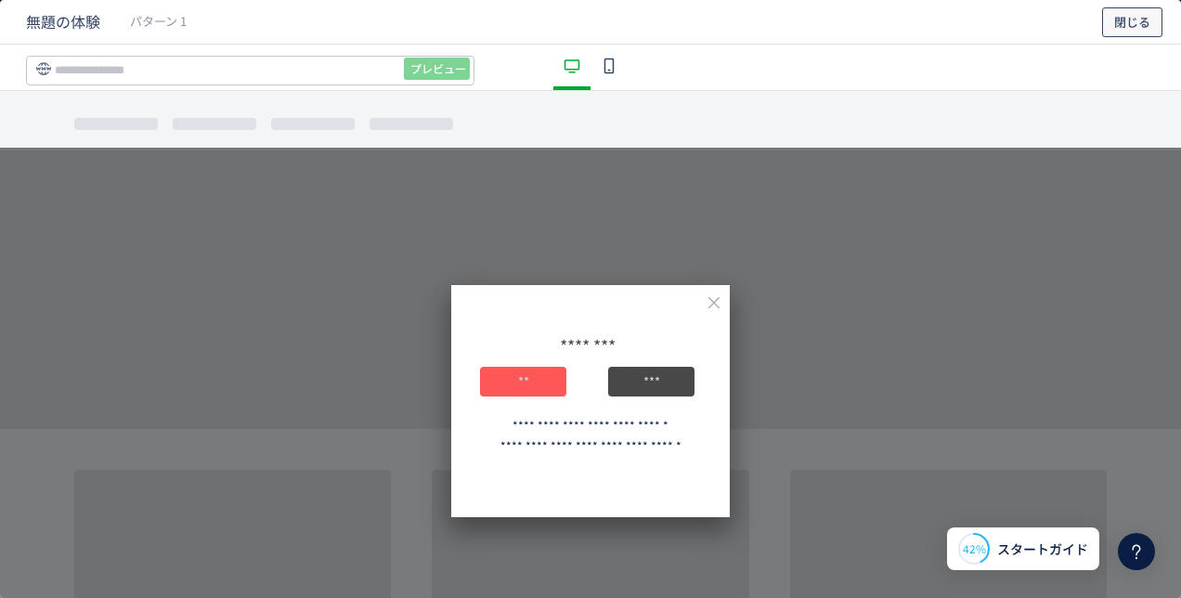
click at [1123, 20] on span "閉じる" at bounding box center [1132, 22] width 36 height 30
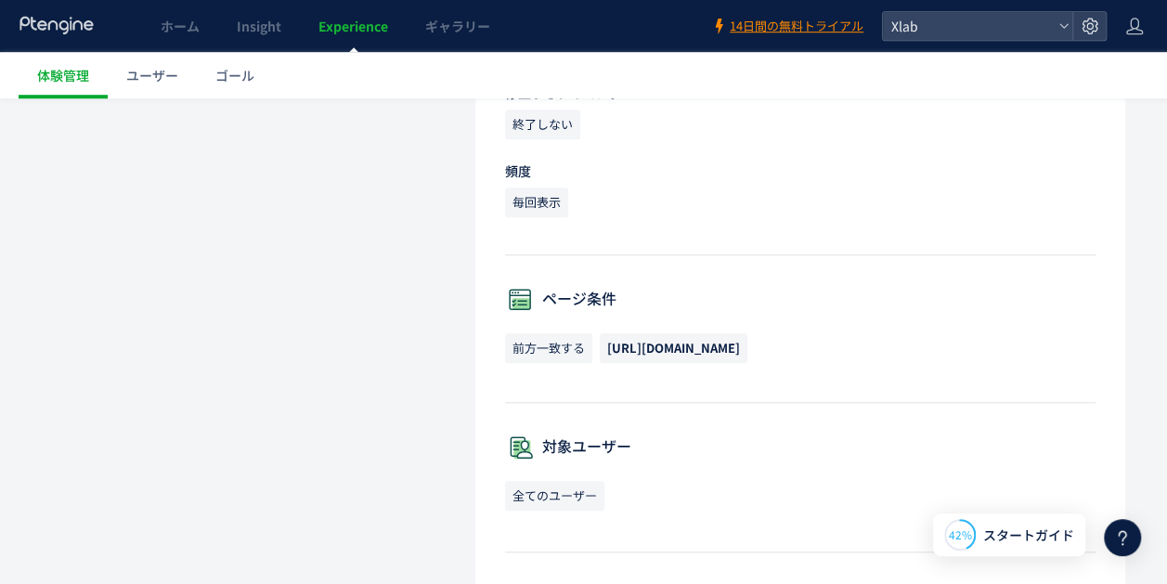
scroll to position [650, 0]
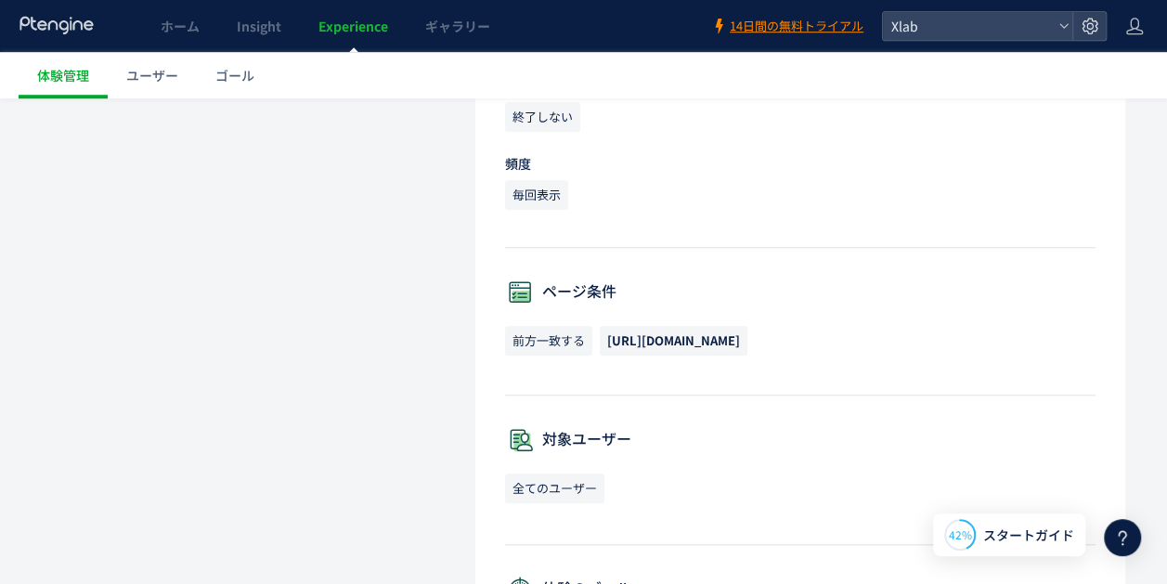
click at [727, 340] on span "https://test_xlab.v2.nex-pro.com/mypage/libraries/92931" at bounding box center [673, 340] width 133 height 18
click at [564, 340] on span "前方一致する" at bounding box center [548, 341] width 87 height 30
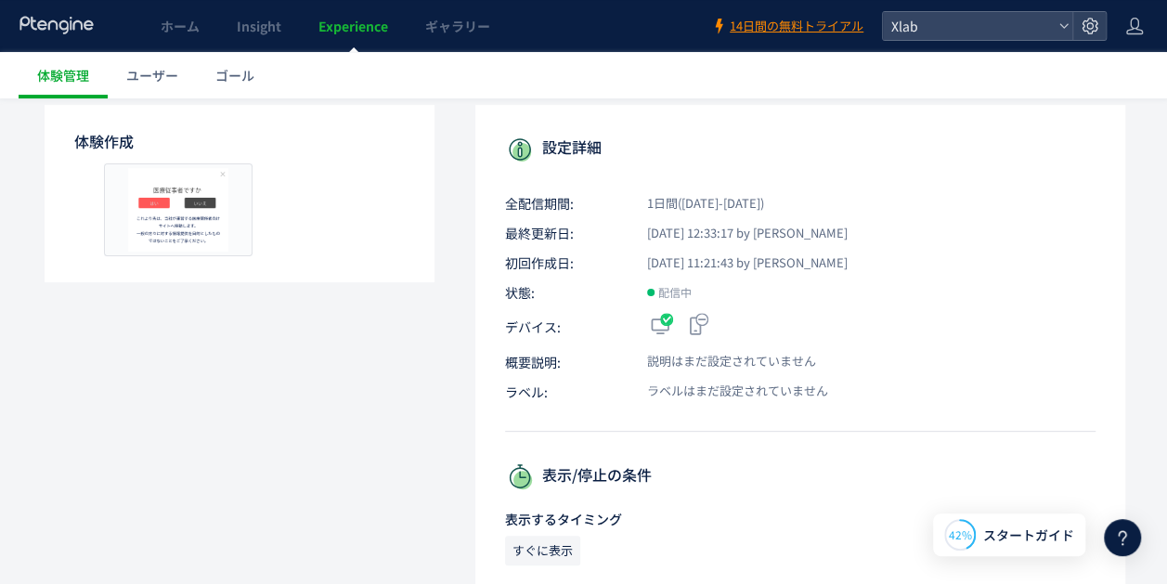
scroll to position [0, 0]
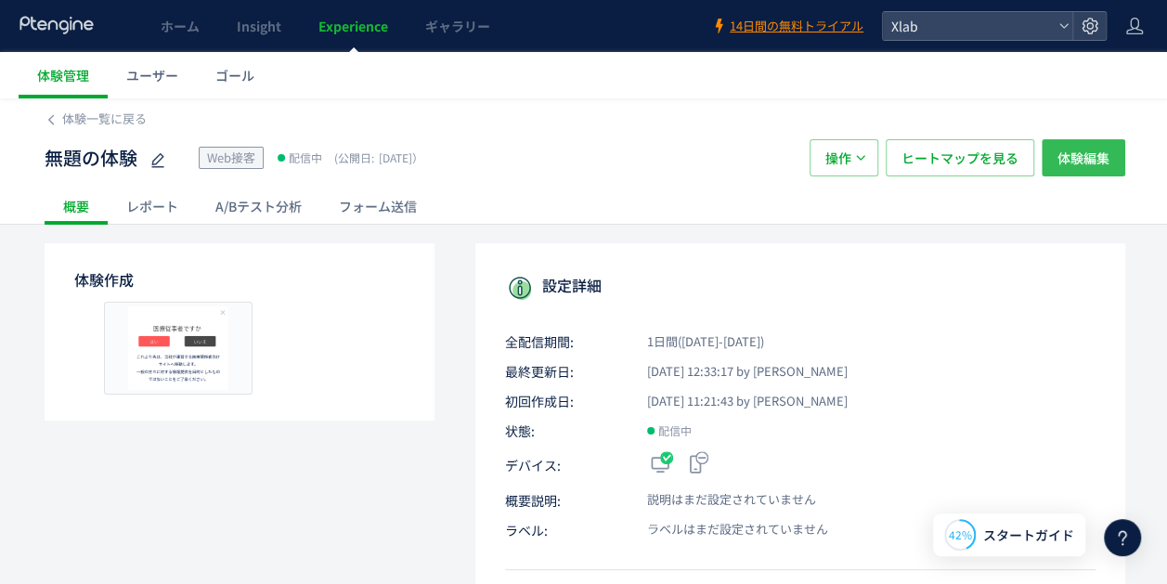
click at [1066, 162] on span "体験編集" at bounding box center [1083, 157] width 52 height 37
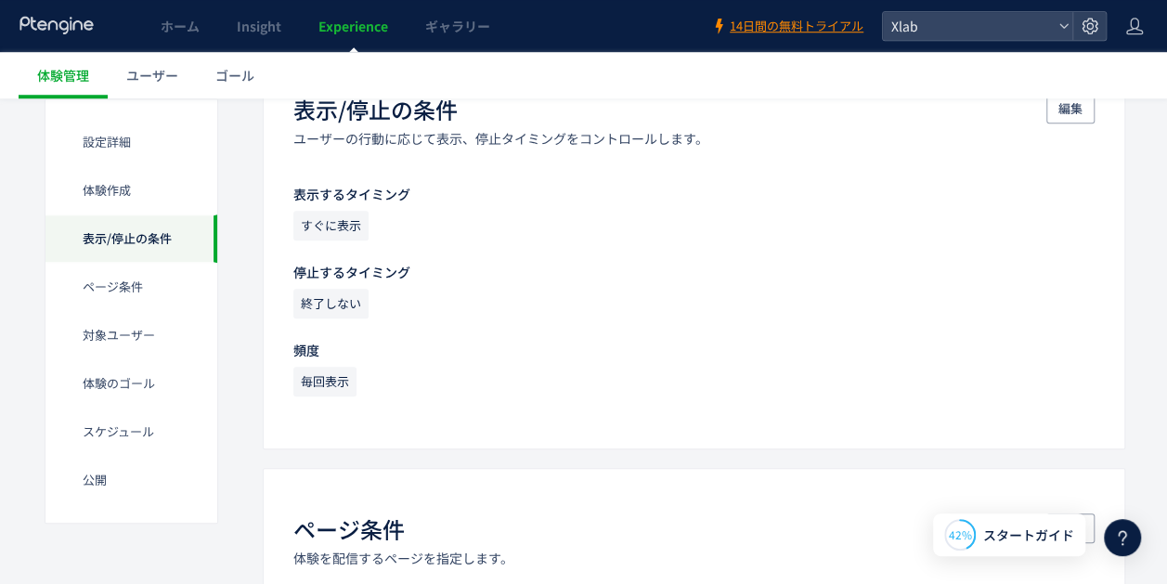
scroll to position [743, 0]
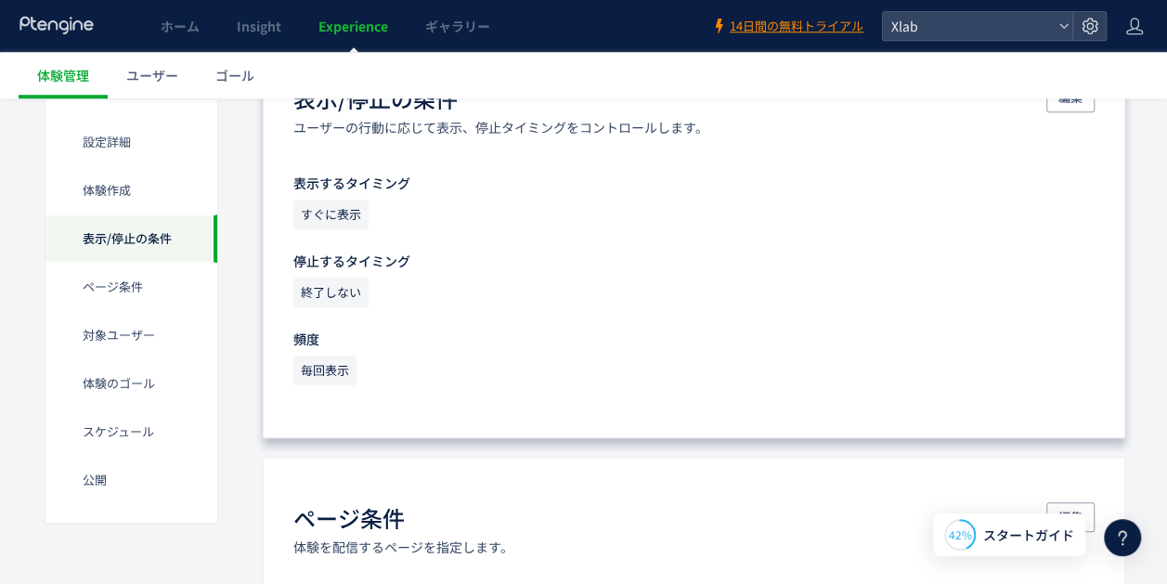
click at [329, 369] on span "毎回表示" at bounding box center [324, 371] width 63 height 30
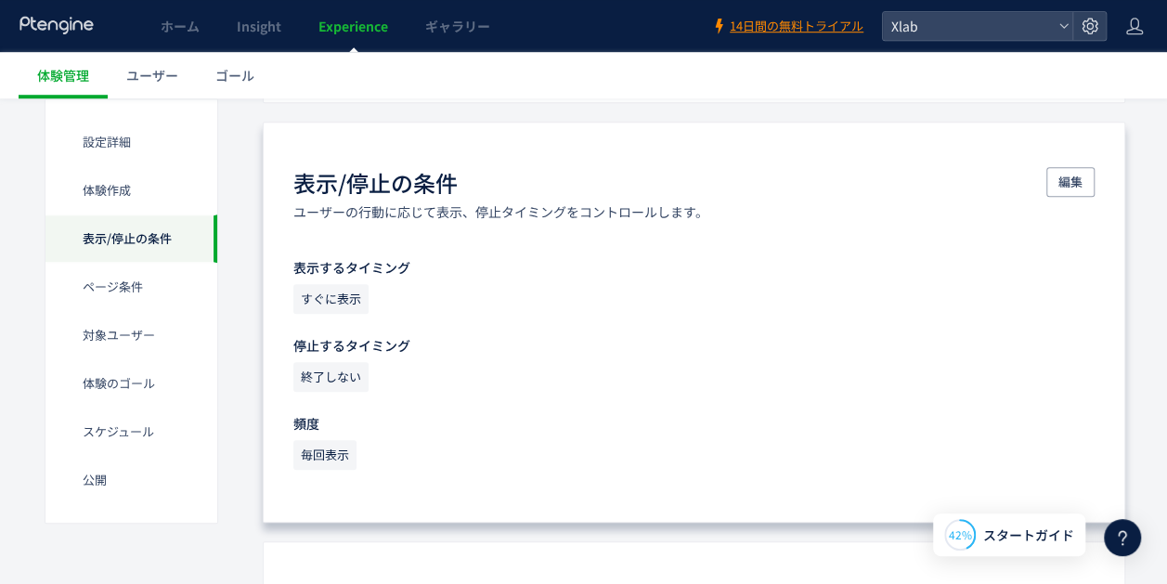
scroll to position [557, 0]
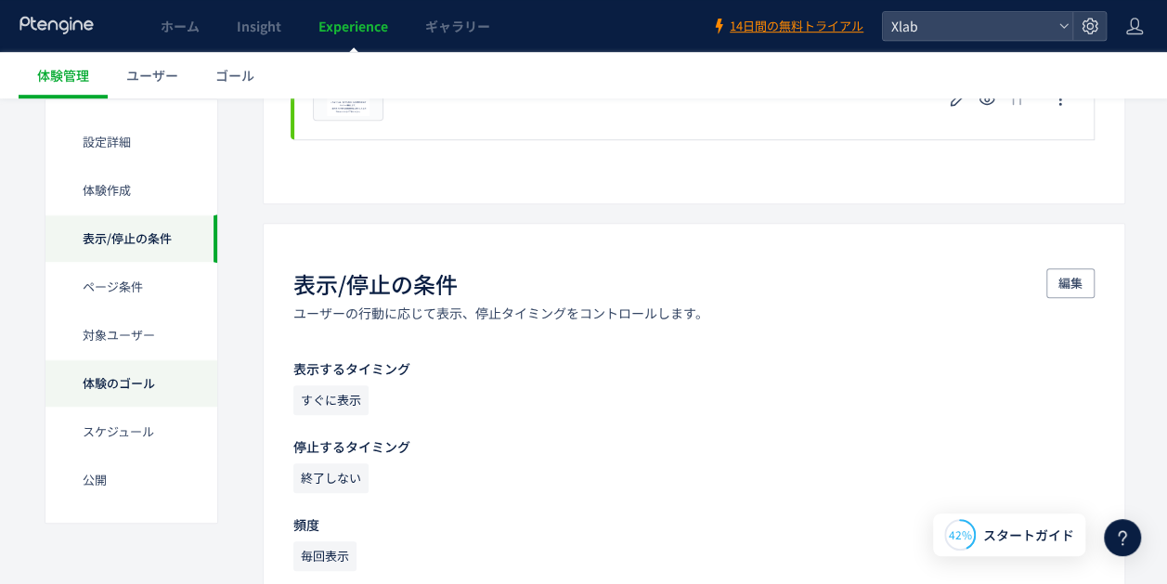
click at [139, 379] on div "体験のゴール" at bounding box center [131, 383] width 172 height 48
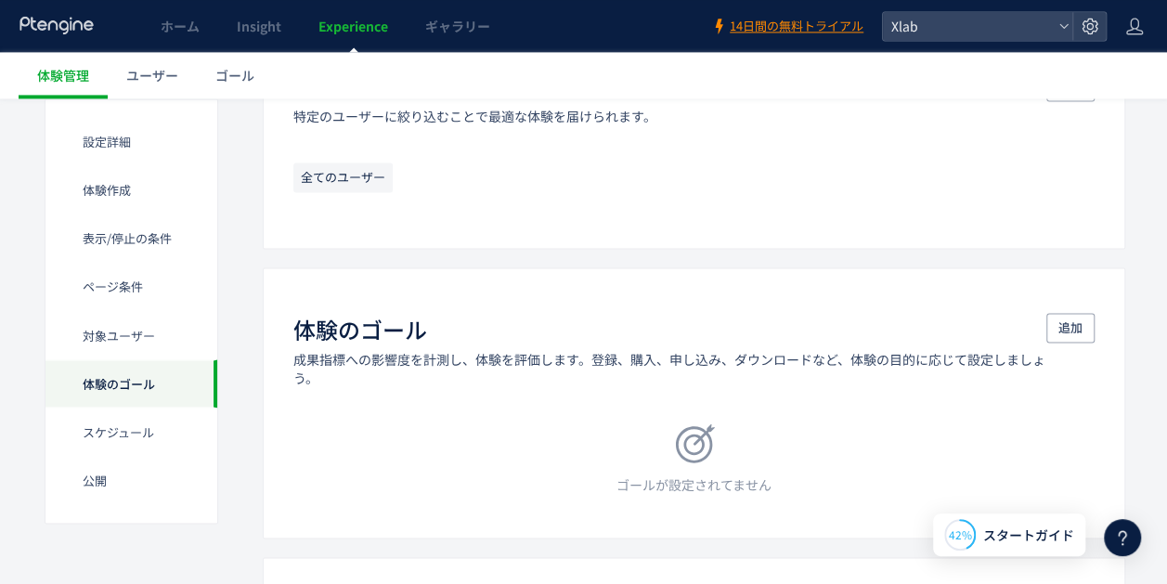
scroll to position [1420, 0]
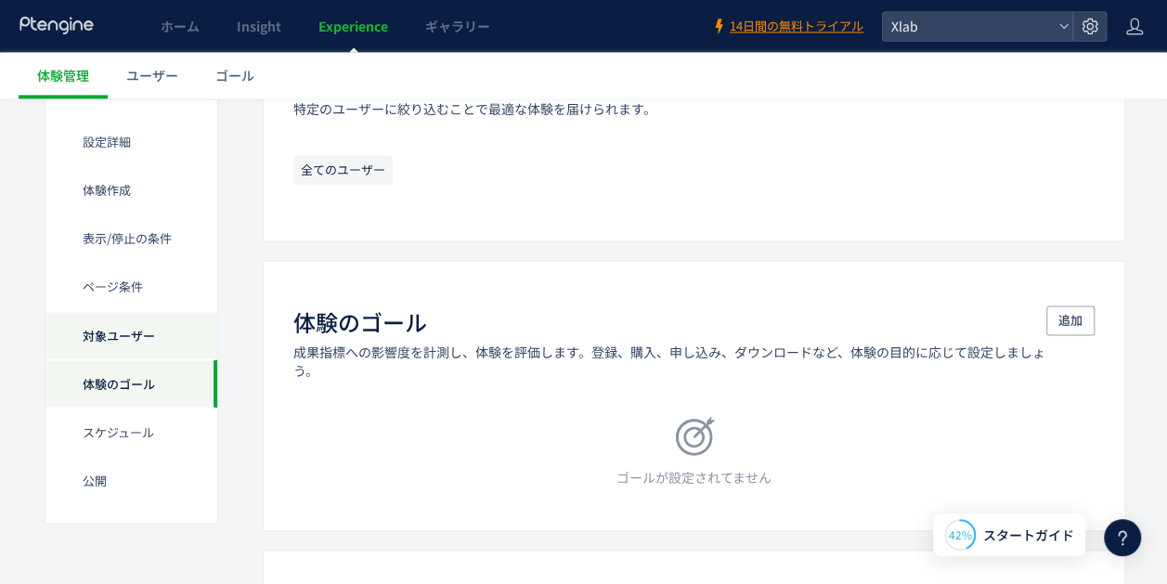
click at [136, 334] on div "対象ユーザー" at bounding box center [131, 335] width 172 height 48
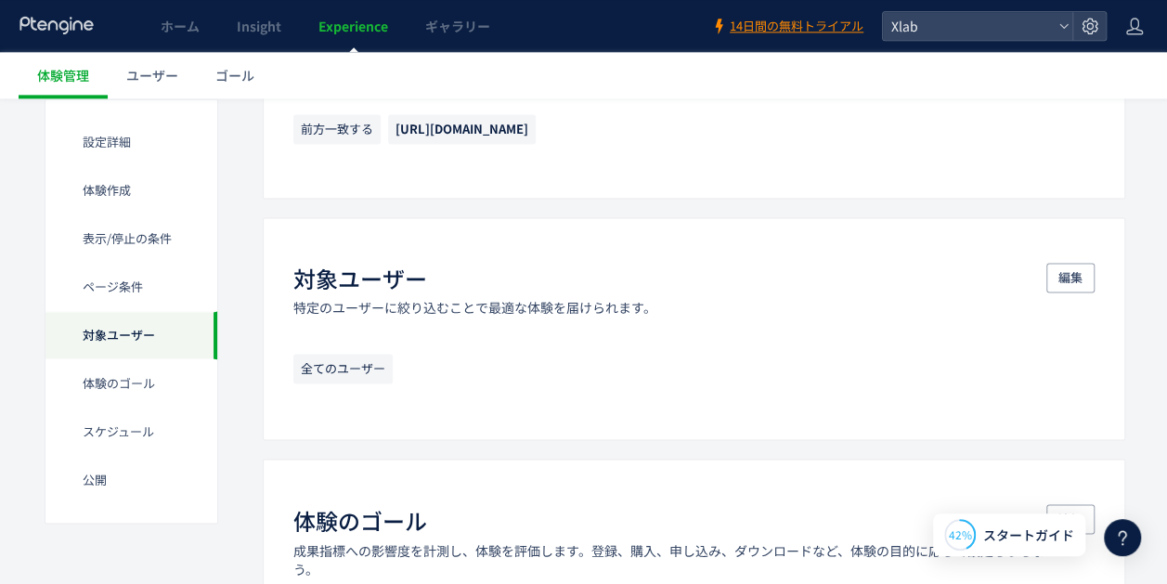
scroll to position [1180, 0]
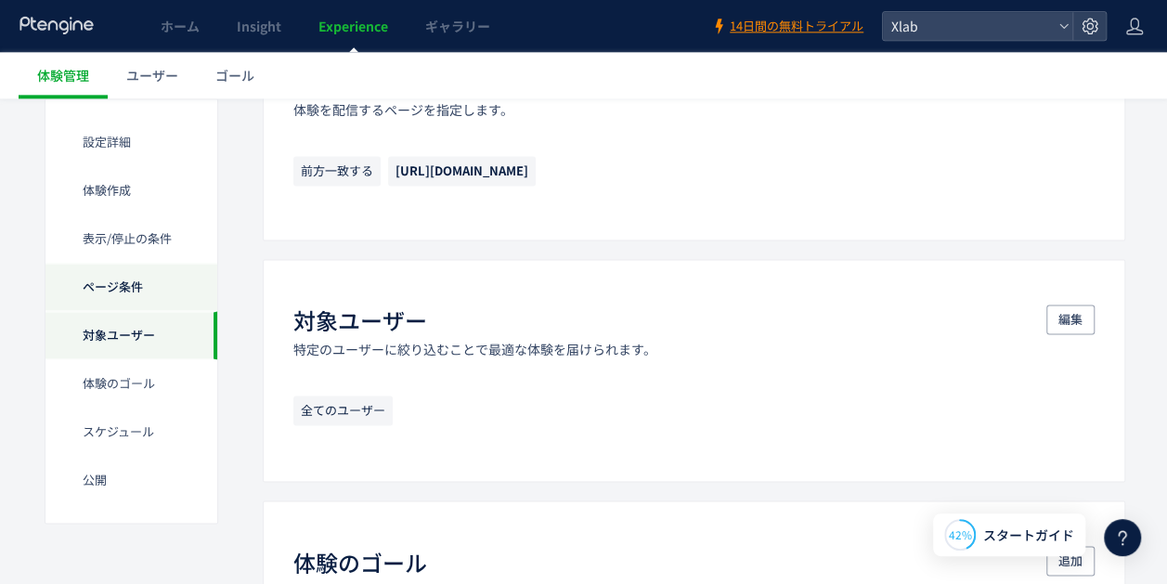
click at [143, 288] on div "ページ条件" at bounding box center [131, 287] width 172 height 48
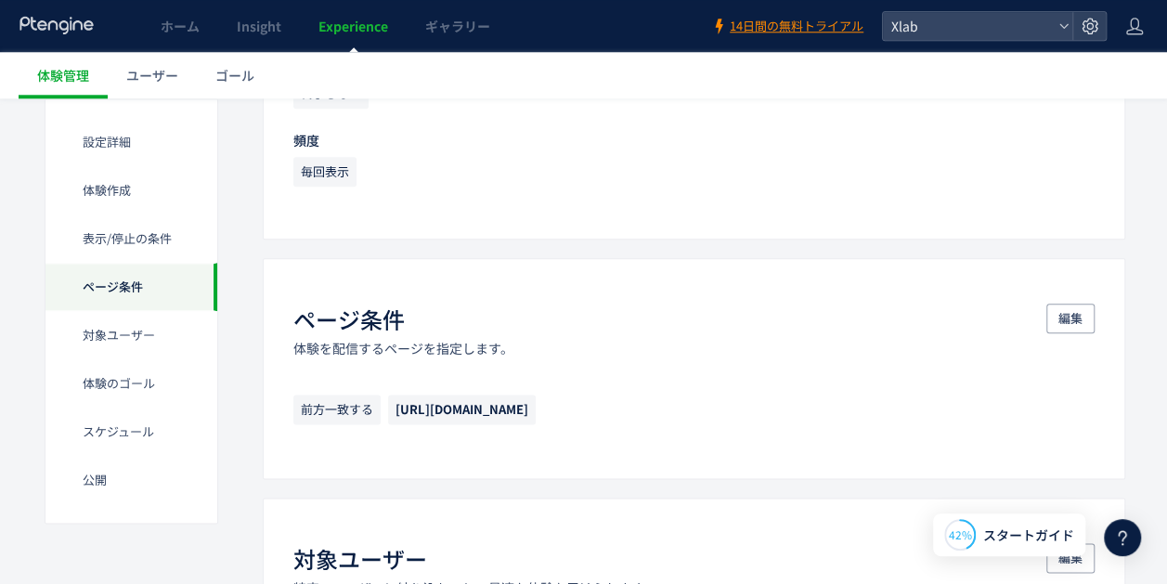
scroll to position [940, 0]
click at [145, 249] on div "表示/停止の条件" at bounding box center [131, 238] width 172 height 48
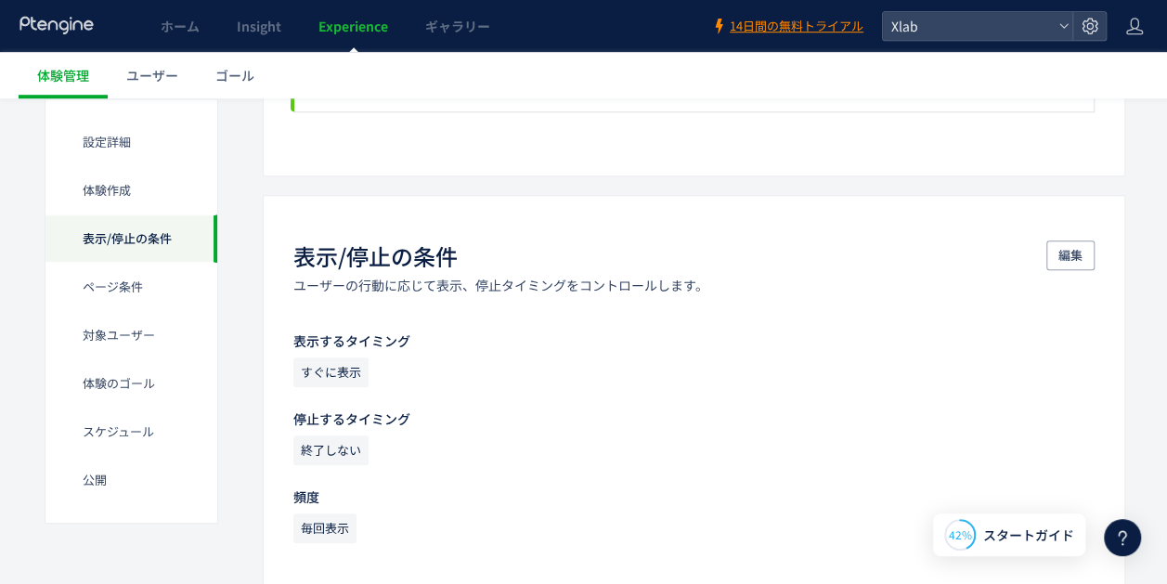
scroll to position [522, 0]
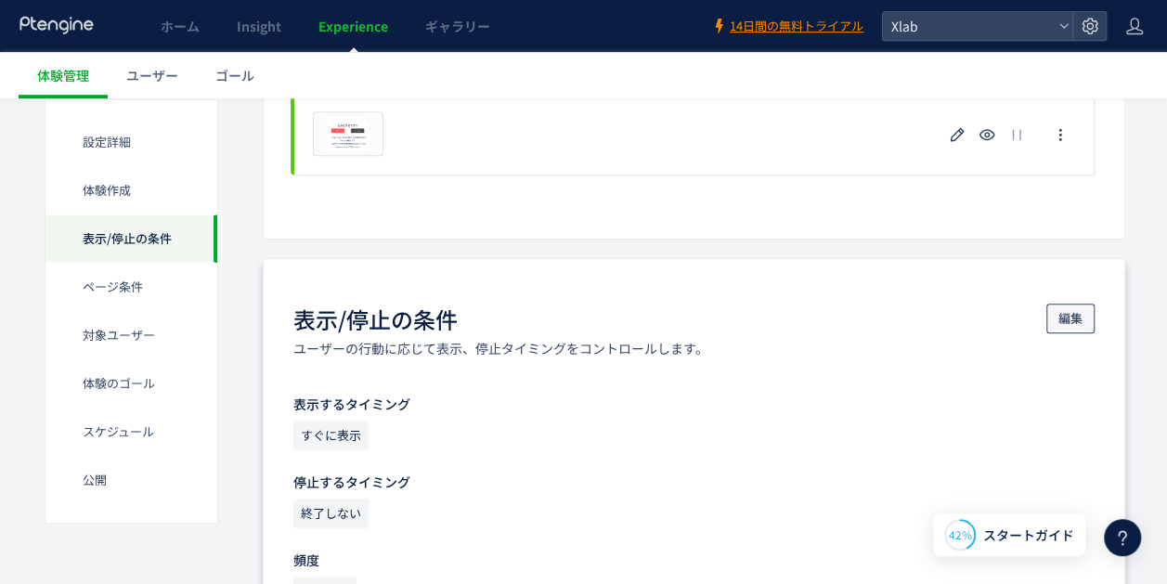
click at [1081, 314] on span "編集" at bounding box center [1070, 319] width 24 height 30
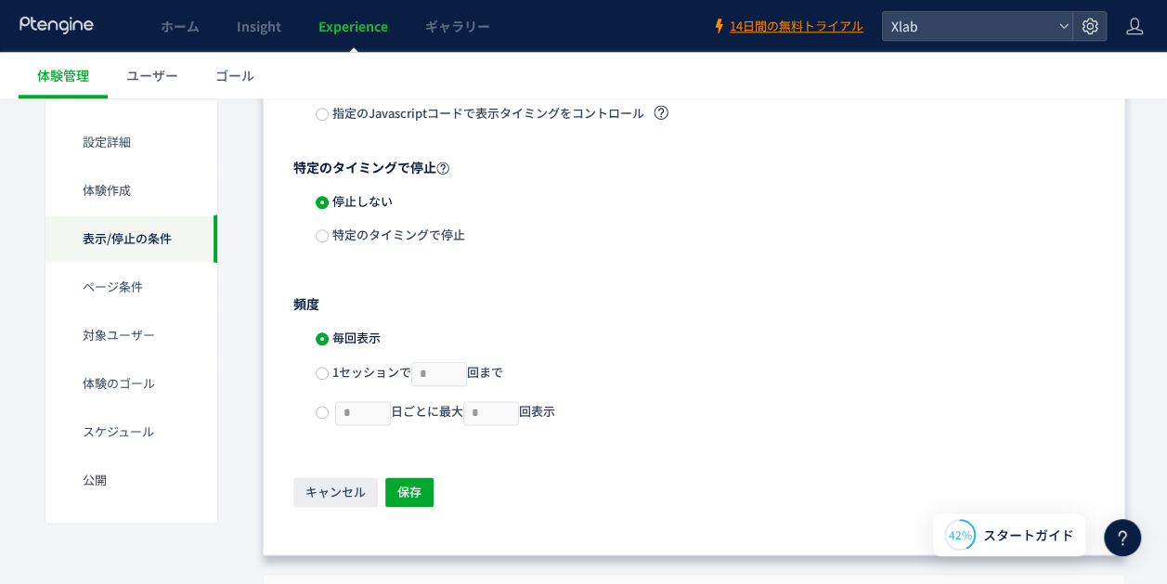
scroll to position [986, 0]
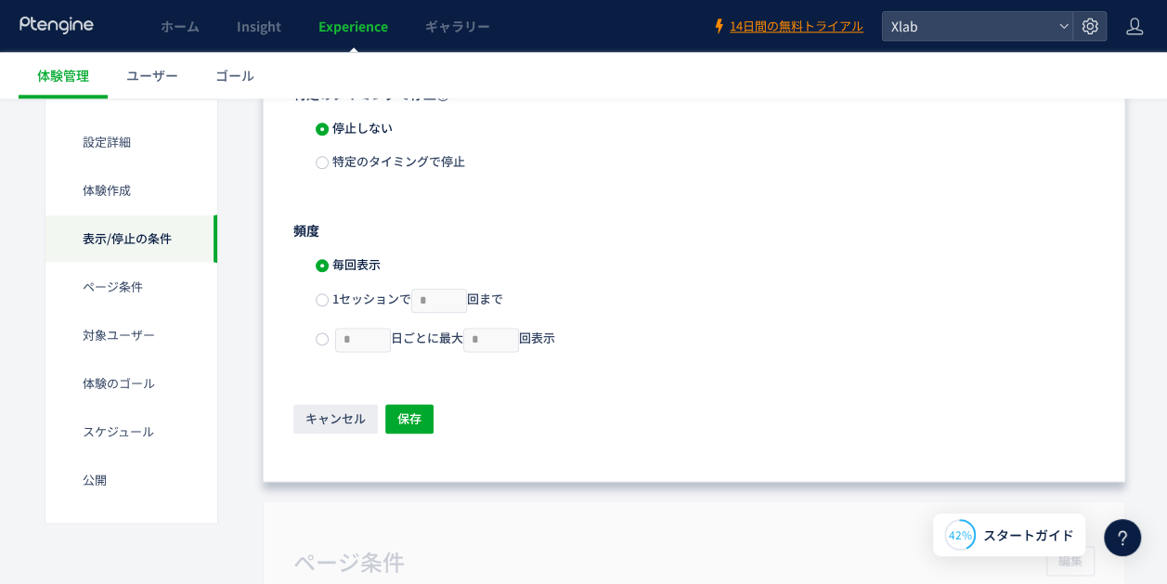
click at [381, 294] on span "1セッションで * 回まで" at bounding box center [416, 299] width 175 height 18
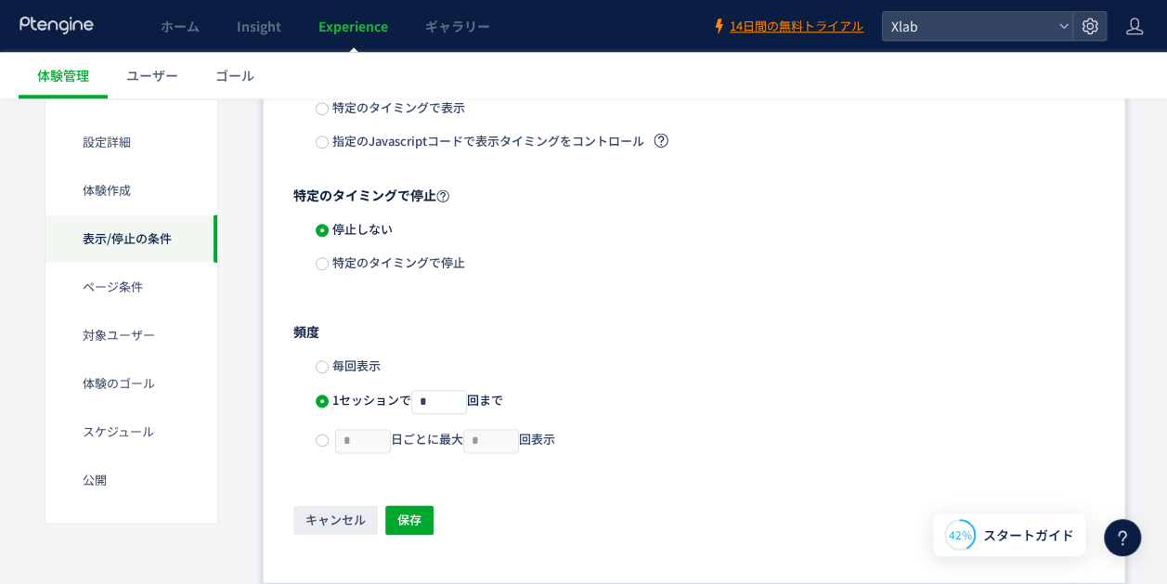
scroll to position [893, 0]
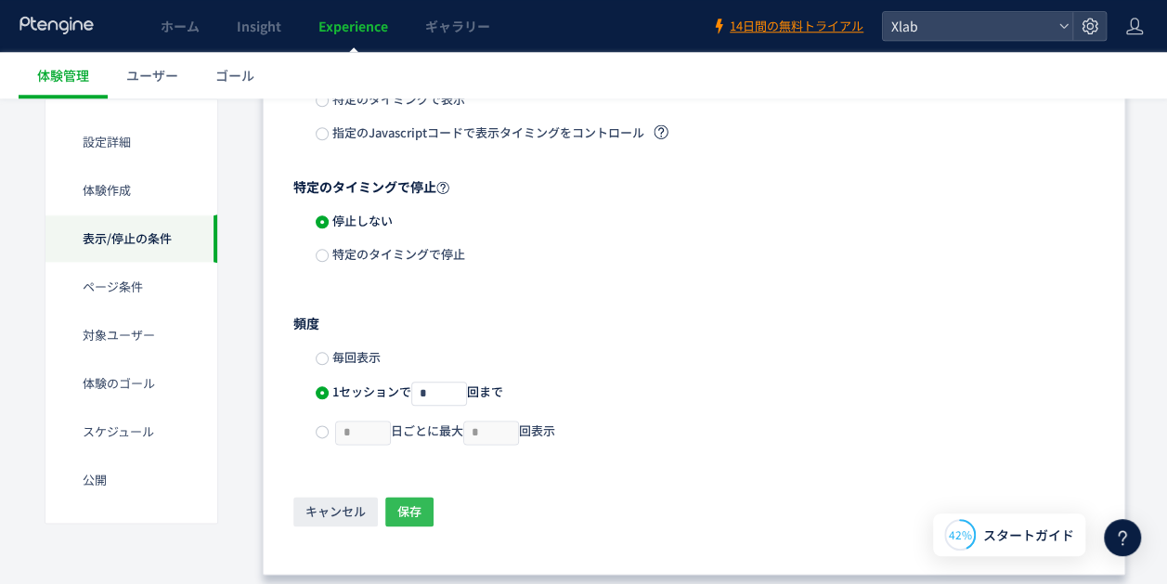
click at [403, 506] on span "保存" at bounding box center [409, 512] width 24 height 30
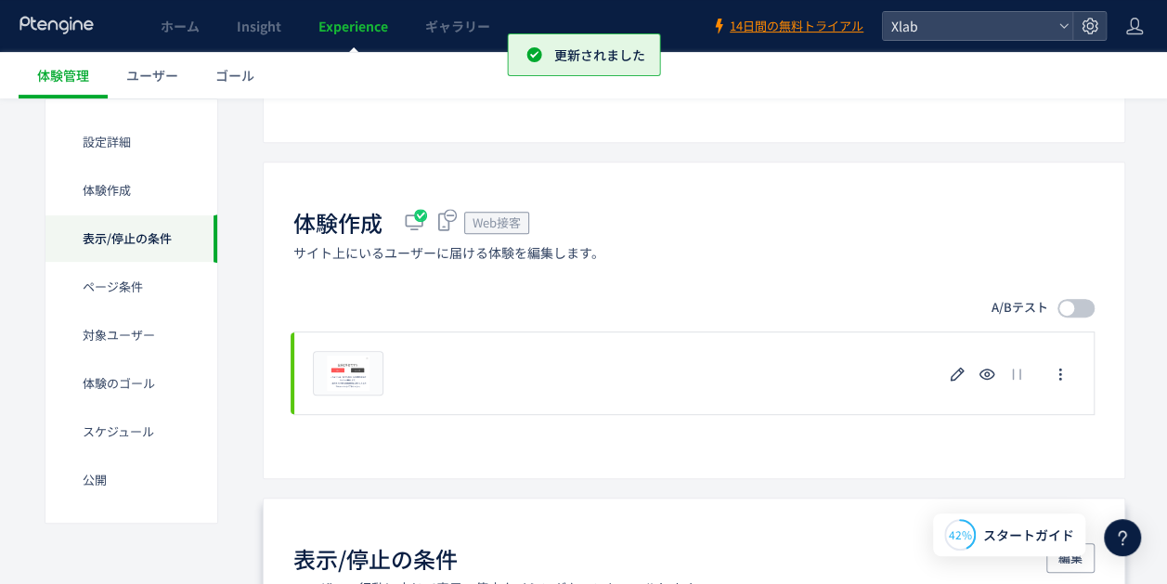
scroll to position [262, 0]
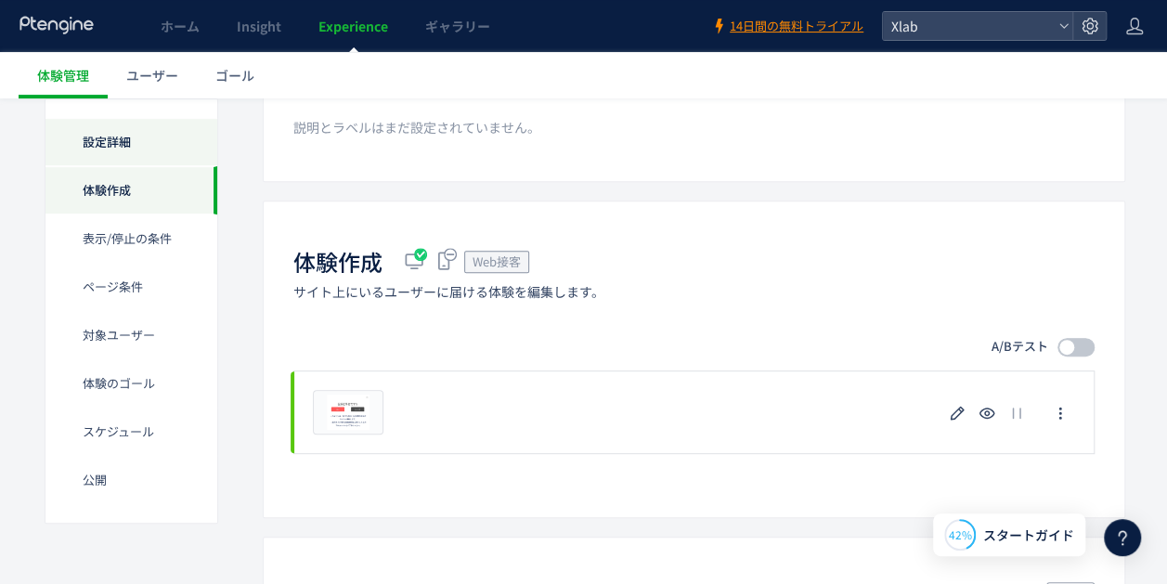
click at [167, 136] on div "設定詳細" at bounding box center [131, 142] width 172 height 48
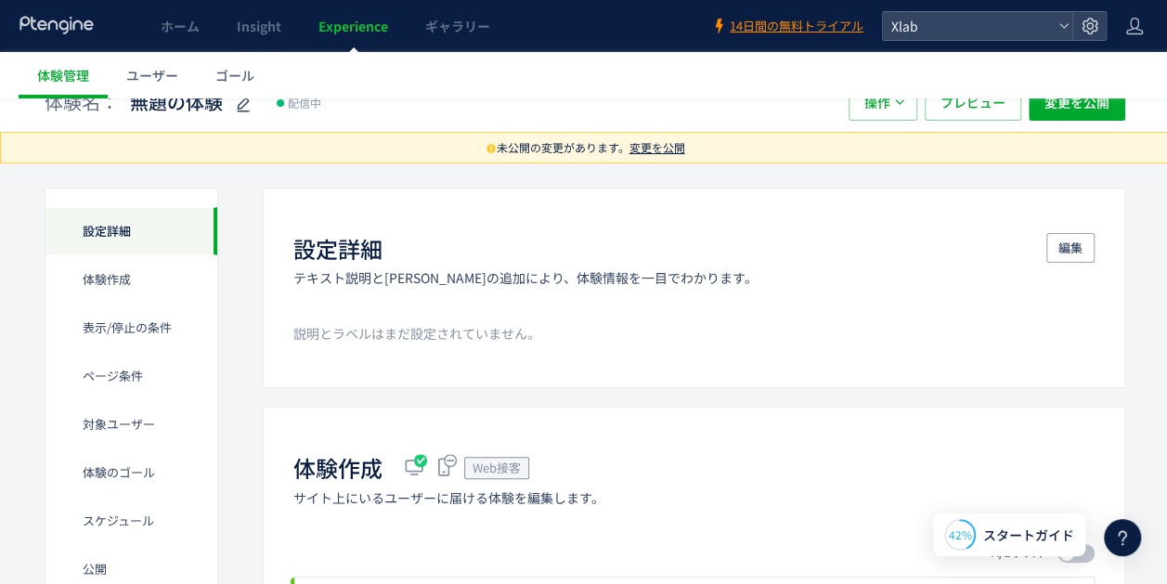
scroll to position [0, 0]
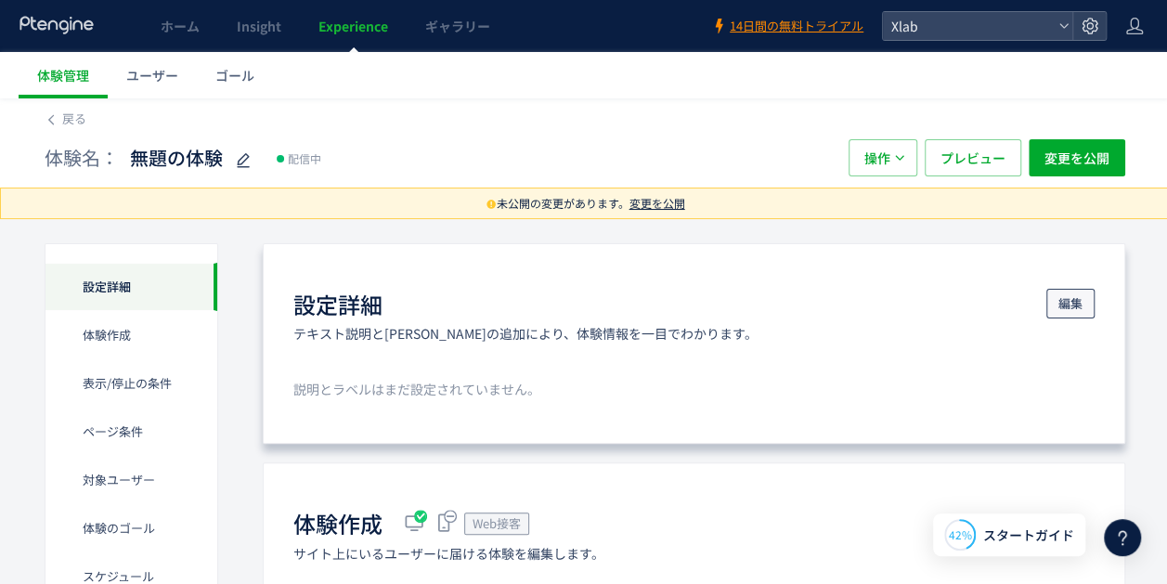
click at [1070, 303] on span "編集" at bounding box center [1070, 304] width 24 height 30
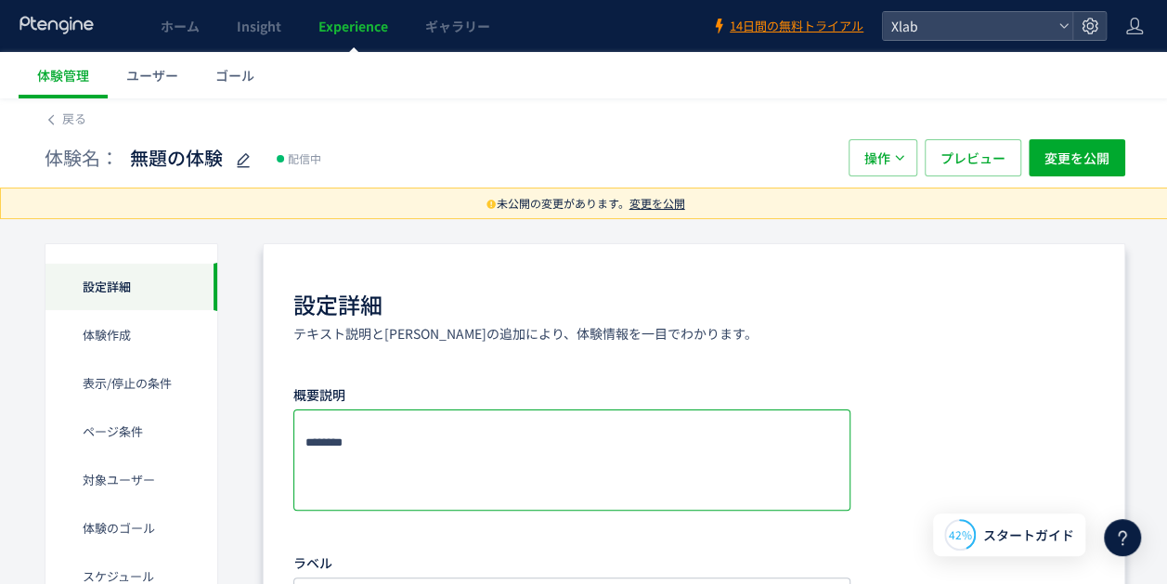
click at [389, 448] on textarea at bounding box center [571, 459] width 557 height 101
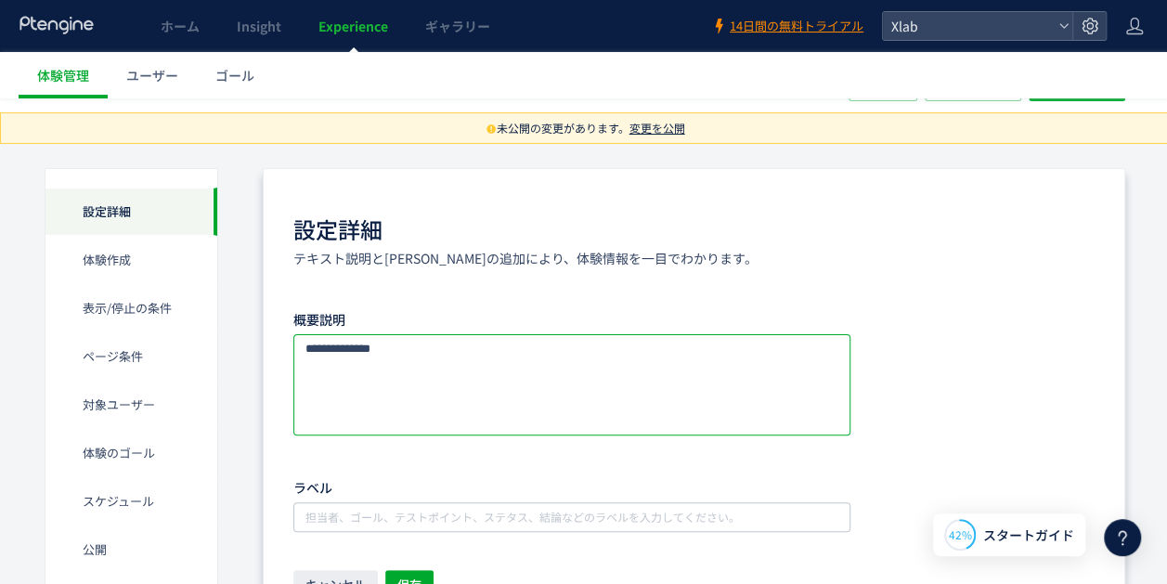
scroll to position [186, 0]
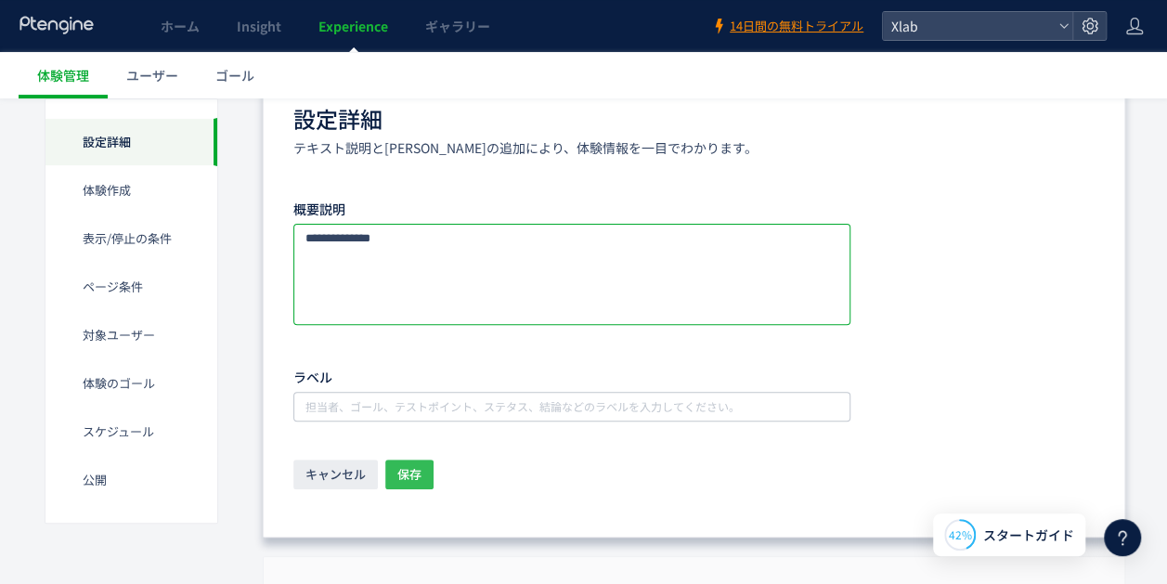
type textarea "**********"
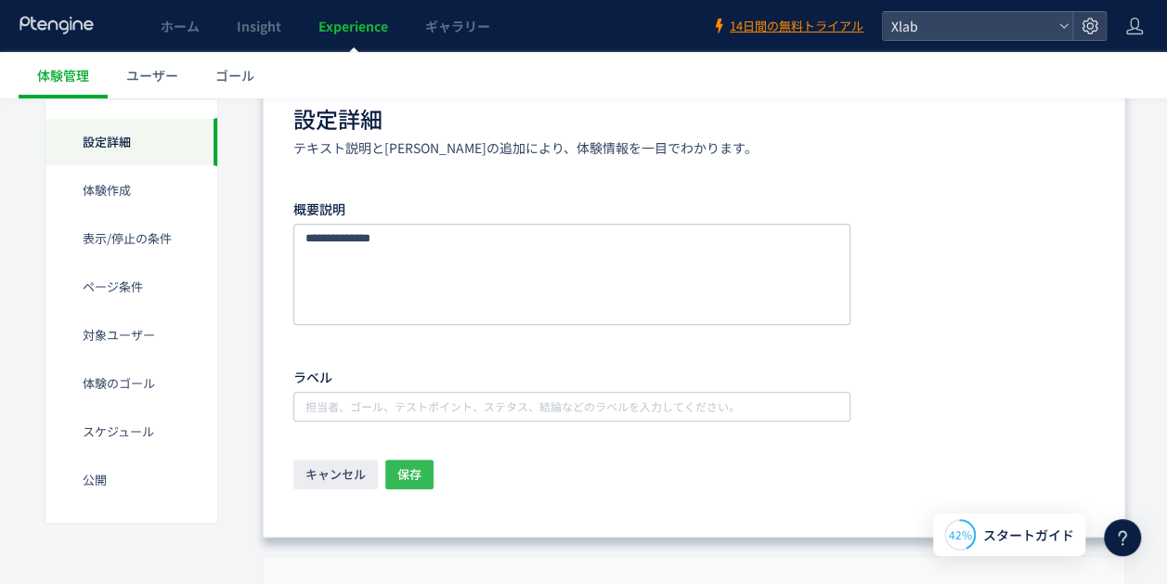
click at [420, 479] on span "保存" at bounding box center [409, 475] width 24 height 30
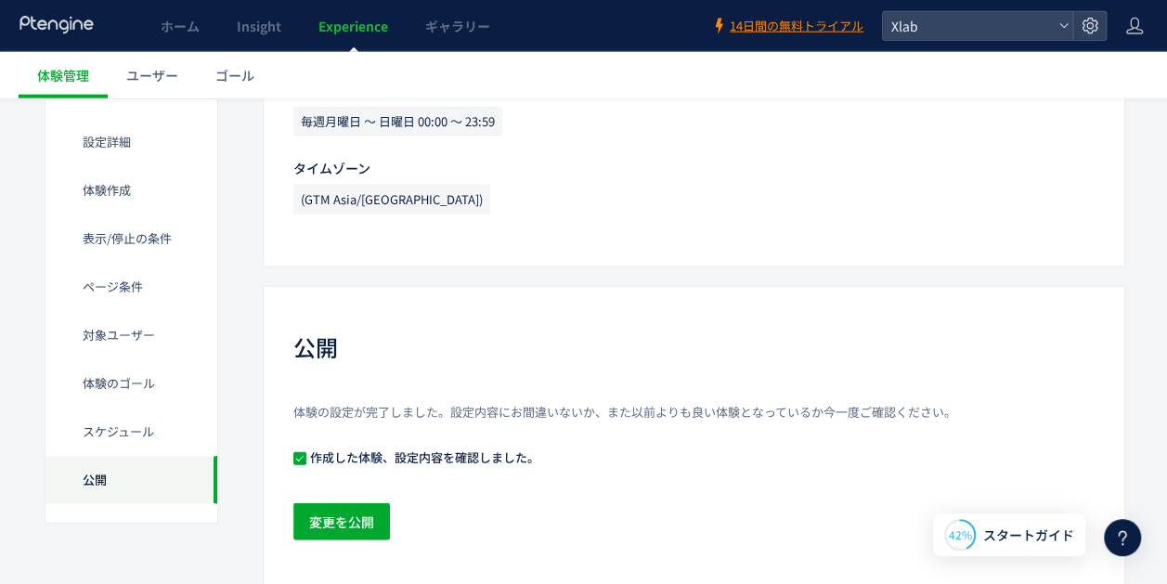
scroll to position [2321, 0]
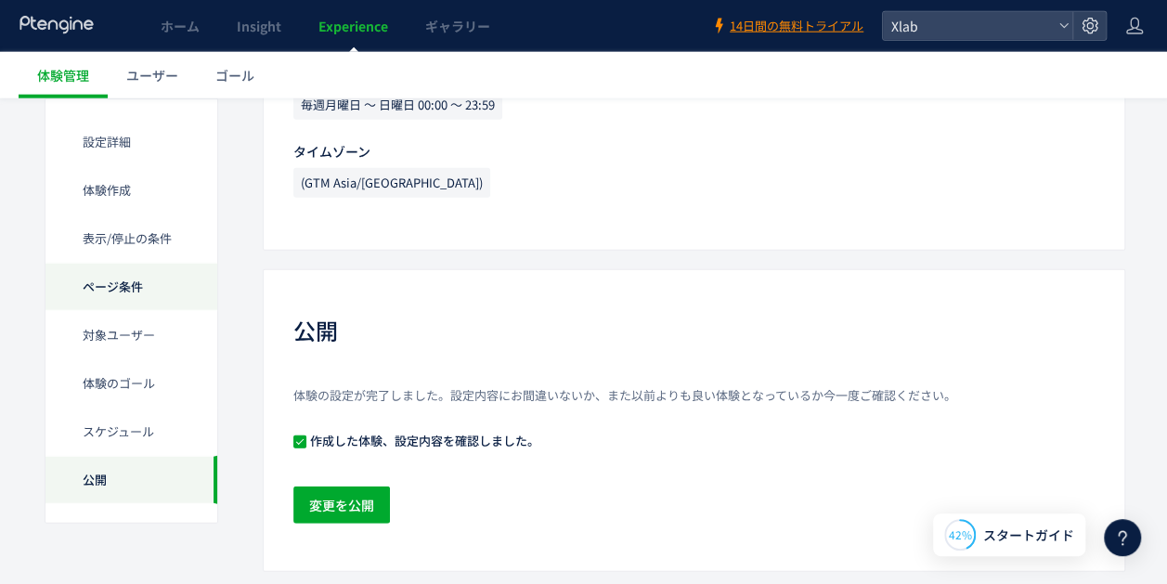
click at [158, 292] on div "ページ条件" at bounding box center [131, 287] width 172 height 48
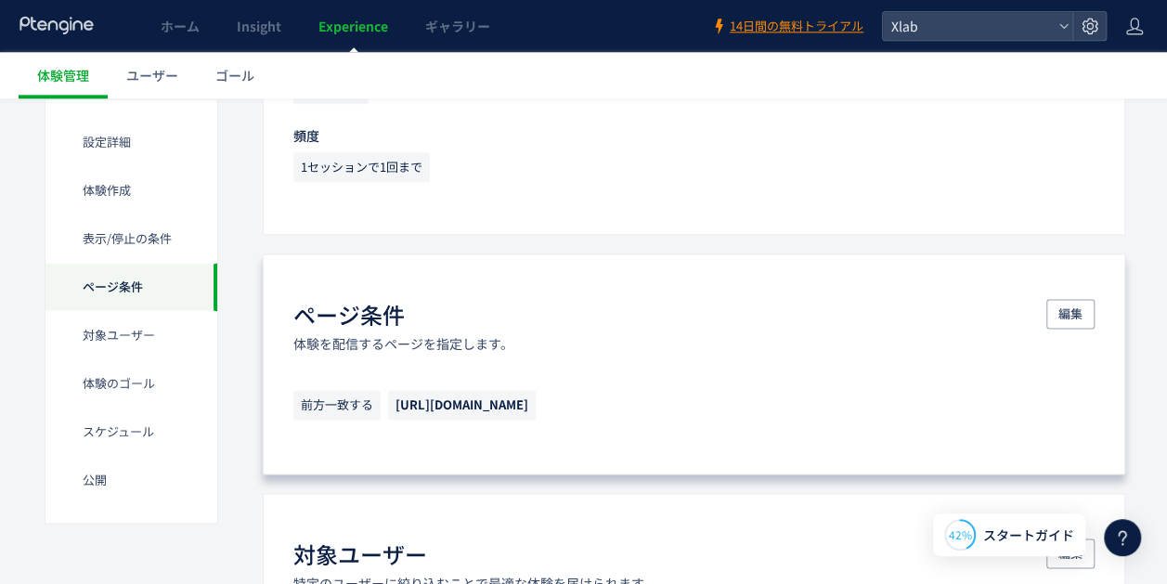
scroll to position [1063, 0]
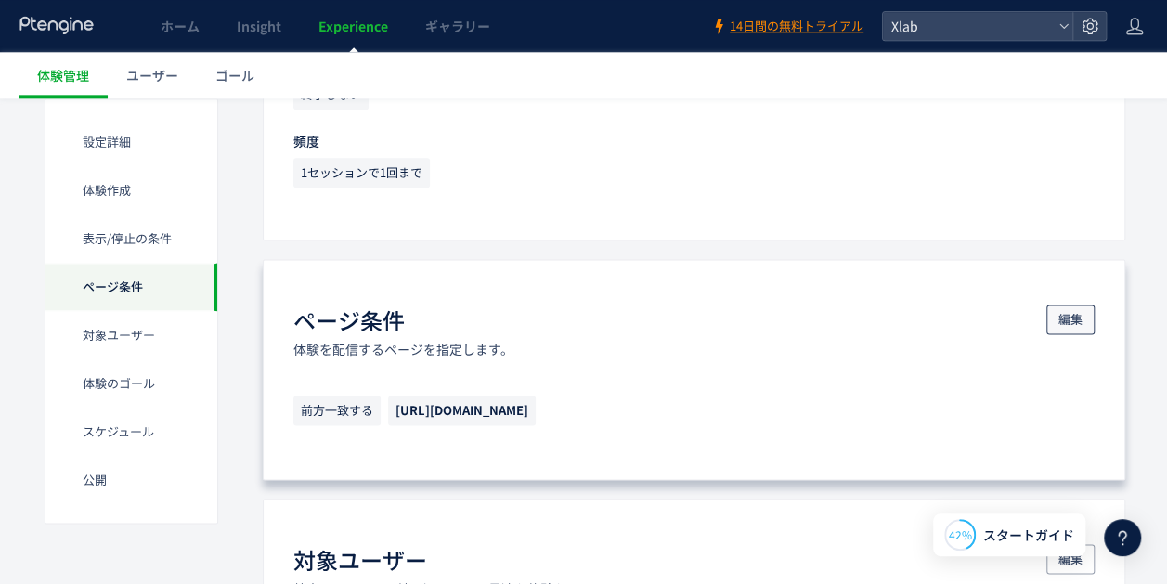
drag, startPoint x: 540, startPoint y: 332, endPoint x: 1072, endPoint y: 318, distance: 532.2
click at [1072, 318] on span "編集" at bounding box center [1070, 320] width 24 height 30
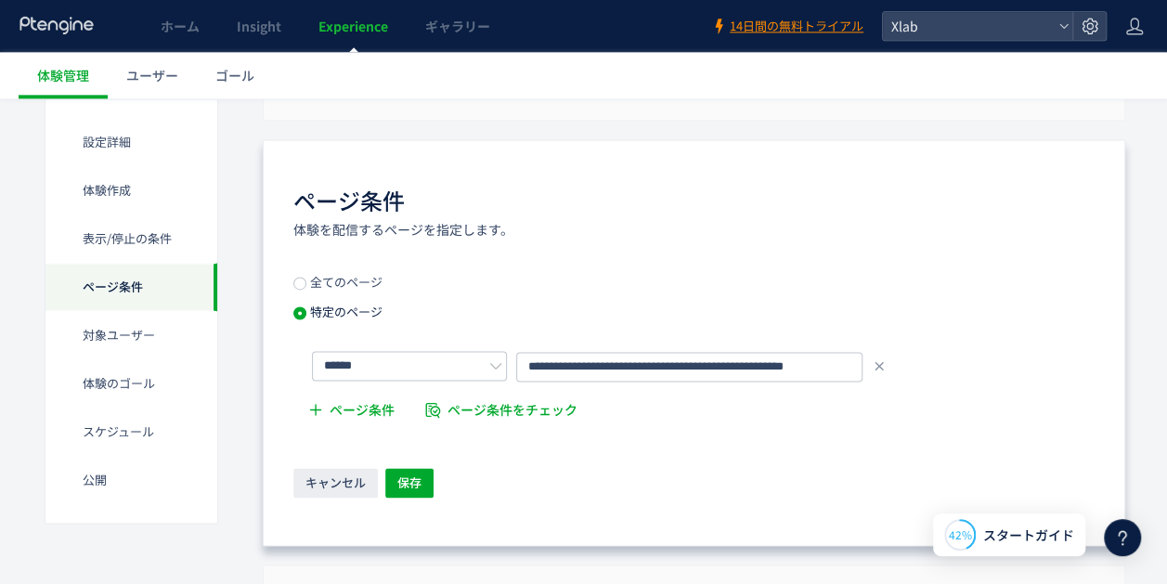
scroll to position [1249, 0]
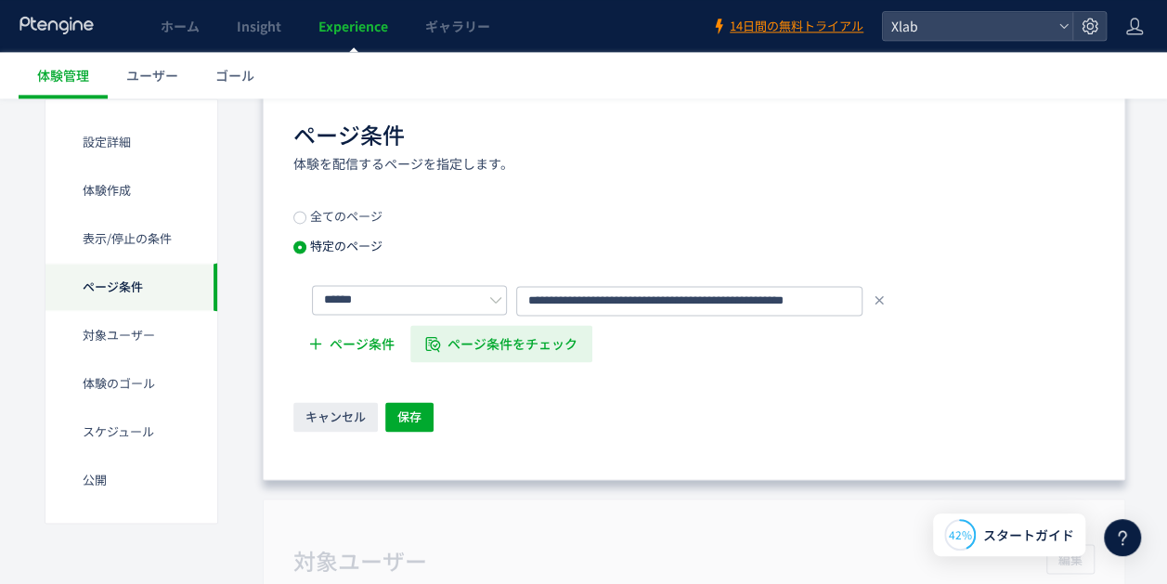
click at [533, 329] on span "ページ条件をチェック" at bounding box center [513, 343] width 130 height 37
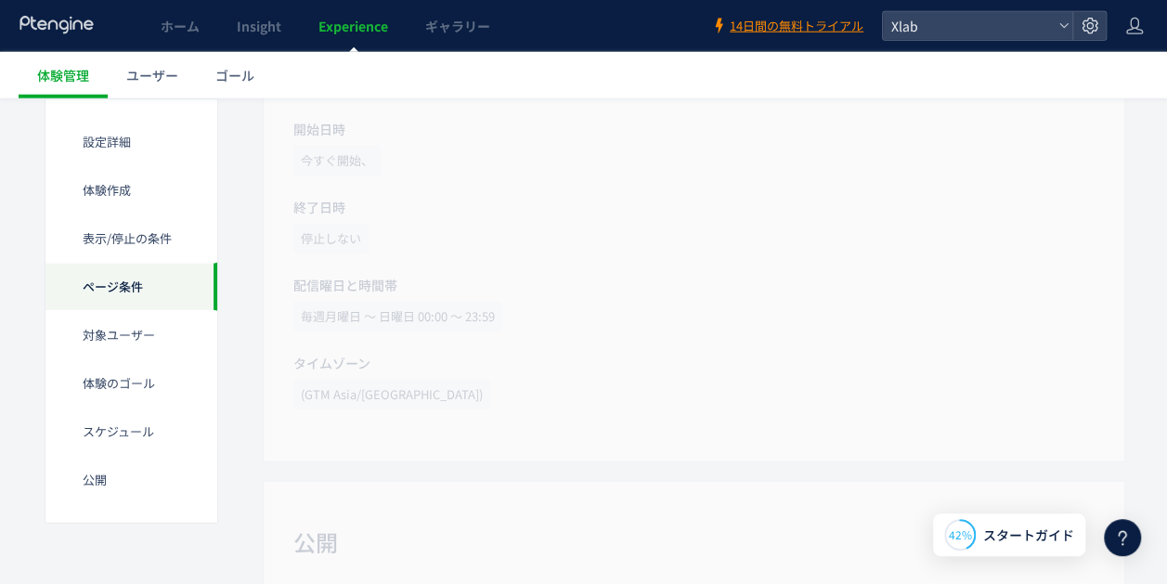
scroll to position [2456, 0]
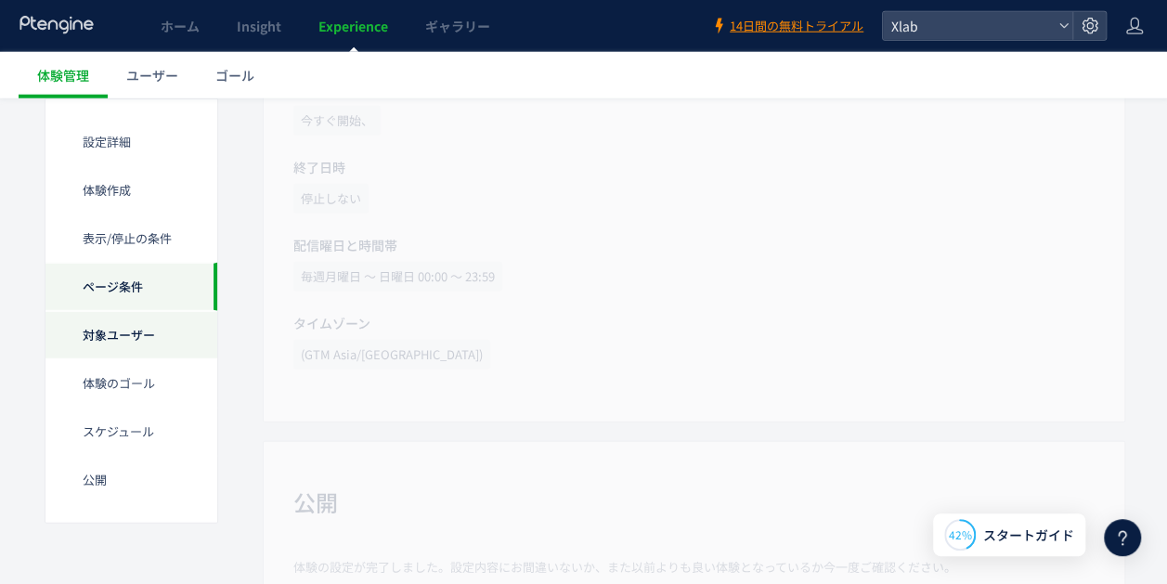
click at [147, 344] on div "対象ユーザー" at bounding box center [131, 335] width 172 height 48
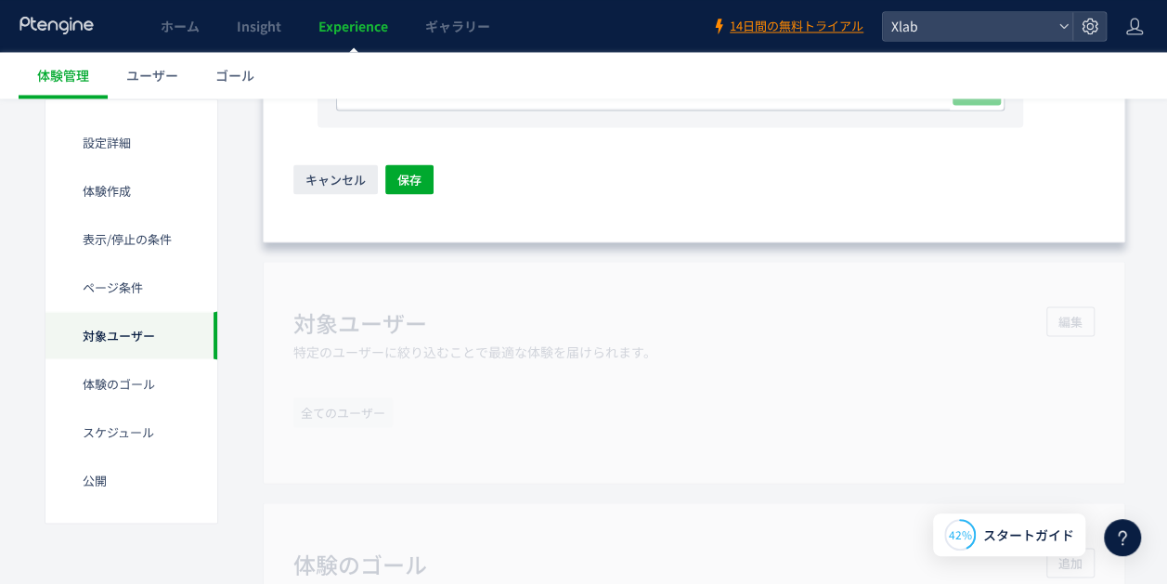
scroll to position [1421, 0]
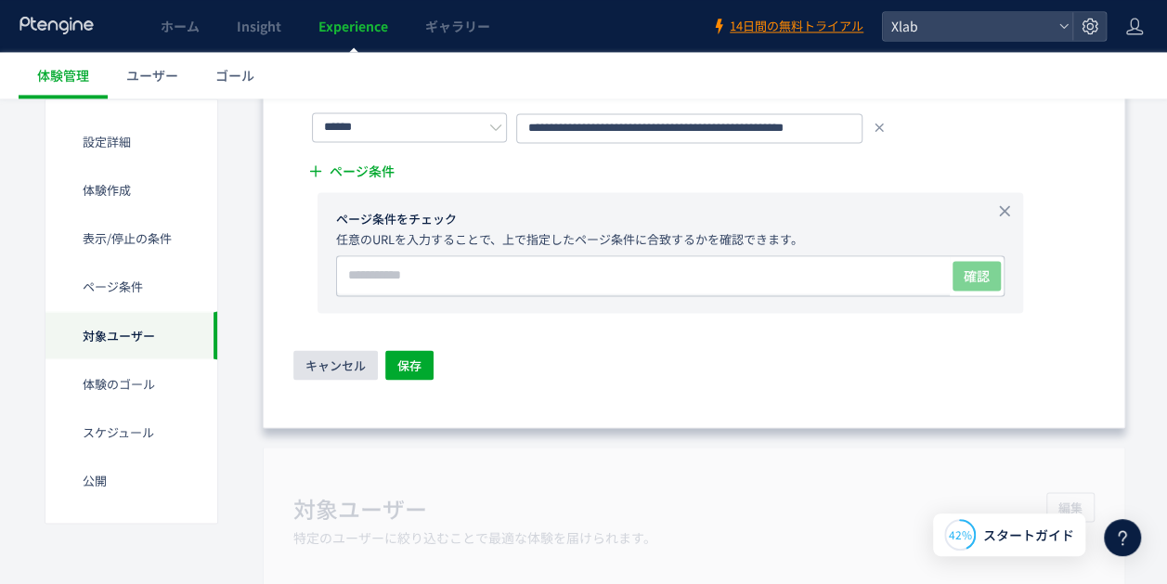
click at [331, 363] on span "キャンセル" at bounding box center [335, 365] width 60 height 30
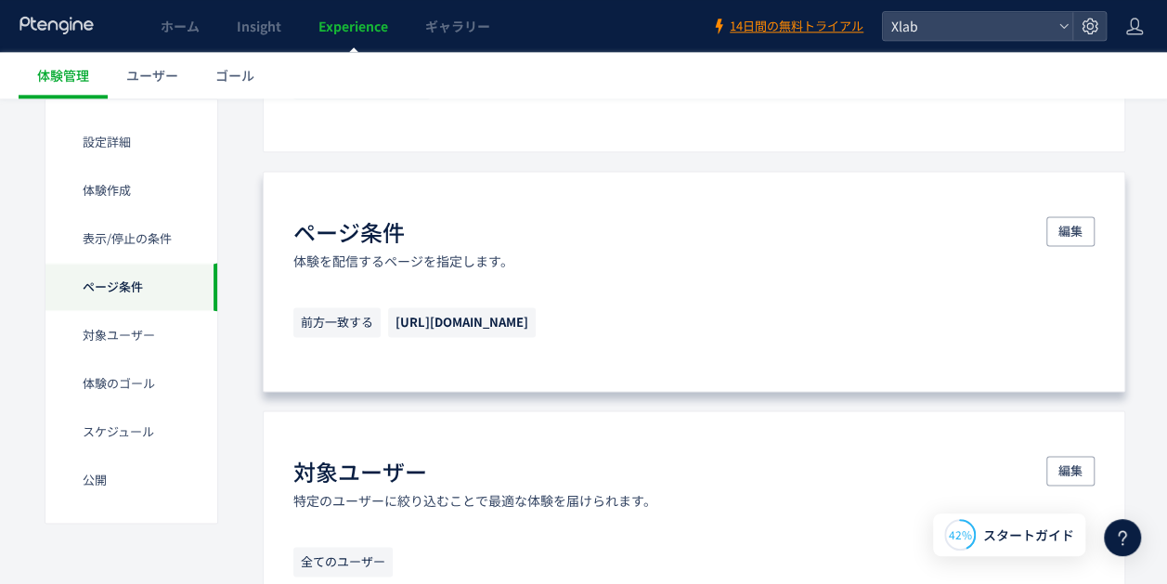
scroll to position [1342, 0]
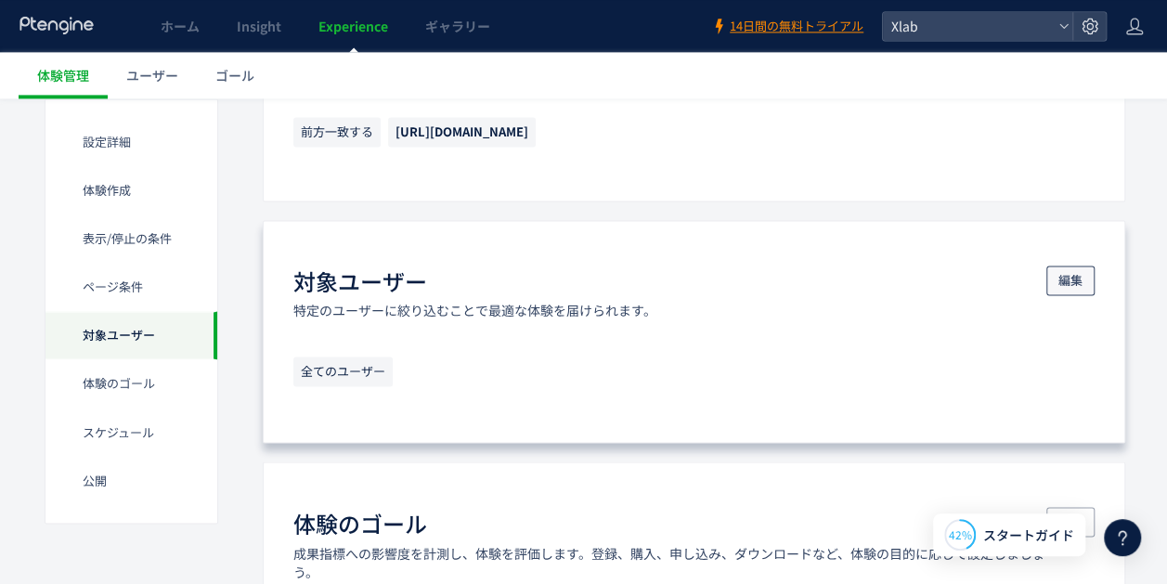
click at [1079, 277] on span "編集" at bounding box center [1070, 281] width 24 height 30
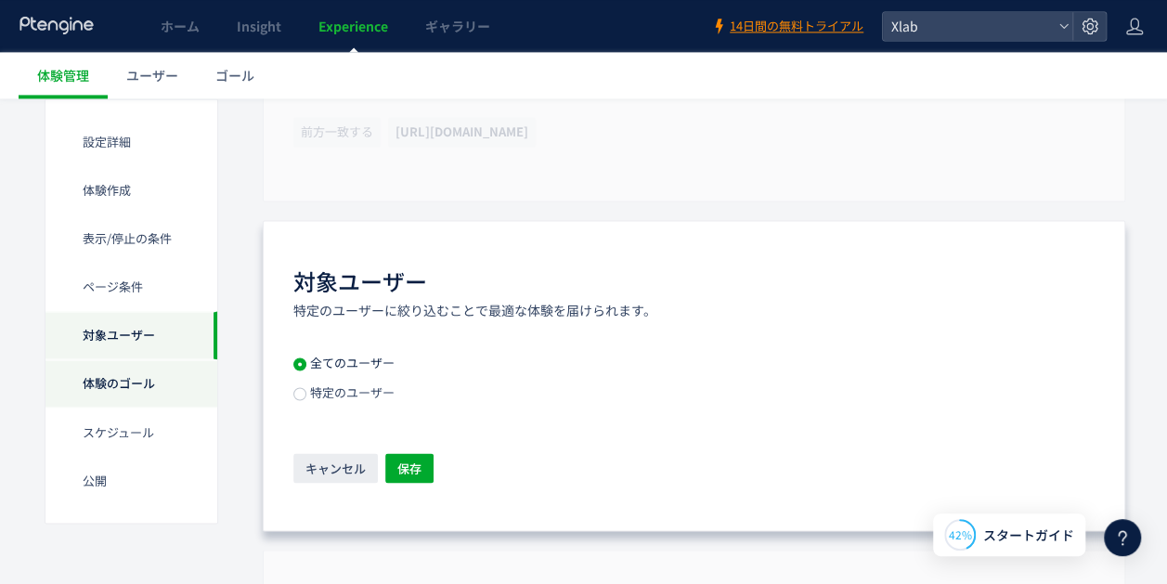
click at [126, 384] on div "体験のゴール" at bounding box center [131, 383] width 172 height 48
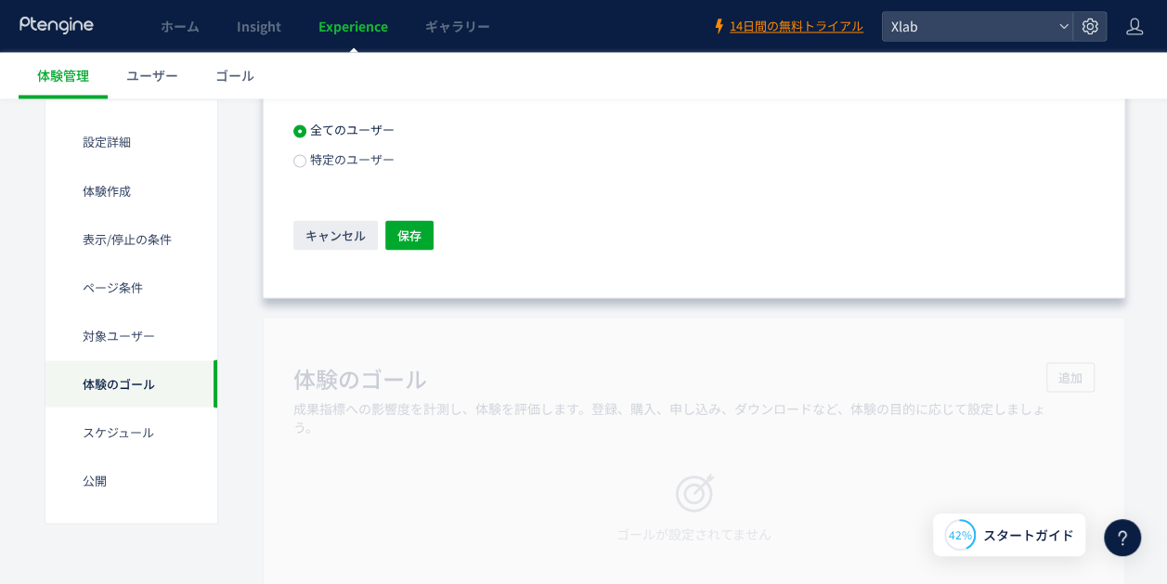
scroll to position [1632, 0]
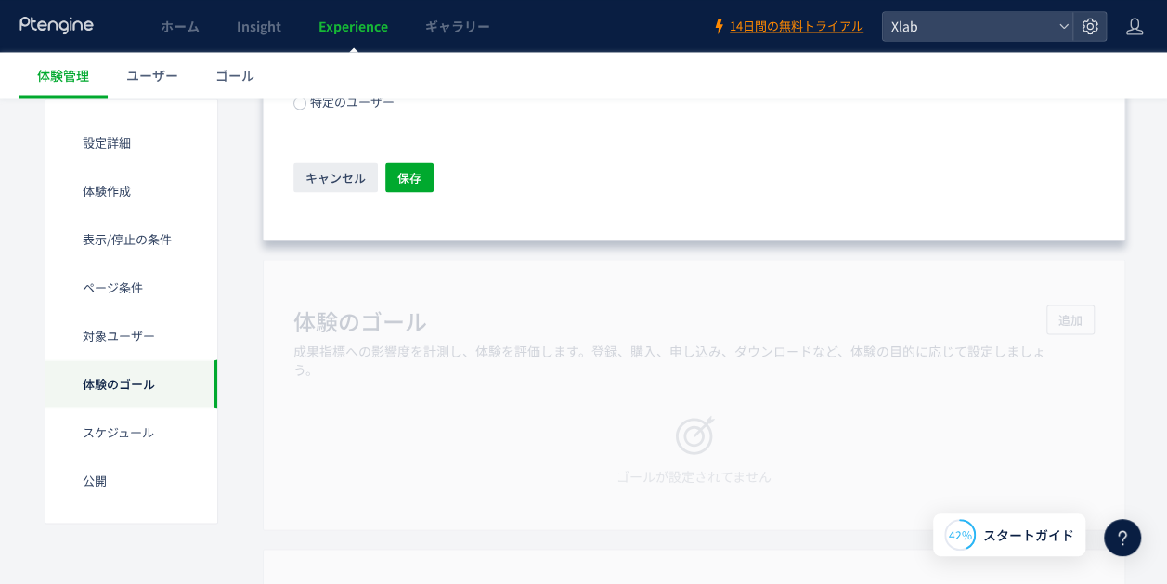
click at [919, 312] on div "体験のゴール 成果指標への影響度を計測し、体験を評価します。登録、購入、申し込み、ダウンロードなど、体験の目的に応じて設定しましょう。 追加 ゴールが設定され…" at bounding box center [694, 394] width 863 height 270
click at [318, 179] on span "キャンセル" at bounding box center [335, 177] width 60 height 30
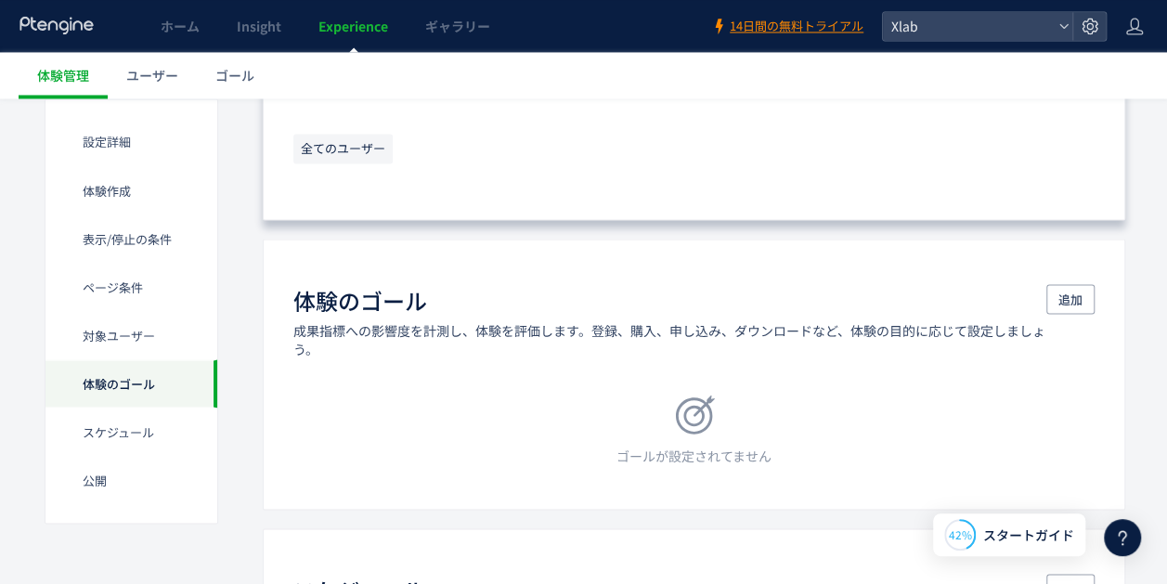
scroll to position [1581, 0]
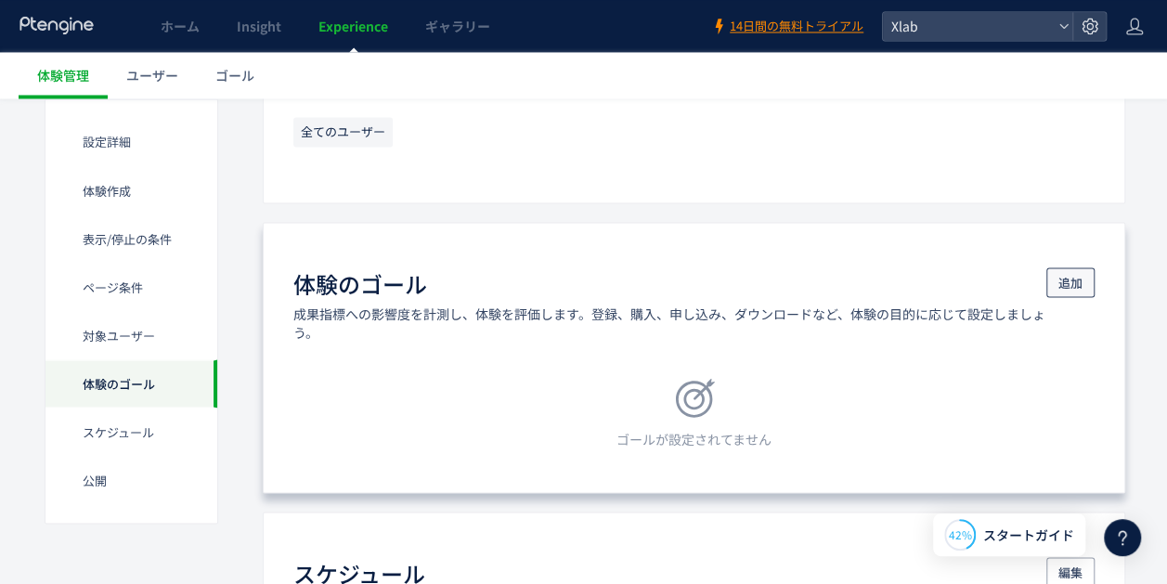
click at [1066, 282] on span "追加" at bounding box center [1070, 282] width 24 height 30
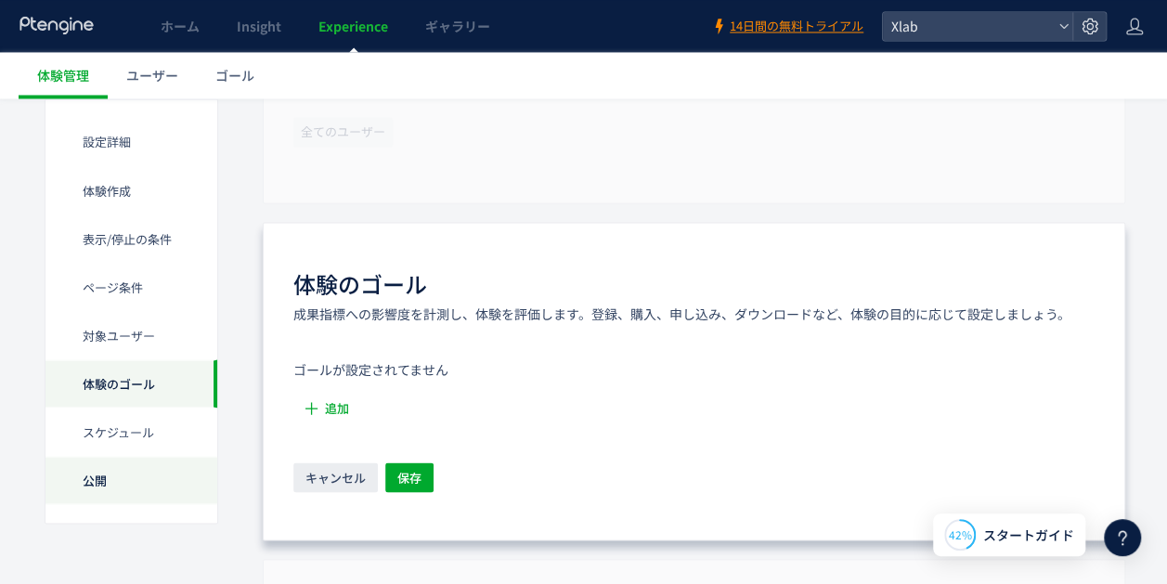
click at [107, 475] on div "公開" at bounding box center [131, 480] width 172 height 48
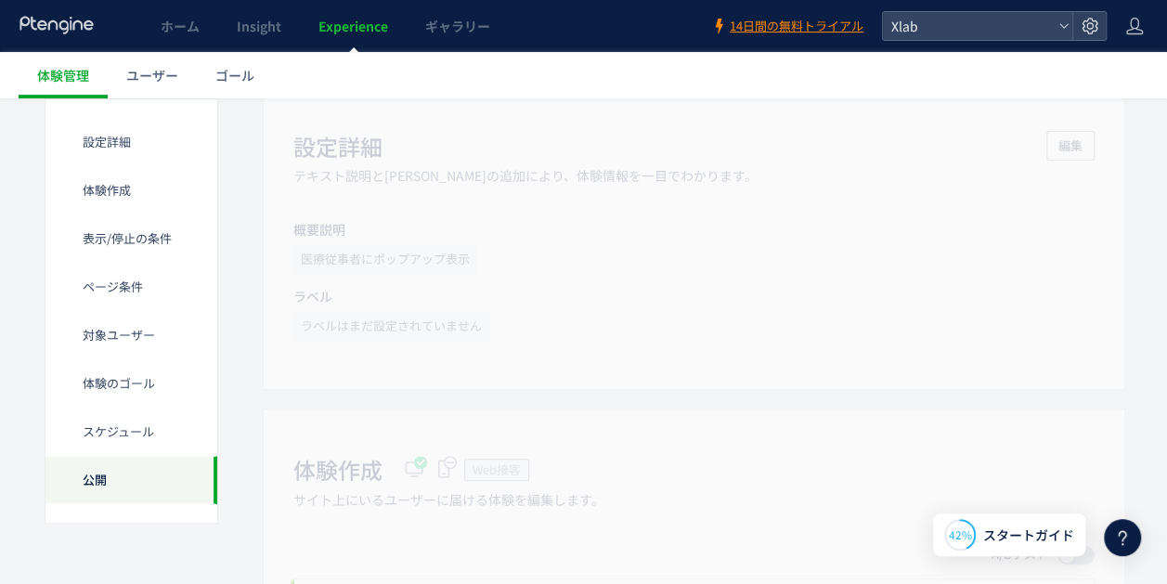
scroll to position [0, 0]
